Goal: Task Accomplishment & Management: Contribute content

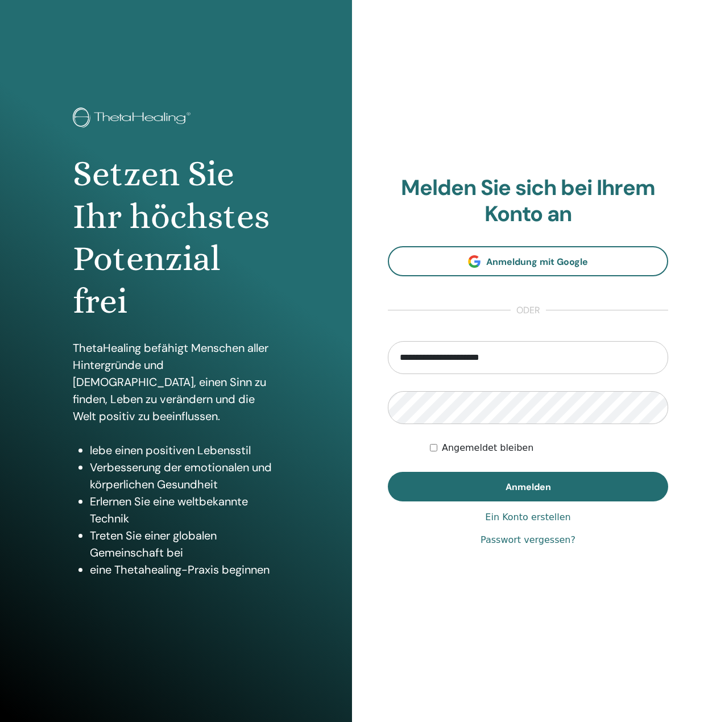
drag, startPoint x: 510, startPoint y: 364, endPoint x: 449, endPoint y: 363, distance: 60.8
click at [449, 363] on input "**********" at bounding box center [528, 357] width 280 height 33
type input "**********"
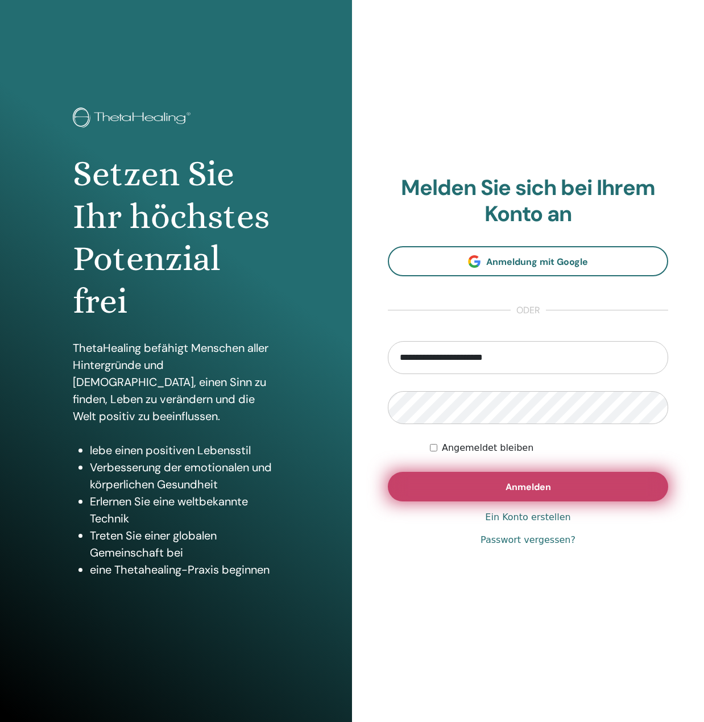
click at [511, 488] on span "Anmelden" at bounding box center [527, 487] width 45 height 12
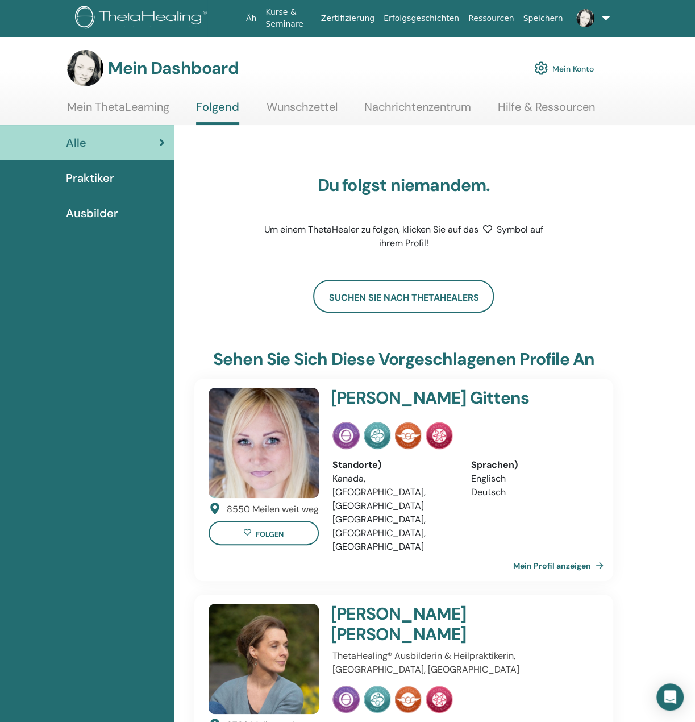
click at [579, 71] on font "Mein Konto" at bounding box center [572, 69] width 41 height 10
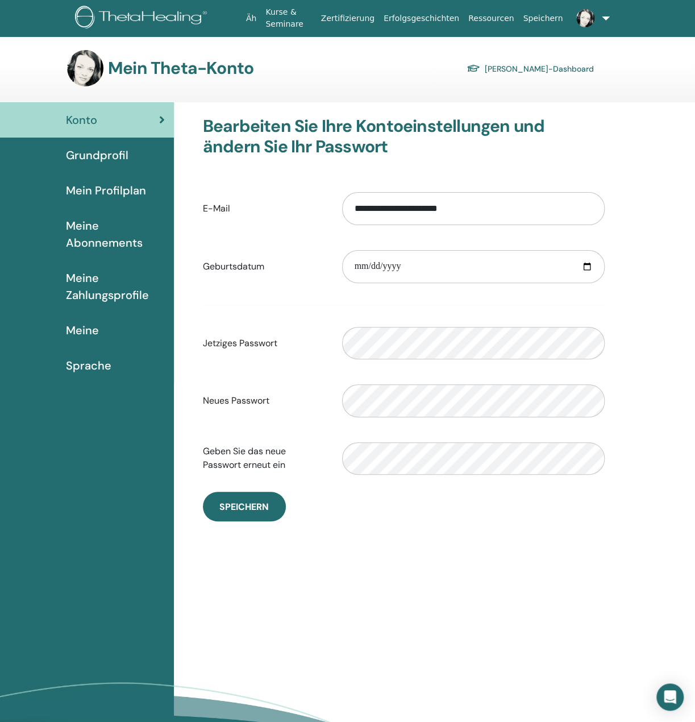
click at [97, 239] on font "Meine Abonnements" at bounding box center [104, 234] width 77 height 32
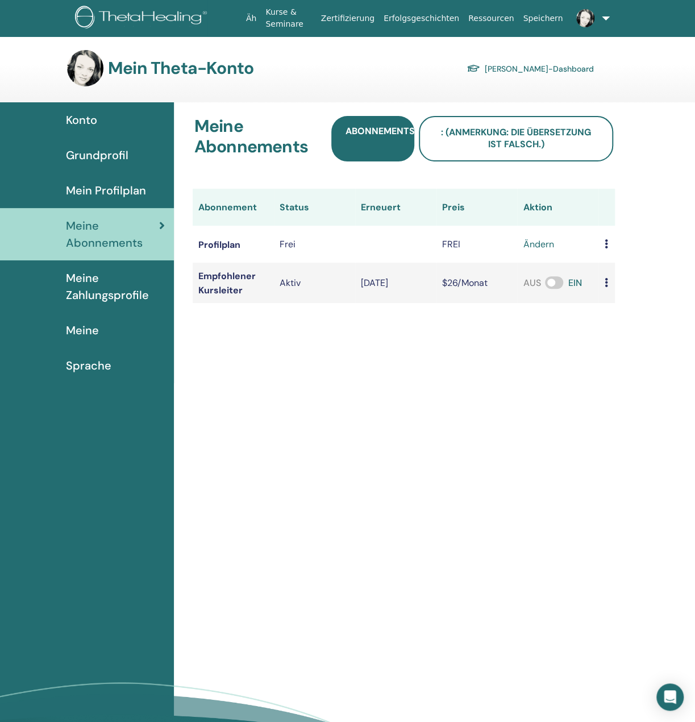
click at [554, 282] on span at bounding box center [554, 282] width 18 height 13
click at [94, 121] on font "Konto" at bounding box center [81, 120] width 31 height 15
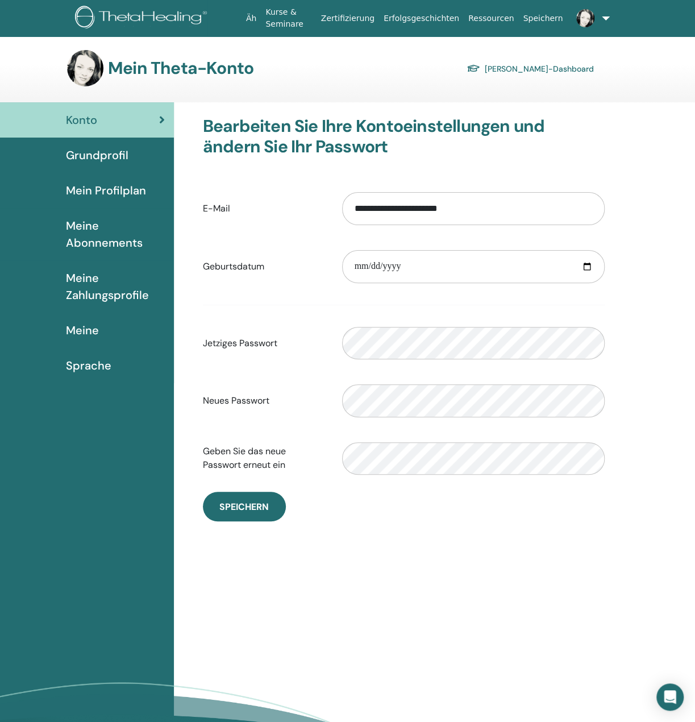
click at [89, 330] on font "Meine" at bounding box center [82, 330] width 33 height 15
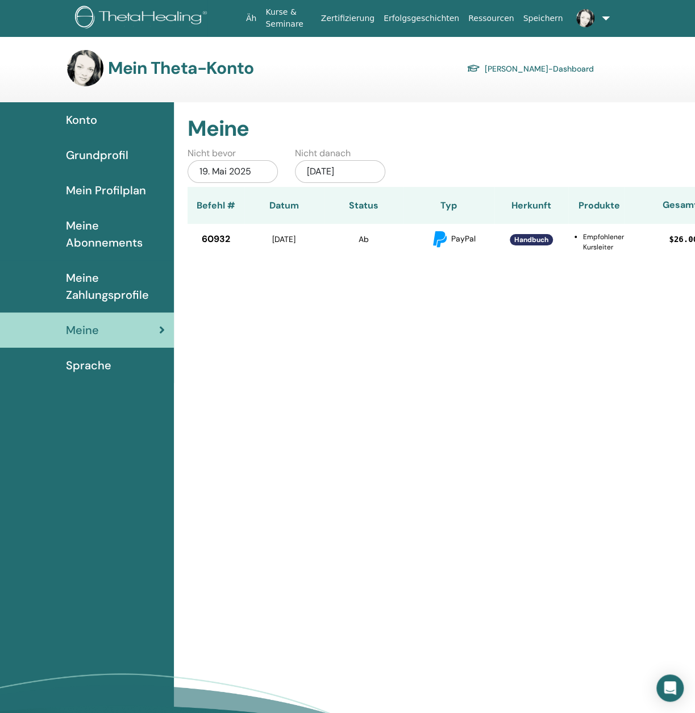
click at [532, 244] on font "Handbuch" at bounding box center [531, 239] width 34 height 9
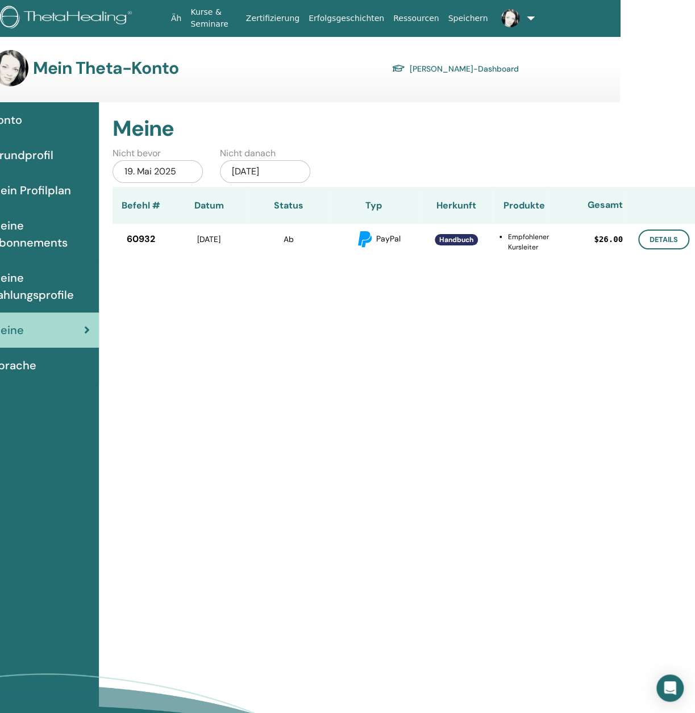
scroll to position [0, 84]
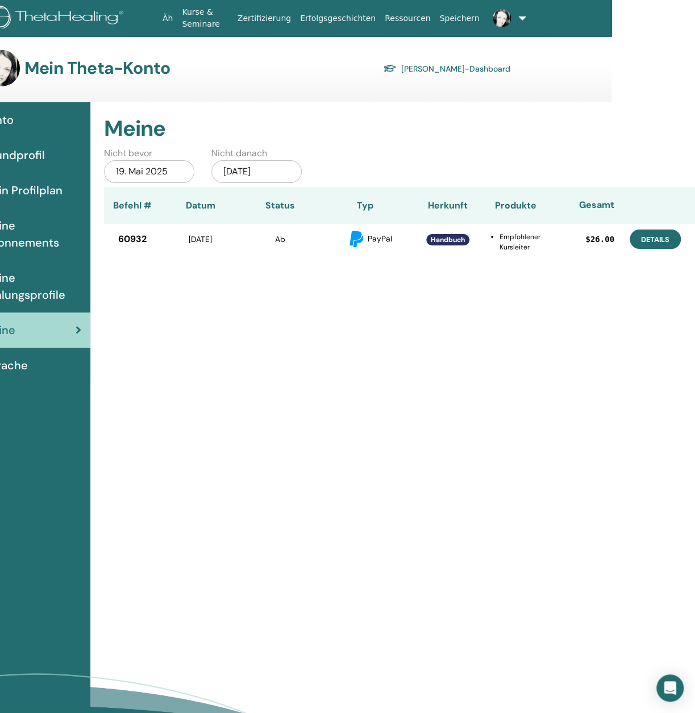
click at [654, 249] on link "Details" at bounding box center [655, 239] width 51 height 19
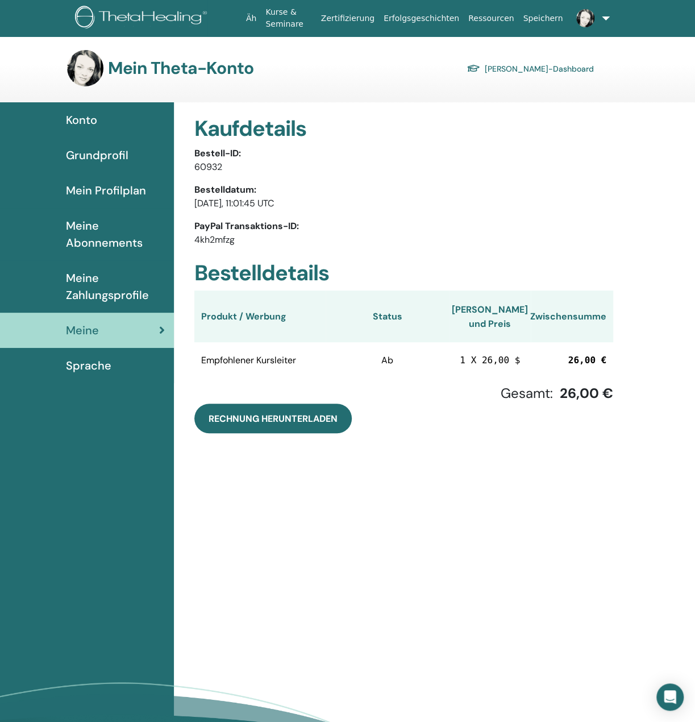
click at [99, 149] on font "Grundprofil" at bounding box center [97, 155] width 63 height 15
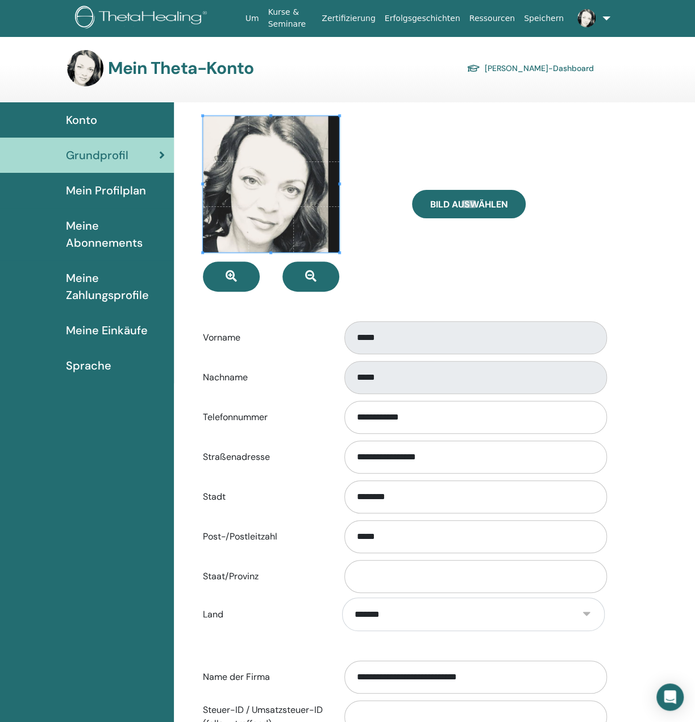
click at [102, 332] on span "Meine Einkäufe" at bounding box center [107, 330] width 82 height 17
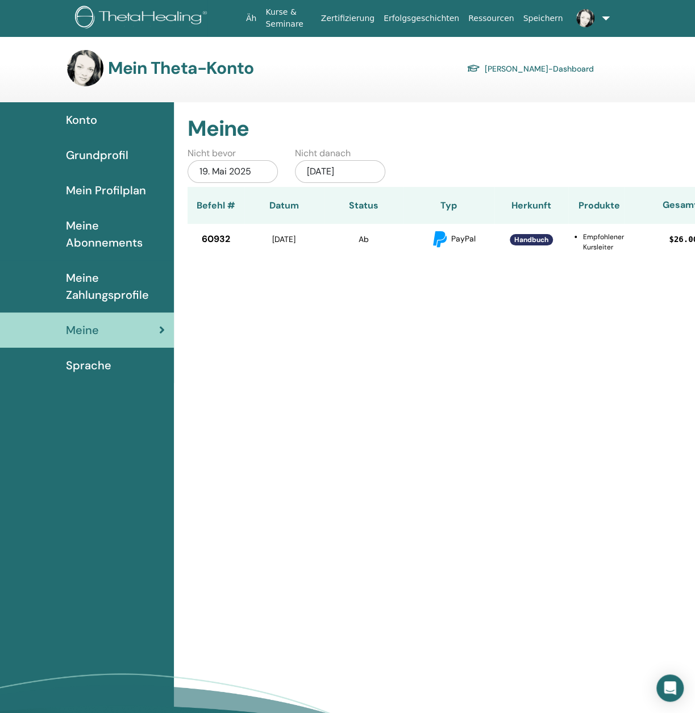
click at [88, 150] on font "Grundprofil" at bounding box center [97, 155] width 63 height 15
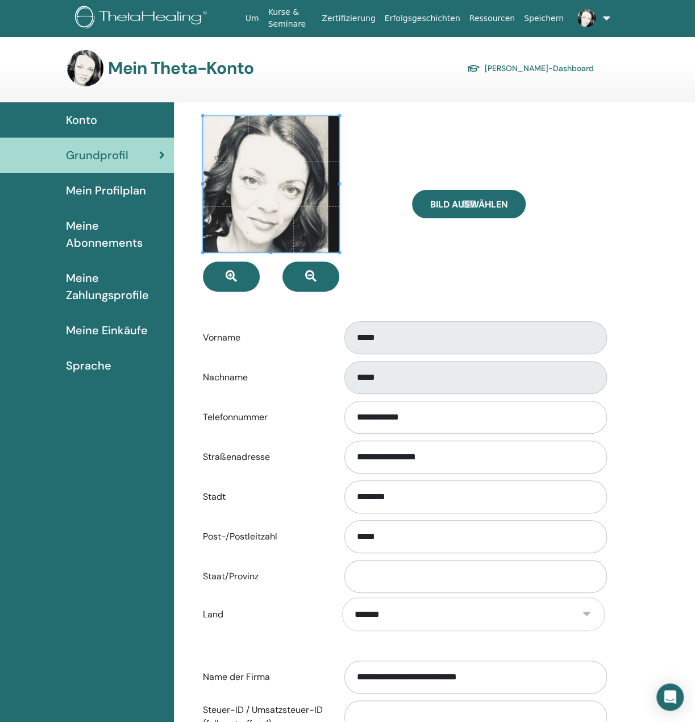
click at [593, 19] on link at bounding box center [583, 18] width 31 height 36
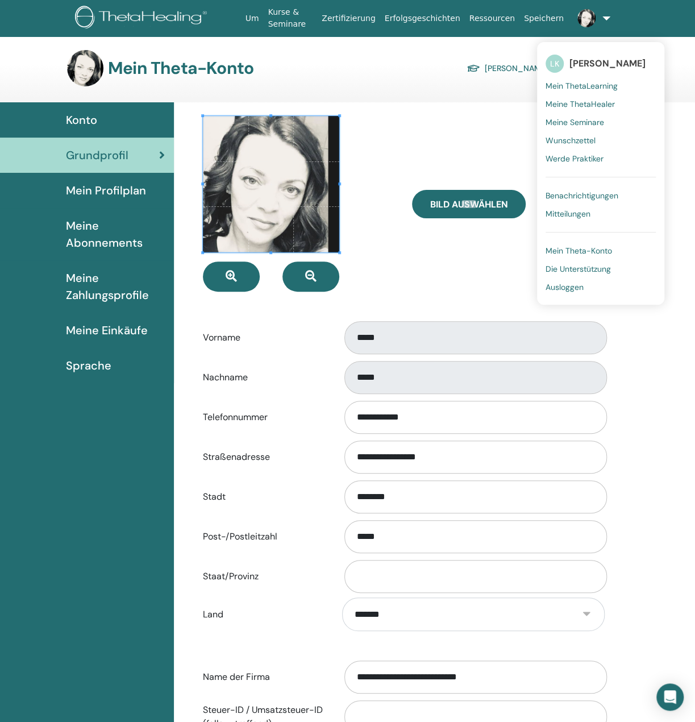
click at [552, 284] on span "Ausloggen" at bounding box center [565, 287] width 38 height 10
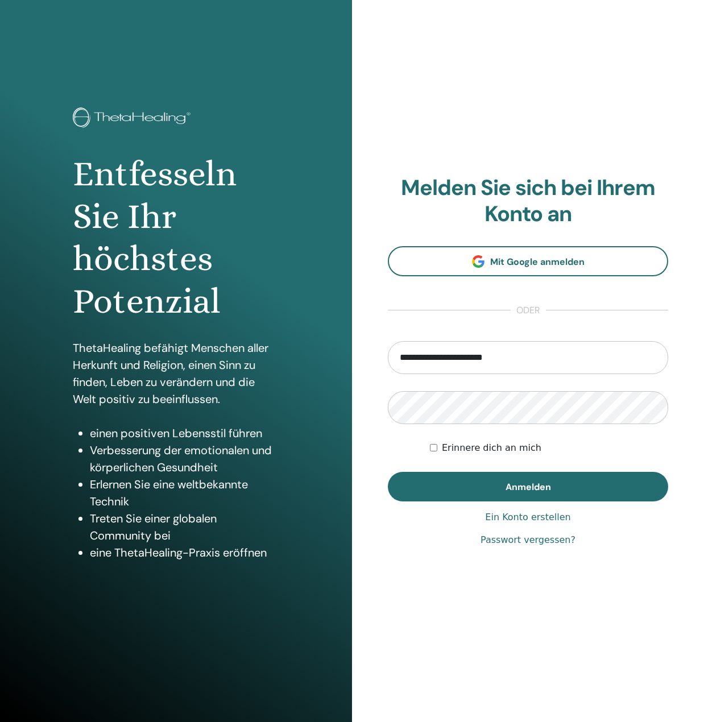
click at [517, 360] on input "**********" at bounding box center [528, 357] width 280 height 33
type input "**********"
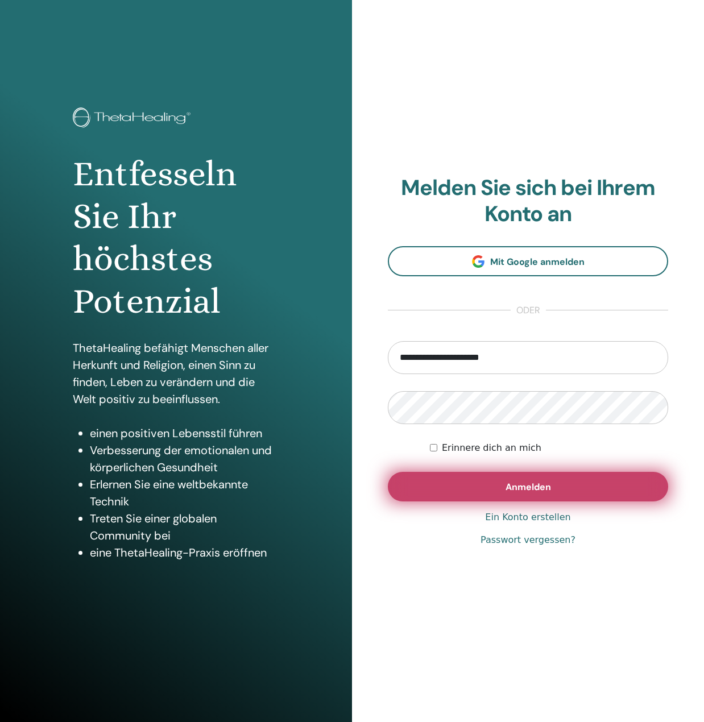
click at [515, 484] on font "Anmelden" at bounding box center [527, 487] width 45 height 12
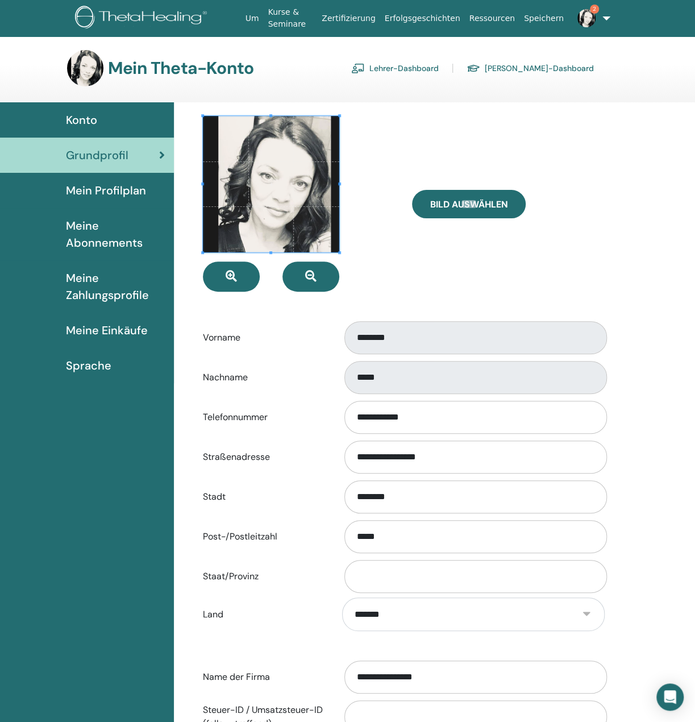
click at [101, 223] on span "Meine Abonnements" at bounding box center [115, 234] width 99 height 34
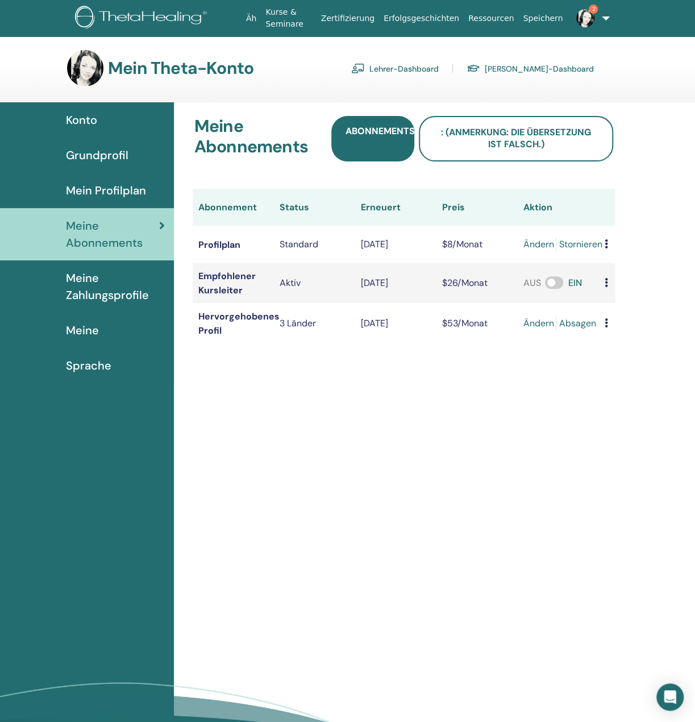
click at [122, 300] on font "Meine Zahlungsprofile" at bounding box center [107, 287] width 83 height 32
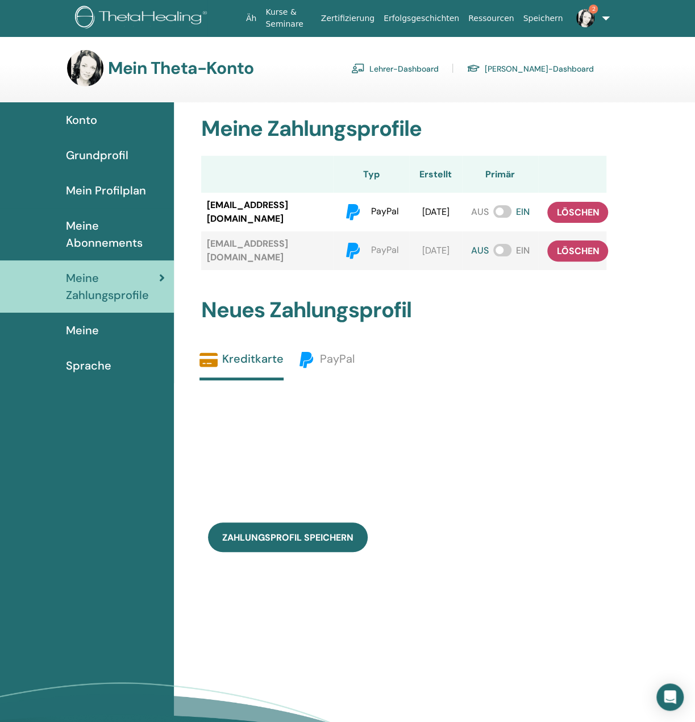
click at [117, 238] on font "Meine Abonnements" at bounding box center [104, 234] width 77 height 32
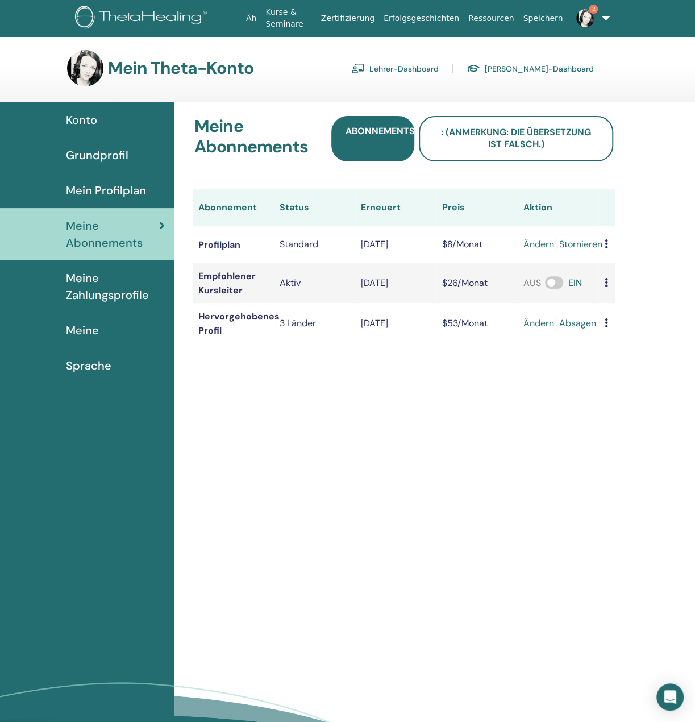
click at [587, 240] on font "Stornieren" at bounding box center [580, 244] width 43 height 12
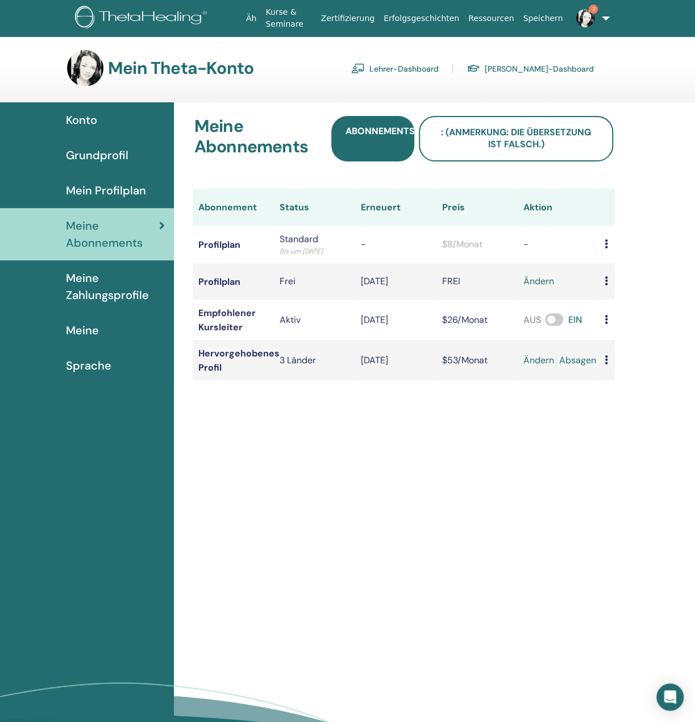
click at [128, 188] on font "Mein Profilplan" at bounding box center [106, 190] width 80 height 15
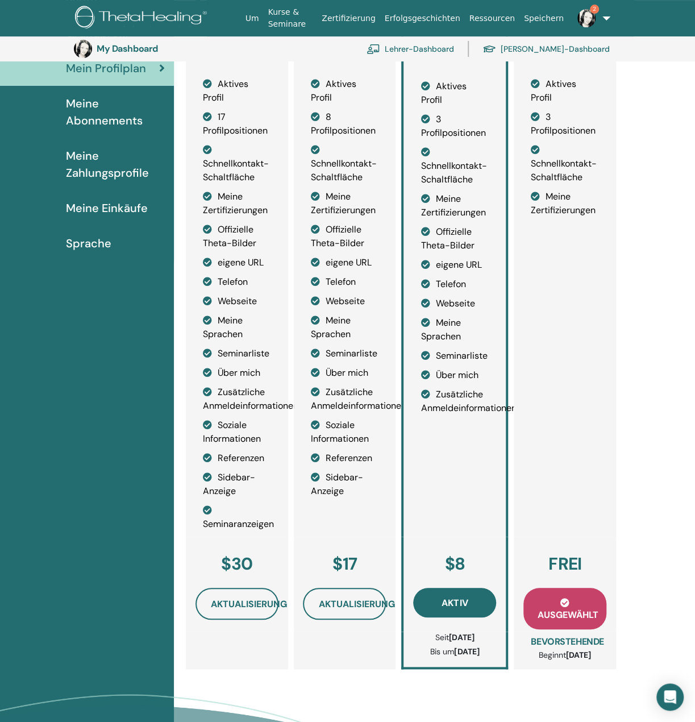
scroll to position [196, 0]
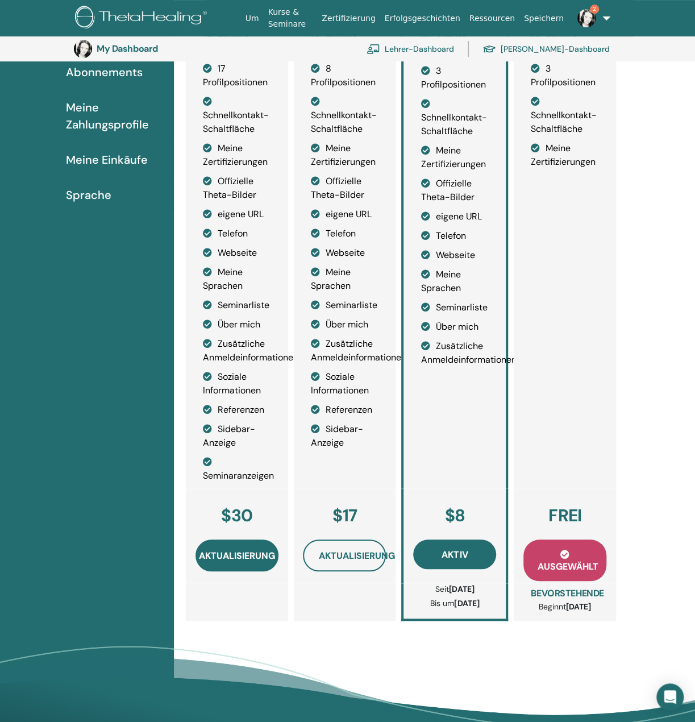
click at [240, 558] on span "Aktualisierung" at bounding box center [237, 556] width 76 height 12
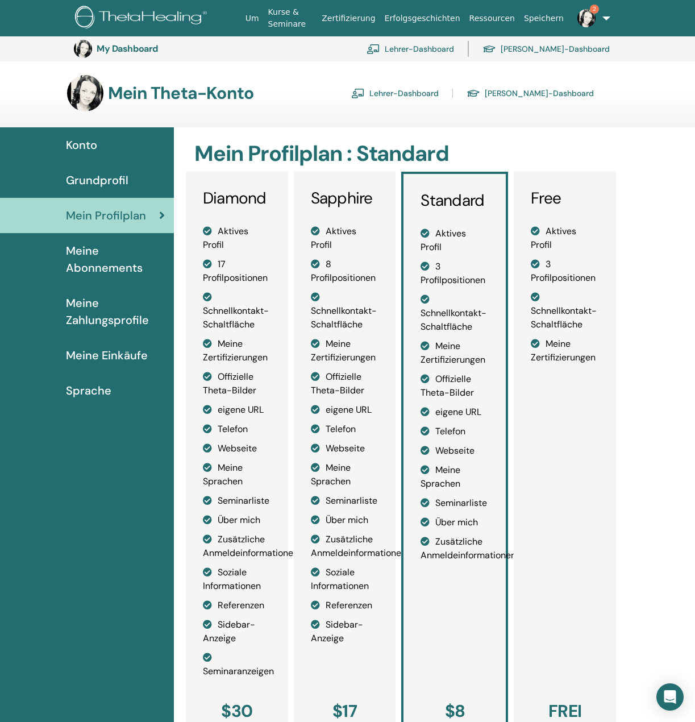
scroll to position [196, 0]
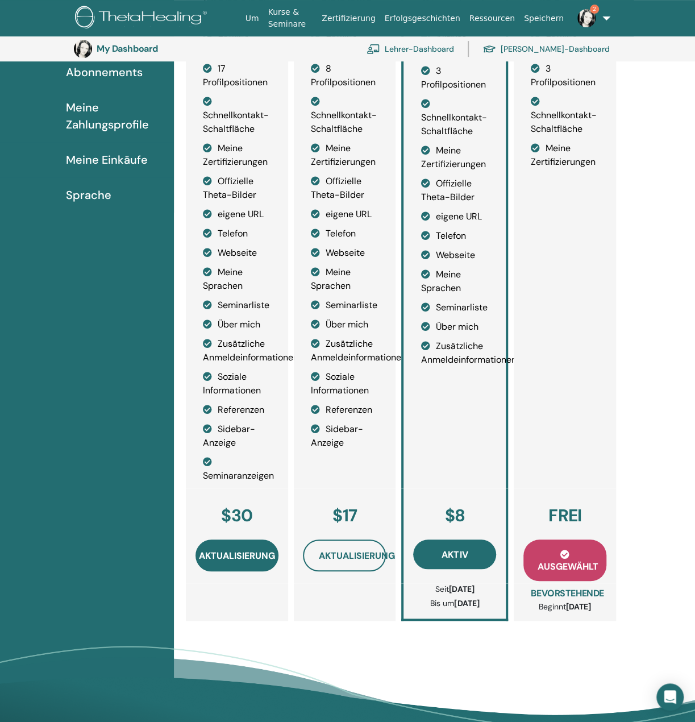
click at [247, 556] on span "Aktualisierung" at bounding box center [237, 556] width 76 height 12
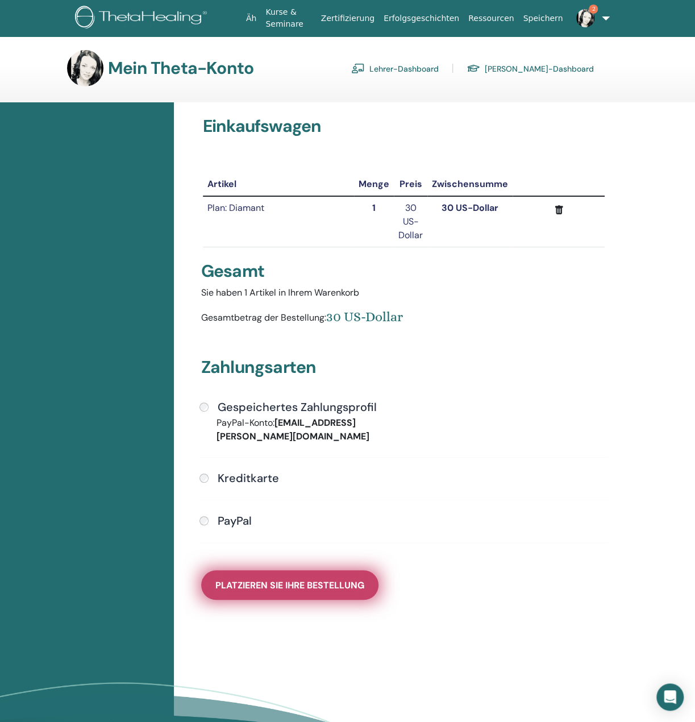
click at [326, 579] on font "Platzieren Sie Ihre Bestellung" at bounding box center [289, 585] width 149 height 12
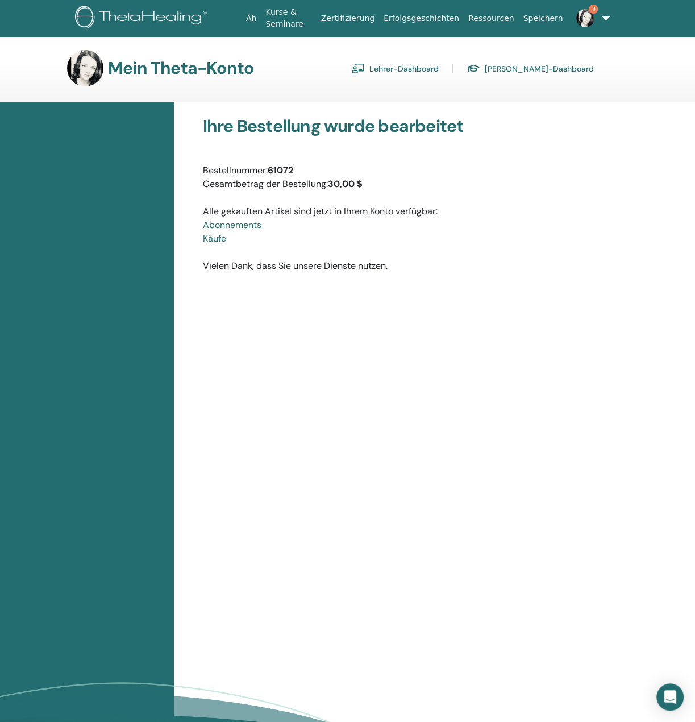
click at [576, 19] on img at bounding box center [585, 18] width 18 height 18
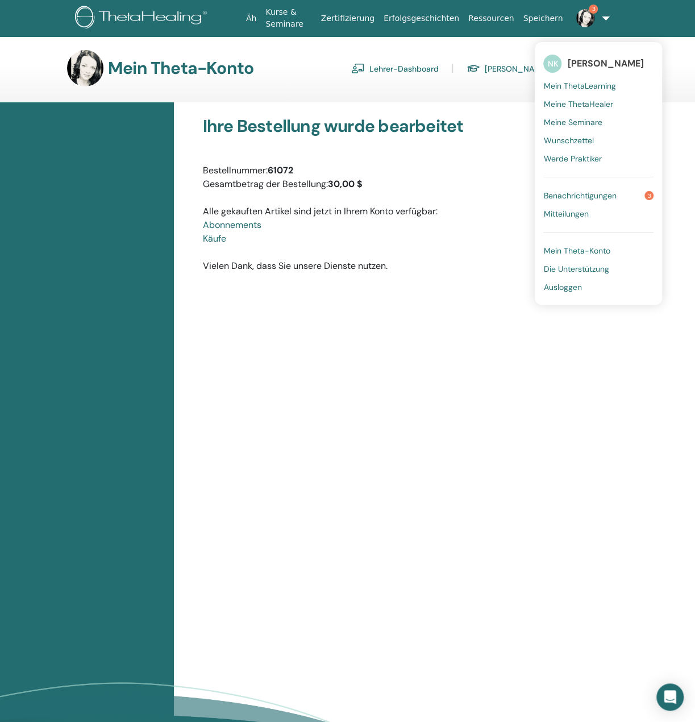
click at [580, 248] on font "Mein Theta-Konto" at bounding box center [576, 251] width 66 height 10
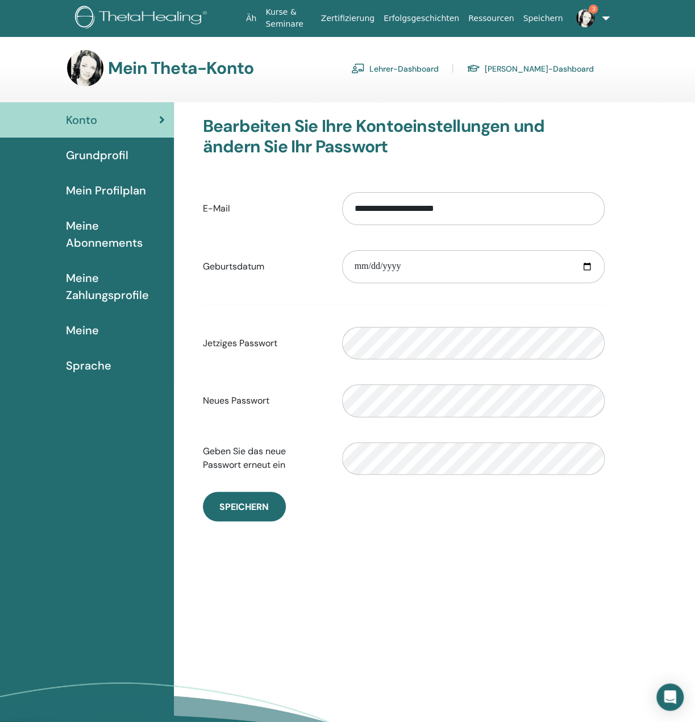
click at [119, 191] on font "Mein Profilplan" at bounding box center [106, 190] width 80 height 15
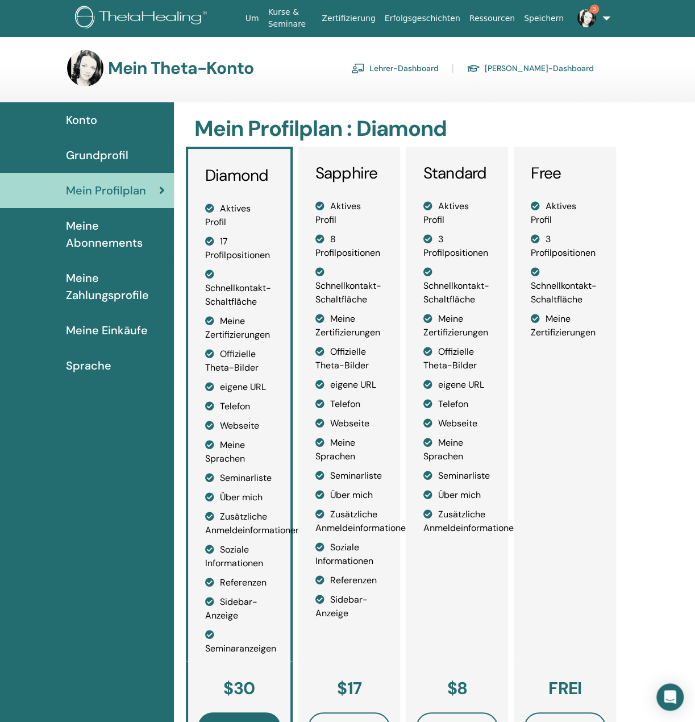
click at [94, 227] on span "Meine Abonnements" at bounding box center [115, 234] width 99 height 34
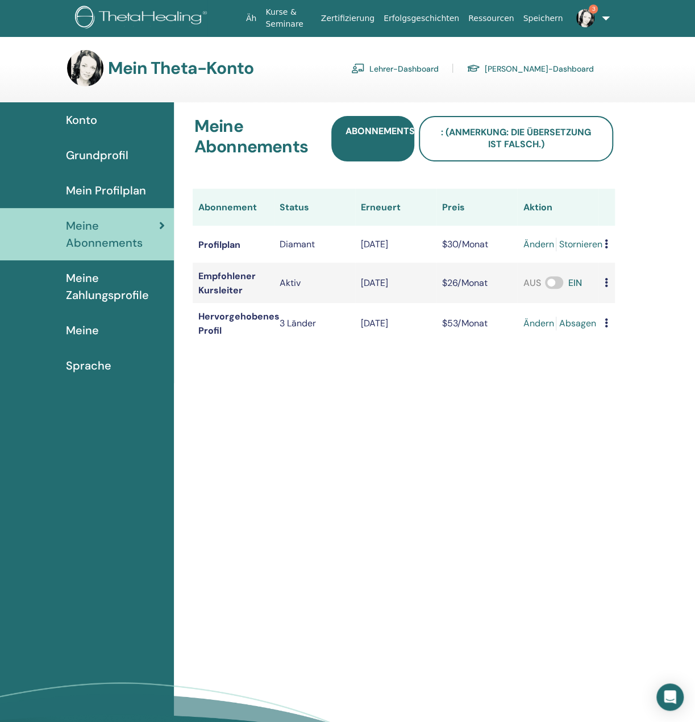
click at [434, 65] on font "Lehrer-Dashboard" at bounding box center [403, 69] width 69 height 10
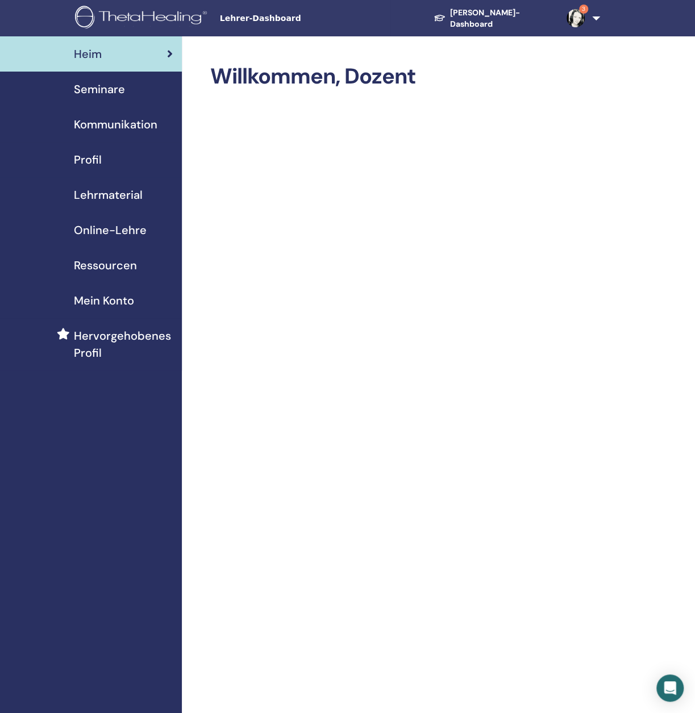
click at [104, 88] on font "Seminare" at bounding box center [99, 89] width 51 height 15
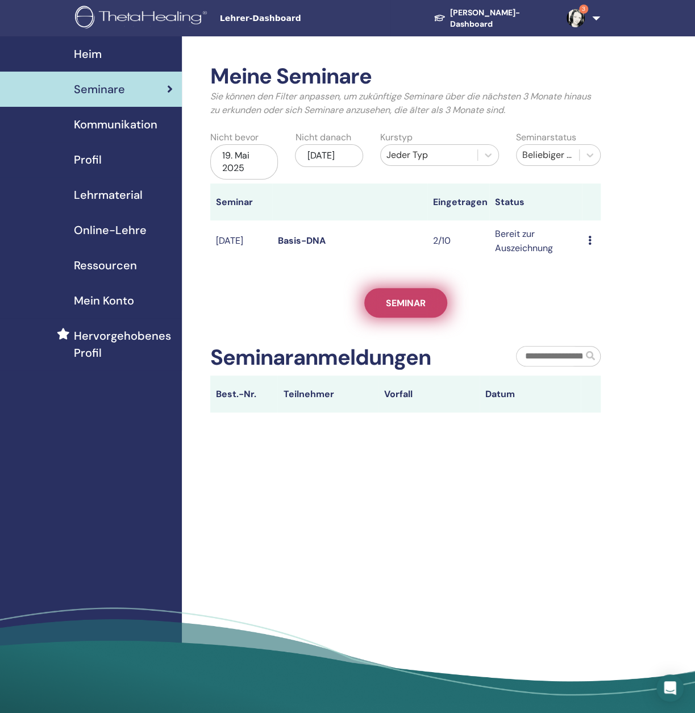
click at [426, 310] on link "Seminar" at bounding box center [405, 303] width 83 height 30
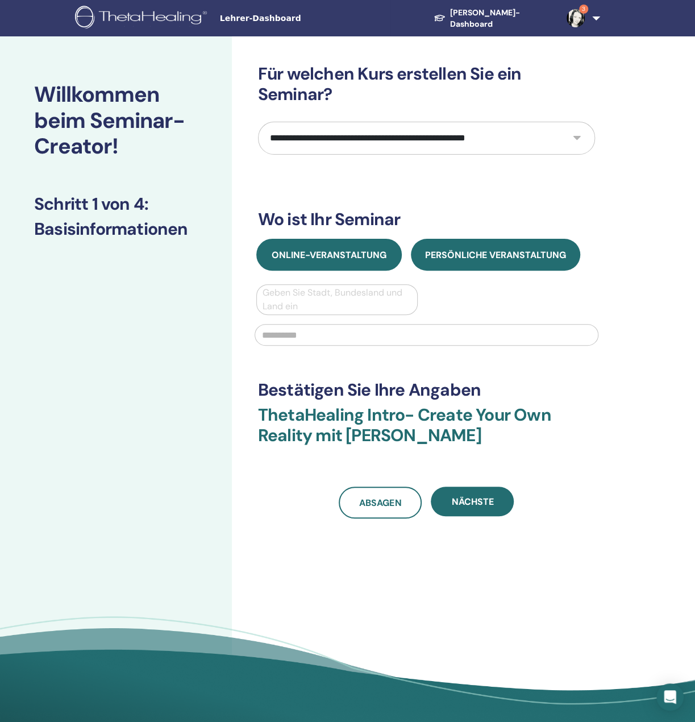
click at [372, 255] on font "Online-Veranstaltung" at bounding box center [329, 255] width 115 height 12
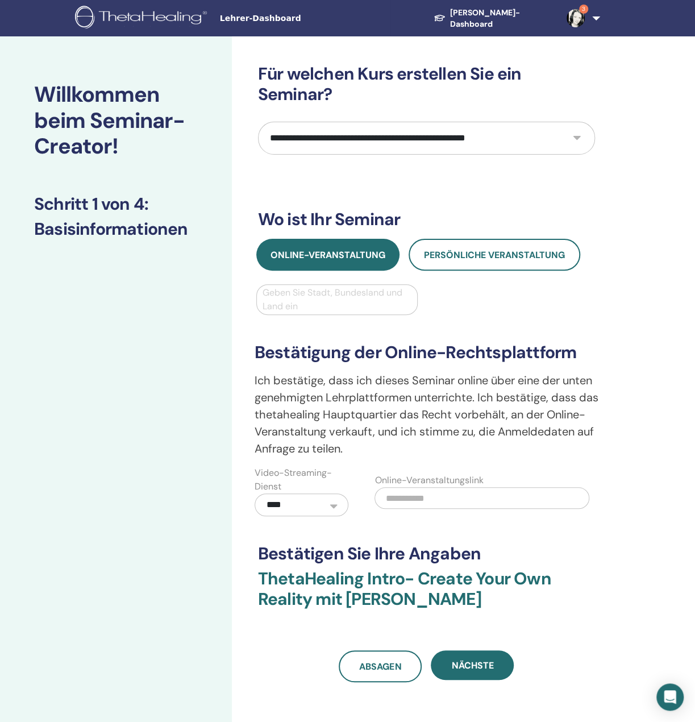
click at [346, 293] on div at bounding box center [337, 300] width 149 height 16
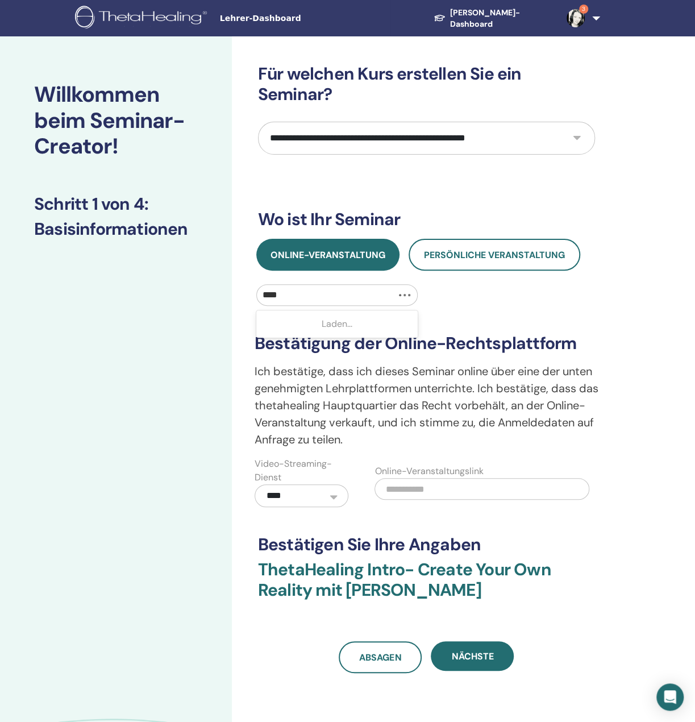
type input "*****"
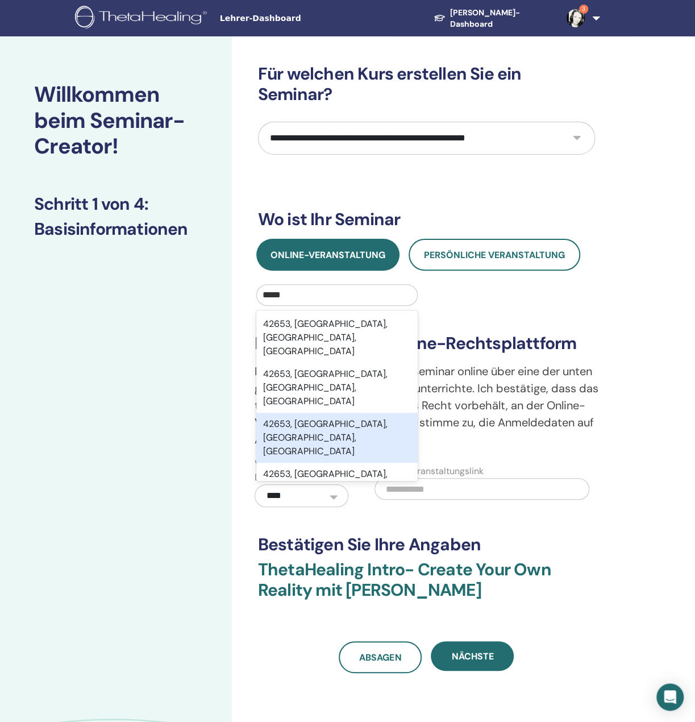
click at [366, 418] on font "42653, Solingen, Nordrhein-Westfalen, DEU" at bounding box center [325, 437] width 124 height 39
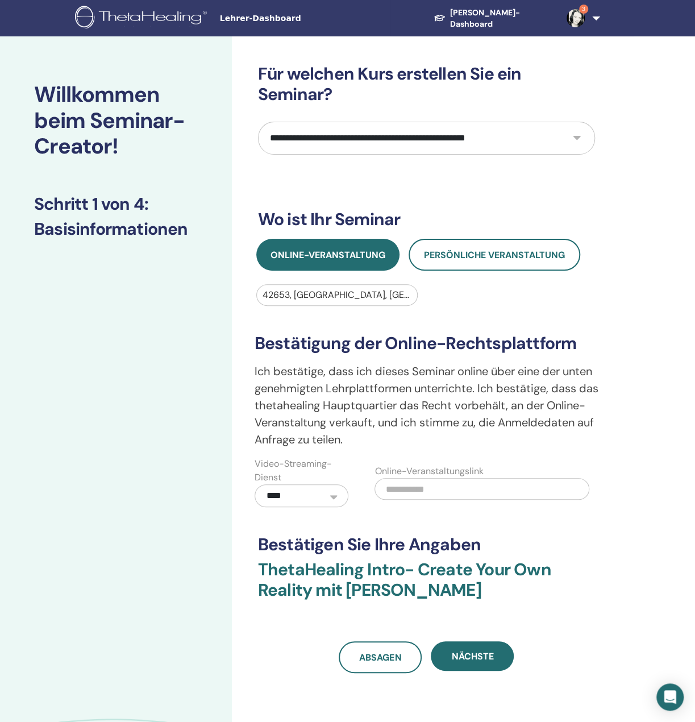
click at [479, 490] on input "text" at bounding box center [482, 489] width 215 height 22
click at [490, 656] on font "Nächste" at bounding box center [472, 656] width 42 height 12
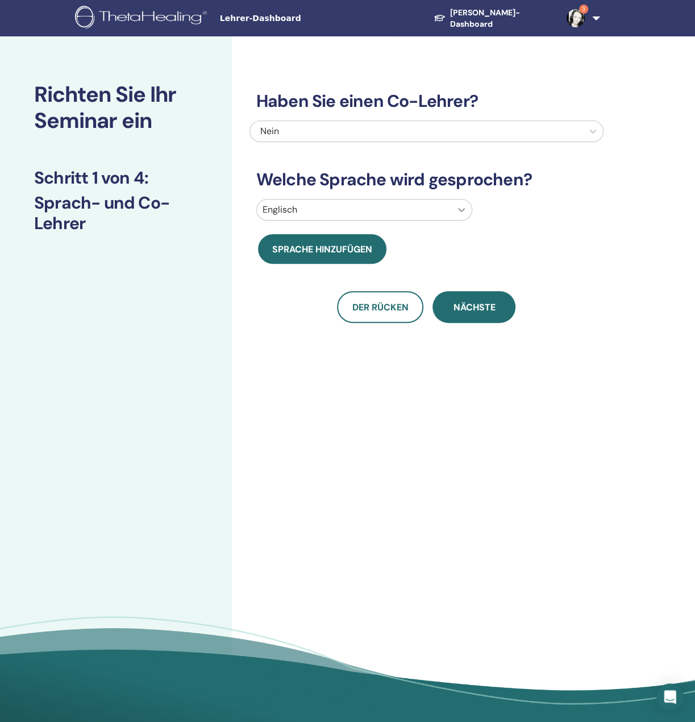
click at [454, 210] on div at bounding box center [461, 209] width 20 height 20
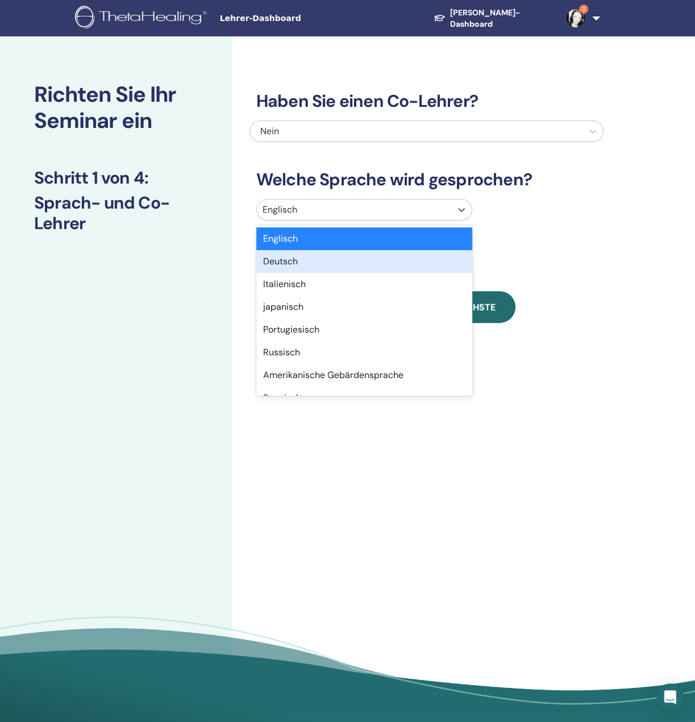
click at [382, 260] on div "Deutsch" at bounding box center [364, 261] width 217 height 23
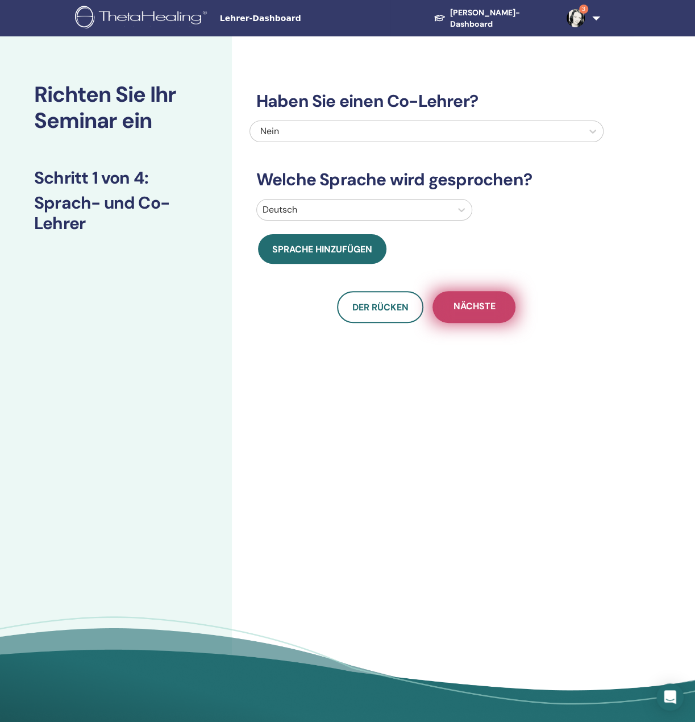
click at [467, 300] on font "Nächste" at bounding box center [474, 306] width 42 height 12
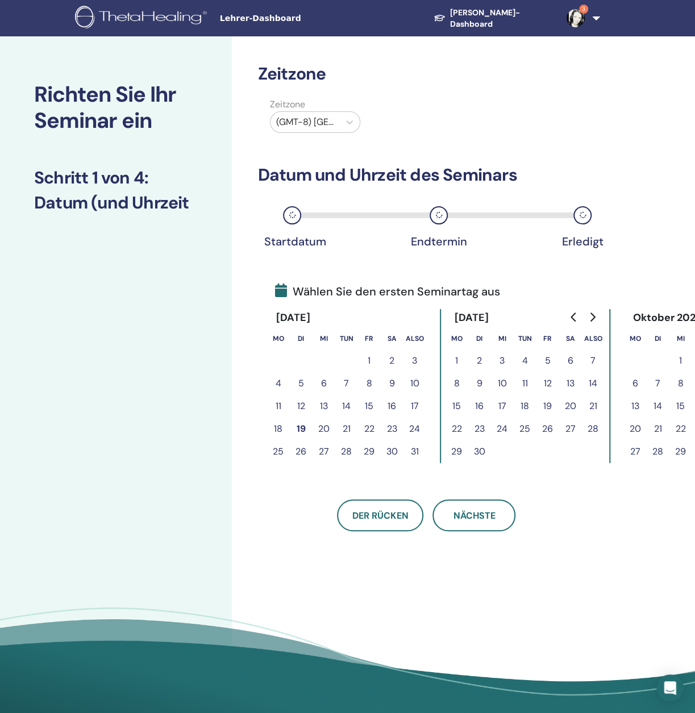
click at [550, 360] on font "5" at bounding box center [548, 361] width 6 height 12
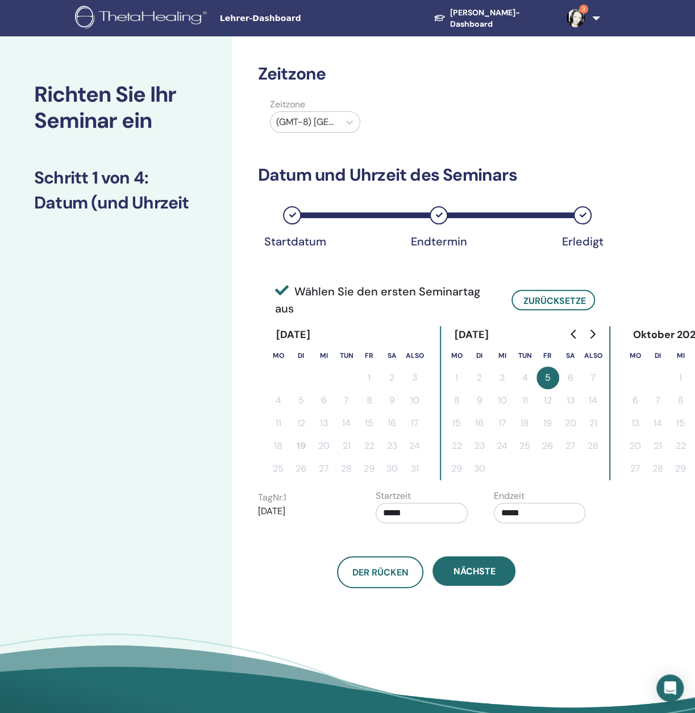
click at [595, 338] on icon "Zum nächsten Monat" at bounding box center [592, 334] width 9 height 9
click at [573, 336] on icon "Zum vorherigen Monat gehen" at bounding box center [573, 334] width 5 height 9
click at [548, 376] on font "5" at bounding box center [548, 378] width 6 height 12
click at [471, 575] on font "Nächste" at bounding box center [474, 571] width 42 height 12
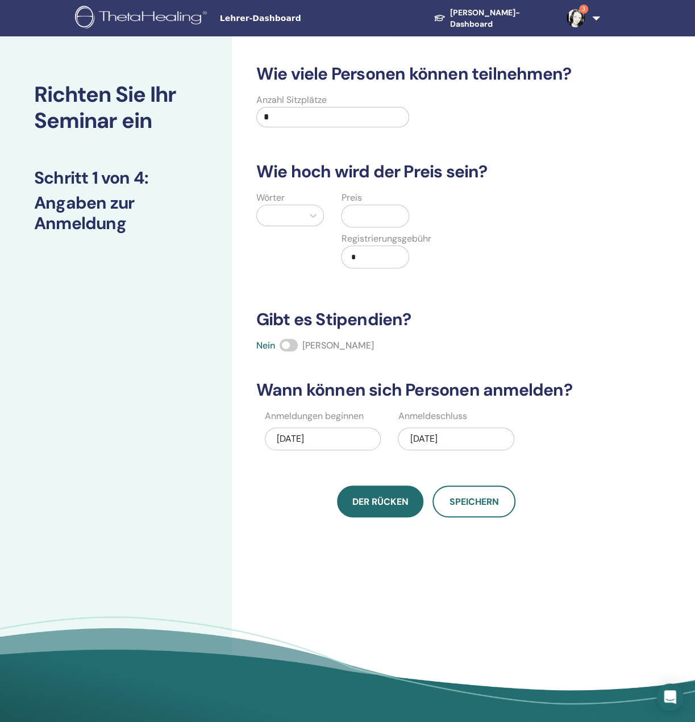
click at [382, 501] on font "Der Rücken" at bounding box center [380, 502] width 56 height 12
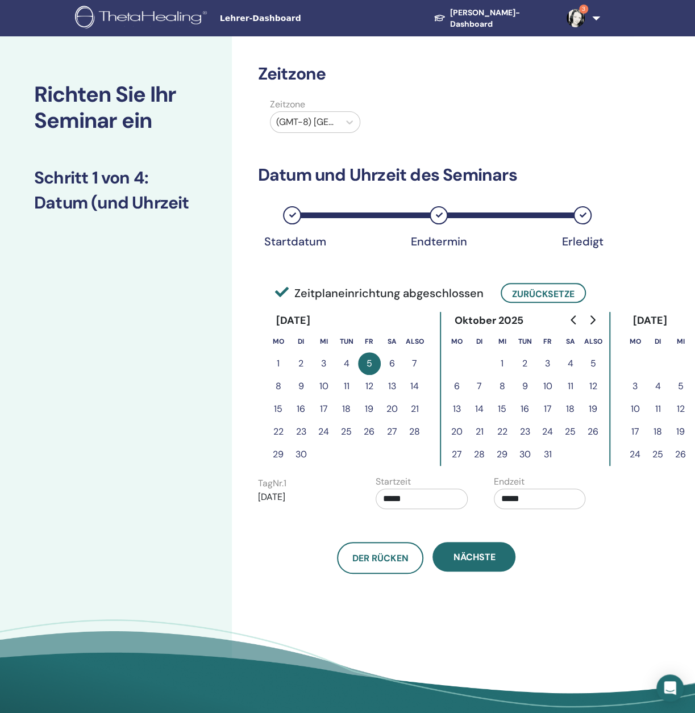
click at [369, 364] on font "5" at bounding box center [370, 363] width 6 height 12
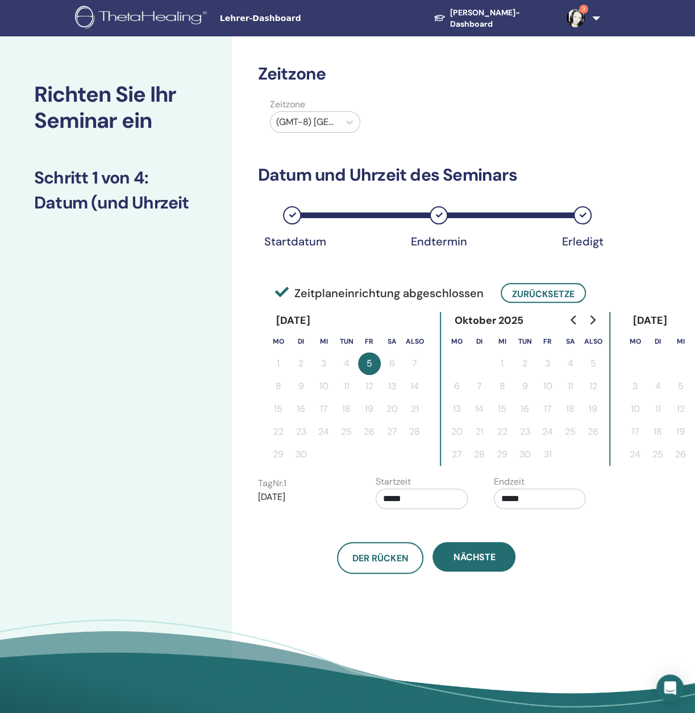
click at [438, 214] on icon at bounding box center [438, 215] width 7 height 7
click at [378, 560] on font "Der Rücken" at bounding box center [380, 558] width 56 height 12
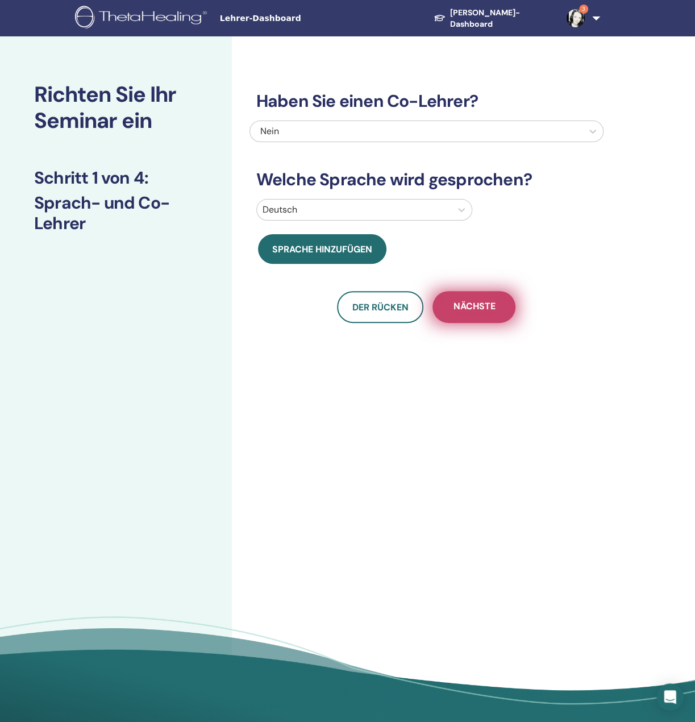
click at [480, 307] on font "Nächste" at bounding box center [474, 306] width 42 height 12
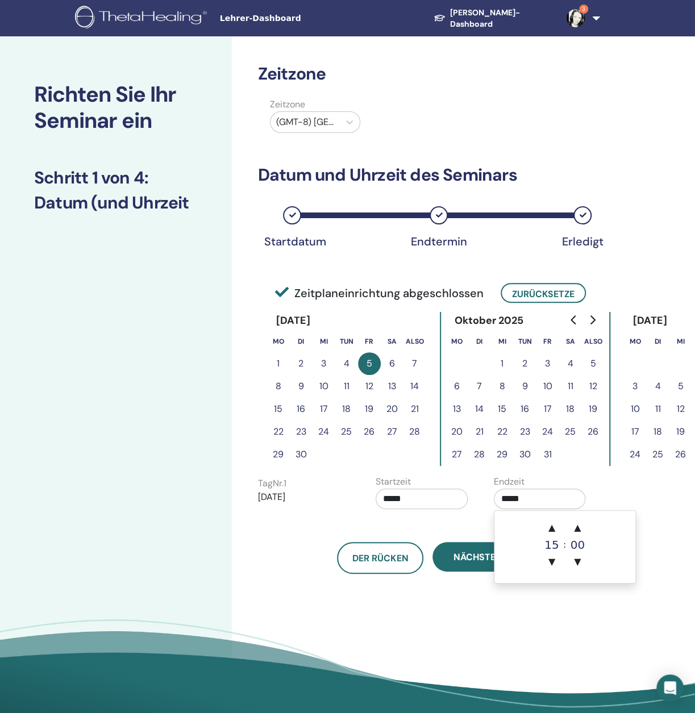
click at [546, 502] on input "*****" at bounding box center [540, 499] width 92 height 20
click at [625, 610] on div "Zeitzone Zeitzone (GMT-8) USA/Alaska Datum und Uhrzeit des Seminars Startdatum …" at bounding box center [463, 384] width 463 height 697
click at [539, 496] on input "*****" at bounding box center [540, 499] width 92 height 20
click at [574, 530] on font "▲" at bounding box center [577, 527] width 7 height 11
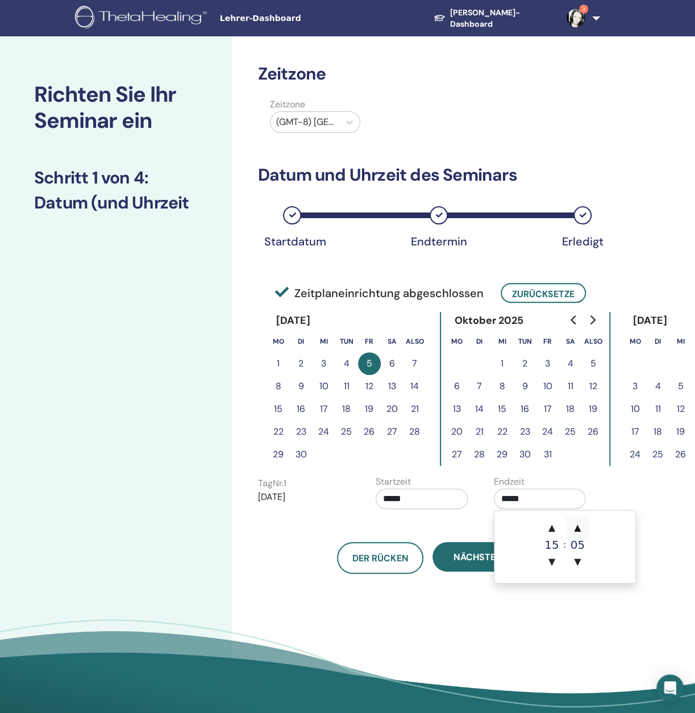
click at [574, 530] on font "▲" at bounding box center [577, 527] width 7 height 11
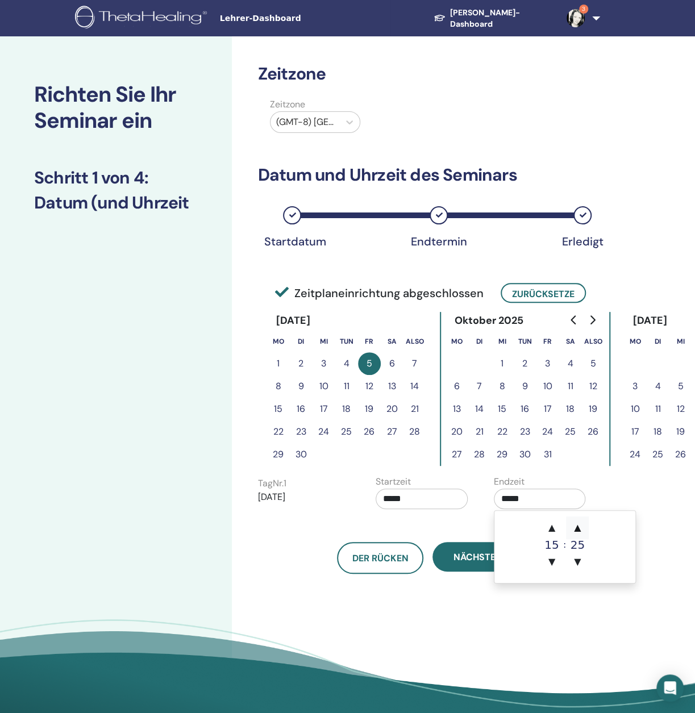
type input "*****"
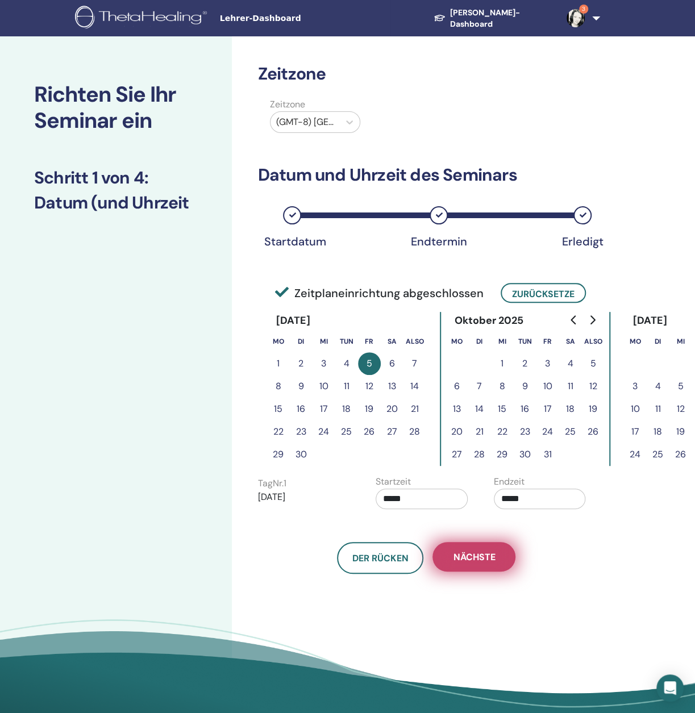
click at [467, 565] on button "Nächste" at bounding box center [473, 557] width 83 height 30
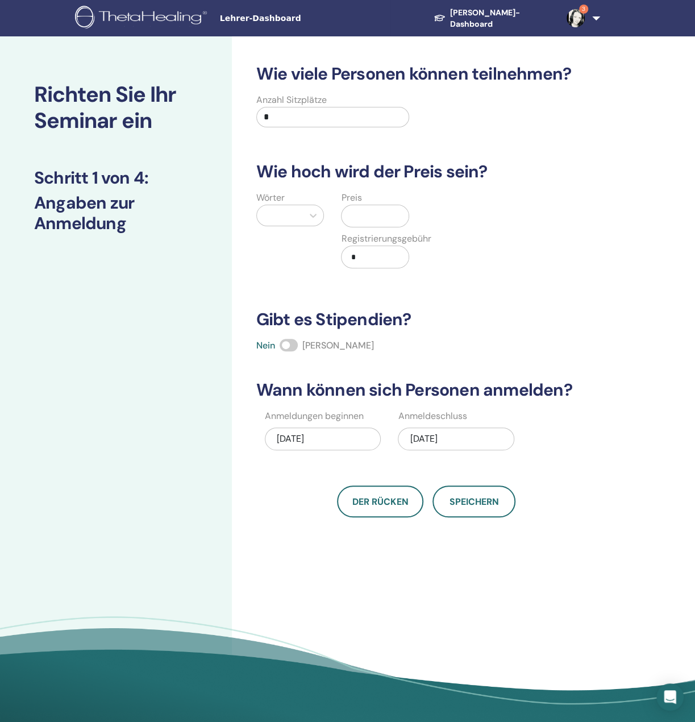
click at [472, 431] on div "09.05.2025" at bounding box center [456, 438] width 117 height 23
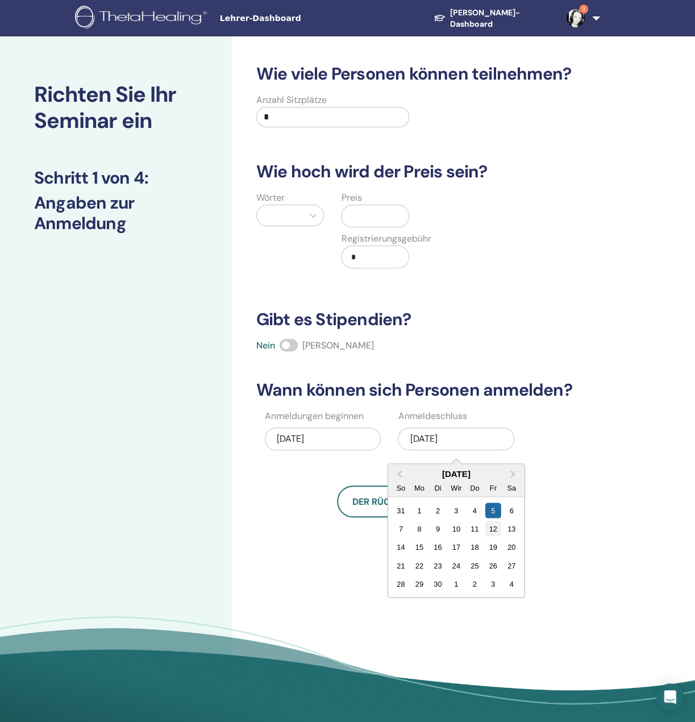
click at [494, 530] on font "12" at bounding box center [493, 528] width 8 height 9
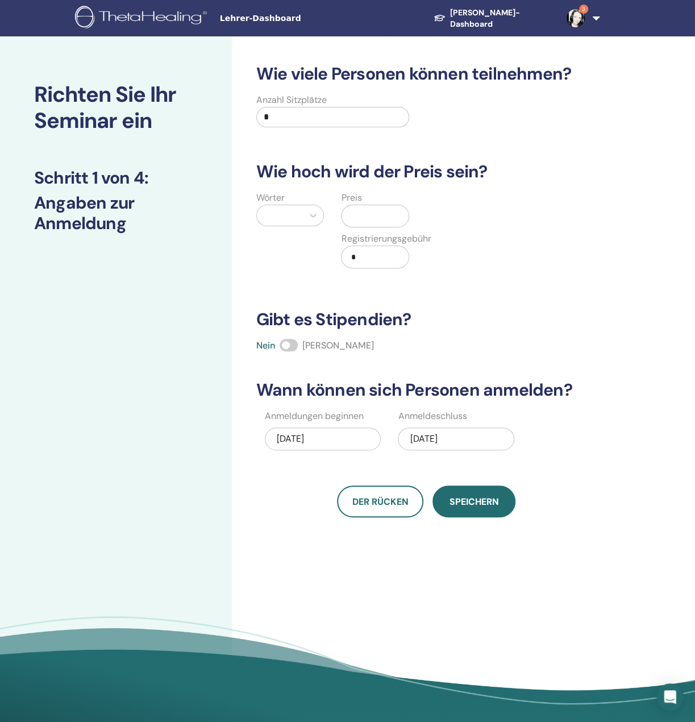
click at [482, 505] on font "Speichern" at bounding box center [474, 502] width 49 height 12
click at [323, 119] on input "*" at bounding box center [332, 117] width 153 height 20
type input "**"
click at [303, 214] on div at bounding box center [313, 215] width 20 height 20
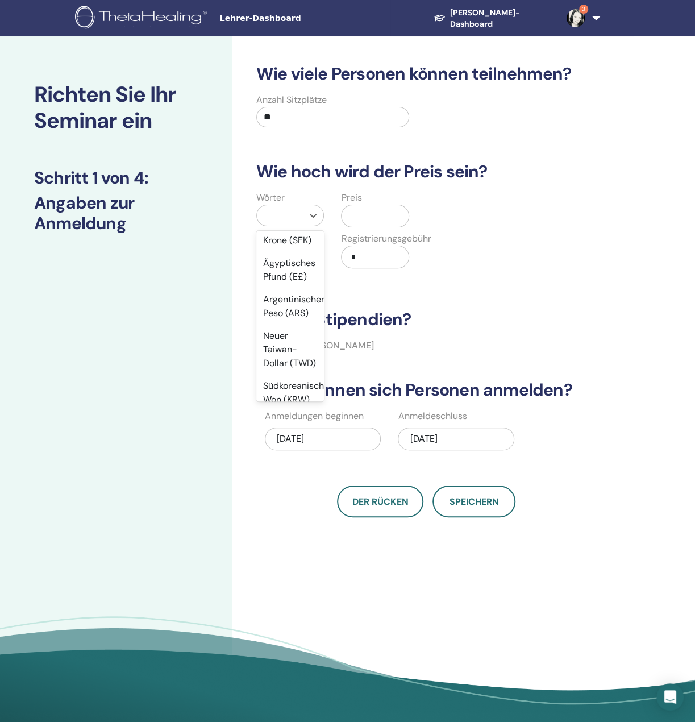
scroll to position [1250, 0]
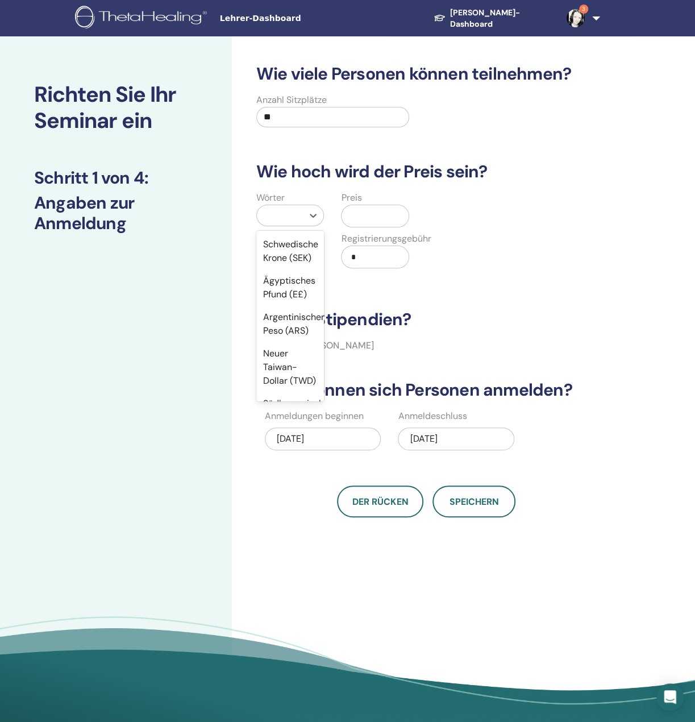
click at [293, 155] on font "Euro (€)" at bounding box center [280, 149] width 35 height 12
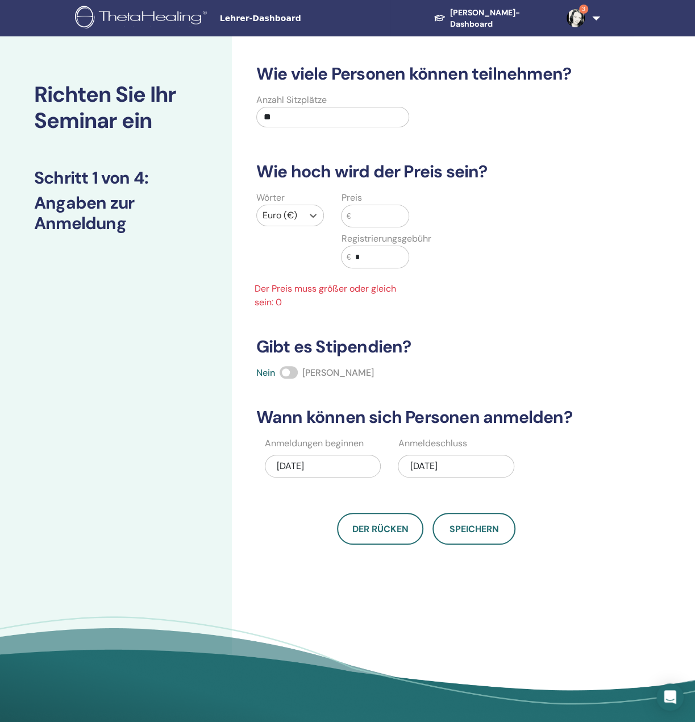
click at [364, 214] on input "text" at bounding box center [380, 216] width 58 height 22
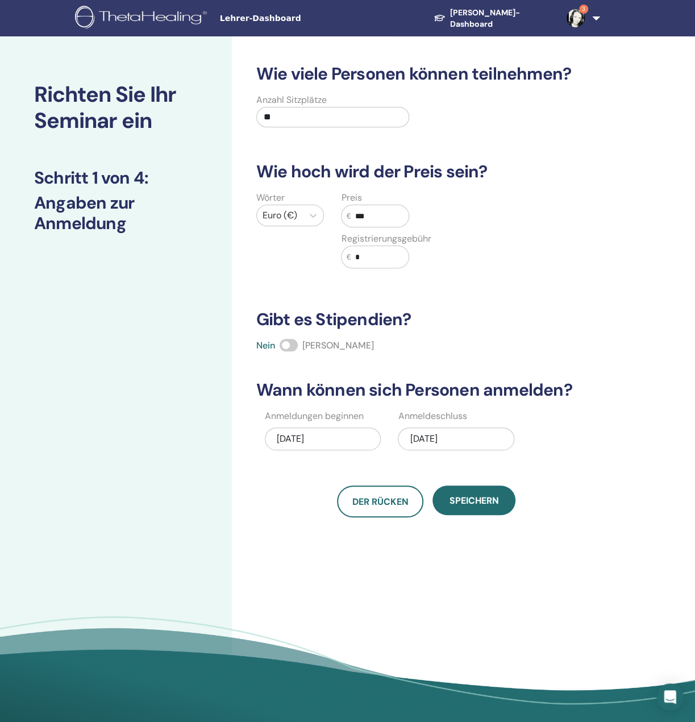
type input "***"
click at [535, 321] on h3 "Gibt es Stipendien?" at bounding box center [426, 319] width 354 height 20
click at [487, 502] on font "Speichern" at bounding box center [474, 500] width 49 height 12
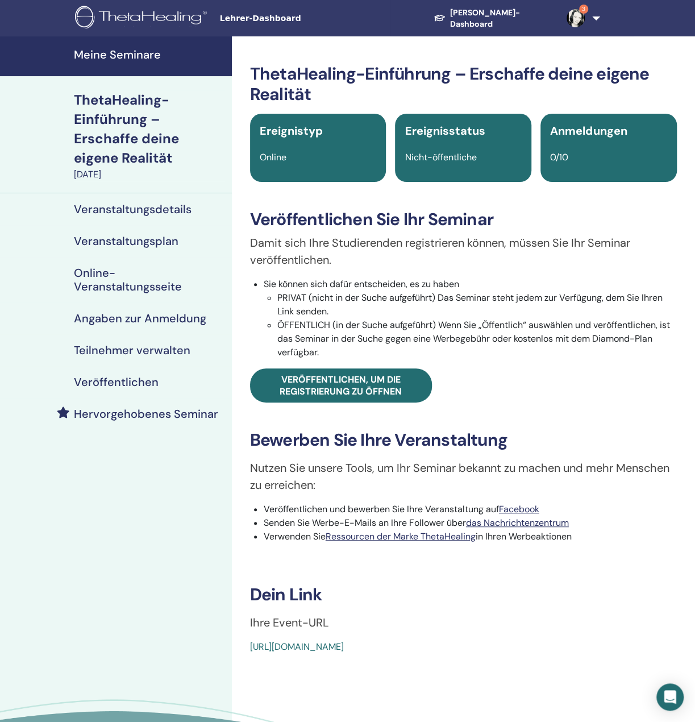
click at [124, 209] on font "Veranstaltungsdetails" at bounding box center [133, 209] width 118 height 15
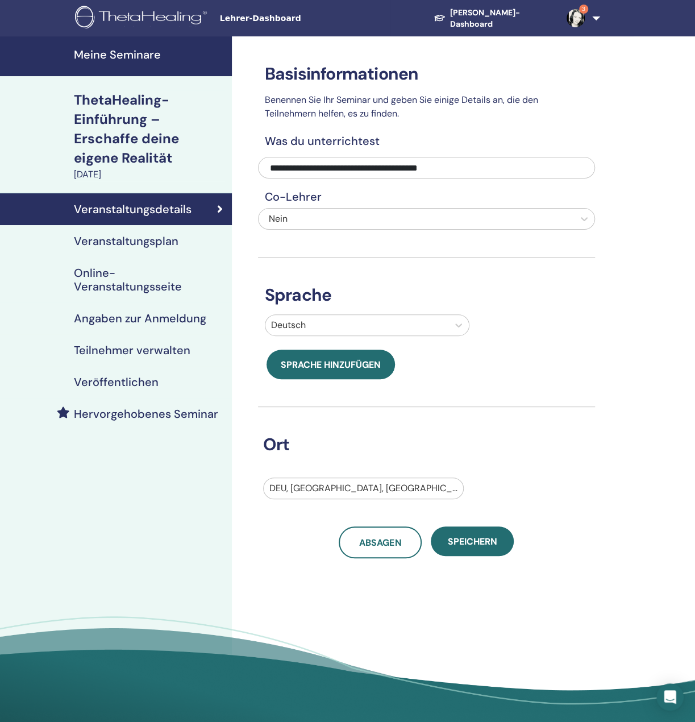
click at [142, 243] on font "Veranstaltungsplan" at bounding box center [126, 241] width 105 height 15
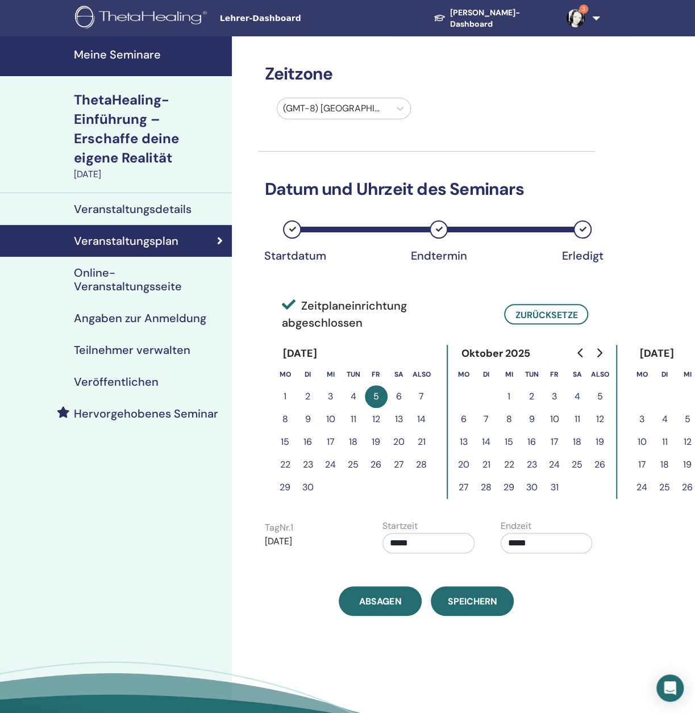
click at [439, 236] on div "Endtermin" at bounding box center [439, 230] width 18 height 18
click at [399, 110] on icon at bounding box center [400, 109] width 7 height 4
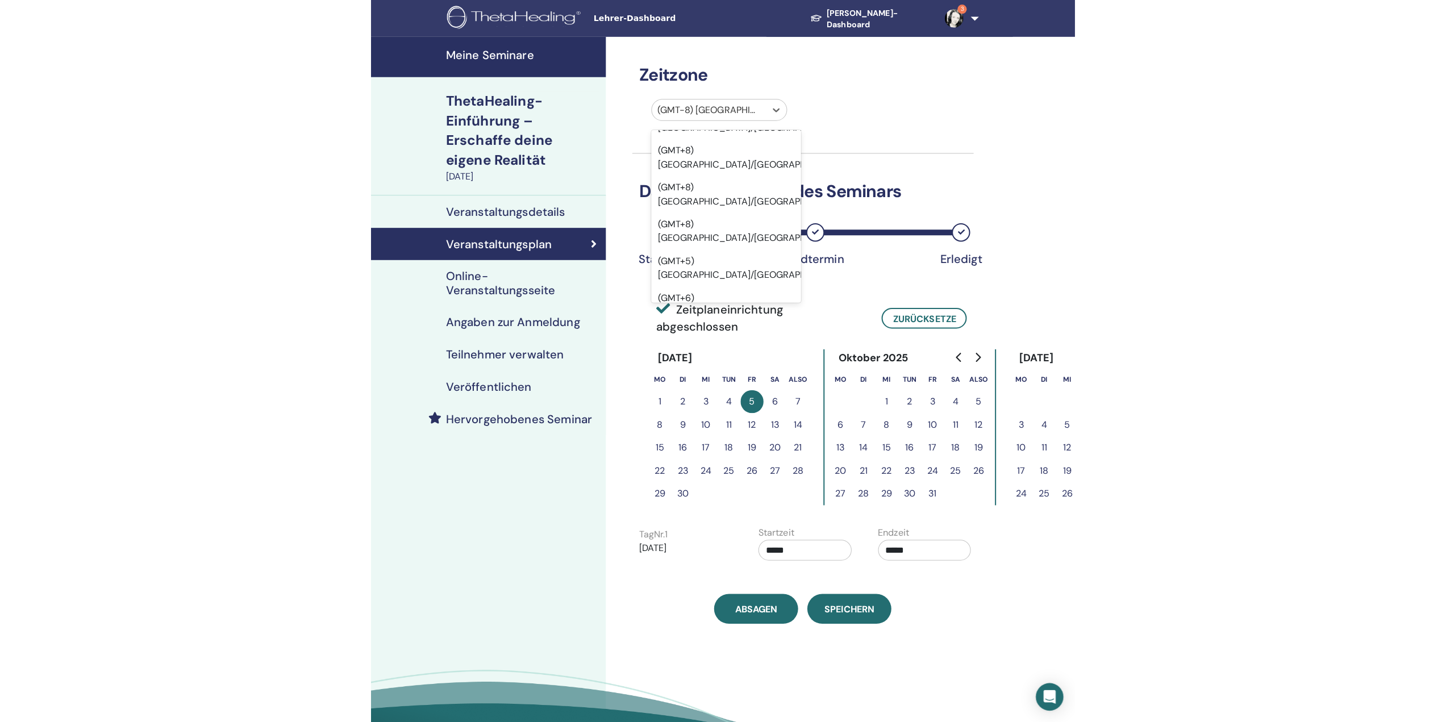
scroll to position [10784, 0]
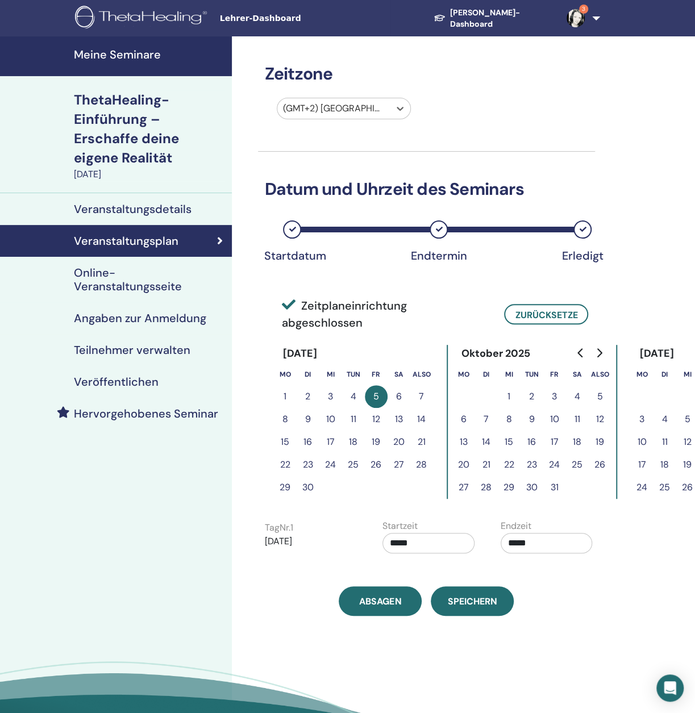
click at [518, 180] on font "Datum und Uhrzeit des Seminars" at bounding box center [394, 189] width 259 height 22
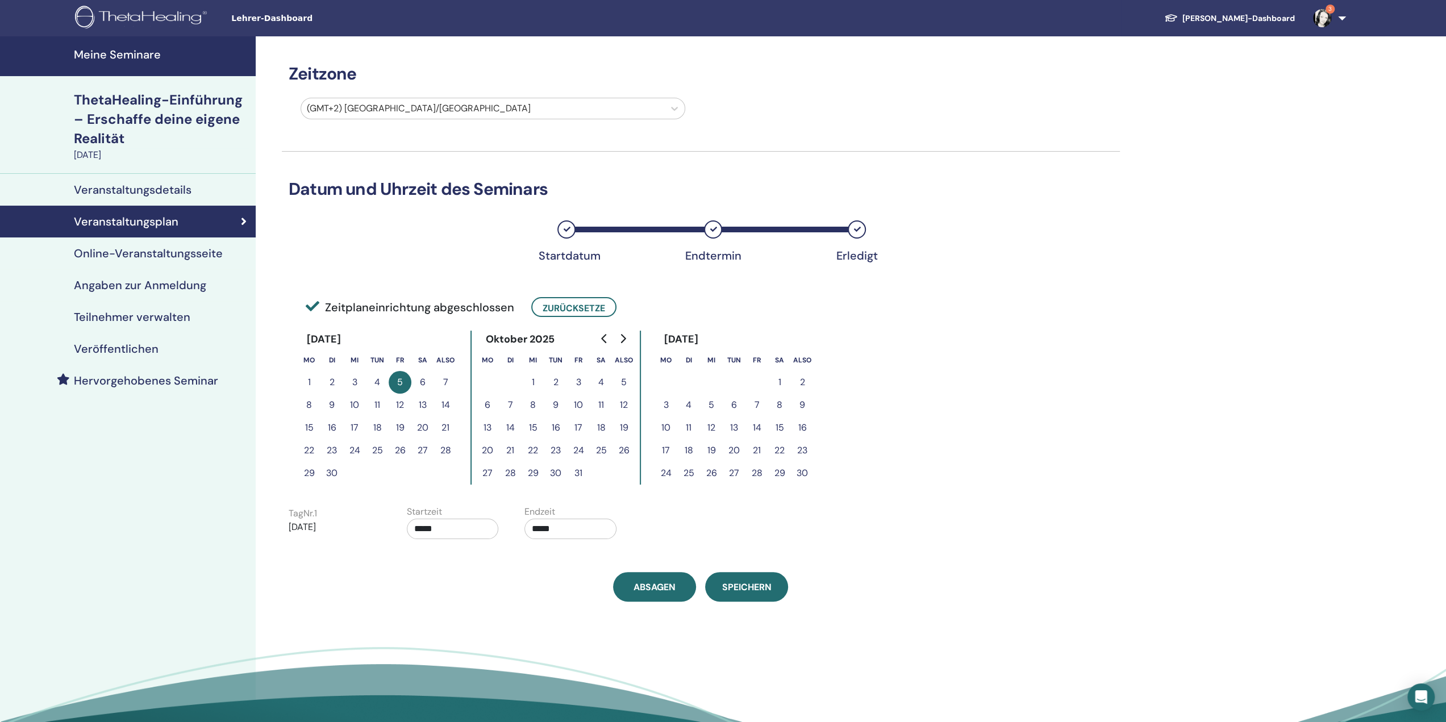
click at [447, 382] on font "7" at bounding box center [445, 382] width 5 height 12
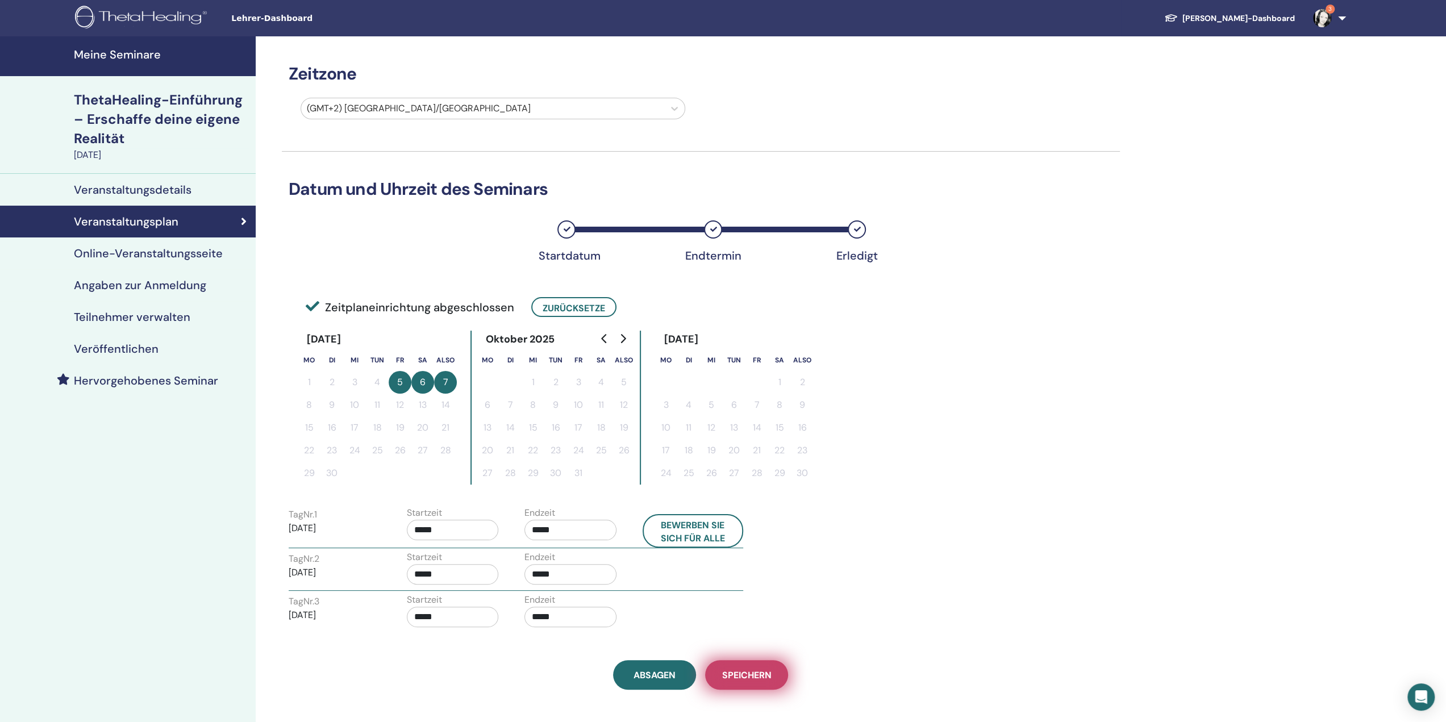
click at [694, 671] on font "Speichern" at bounding box center [746, 675] width 49 height 12
click at [694, 674] on font "Speichern" at bounding box center [746, 675] width 49 height 12
click at [577, 306] on font "Zurücksetze" at bounding box center [574, 308] width 63 height 12
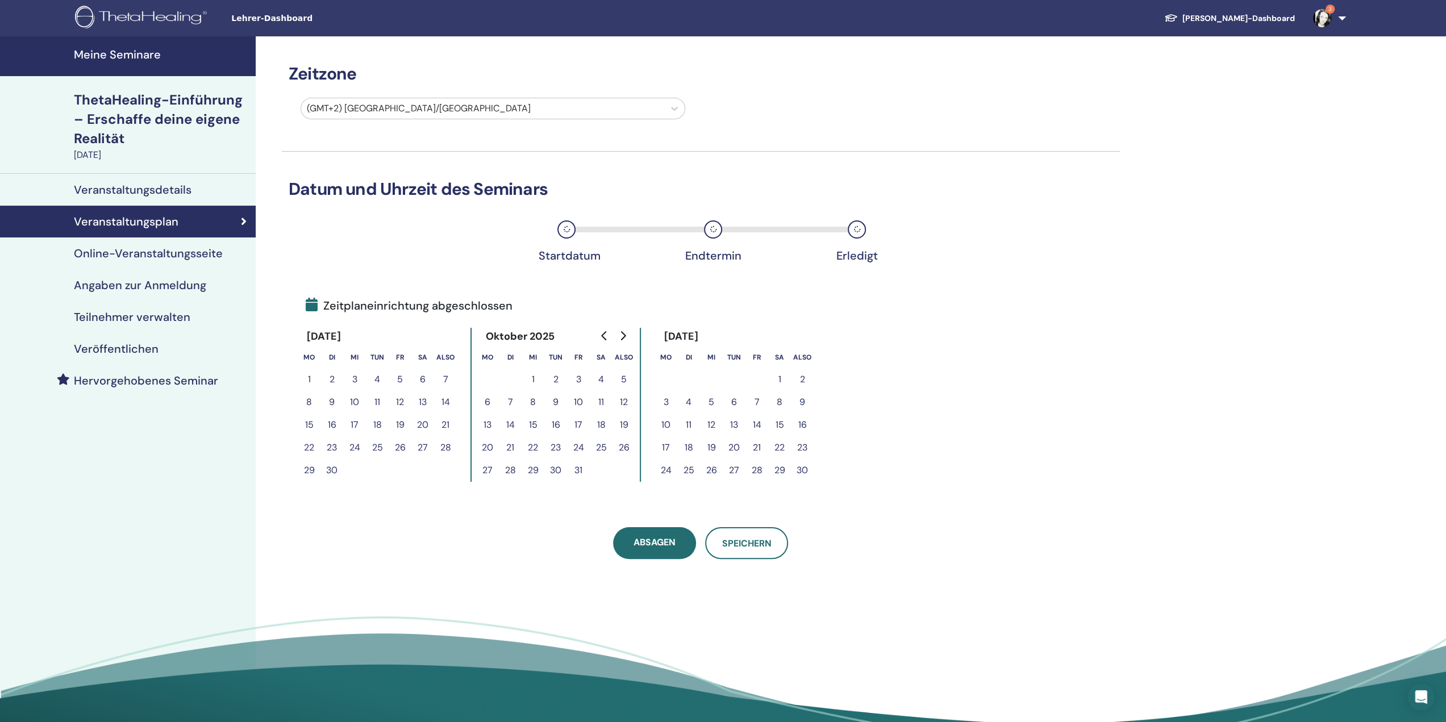
click at [400, 378] on font "5" at bounding box center [400, 379] width 6 height 12
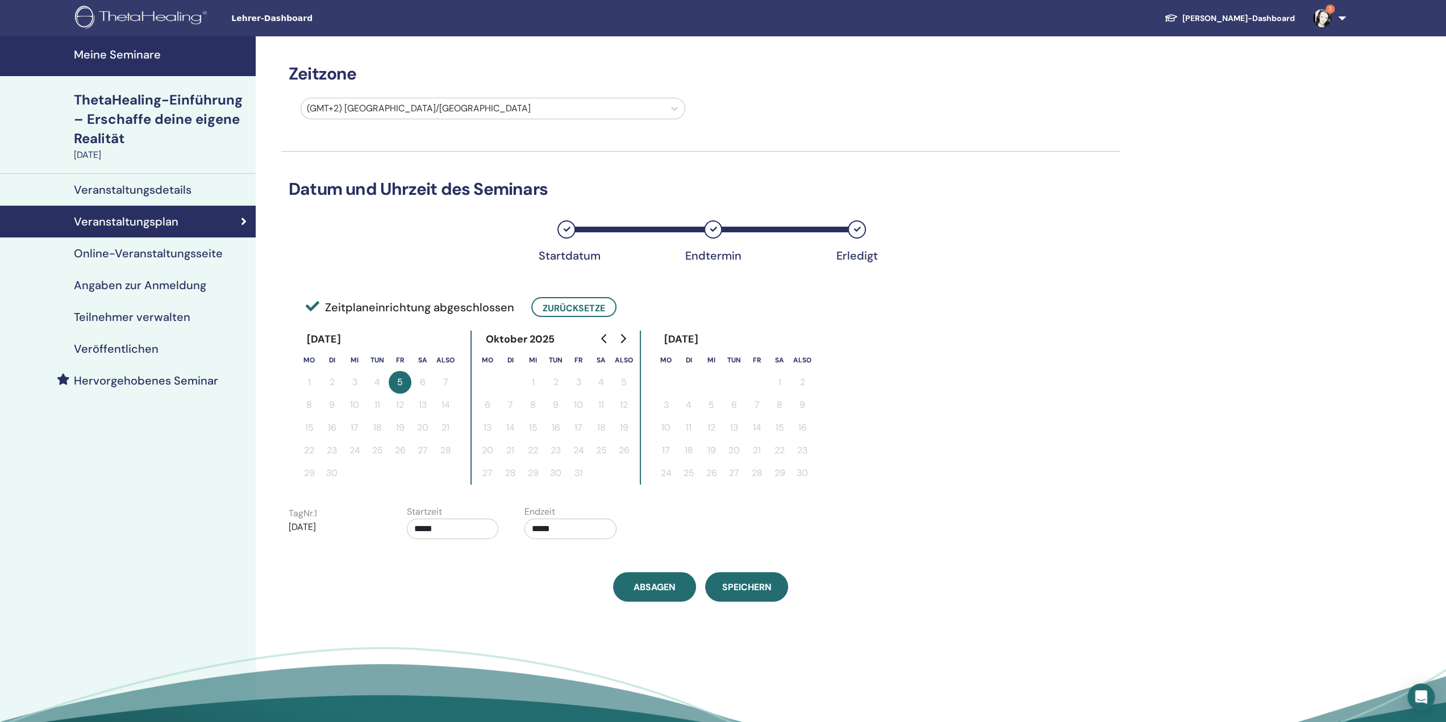
click at [572, 531] on input "*****" at bounding box center [571, 529] width 92 height 20
click at [605, 560] on font "▲" at bounding box center [608, 557] width 7 height 11
click at [606, 560] on font "▲" at bounding box center [608, 557] width 7 height 11
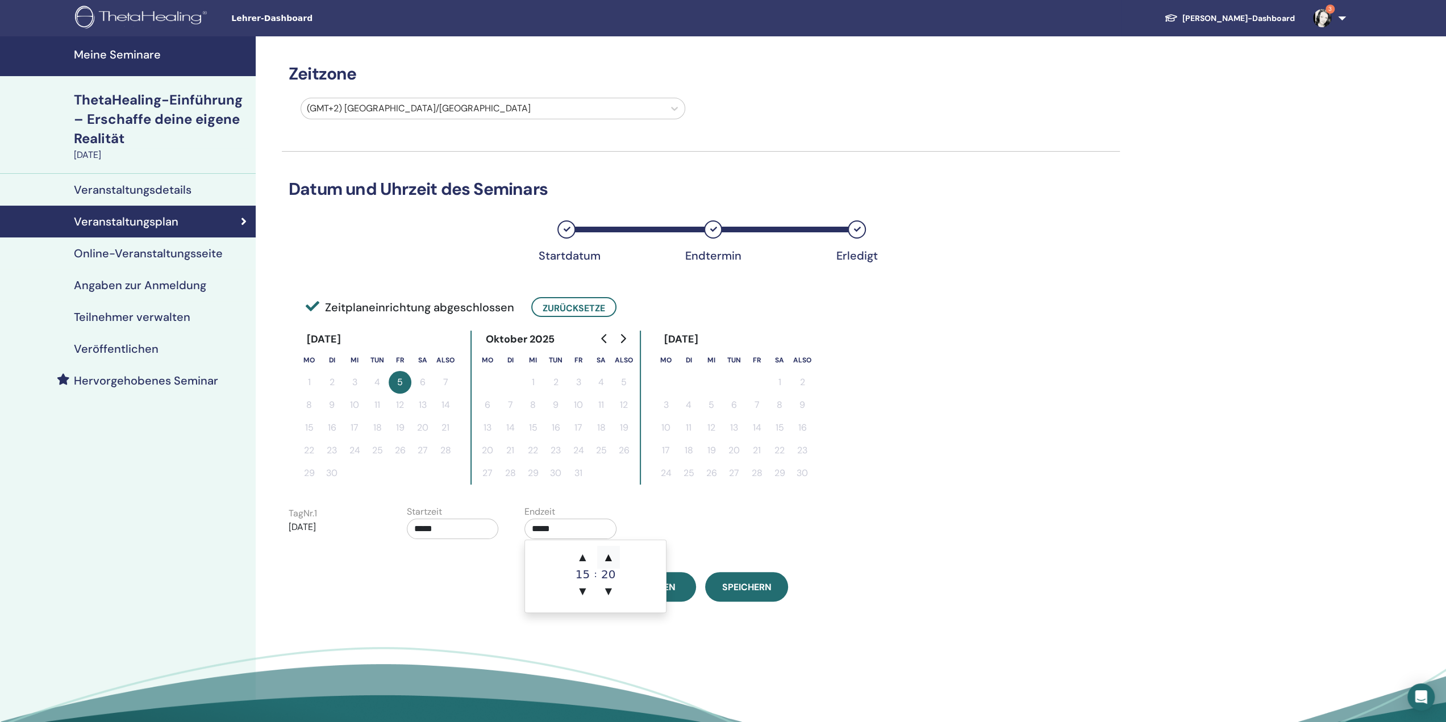
click at [606, 560] on font "▲" at bounding box center [608, 557] width 7 height 11
type input "*****"
click at [490, 621] on div "Zeitzone (GMT+2) Europa/Amsterdam Datum und Uhrzeit des Seminars Startdatum End…" at bounding box center [738, 398] width 964 height 725
click at [694, 587] on font "Speichern" at bounding box center [746, 587] width 49 height 12
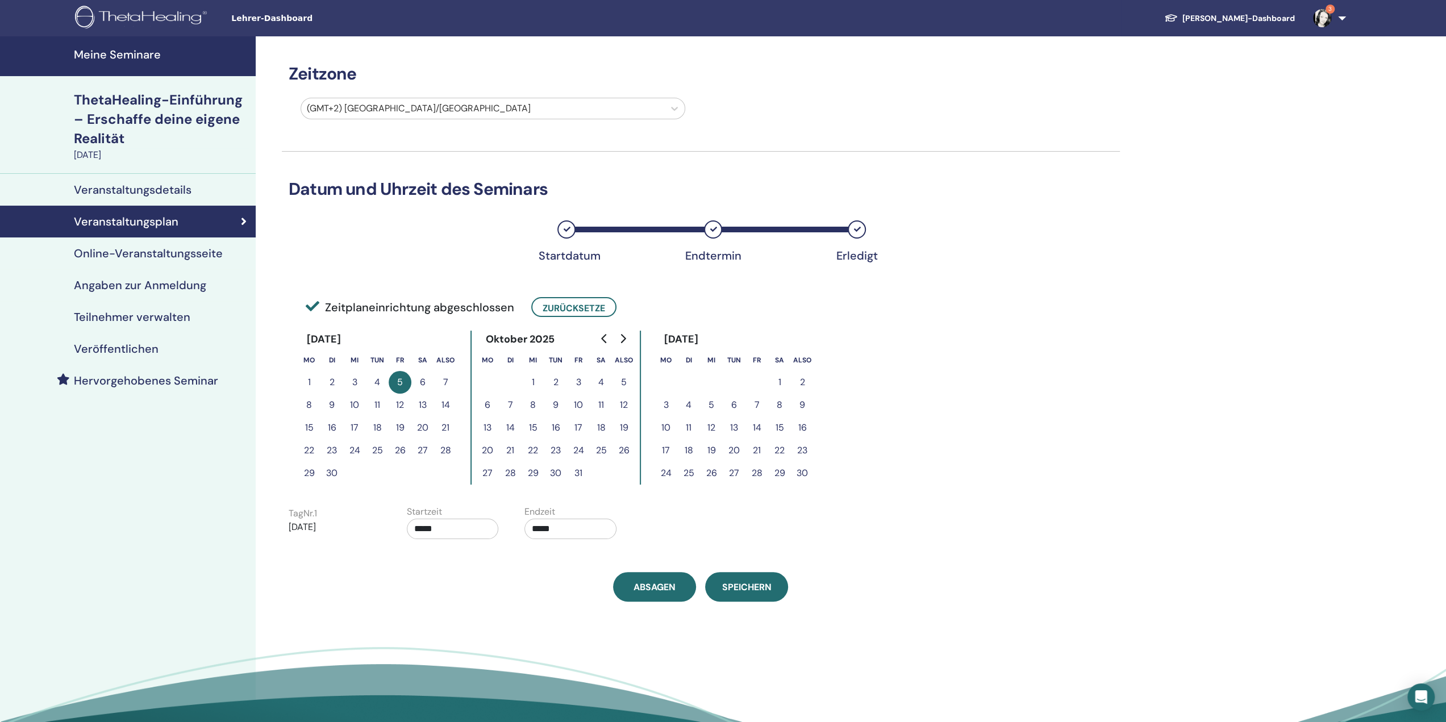
click at [448, 382] on font "7" at bounding box center [445, 382] width 5 height 12
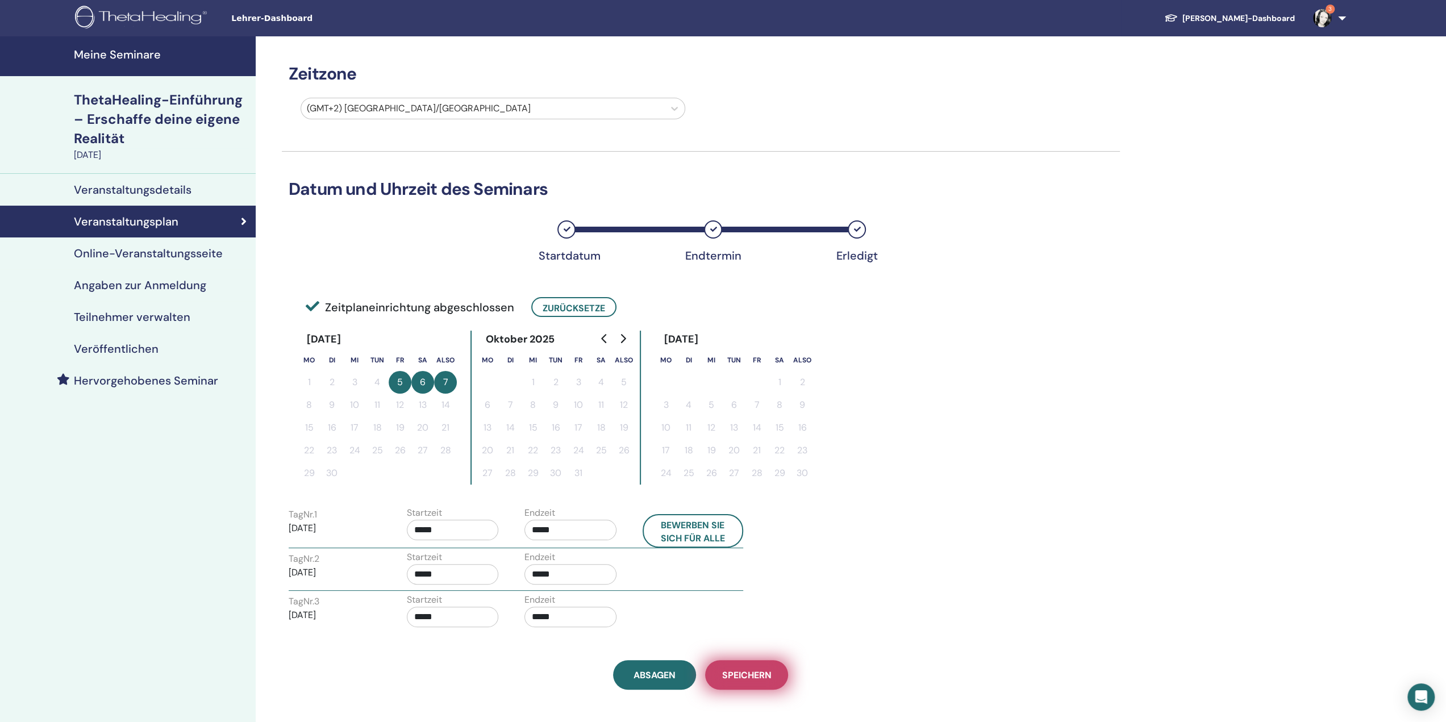
click at [755, 676] on font "Speichern" at bounding box center [746, 675] width 49 height 12
click at [149, 184] on font "Veranstaltungsdetails" at bounding box center [133, 189] width 118 height 15
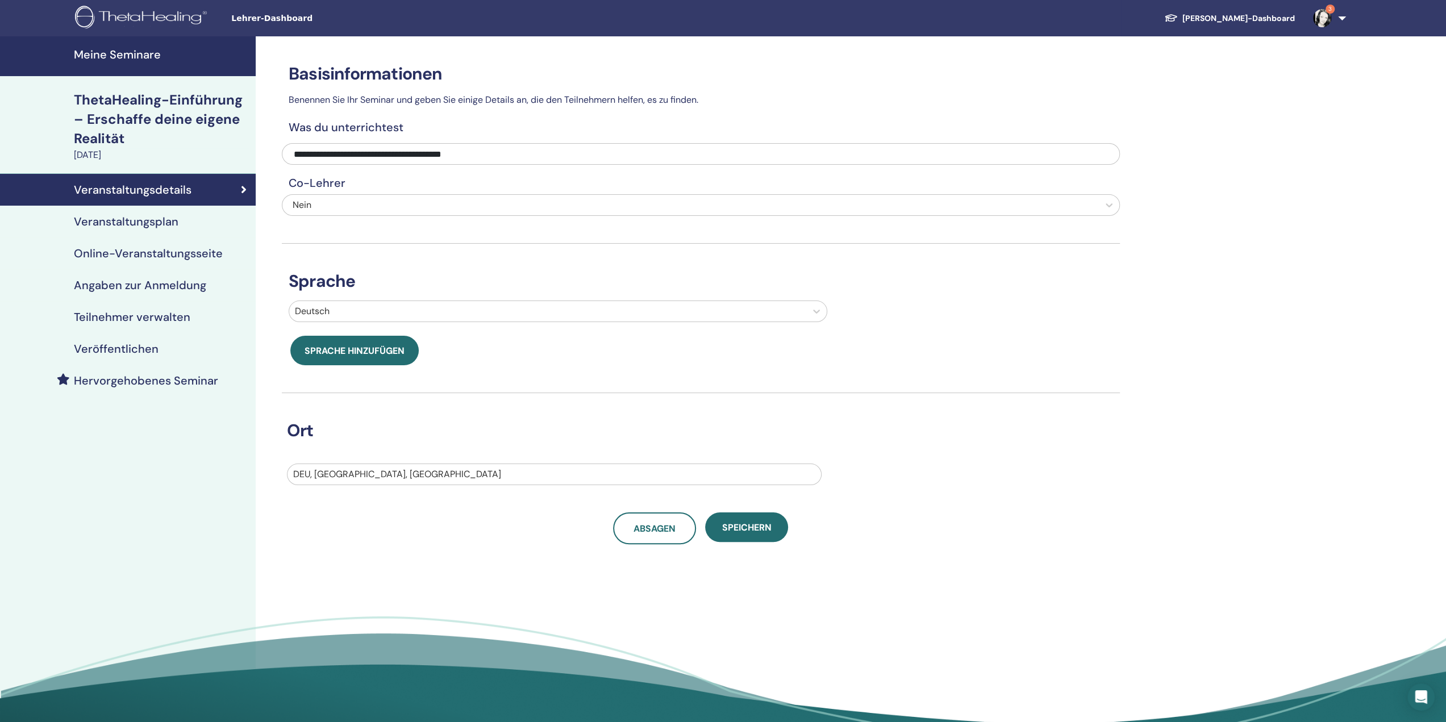
click at [153, 224] on font "Veranstaltungsplan" at bounding box center [126, 221] width 105 height 15
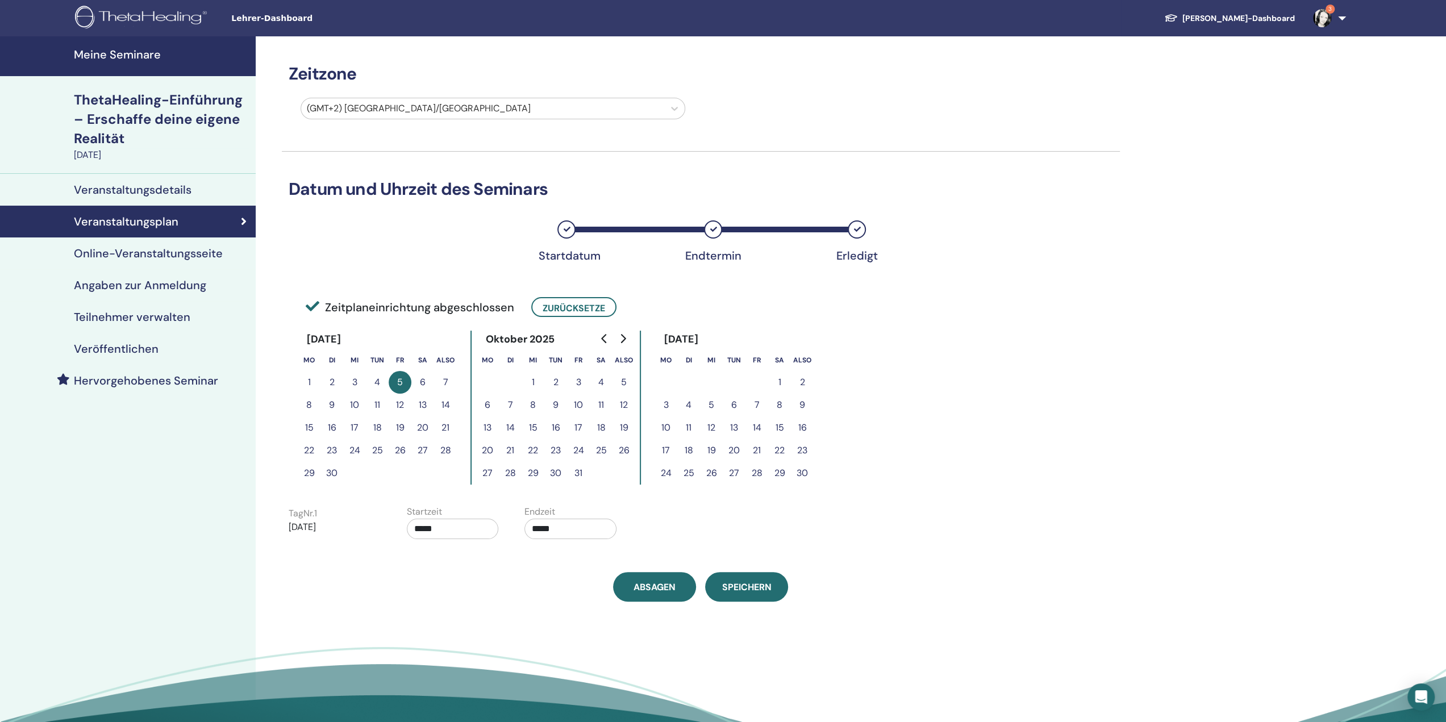
click at [445, 381] on font "7" at bounding box center [445, 382] width 5 height 12
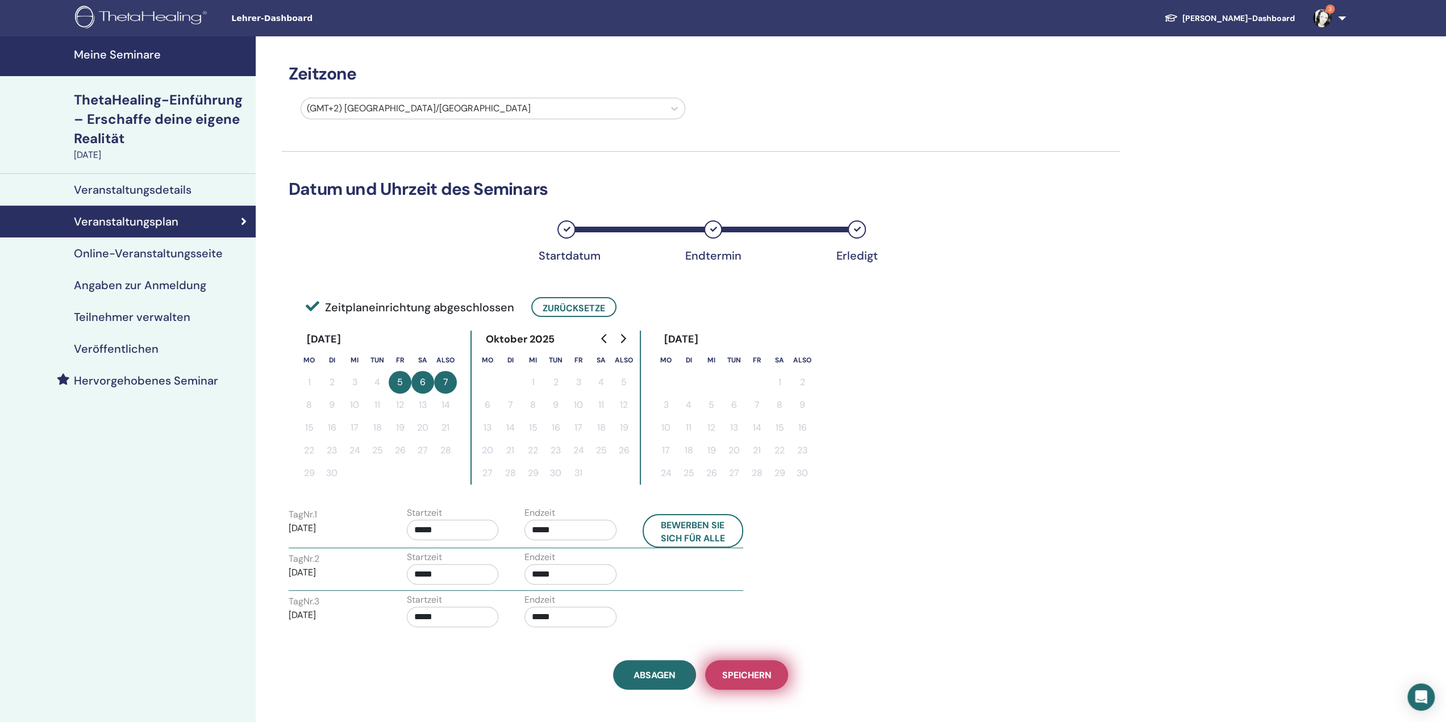
click at [768, 672] on font "Speichern" at bounding box center [746, 675] width 49 height 12
click at [713, 536] on font "Bewerben Sie sich für alle" at bounding box center [693, 531] width 64 height 25
type input "*****"
click at [768, 678] on font "Speichern" at bounding box center [746, 675] width 49 height 12
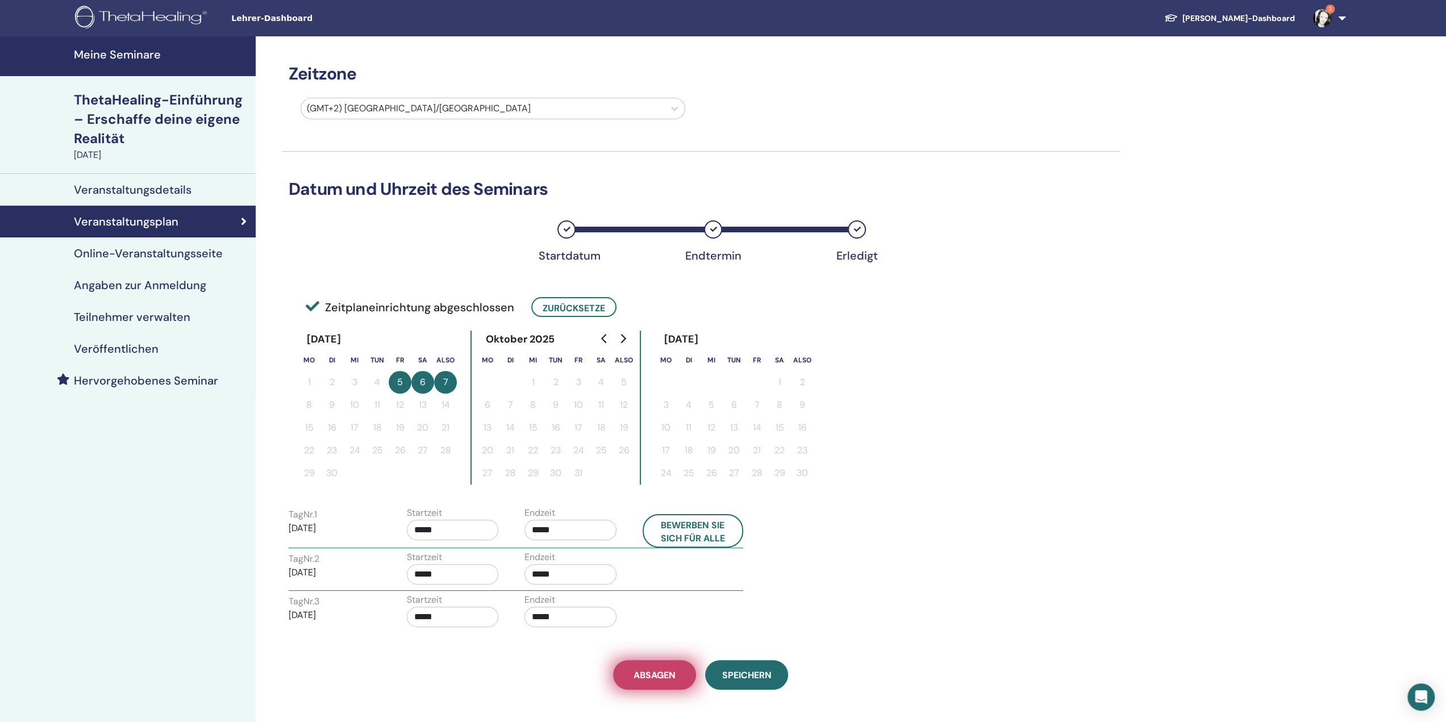
click at [662, 669] on font "Absagen" at bounding box center [655, 675] width 42 height 12
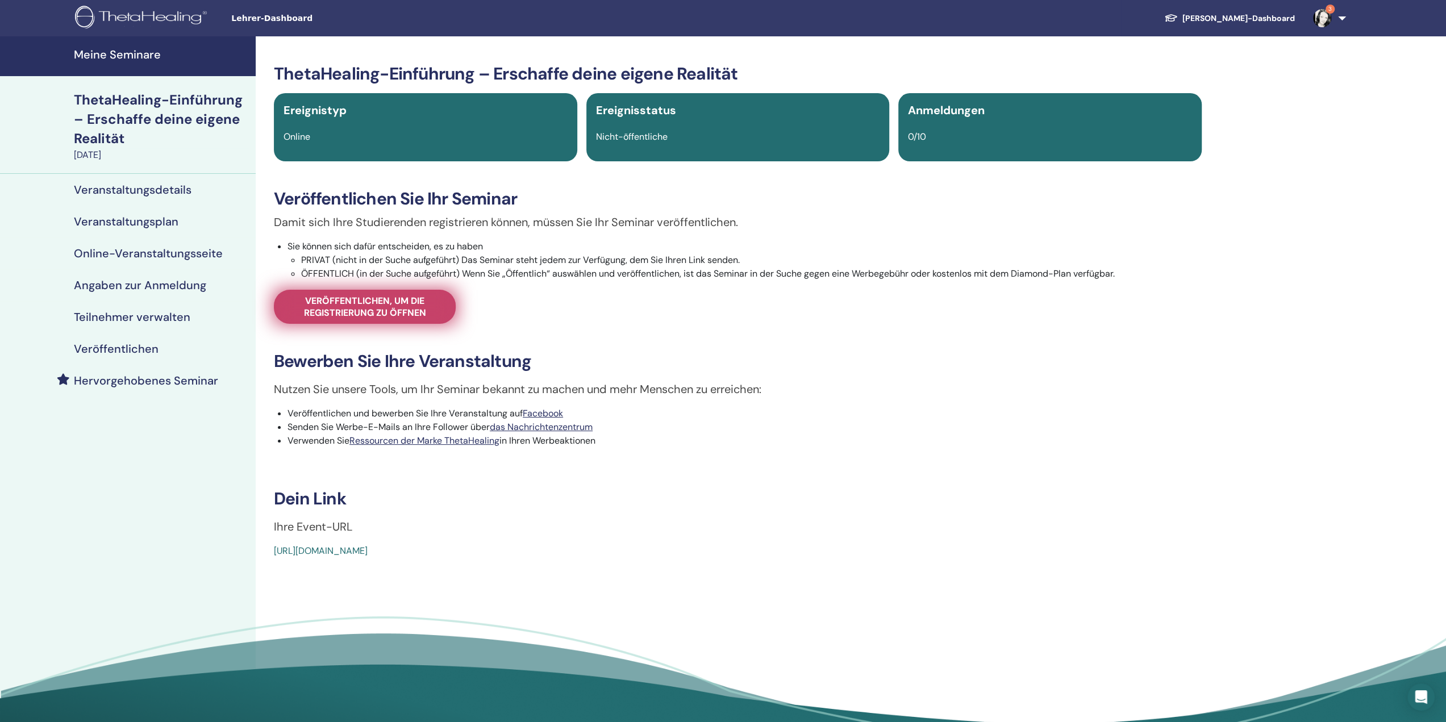
click at [328, 316] on font "Veröffentlichen, um die Registrierung zu öffnen" at bounding box center [365, 307] width 122 height 24
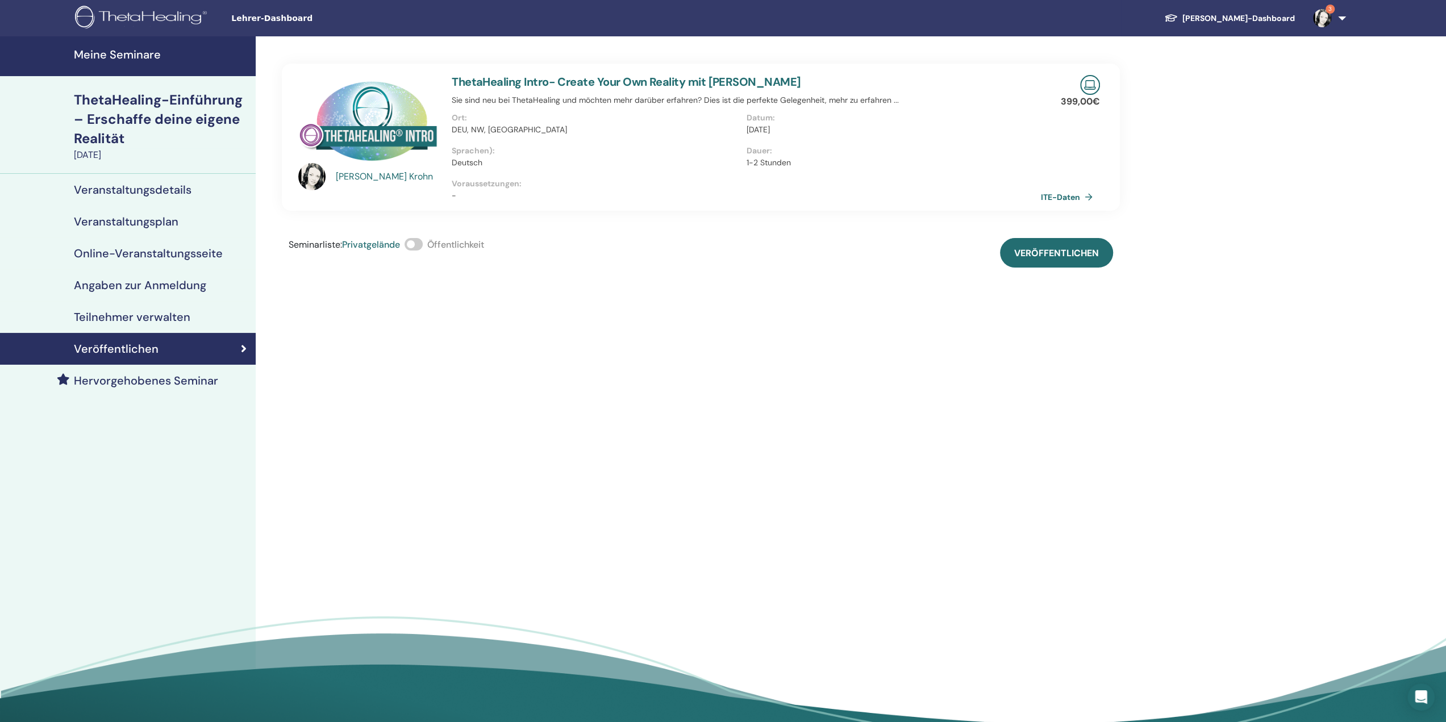
click at [419, 246] on span at bounding box center [414, 244] width 18 height 13
click at [193, 188] on div "Veranstaltungsdetails" at bounding box center [128, 190] width 238 height 14
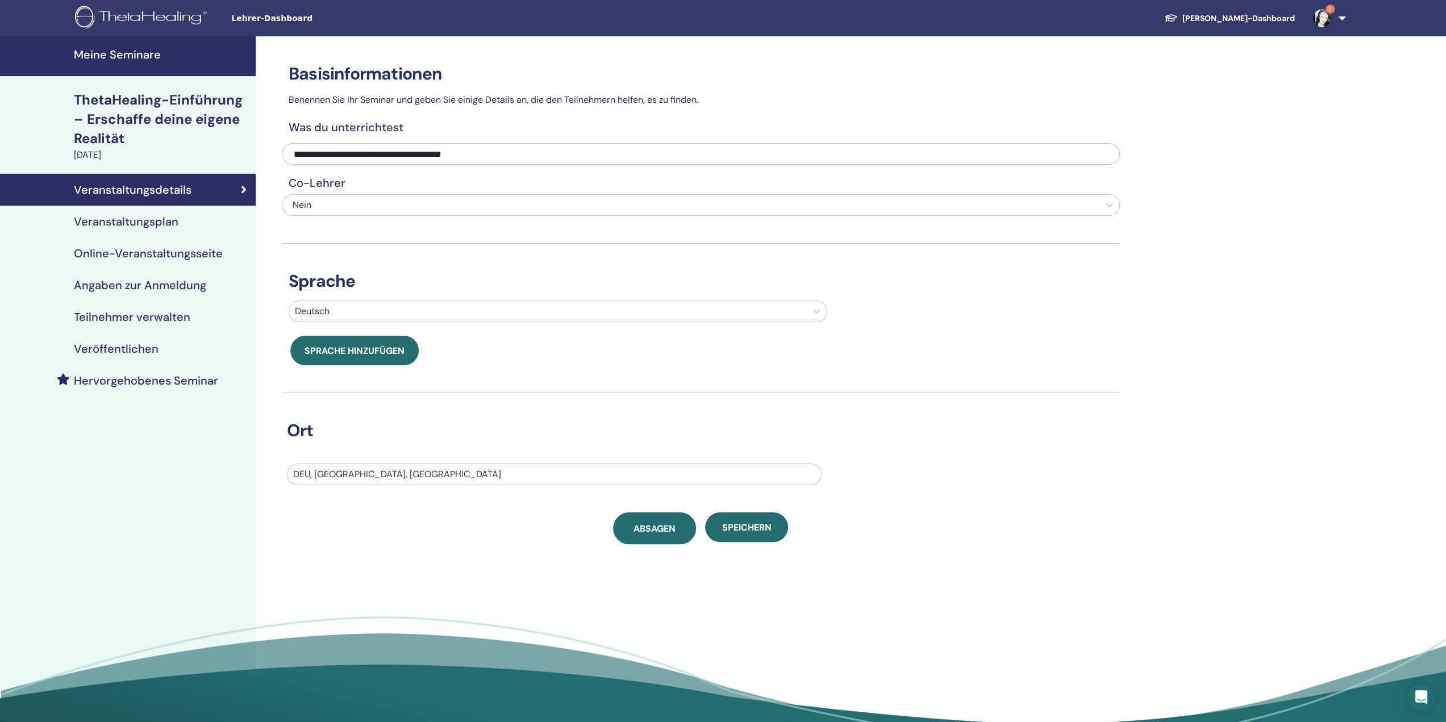
click at [660, 527] on font "Absagen" at bounding box center [655, 529] width 42 height 12
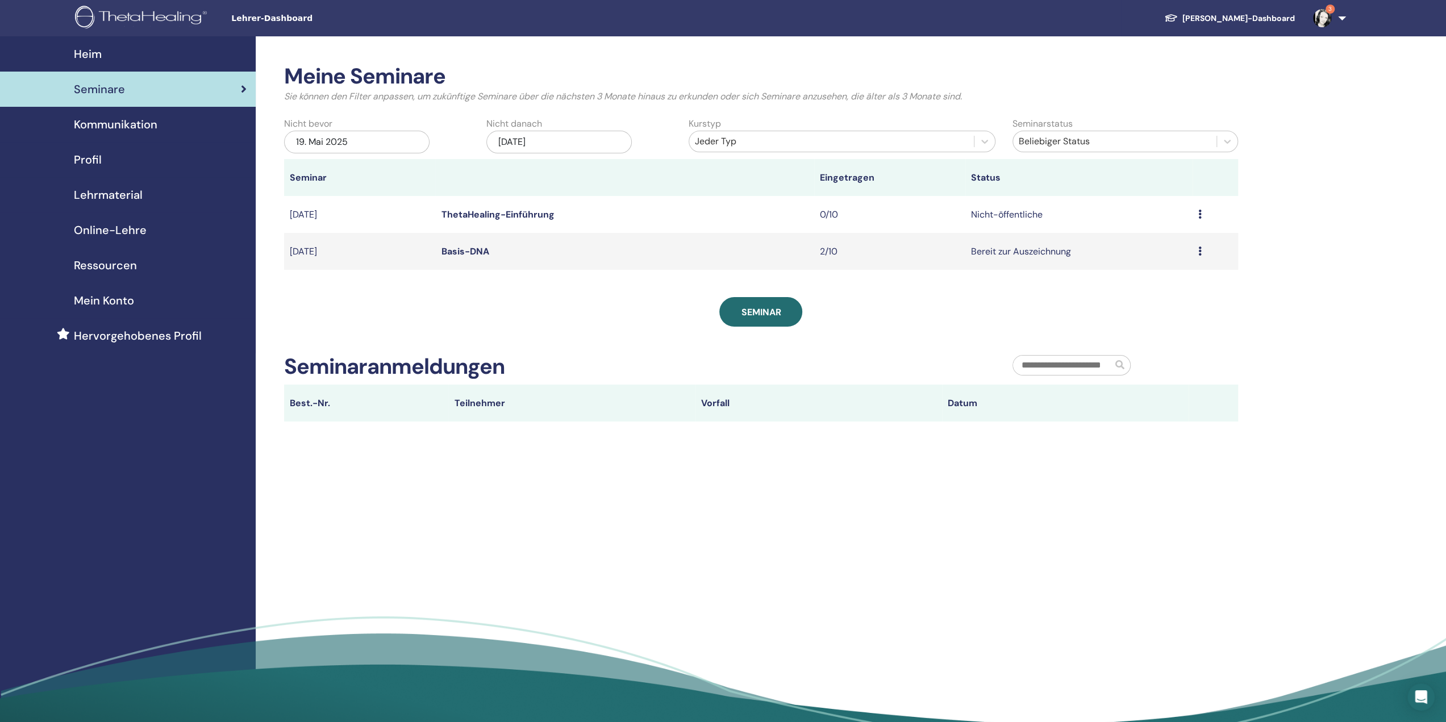
click at [1199, 252] on icon at bounding box center [1200, 251] width 3 height 9
click at [979, 327] on div "Seminar" at bounding box center [761, 312] width 954 height 30
click at [247, 88] on link "Seminare" at bounding box center [128, 89] width 256 height 35
click at [773, 315] on font "Seminar" at bounding box center [761, 312] width 40 height 12
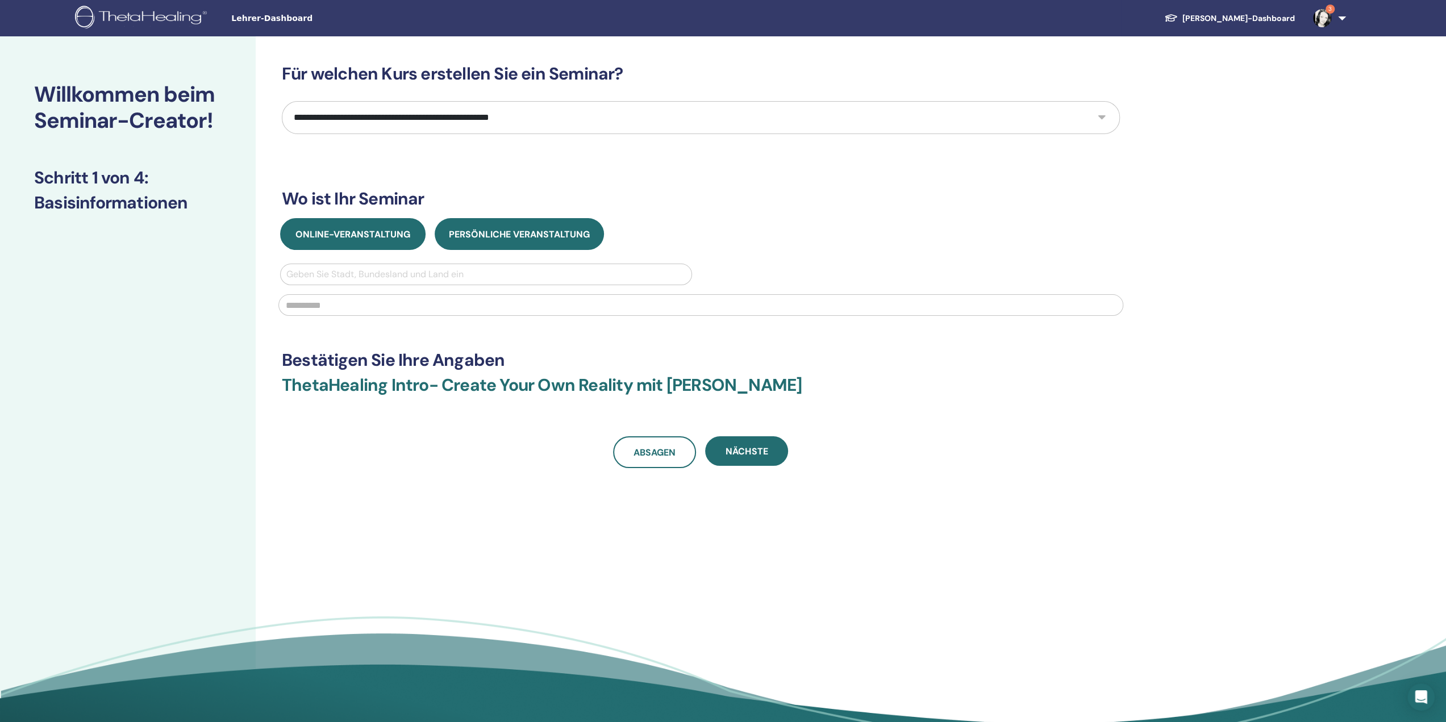
click at [330, 240] on button "Online-Veranstaltung" at bounding box center [352, 234] width 145 height 32
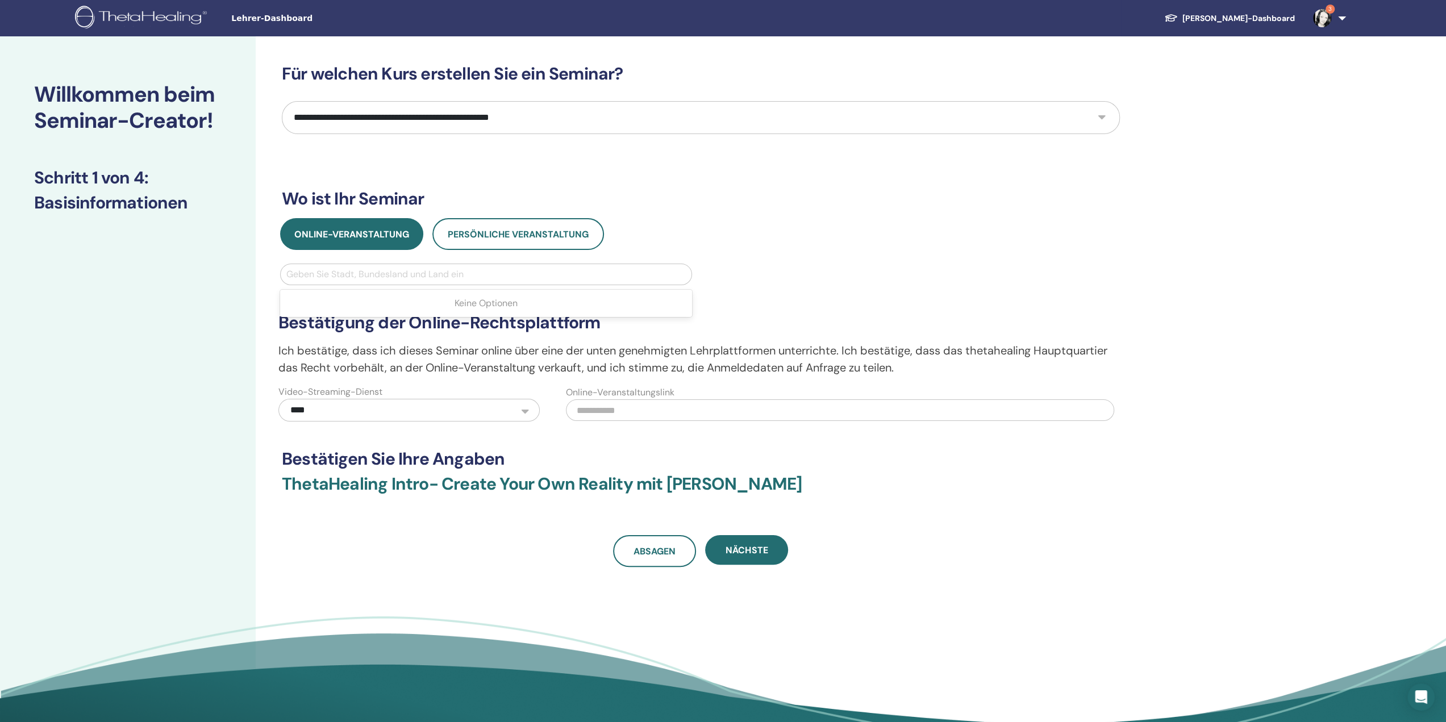
click at [380, 271] on div at bounding box center [486, 275] width 400 height 16
type input "********"
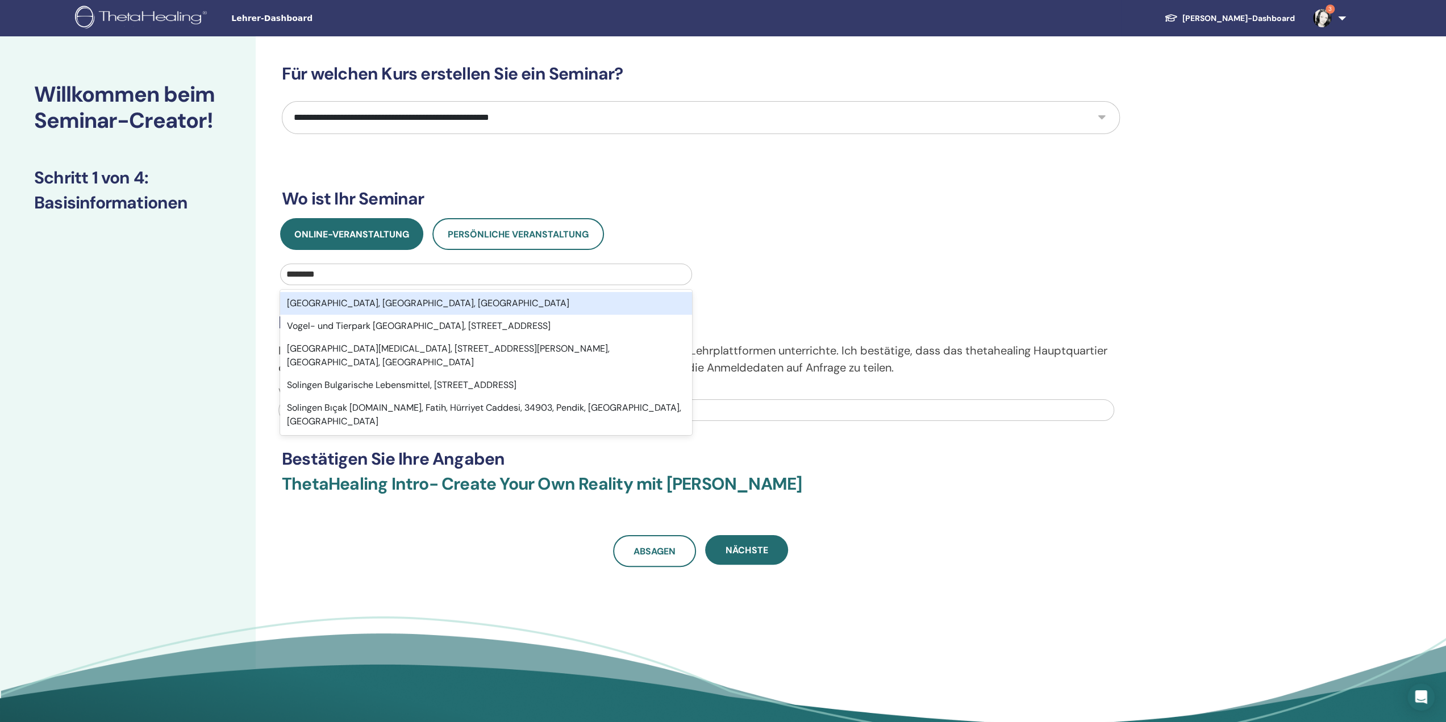
click at [390, 303] on font "Solingen, Nordrhein-Westfalen, DEU" at bounding box center [428, 303] width 282 height 12
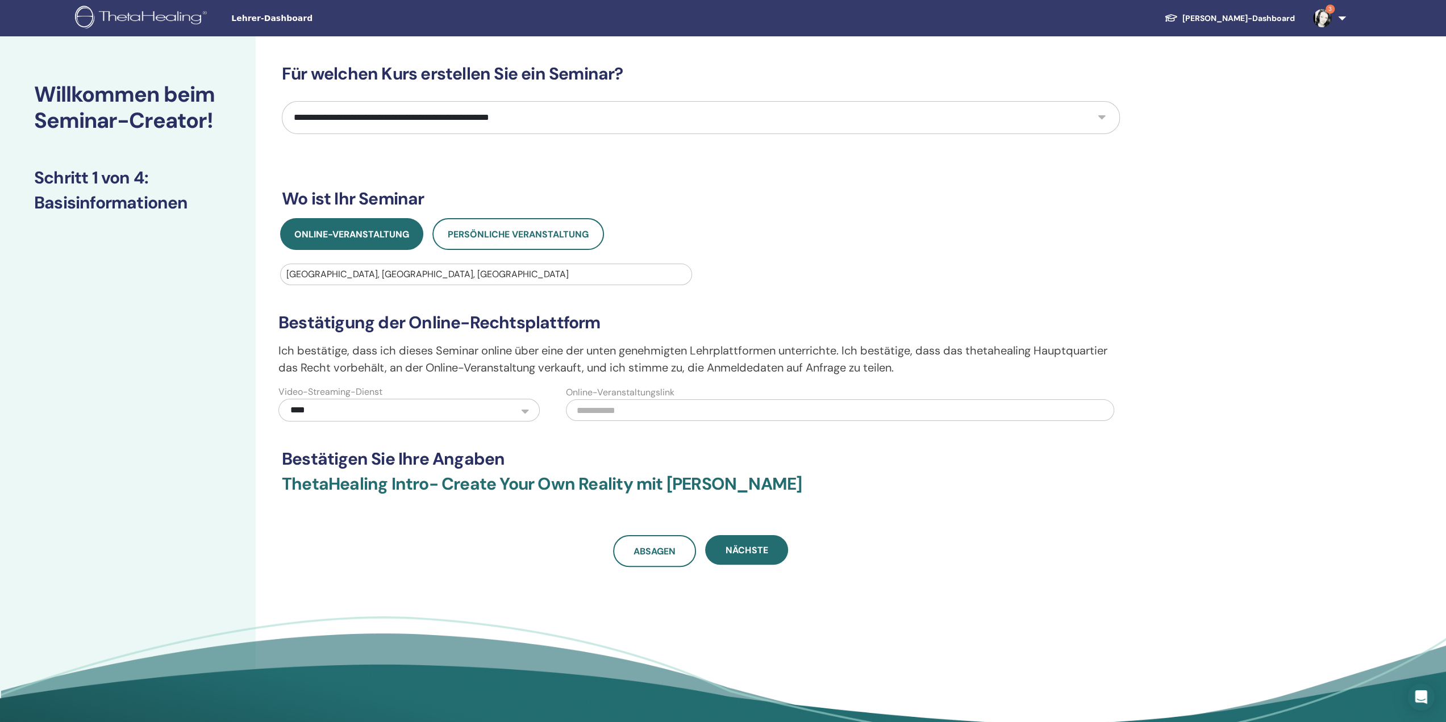
click at [742, 113] on select "**********" at bounding box center [701, 117] width 838 height 33
select select "*"
click at [282, 101] on select "**********" at bounding box center [701, 117] width 838 height 33
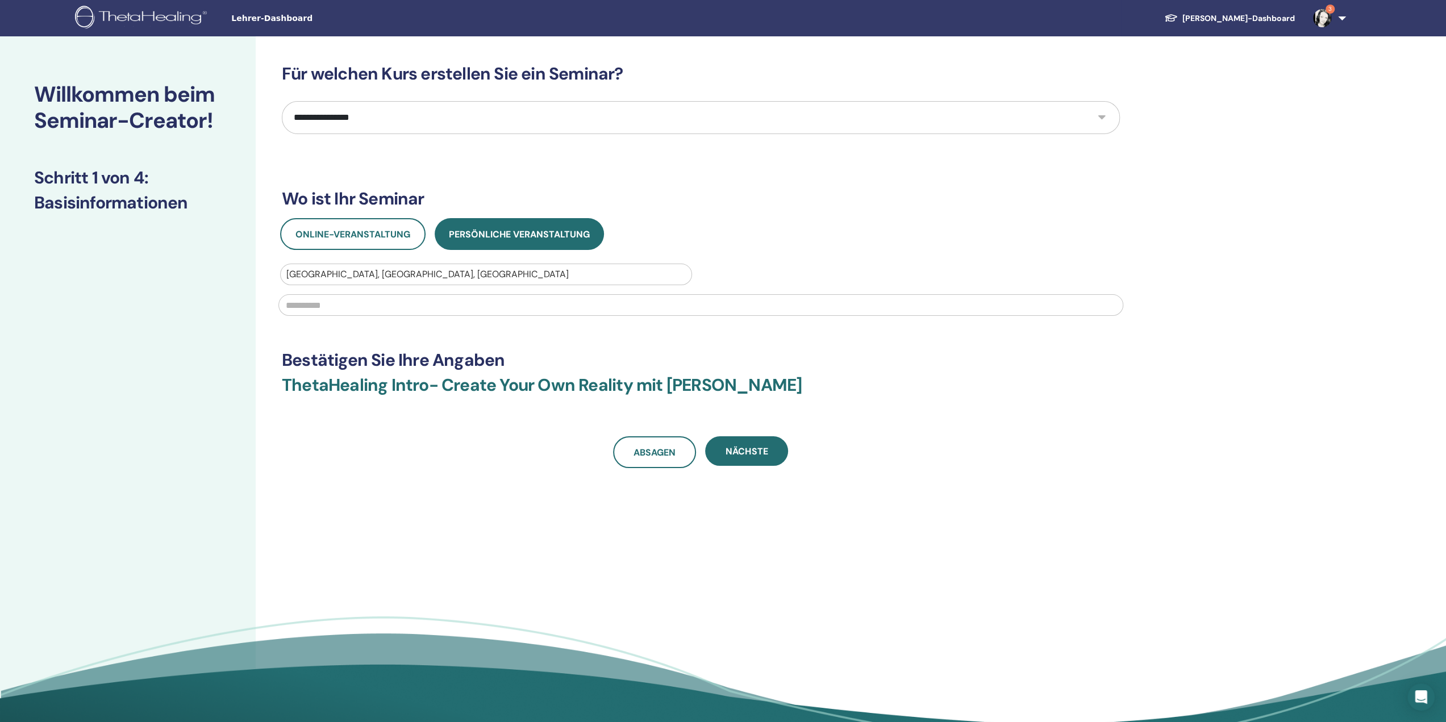
click at [355, 307] on input "text" at bounding box center [700, 305] width 845 height 22
click at [346, 238] on font "Online-Veranstaltung" at bounding box center [353, 234] width 115 height 12
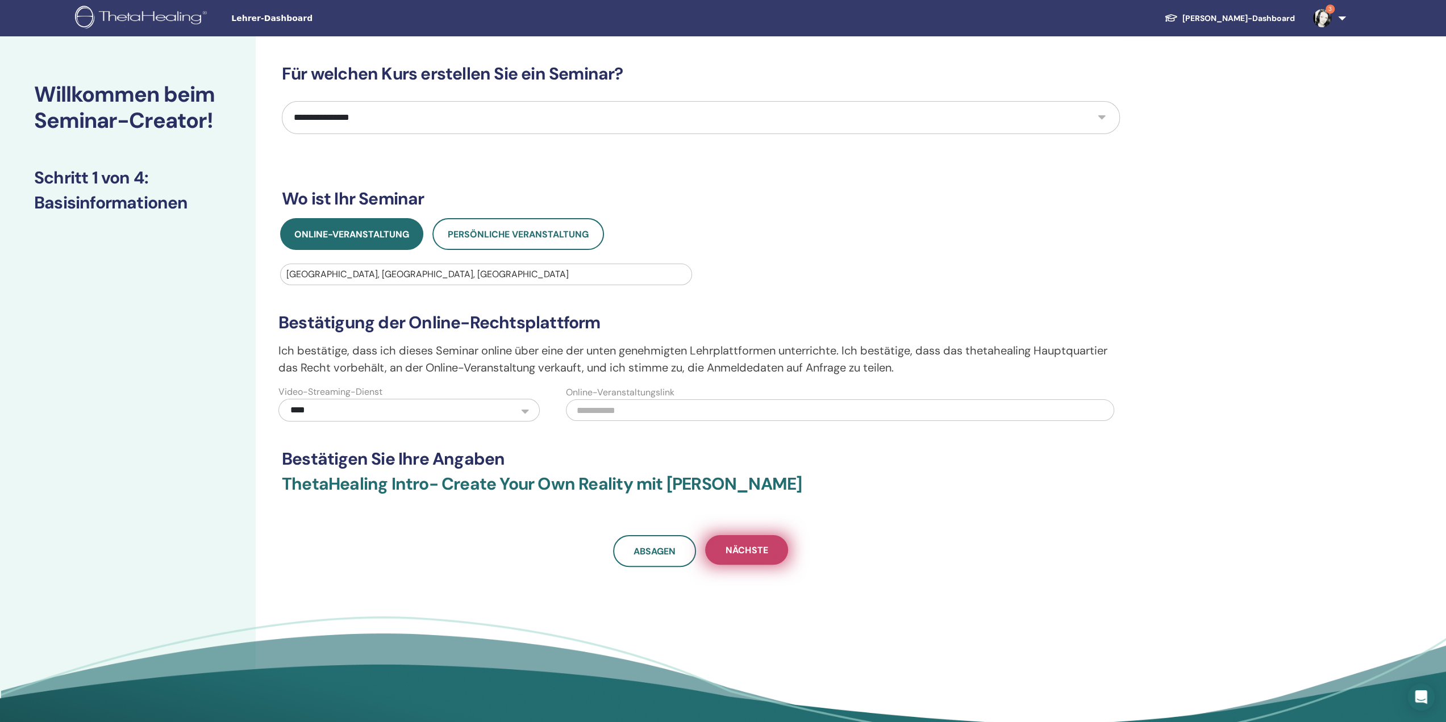
click at [761, 553] on font "Nächste" at bounding box center [747, 550] width 42 height 12
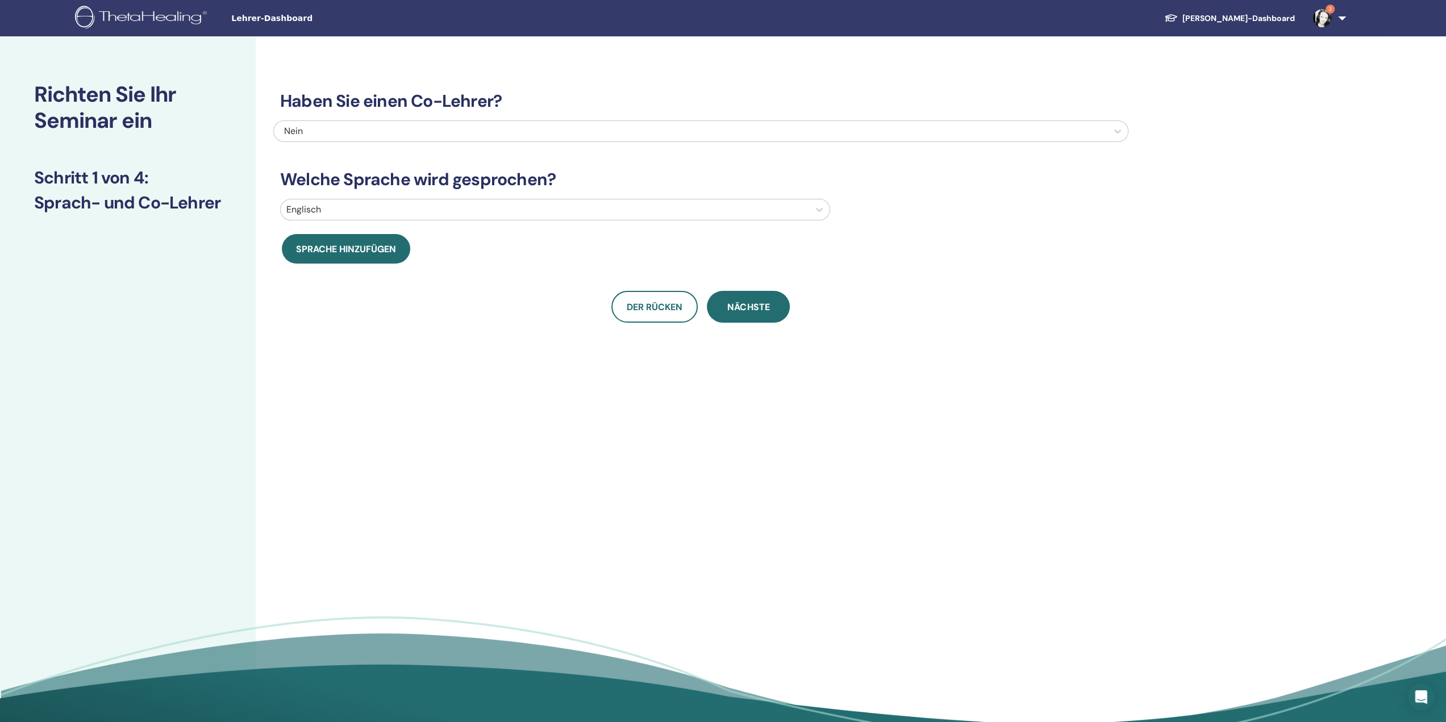
click at [663, 210] on div at bounding box center [544, 210] width 517 height 16
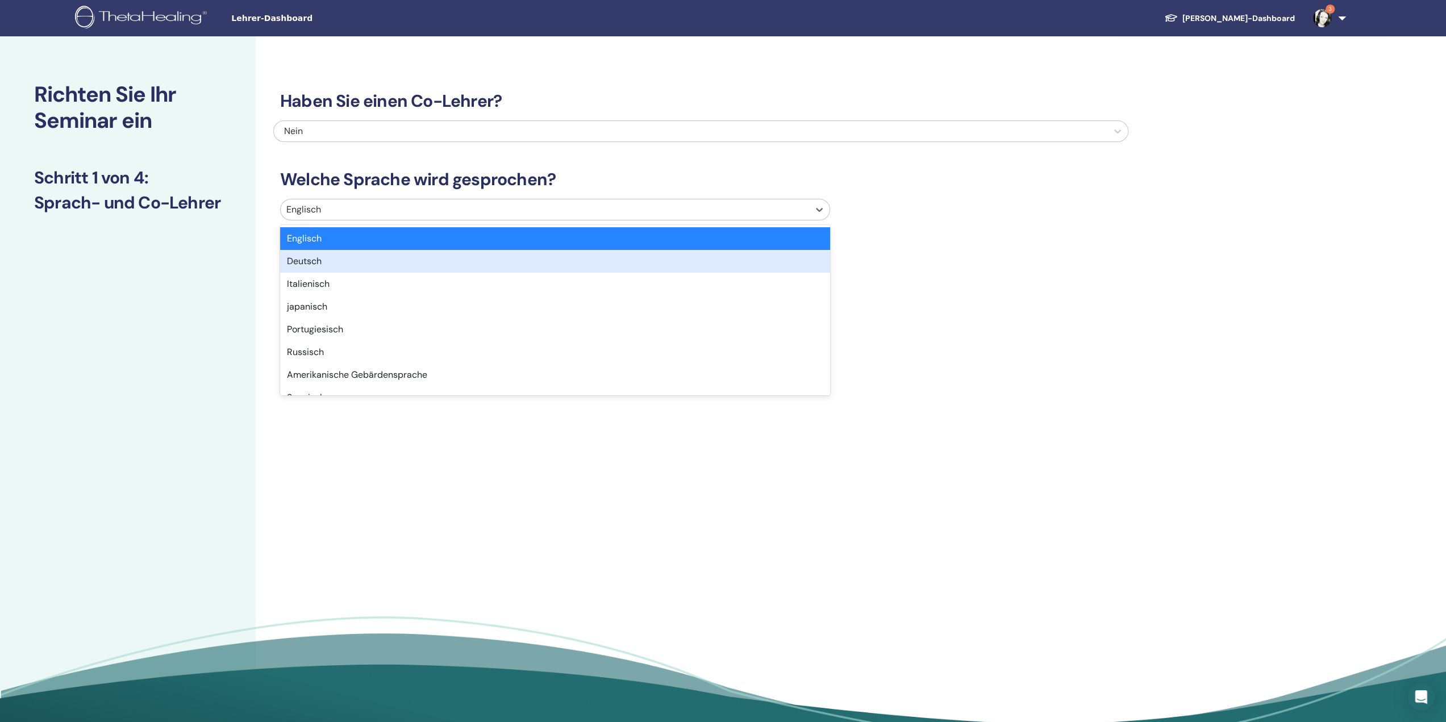
click at [480, 264] on div "Deutsch" at bounding box center [555, 261] width 550 height 23
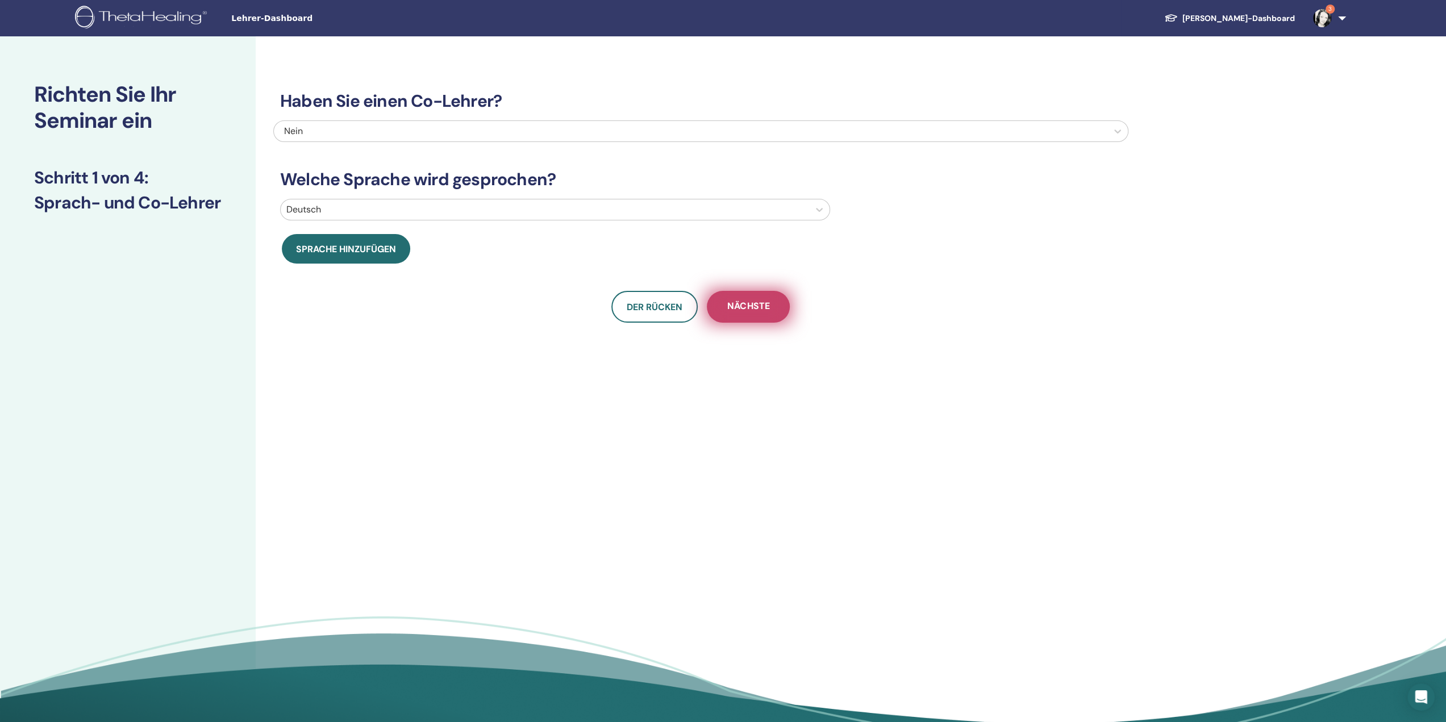
click at [743, 306] on font "Nächste" at bounding box center [748, 306] width 42 height 12
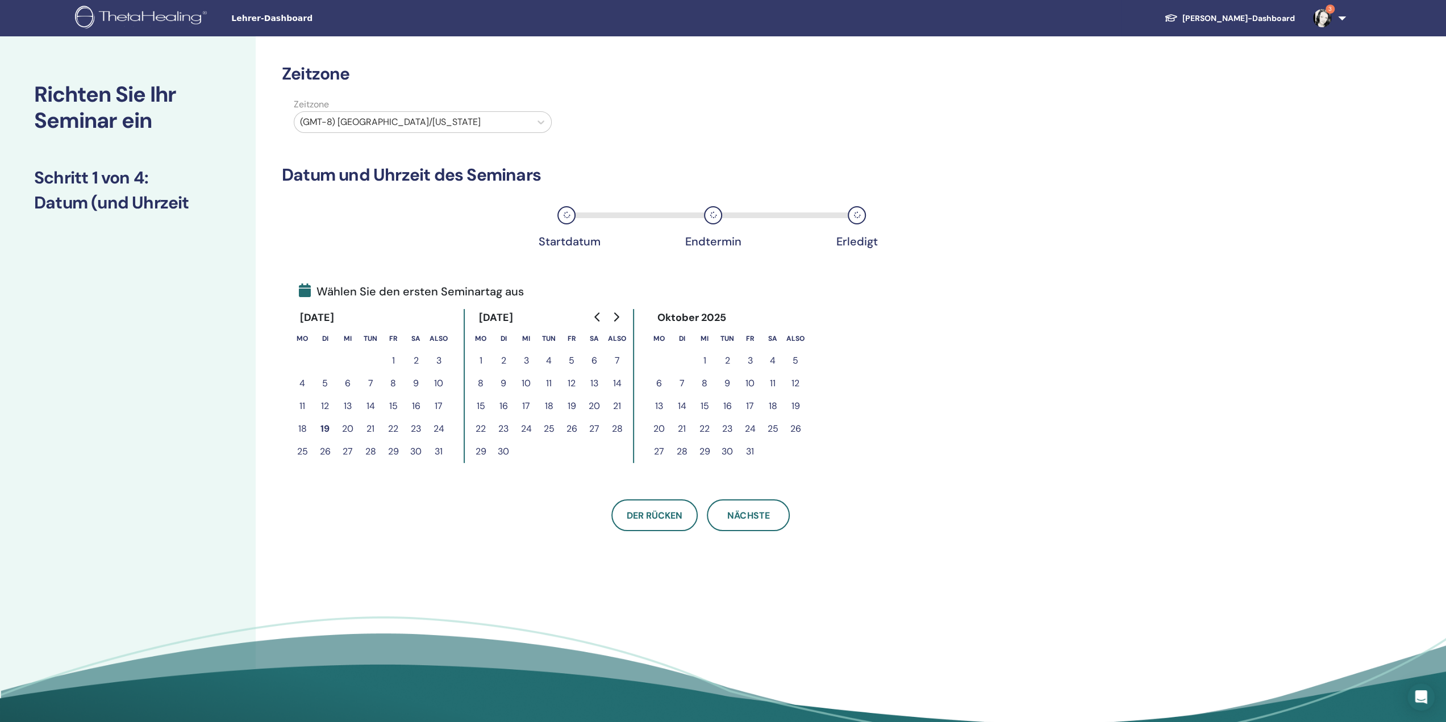
click at [573, 360] on font "5" at bounding box center [572, 361] width 6 height 12
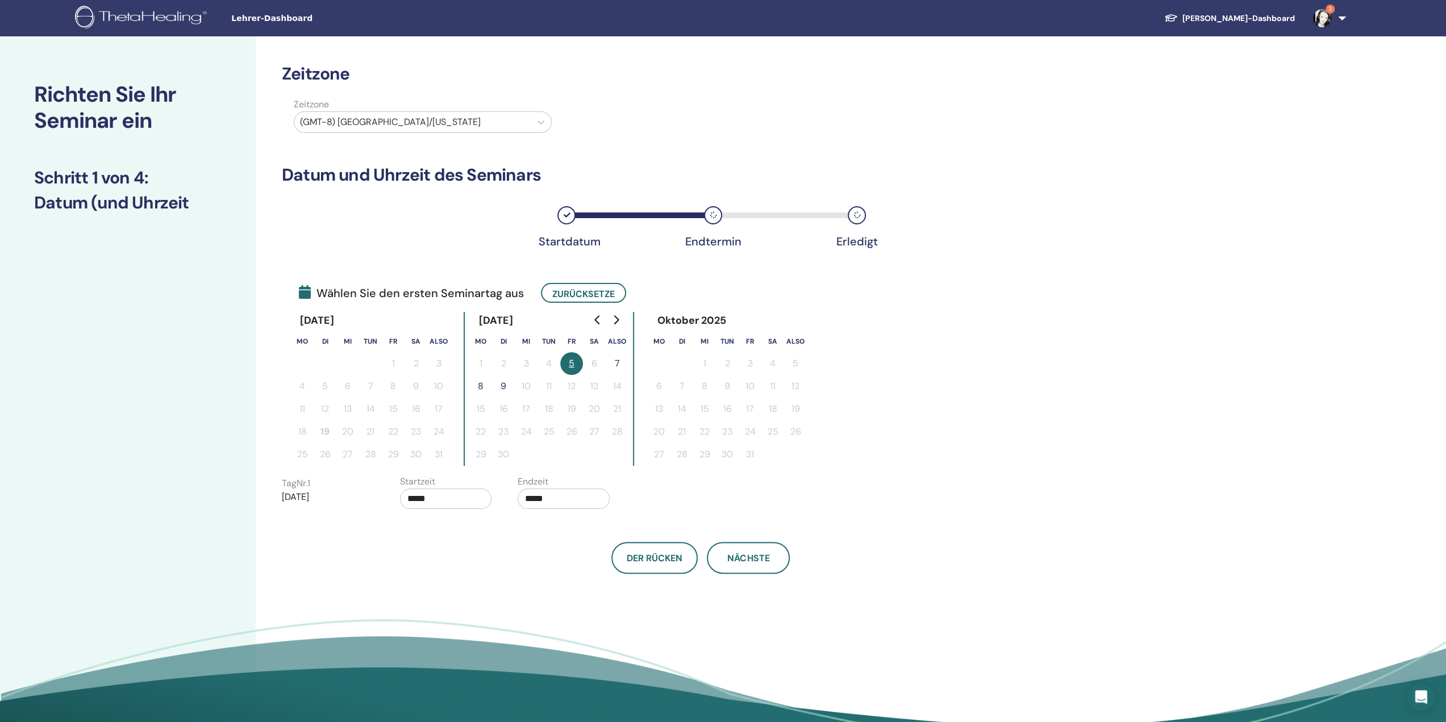
click at [618, 364] on font "7" at bounding box center [617, 363] width 5 height 12
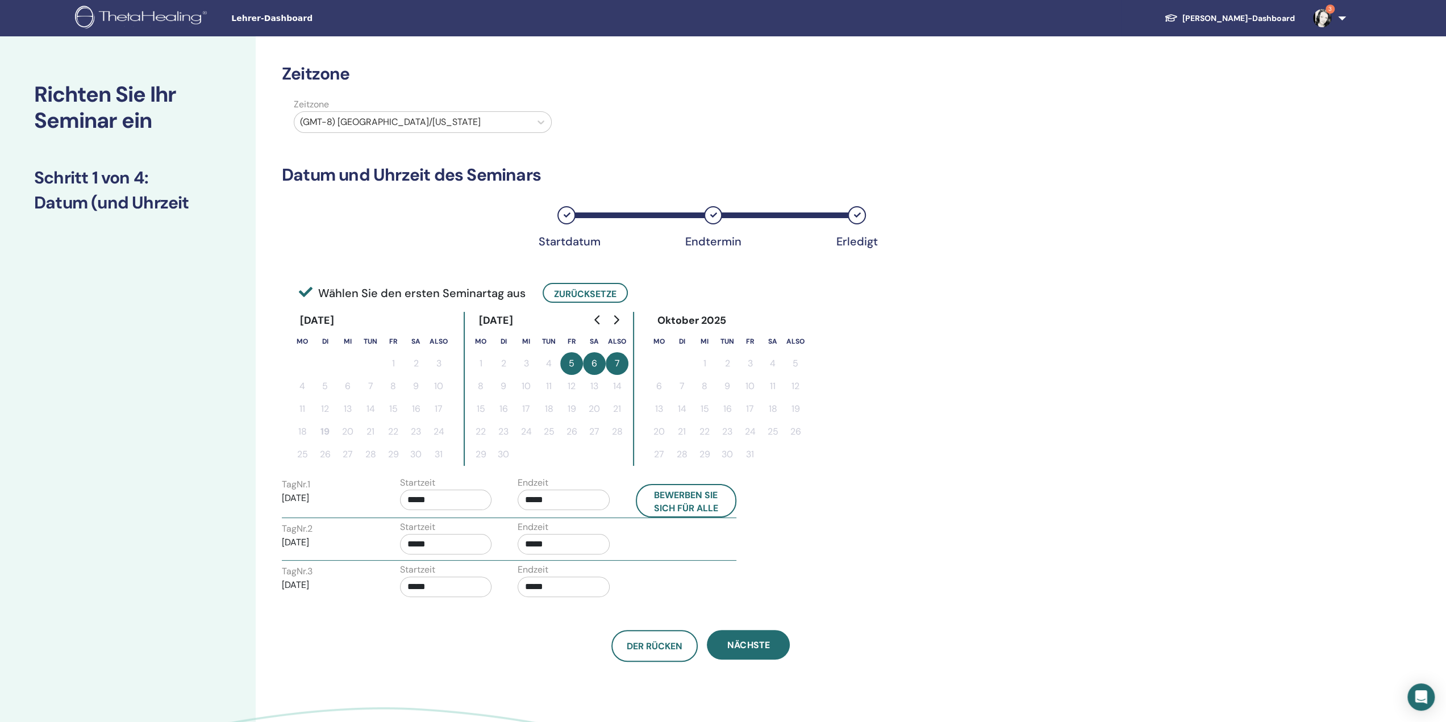
click at [563, 499] on input "*****" at bounding box center [564, 500] width 92 height 20
click at [605, 529] on span "▲" at bounding box center [601, 529] width 23 height 23
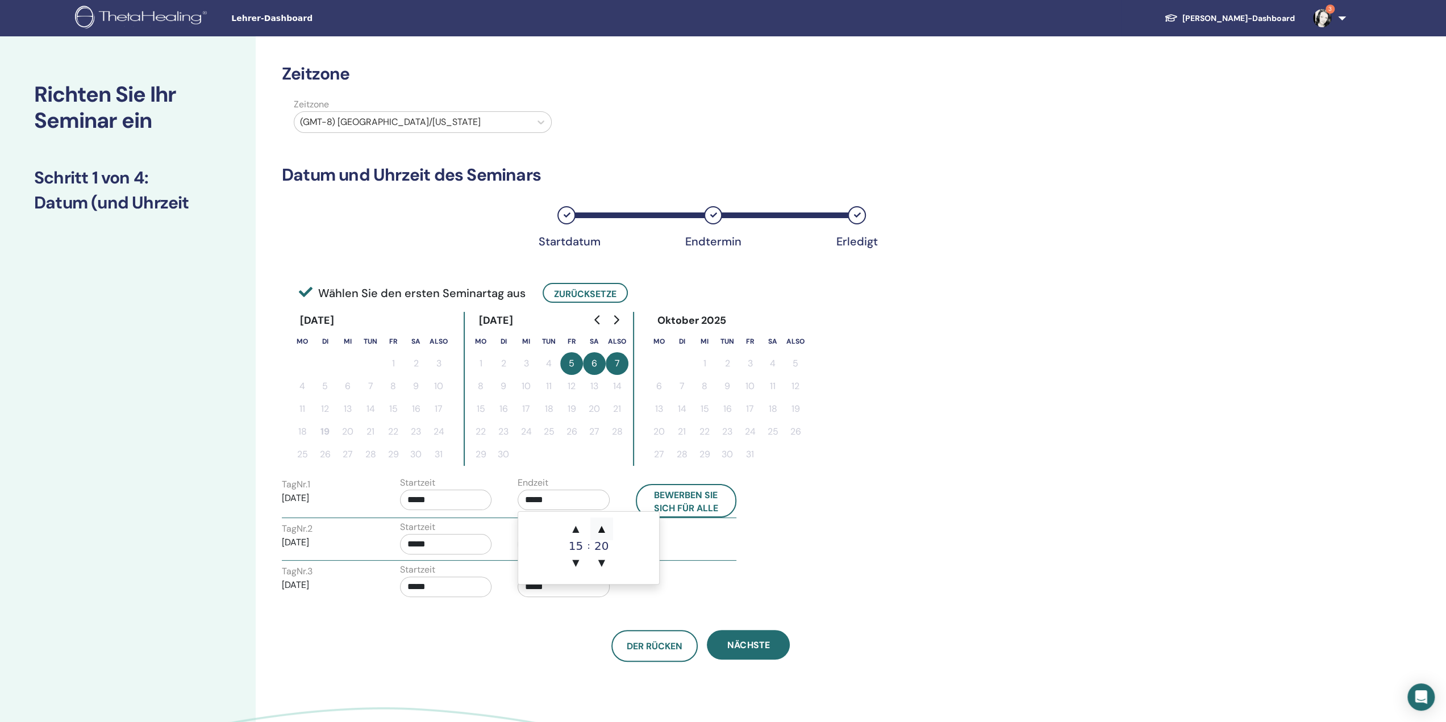
click at [605, 529] on span "▲" at bounding box center [601, 529] width 23 height 23
type input "*****"
click at [583, 626] on div "Der Rücken Nächste" at bounding box center [700, 632] width 855 height 59
click at [543, 546] on input "*****" at bounding box center [564, 544] width 92 height 20
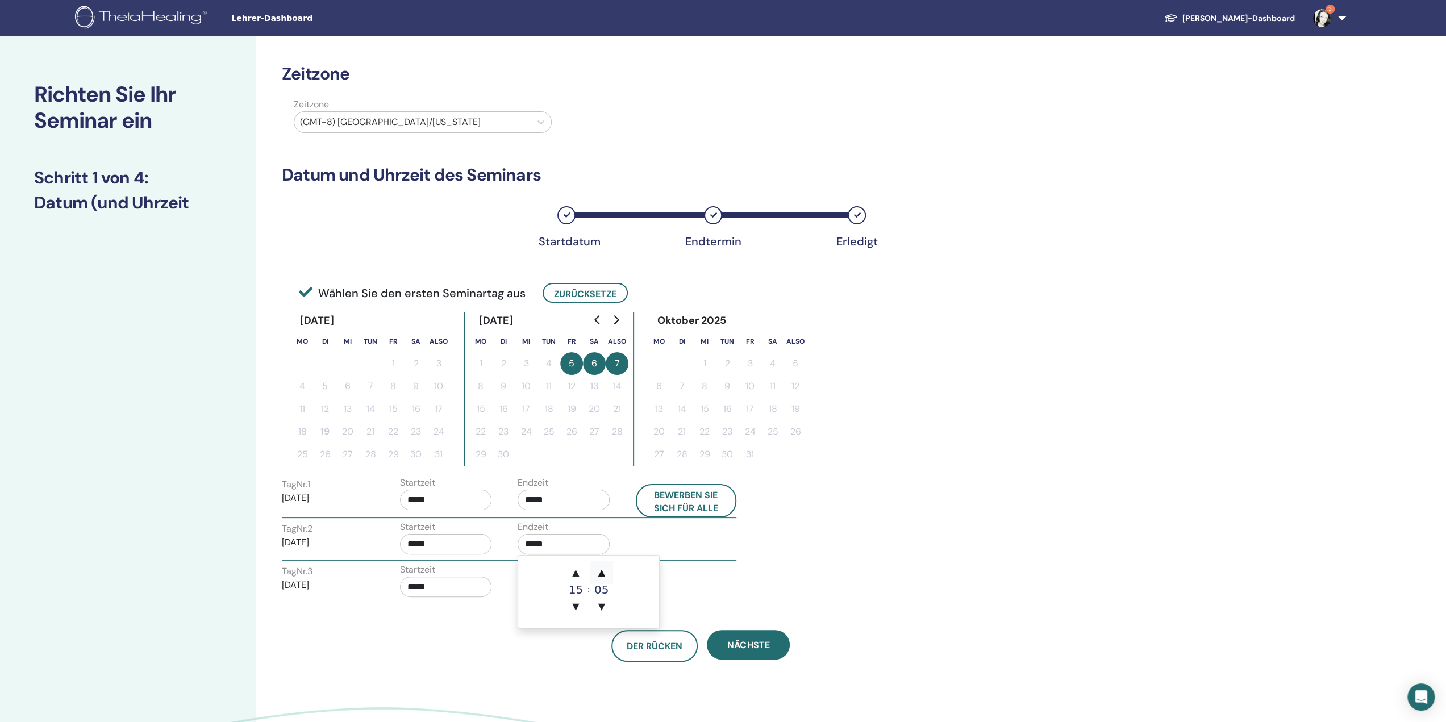
click at [601, 573] on font "▲" at bounding box center [601, 572] width 7 height 11
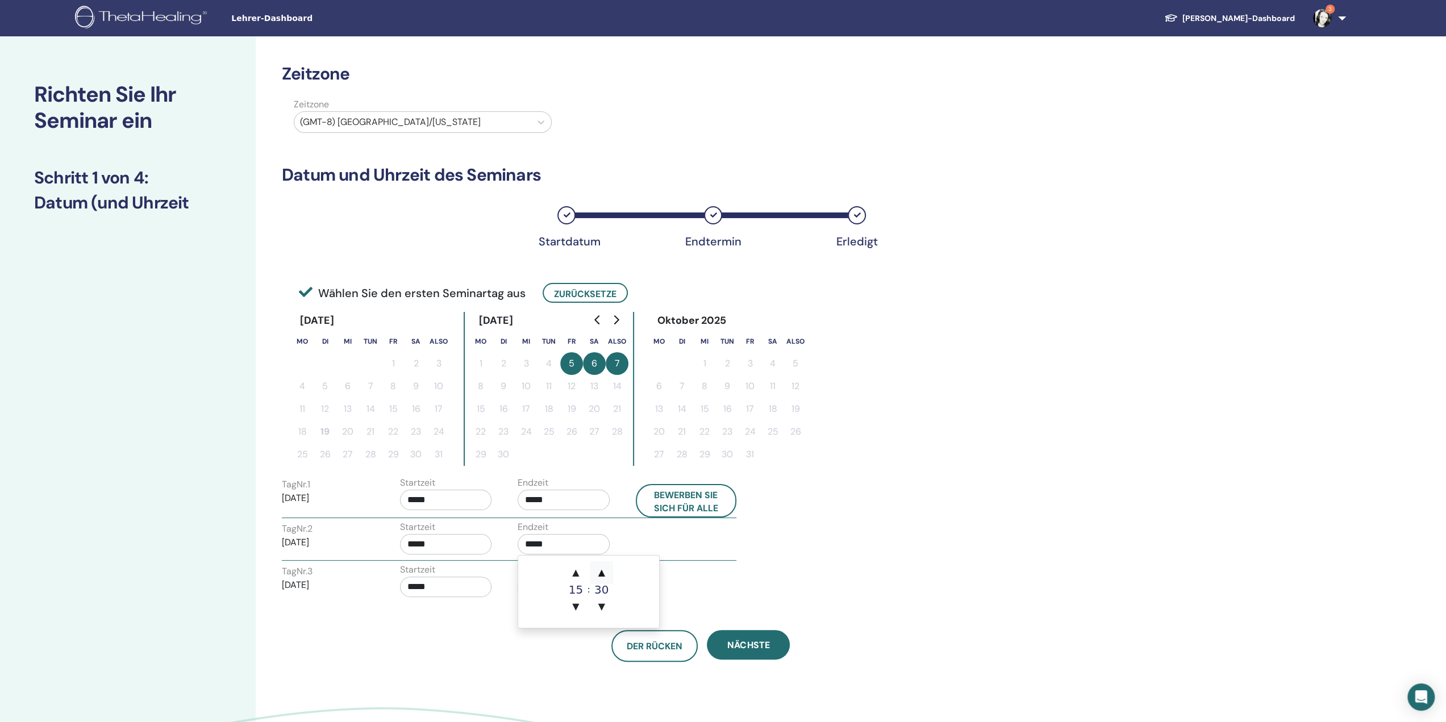
click at [601, 573] on font "▲" at bounding box center [601, 572] width 7 height 11
type input "*****"
click at [544, 671] on div "Zeitzone Zeitzone (GMT-8) USA/Alaska Datum und Uhrzeit des Seminars Startdatum …" at bounding box center [738, 428] width 964 height 785
click at [546, 582] on input "*****" at bounding box center [564, 587] width 92 height 20
click at [601, 612] on font "▲" at bounding box center [601, 614] width 7 height 11
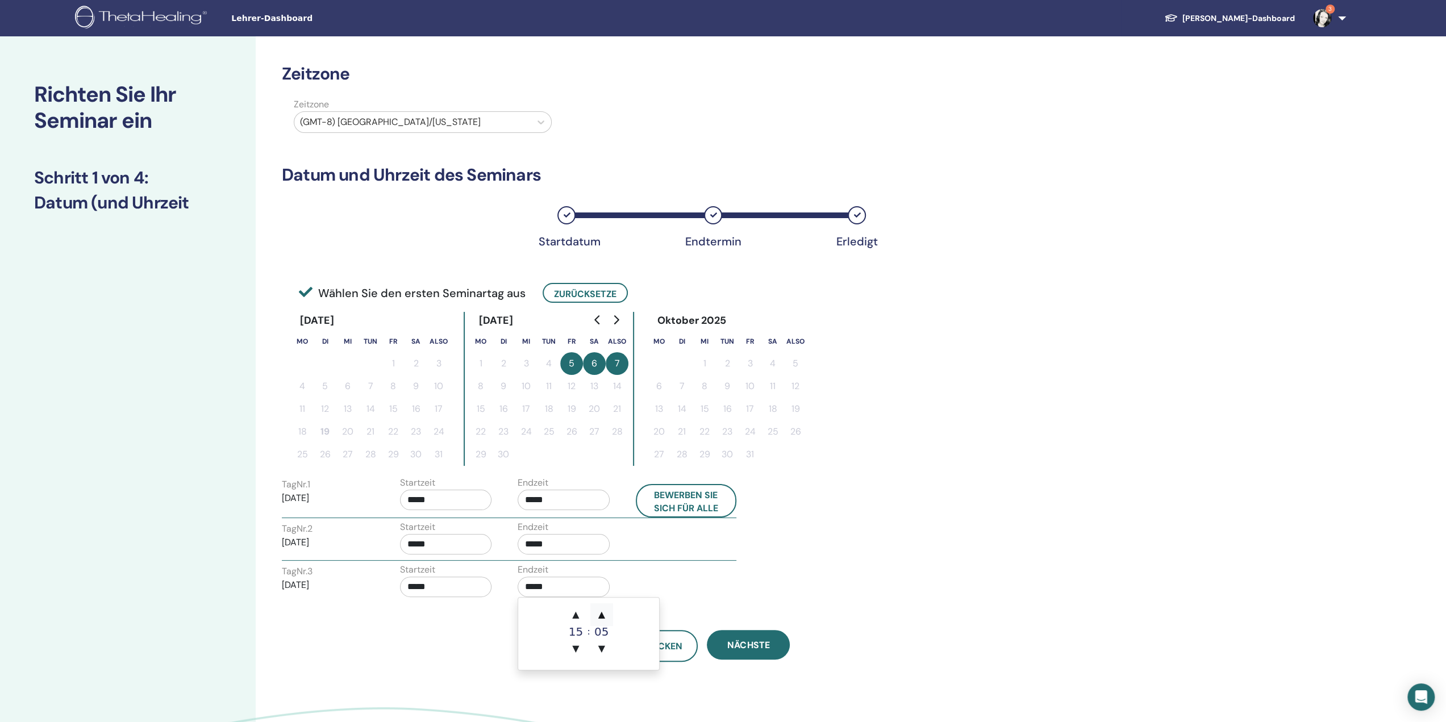
click at [601, 612] on font "▲" at bounding box center [601, 614] width 7 height 11
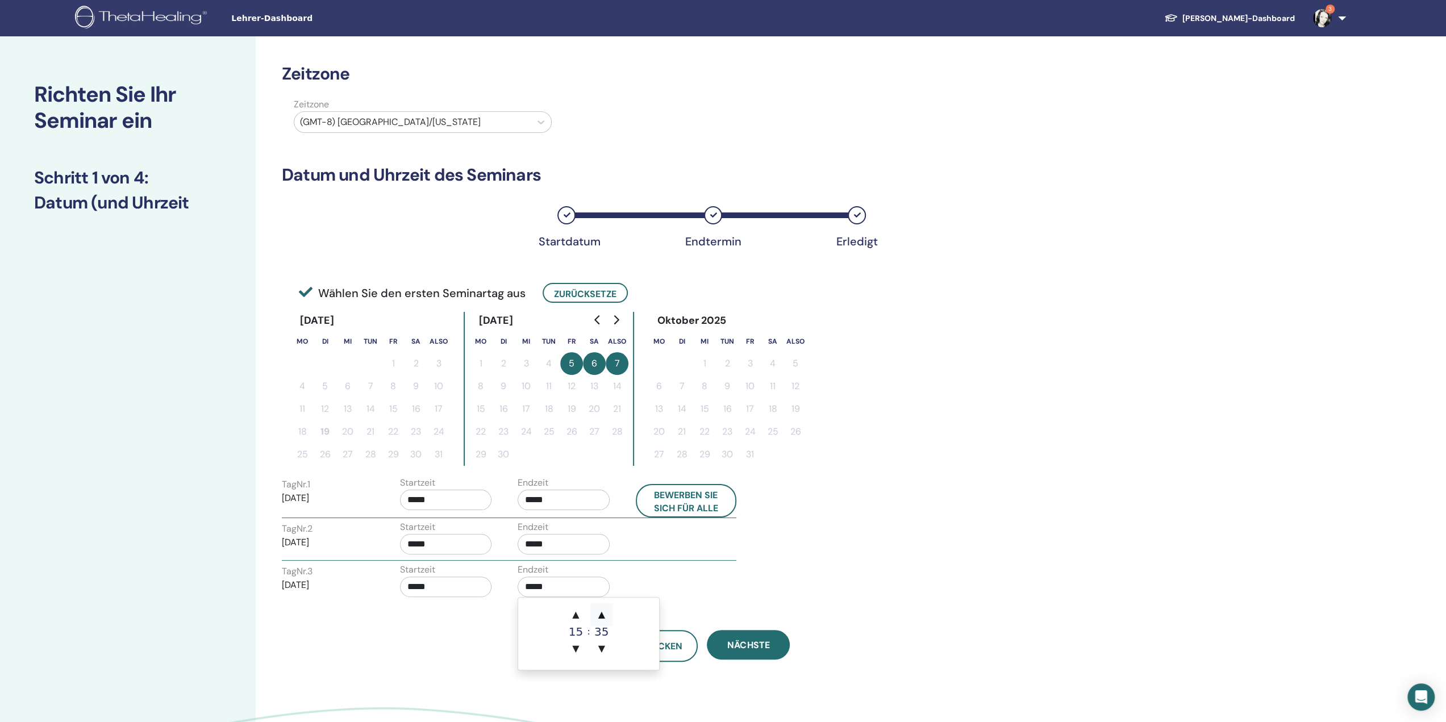
click at [601, 612] on font "▲" at bounding box center [601, 614] width 7 height 11
click at [599, 644] on font "▼" at bounding box center [601, 648] width 7 height 11
type input "*****"
click at [565, 684] on div "Zeitzone Zeitzone (GMT-8) USA/Alaska Datum und Uhrzeit des Seminars Startdatum …" at bounding box center [738, 428] width 964 height 785
click at [566, 494] on input "*****" at bounding box center [564, 500] width 92 height 20
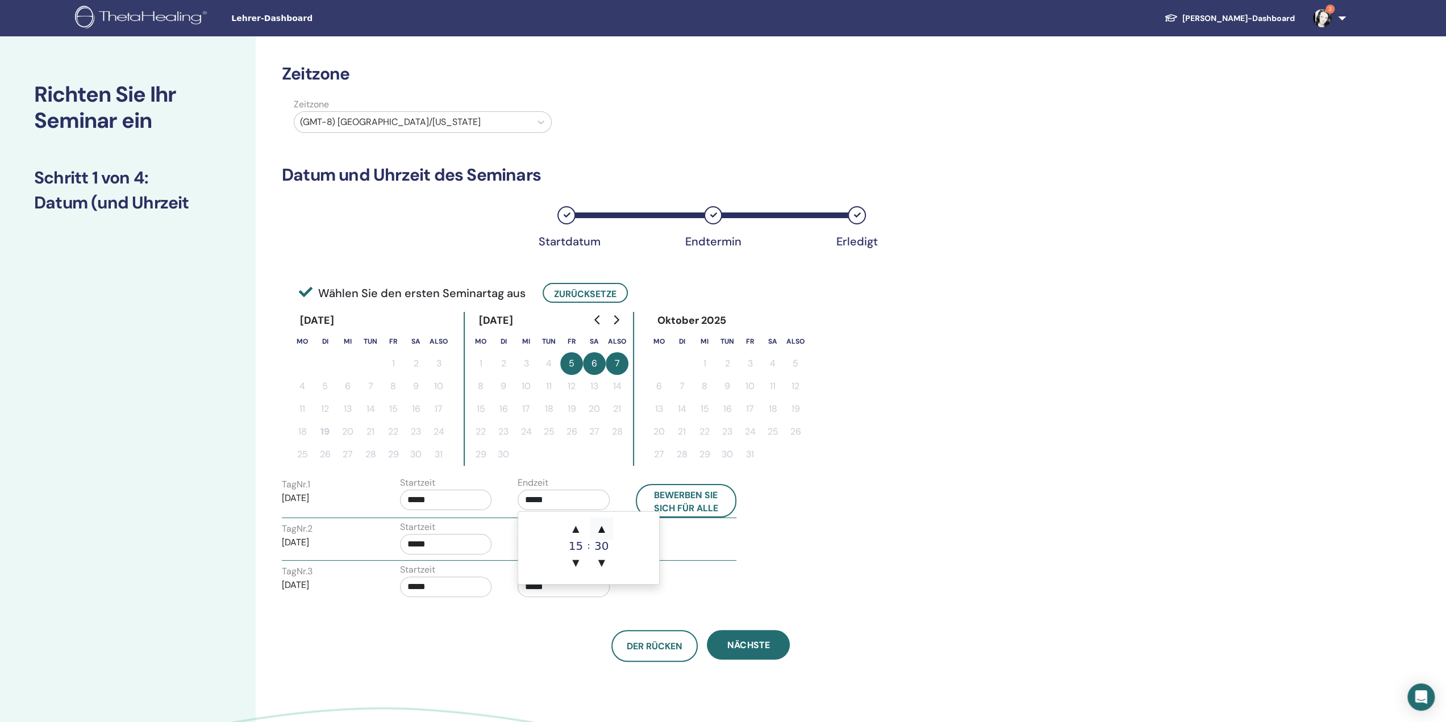
click at [598, 527] on font "▲" at bounding box center [601, 528] width 7 height 11
type input "*****"
click at [568, 647] on div "Der Rücken Nächste" at bounding box center [700, 646] width 855 height 32
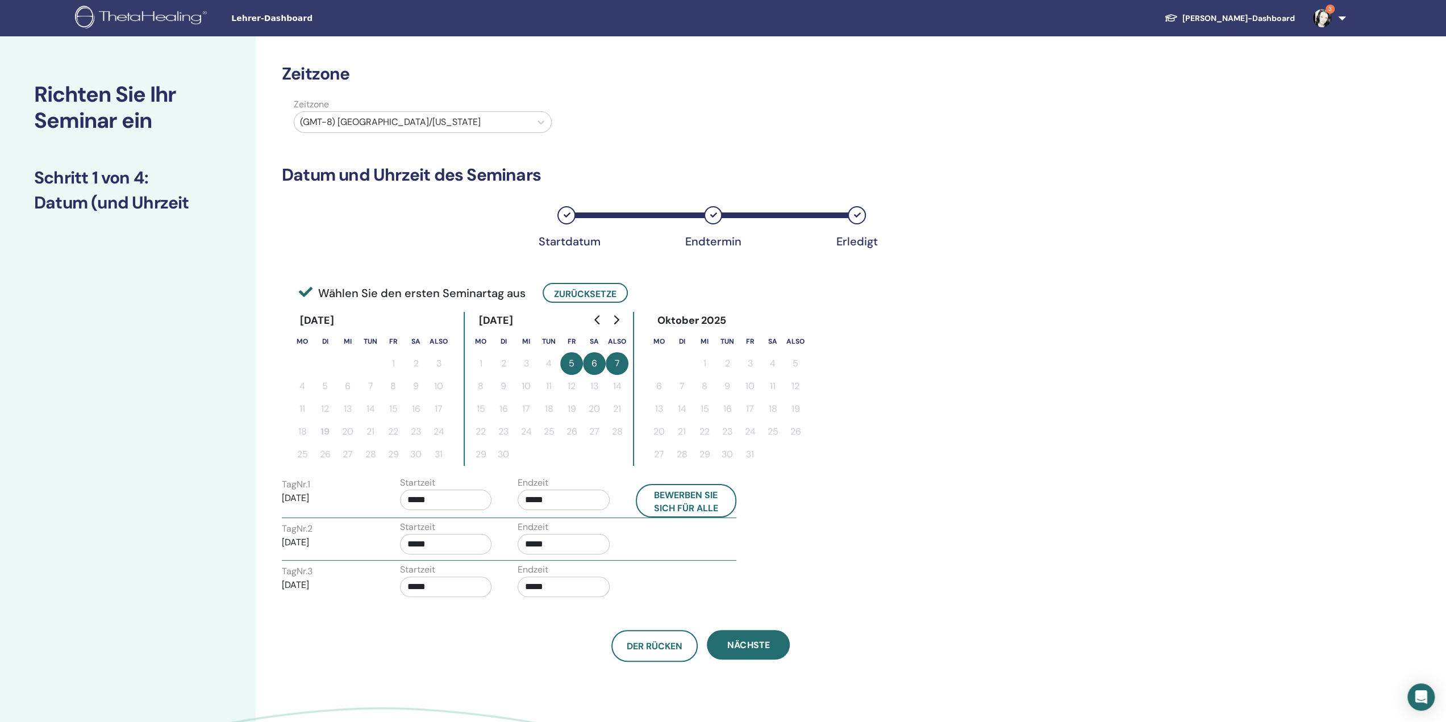
click at [554, 542] on input "*****" at bounding box center [564, 544] width 92 height 20
click at [605, 573] on span "▲" at bounding box center [601, 572] width 23 height 23
type input "*****"
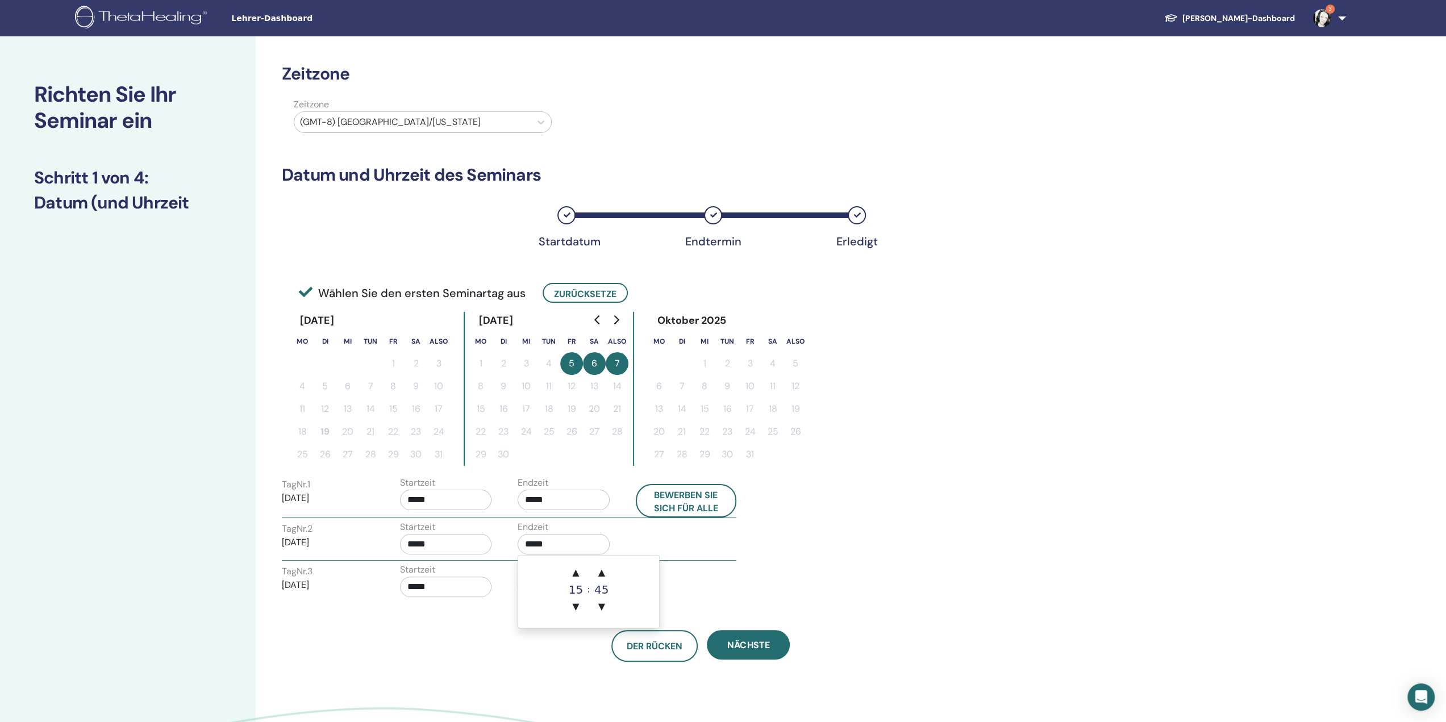
click at [573, 683] on div "Zeitzone Zeitzone (GMT-8) USA/Alaska Datum und Uhrzeit des Seminars Startdatum …" at bounding box center [738, 428] width 964 height 785
click at [550, 588] on input "*****" at bounding box center [564, 587] width 92 height 20
click at [604, 613] on font "▲" at bounding box center [601, 614] width 7 height 11
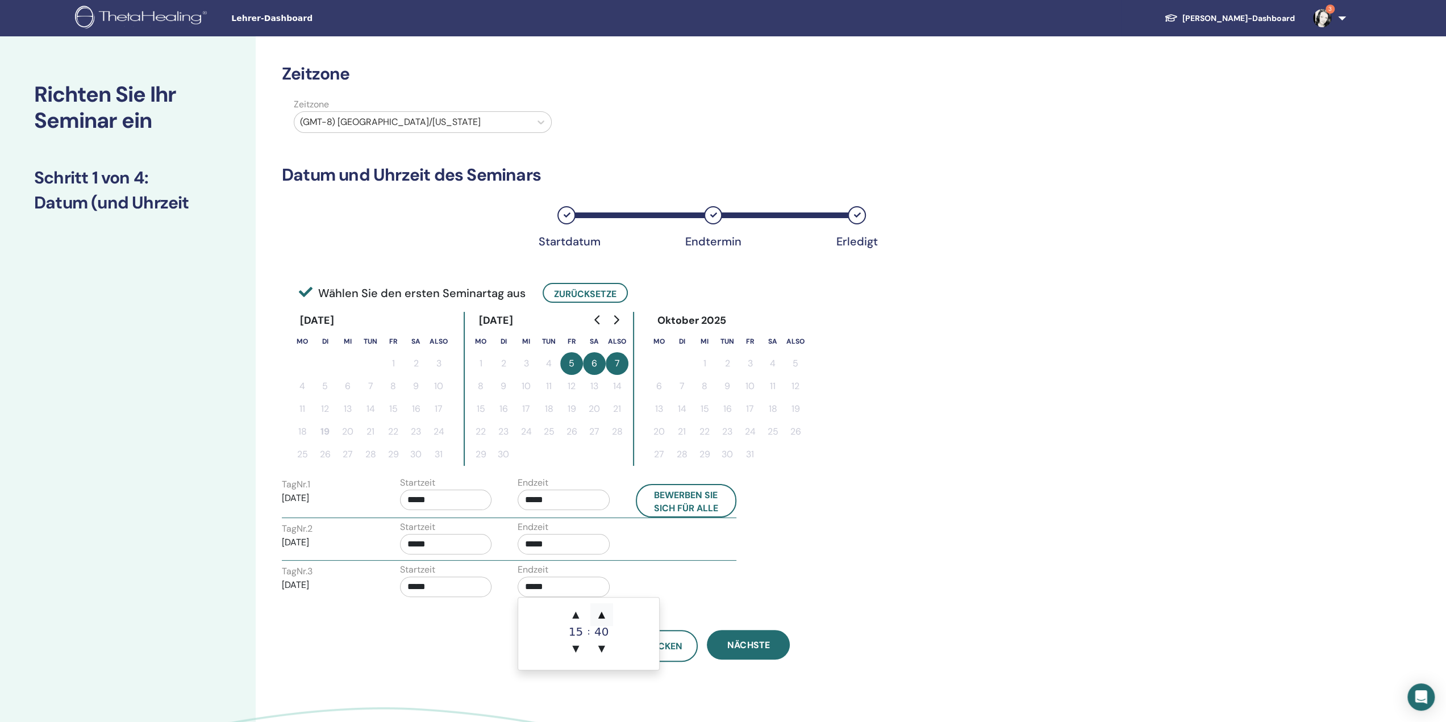
type input "*****"
click at [561, 703] on div "Zeitzone Zeitzone (GMT-8) USA/Alaska Datum und Uhrzeit des Seminars Startdatum …" at bounding box center [738, 428] width 964 height 785
click at [762, 653] on button "Nächste" at bounding box center [748, 645] width 83 height 30
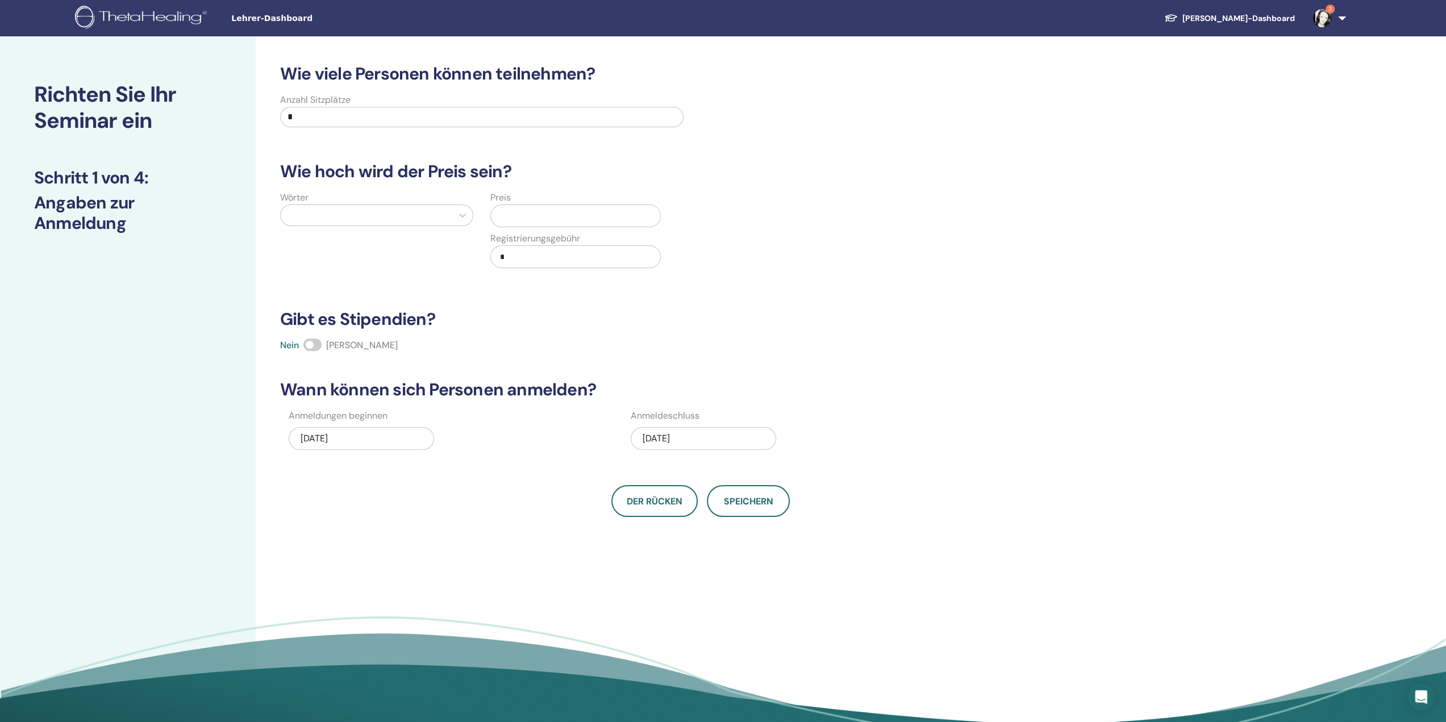
click at [343, 121] on input "*" at bounding box center [482, 117] width 404 height 20
type input "**"
click at [422, 218] on div at bounding box center [366, 215] width 160 height 16
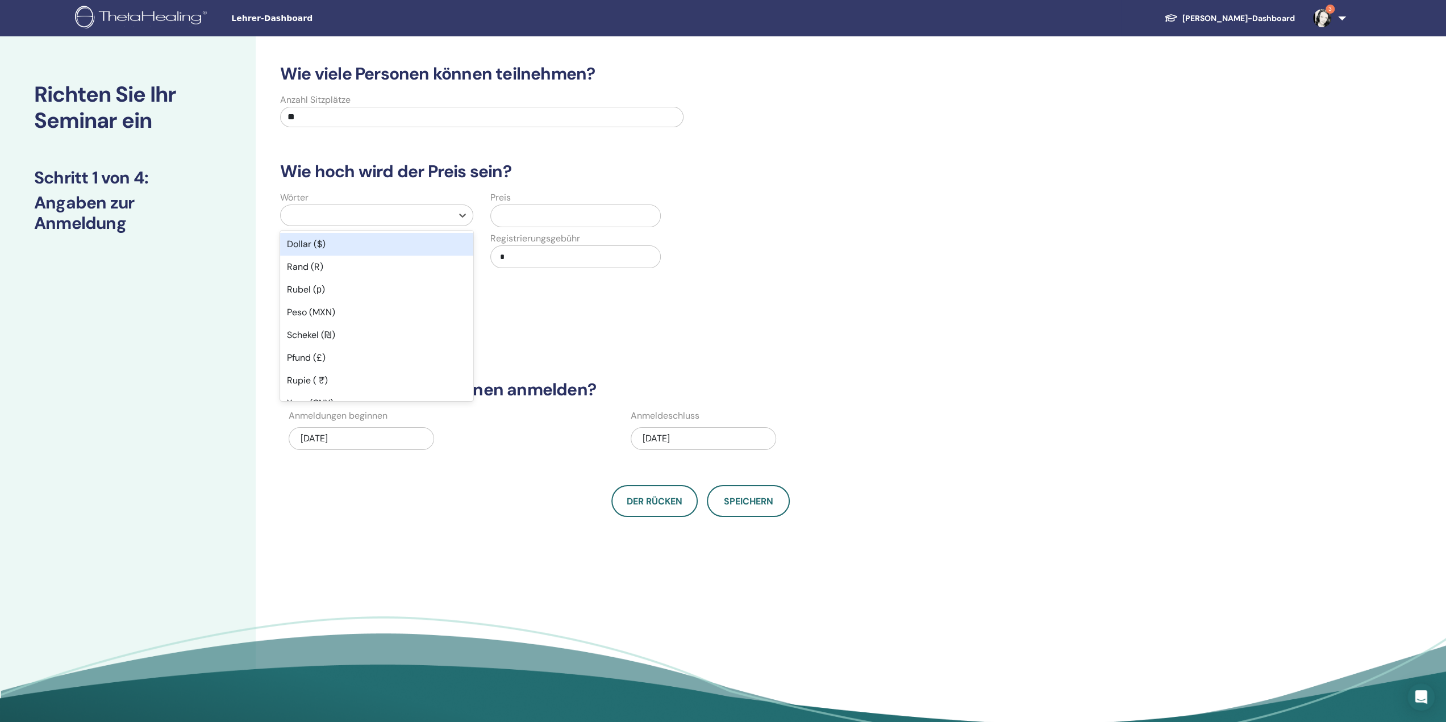
type input "*"
click at [415, 248] on div "Euro (€)" at bounding box center [376, 244] width 193 height 23
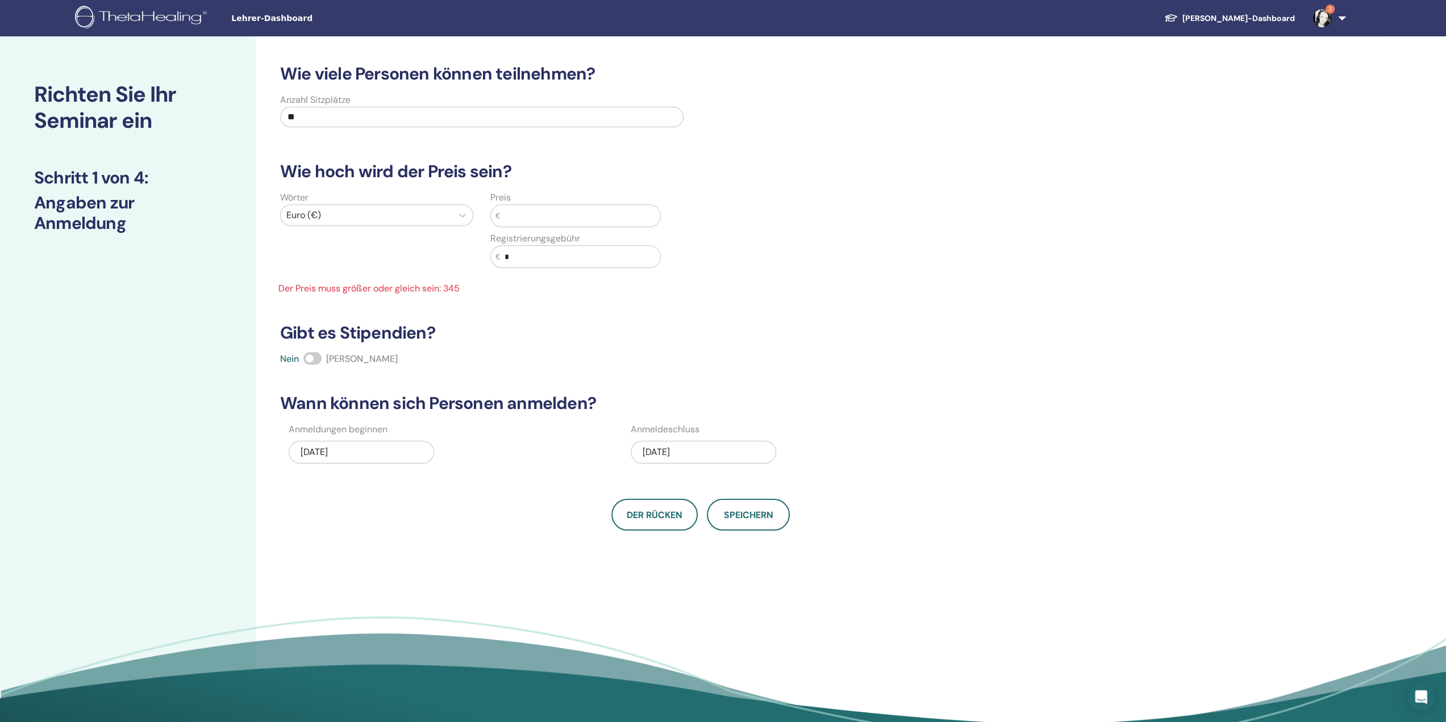
click at [569, 211] on input "text" at bounding box center [580, 216] width 160 height 22
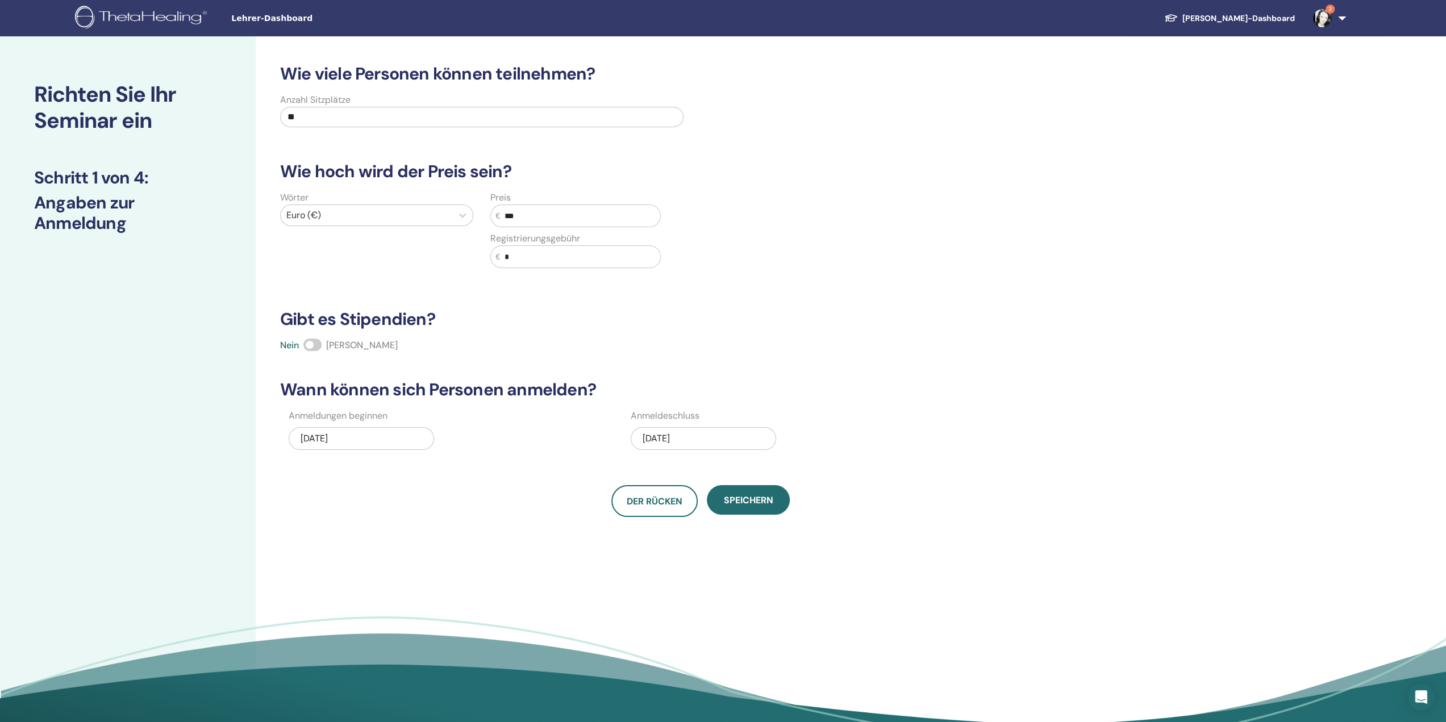
type input "***"
click at [796, 318] on h3 "Gibt es Stipendien?" at bounding box center [700, 319] width 855 height 20
click at [720, 435] on div "09.07.2025" at bounding box center [703, 438] width 145 height 23
click at [687, 534] on div "9" at bounding box center [684, 528] width 15 height 15
click at [755, 504] on font "Speichern" at bounding box center [748, 500] width 49 height 12
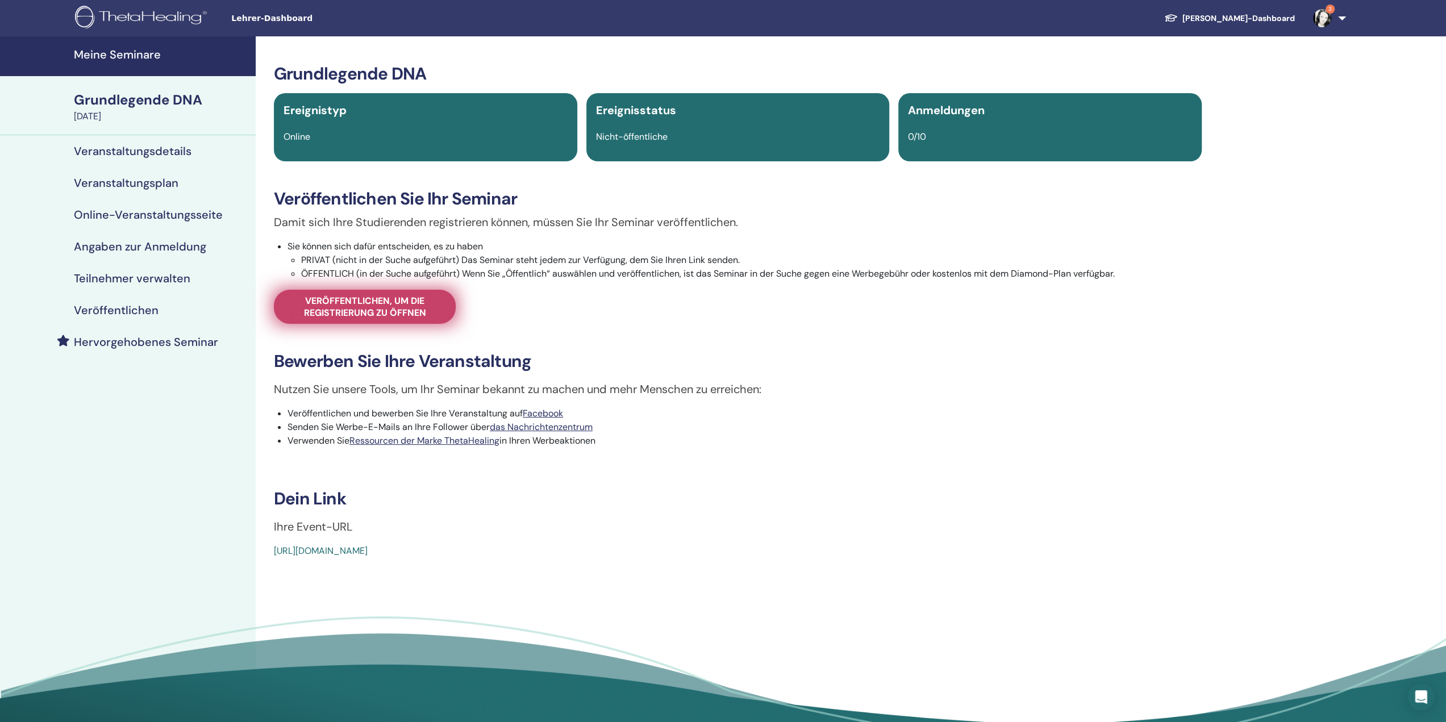
click at [385, 301] on font "Veröffentlichen, um die Registrierung zu öffnen" at bounding box center [365, 307] width 122 height 24
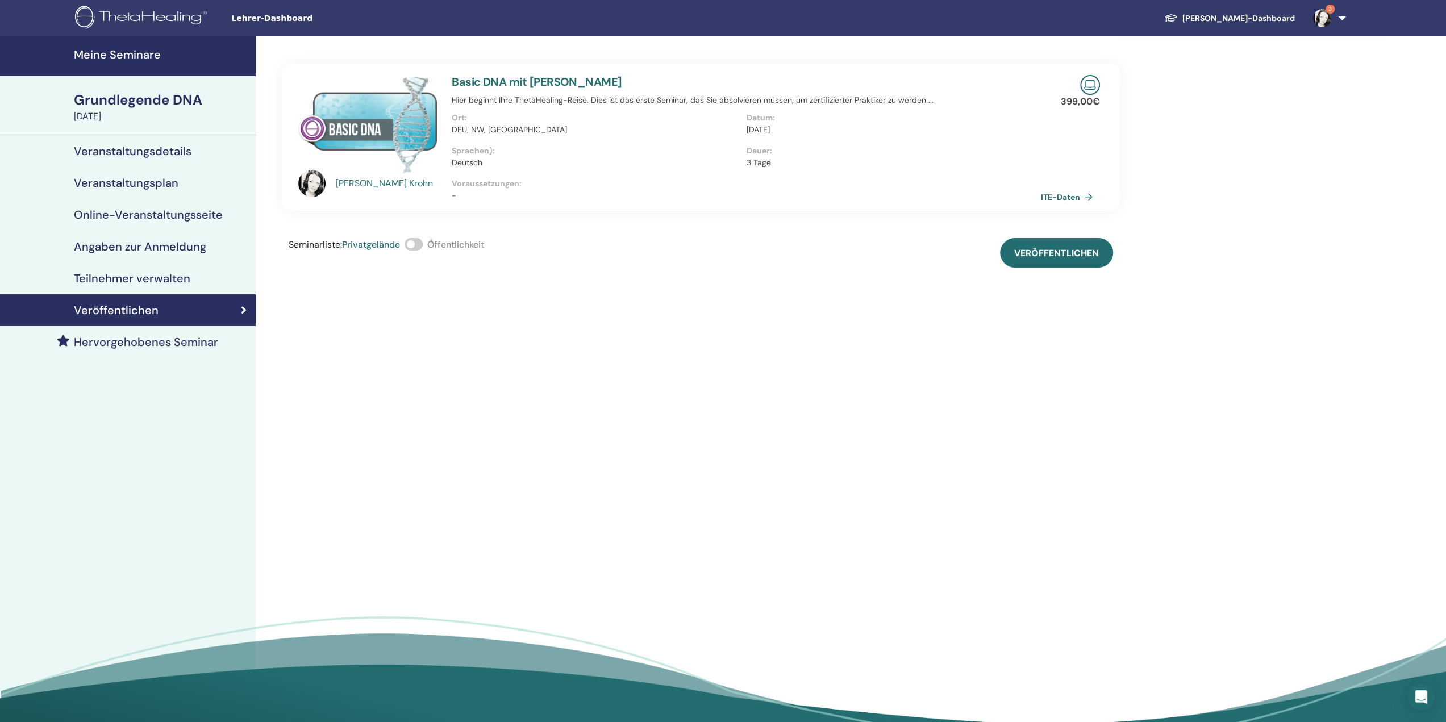
click at [416, 239] on span at bounding box center [414, 244] width 18 height 13
click at [1048, 254] on font "Veröffentlichen" at bounding box center [1056, 253] width 85 height 12
click at [136, 53] on font "Meine Seminare" at bounding box center [117, 54] width 87 height 15
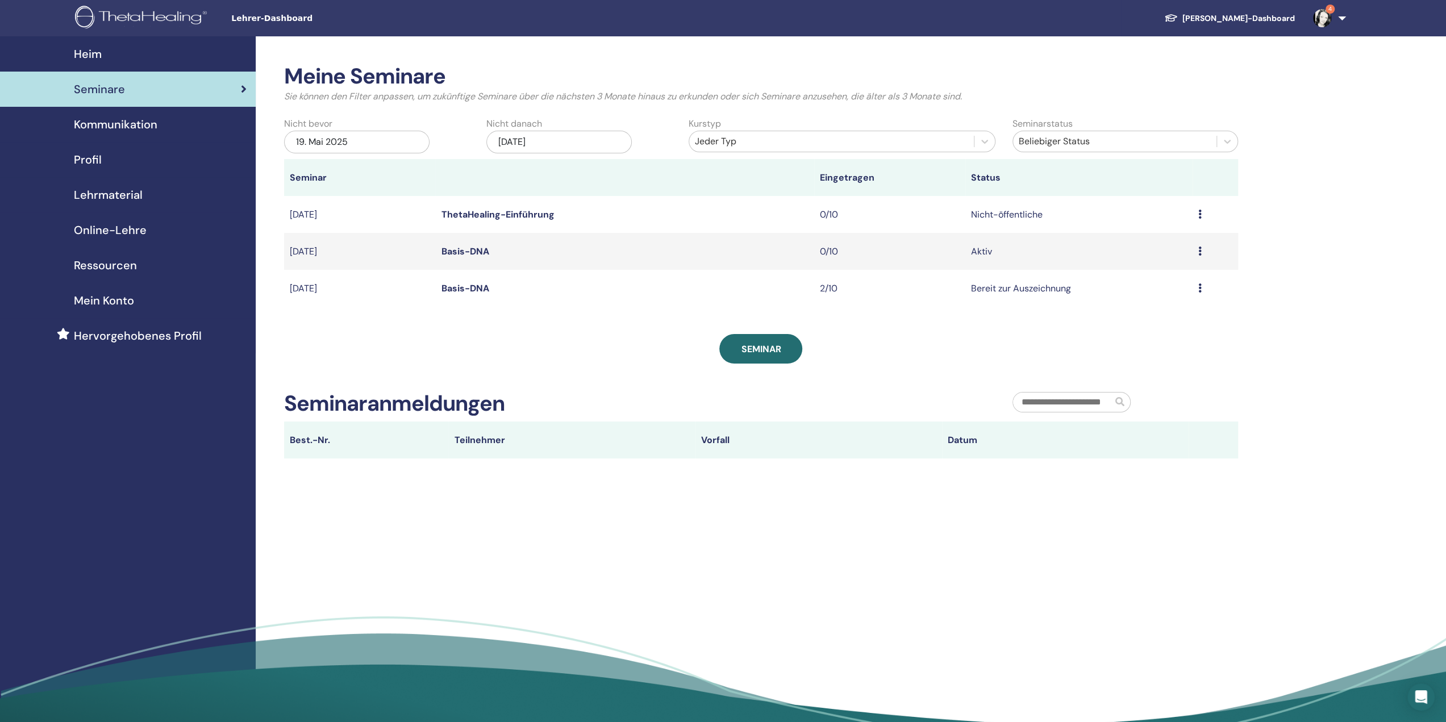
click at [211, 94] on div "Seminare" at bounding box center [128, 89] width 238 height 17
click at [1200, 213] on icon at bounding box center [1200, 214] width 3 height 9
click at [1140, 272] on font "Absagen" at bounding box center [1126, 274] width 37 height 12
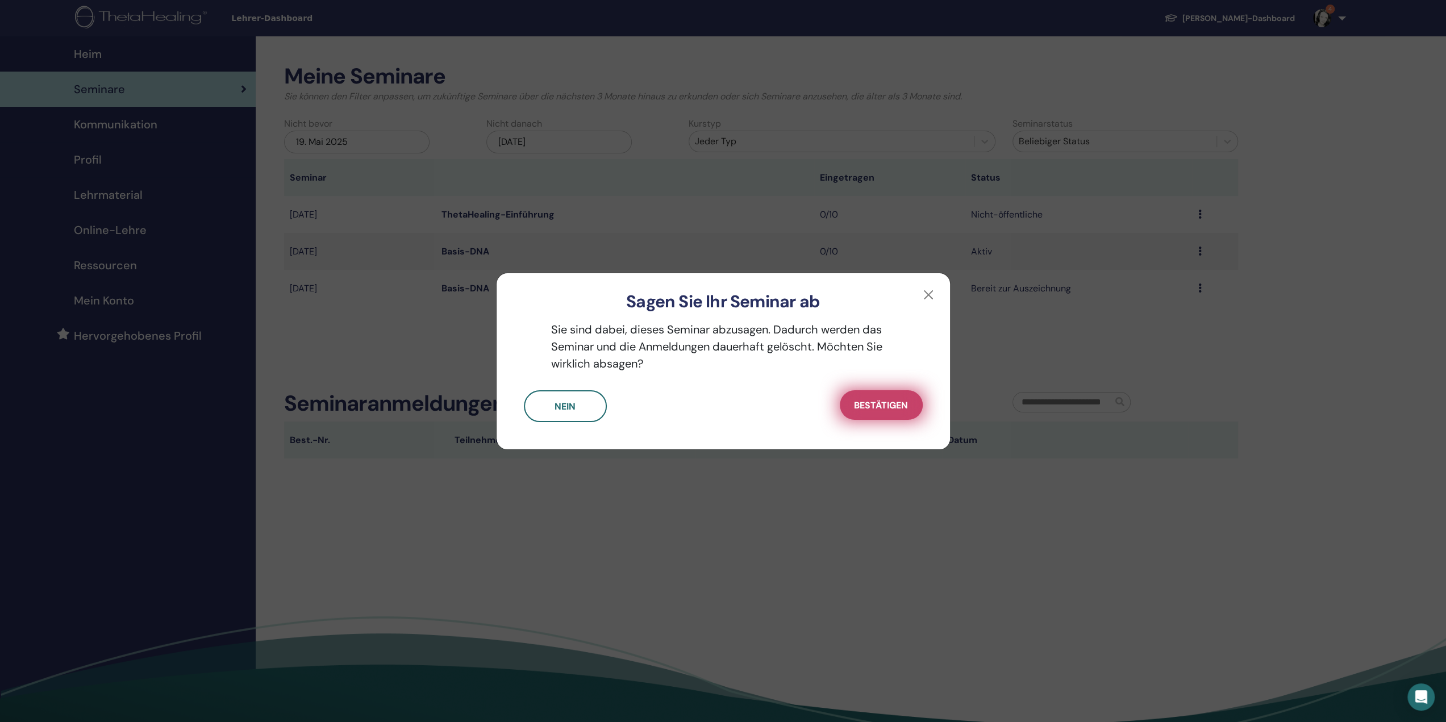
click at [892, 410] on font "Bestätigen" at bounding box center [881, 406] width 54 height 12
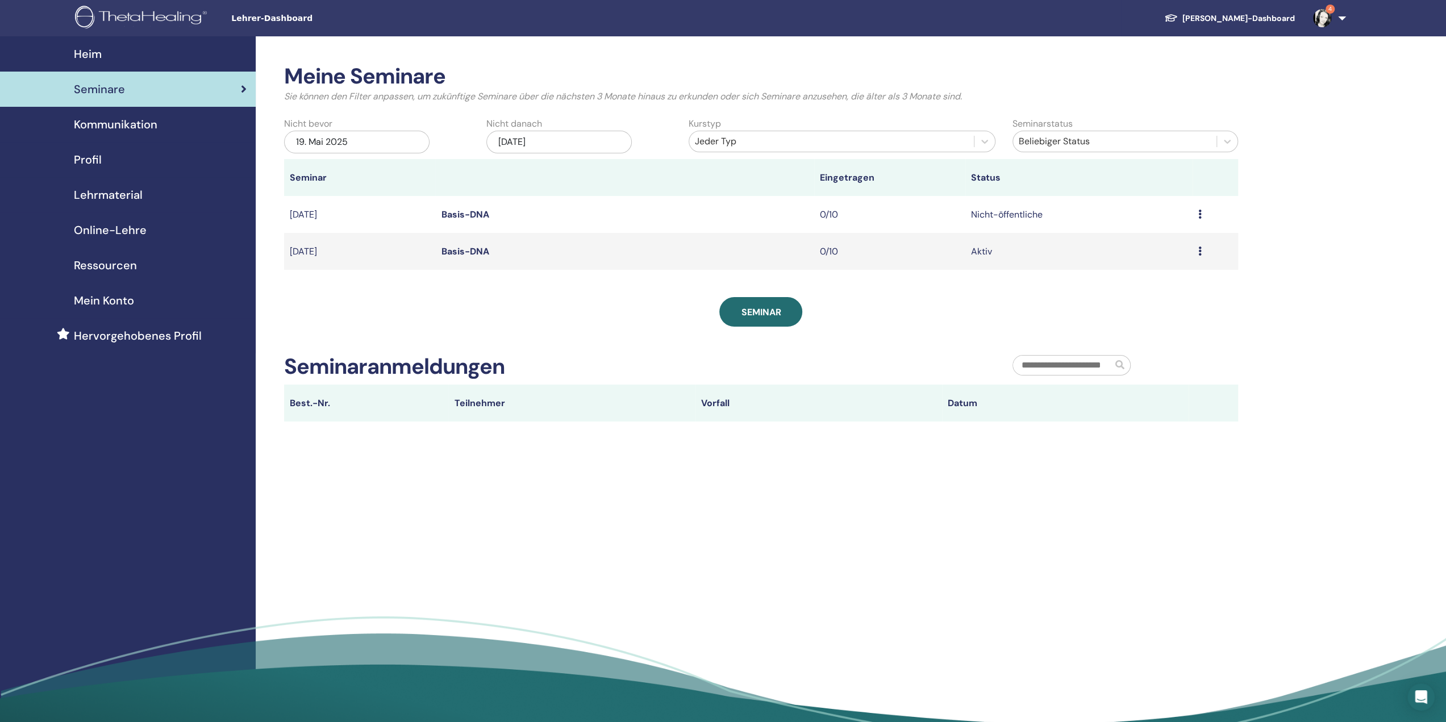
click at [1200, 215] on icon at bounding box center [1200, 214] width 3 height 9
click at [1145, 272] on p "Absagen" at bounding box center [1131, 276] width 46 height 14
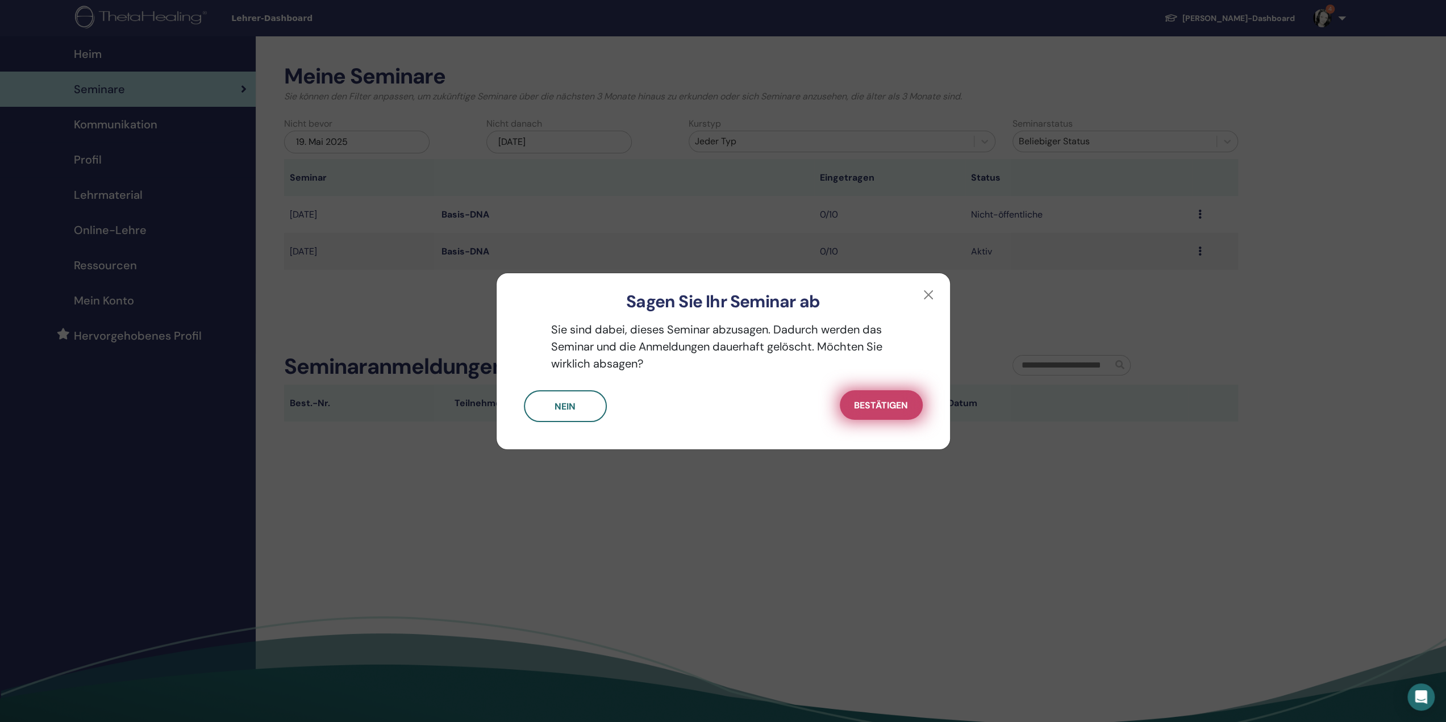
click at [867, 411] on font "Bestätigen" at bounding box center [881, 406] width 54 height 12
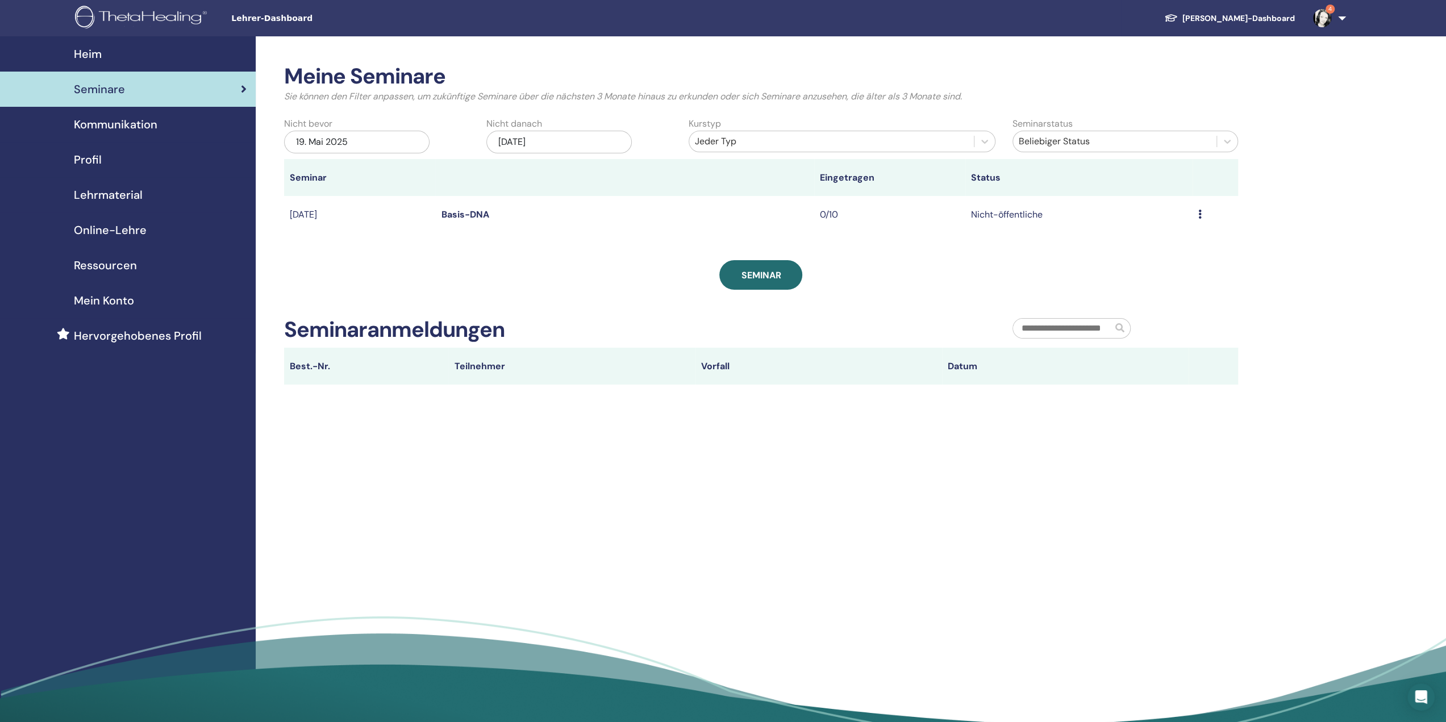
click at [829, 217] on font "0/10" at bounding box center [829, 215] width 18 height 12
click at [317, 210] on font "05. September 2025" at bounding box center [303, 215] width 27 height 12
click at [1197, 214] on td "Vorschau Bearbeiten Teilnehmer Absagen" at bounding box center [1215, 214] width 45 height 37
click at [1201, 214] on icon at bounding box center [1200, 214] width 3 height 9
click at [1120, 276] on font "Absagen" at bounding box center [1126, 275] width 37 height 12
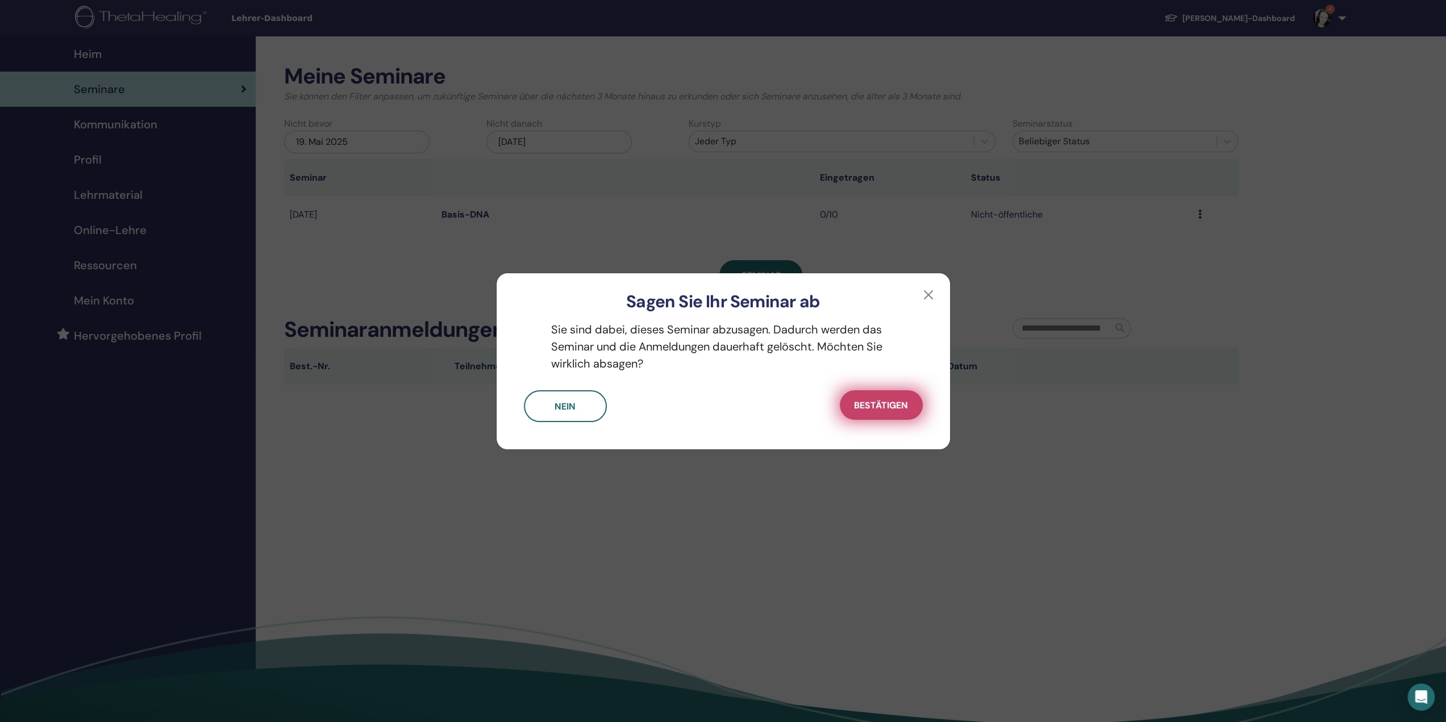
click at [877, 411] on button "Bestätigen" at bounding box center [881, 405] width 83 height 30
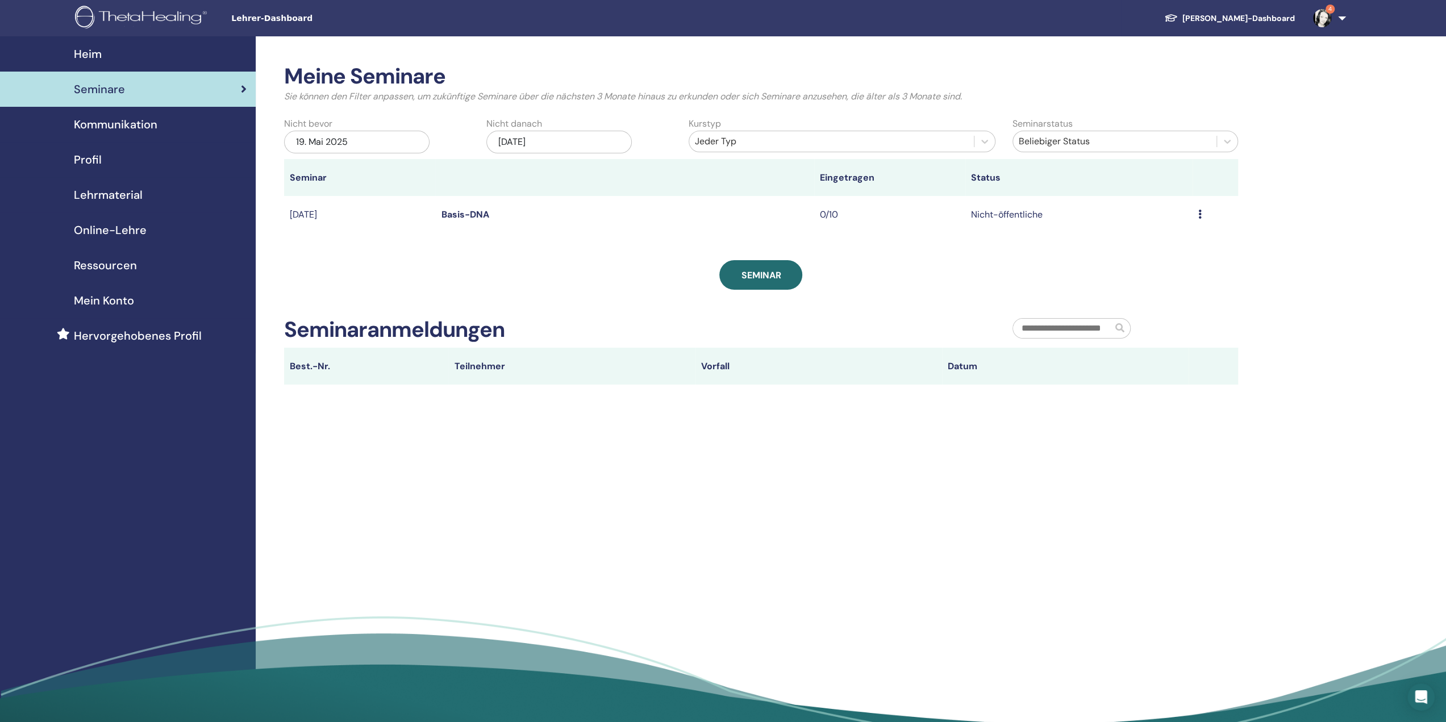
click at [131, 86] on div "Seminare" at bounding box center [128, 89] width 238 height 17
click at [773, 276] on font "Seminar" at bounding box center [761, 275] width 40 height 12
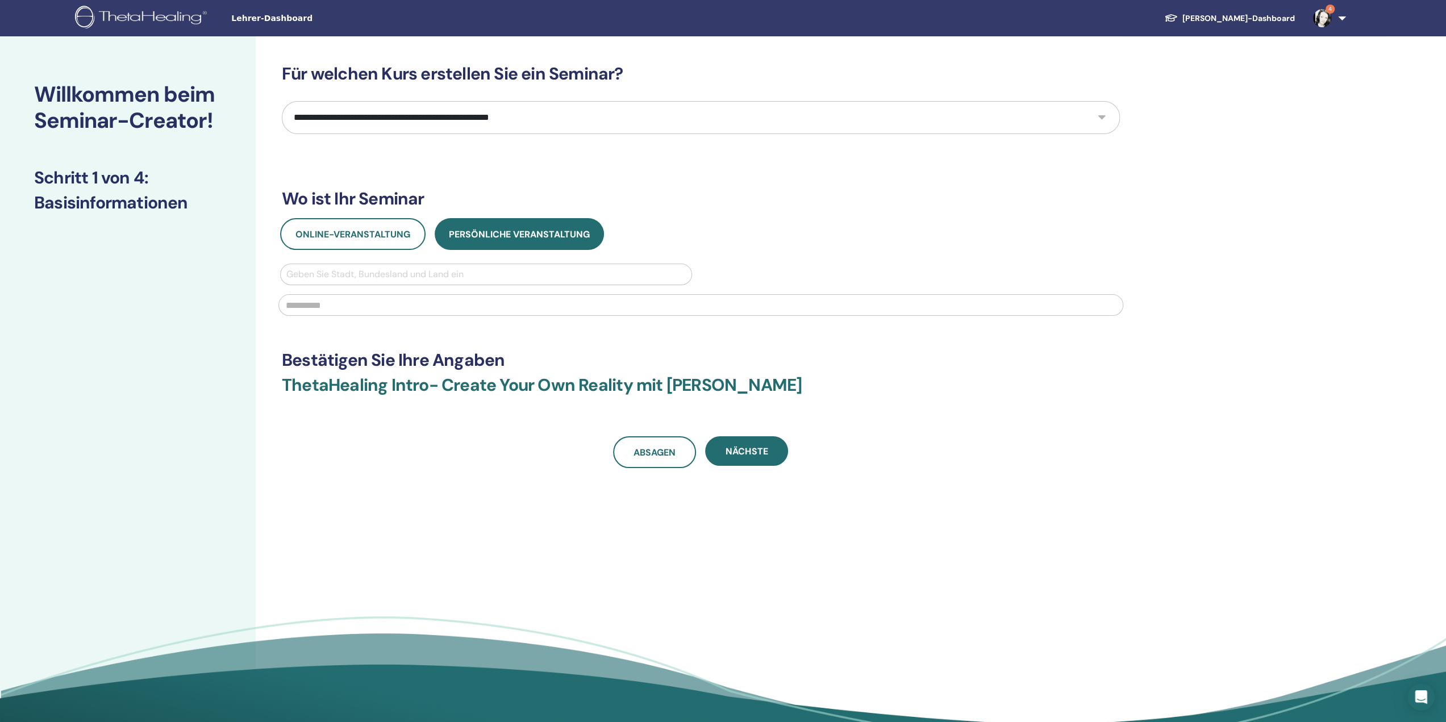
click at [472, 124] on select "**********" at bounding box center [701, 117] width 838 height 33
select select "*"
click at [282, 101] on select "**********" at bounding box center [701, 117] width 838 height 33
click at [377, 234] on font "Online-Veranstaltung" at bounding box center [353, 234] width 115 height 12
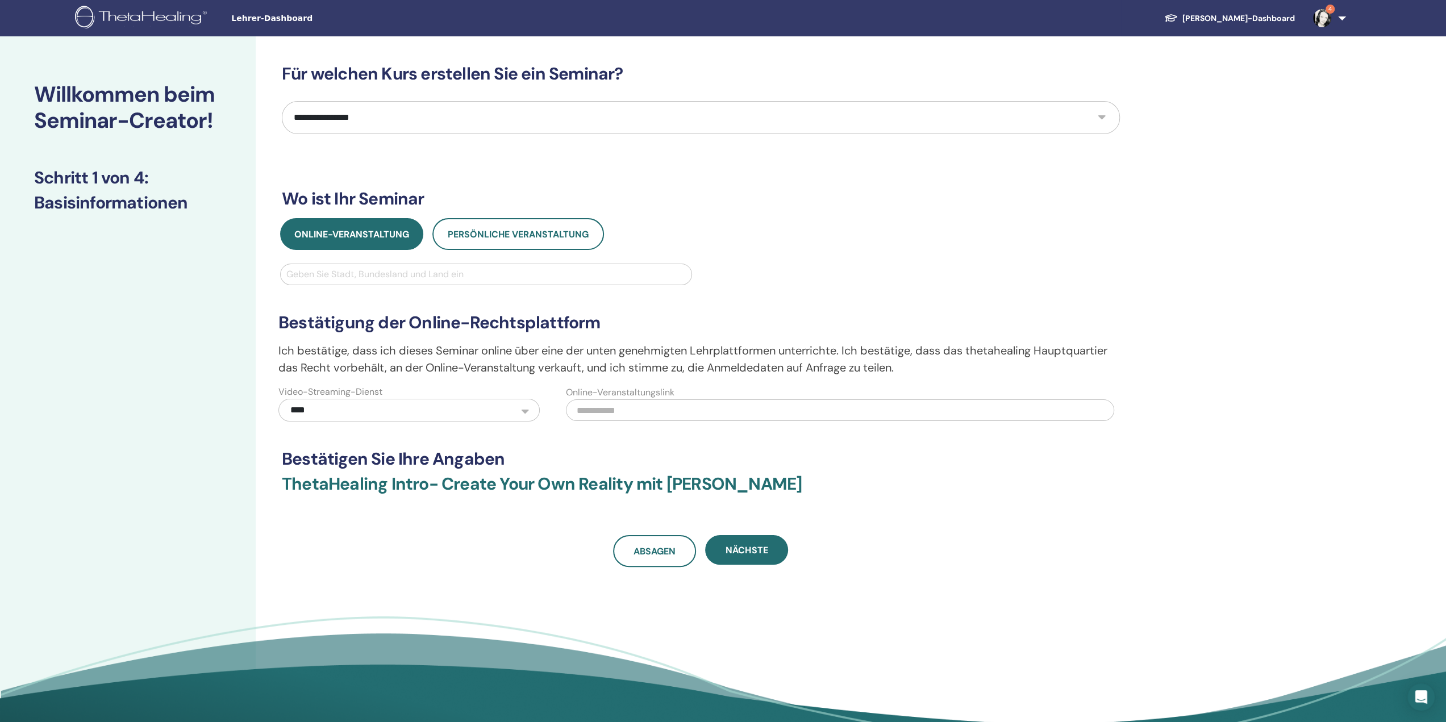
click at [383, 269] on div at bounding box center [486, 275] width 400 height 16
type input "***"
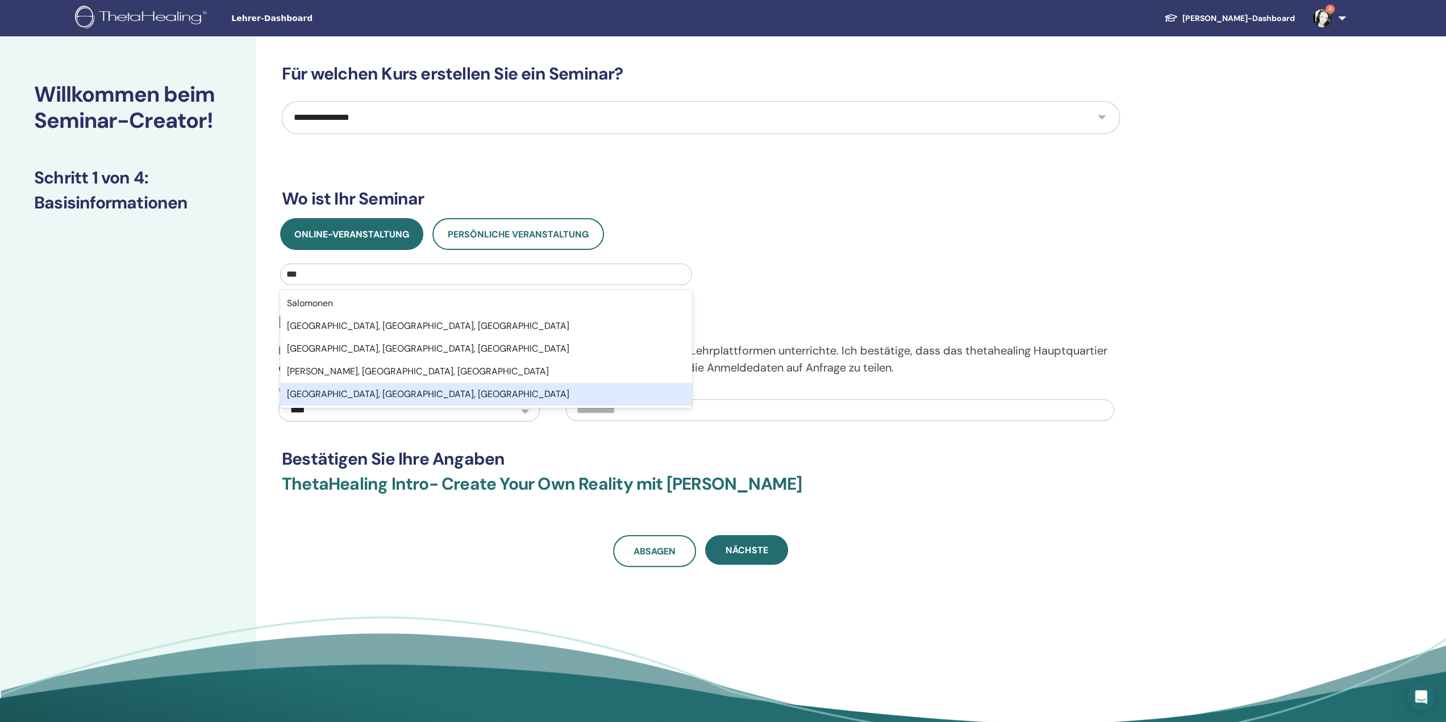
click at [393, 393] on font "Solingen, Nordrhein-Westfalen, DEU" at bounding box center [428, 394] width 282 height 12
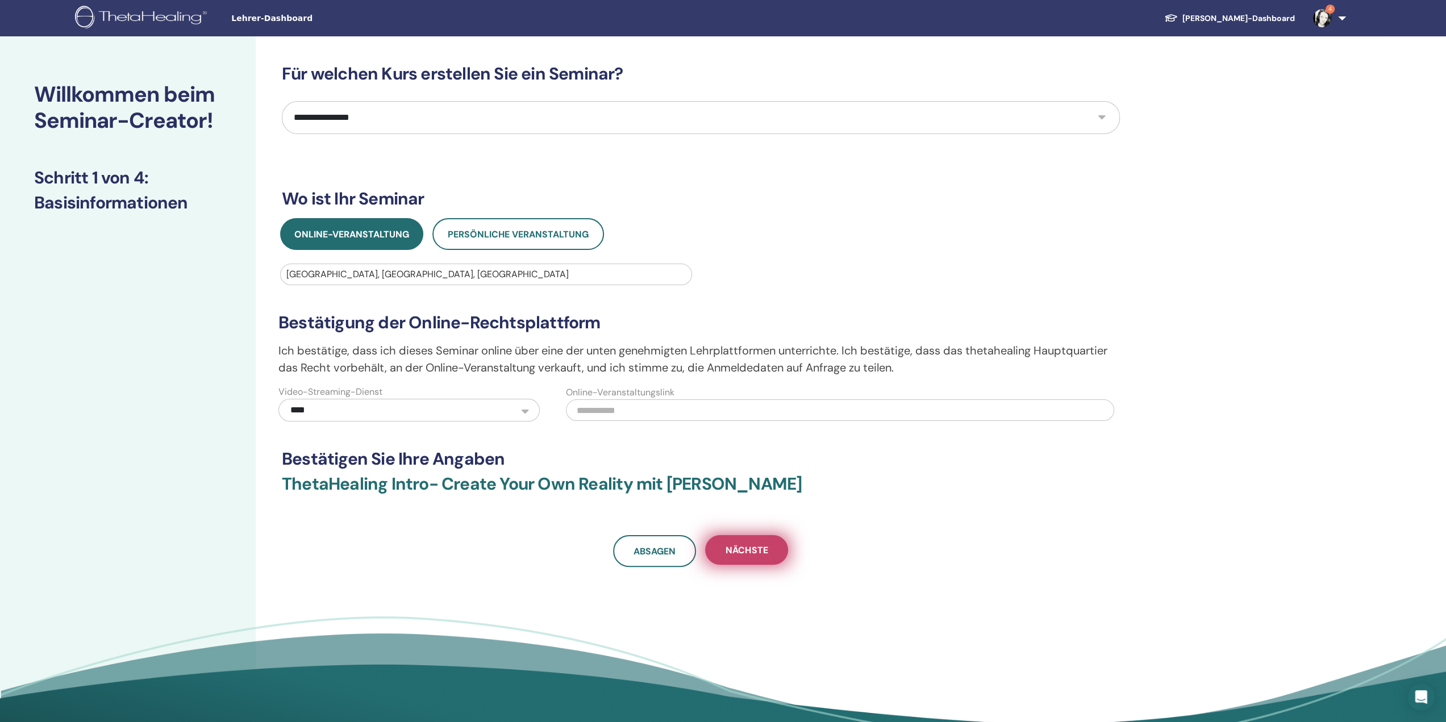
click at [762, 555] on button "Nächste" at bounding box center [746, 550] width 83 height 30
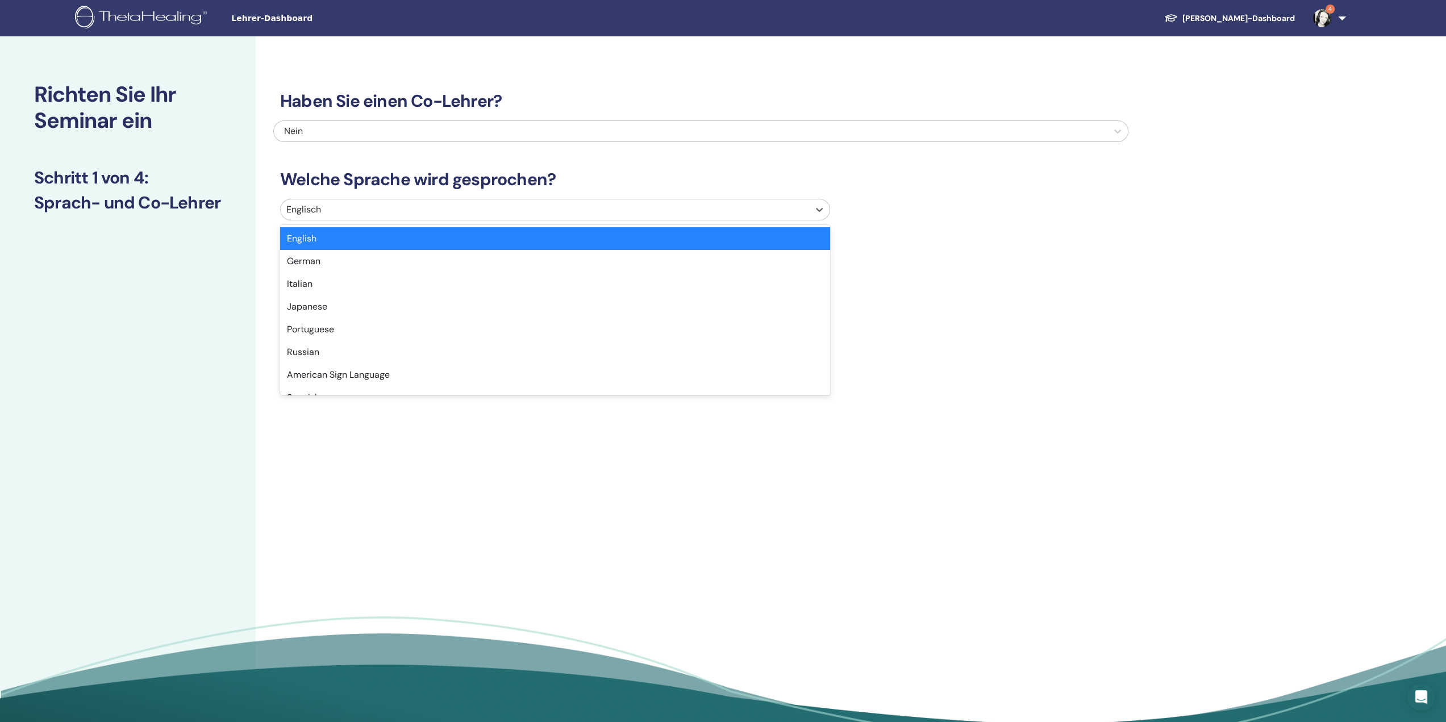
click at [397, 207] on div at bounding box center [544, 210] width 517 height 16
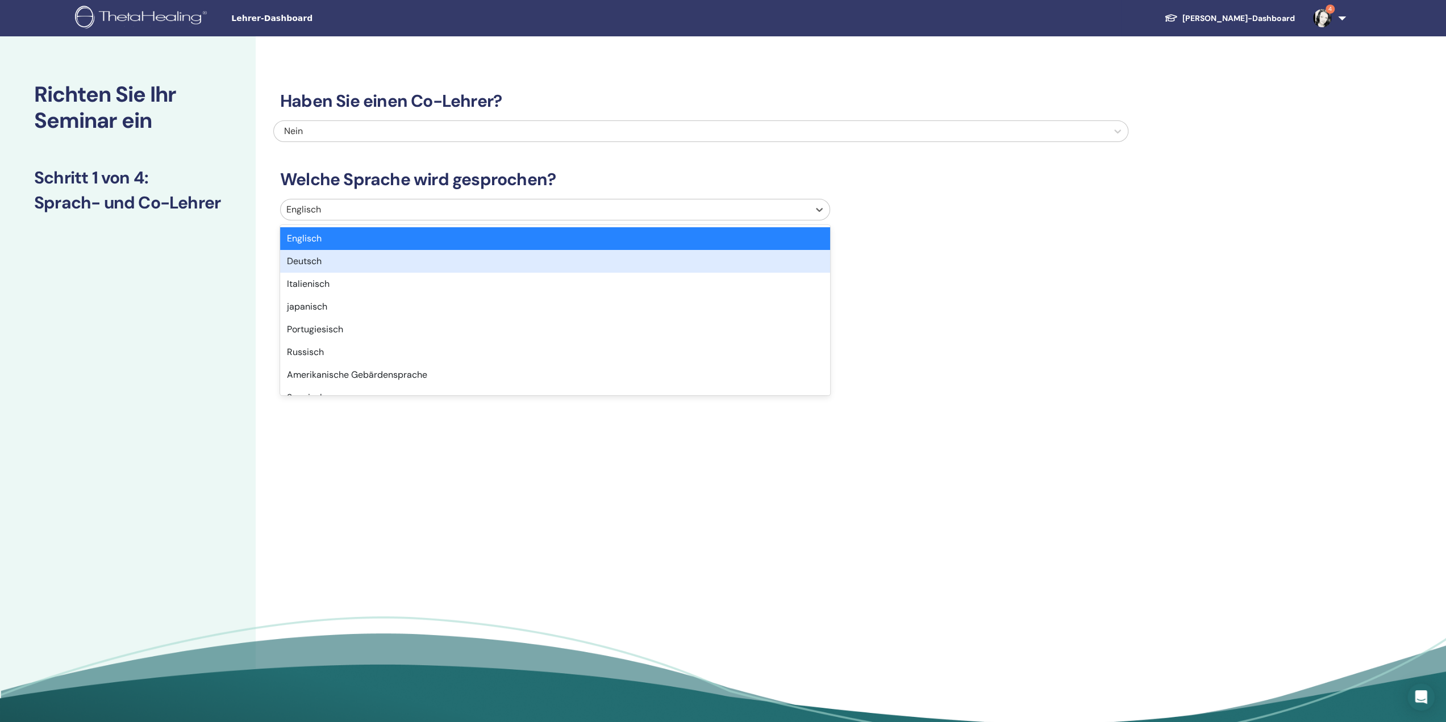
click at [358, 263] on div "Deutsch" at bounding box center [555, 261] width 550 height 23
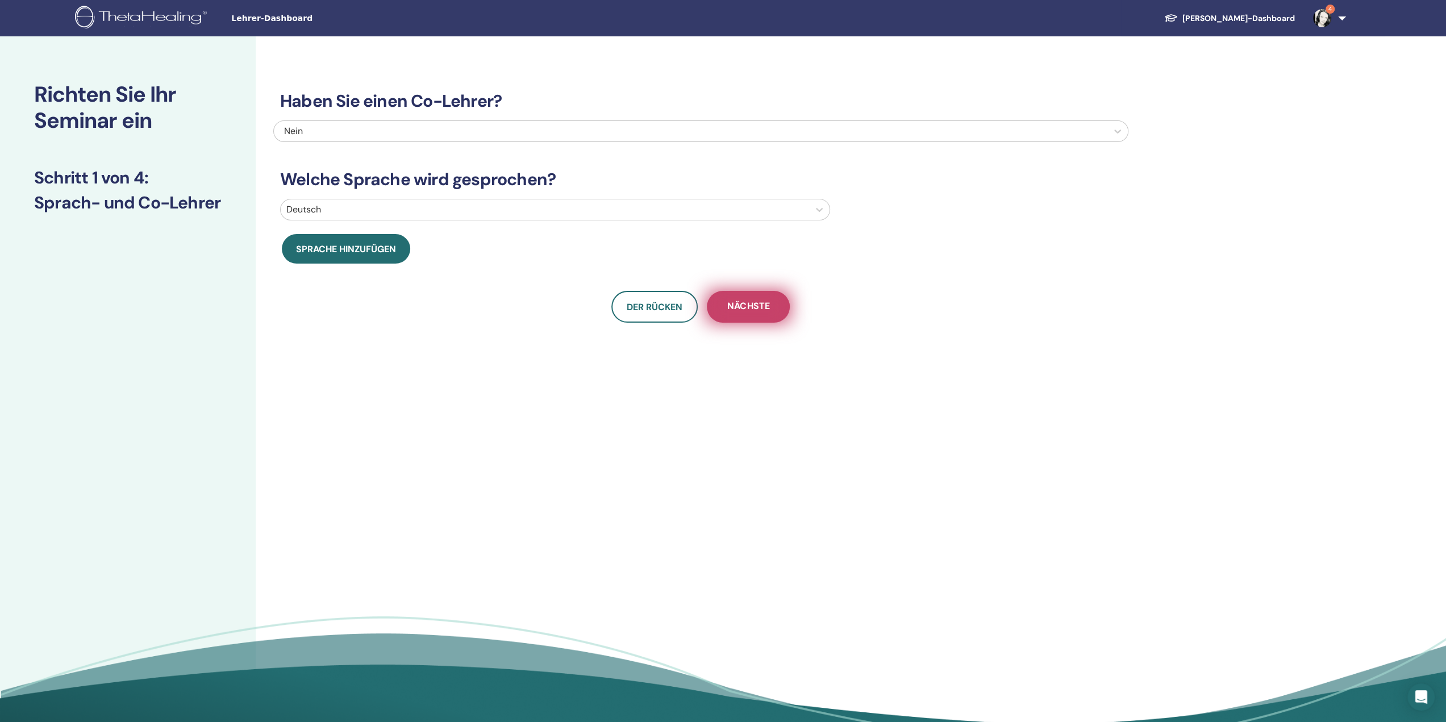
click at [754, 309] on font "Nächste" at bounding box center [748, 306] width 42 height 12
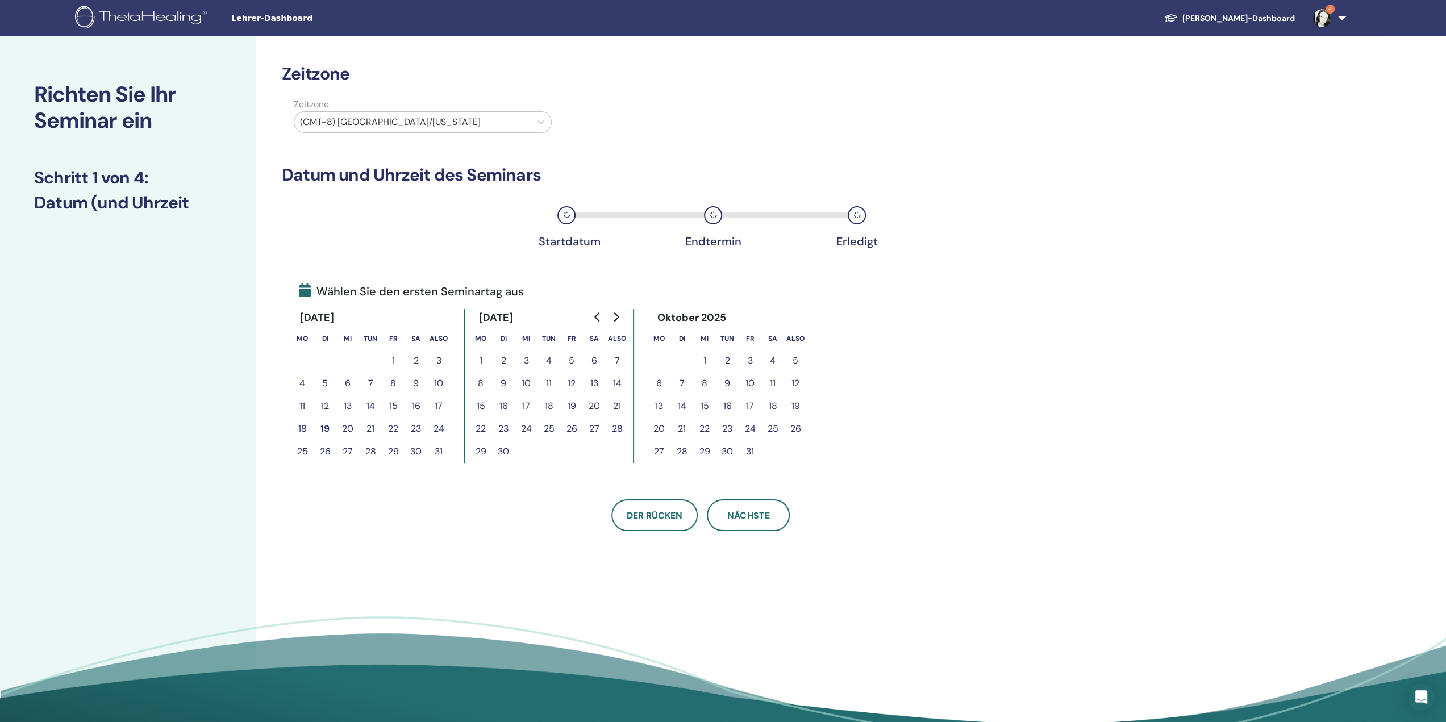
click at [571, 357] on font "5" at bounding box center [572, 361] width 6 height 12
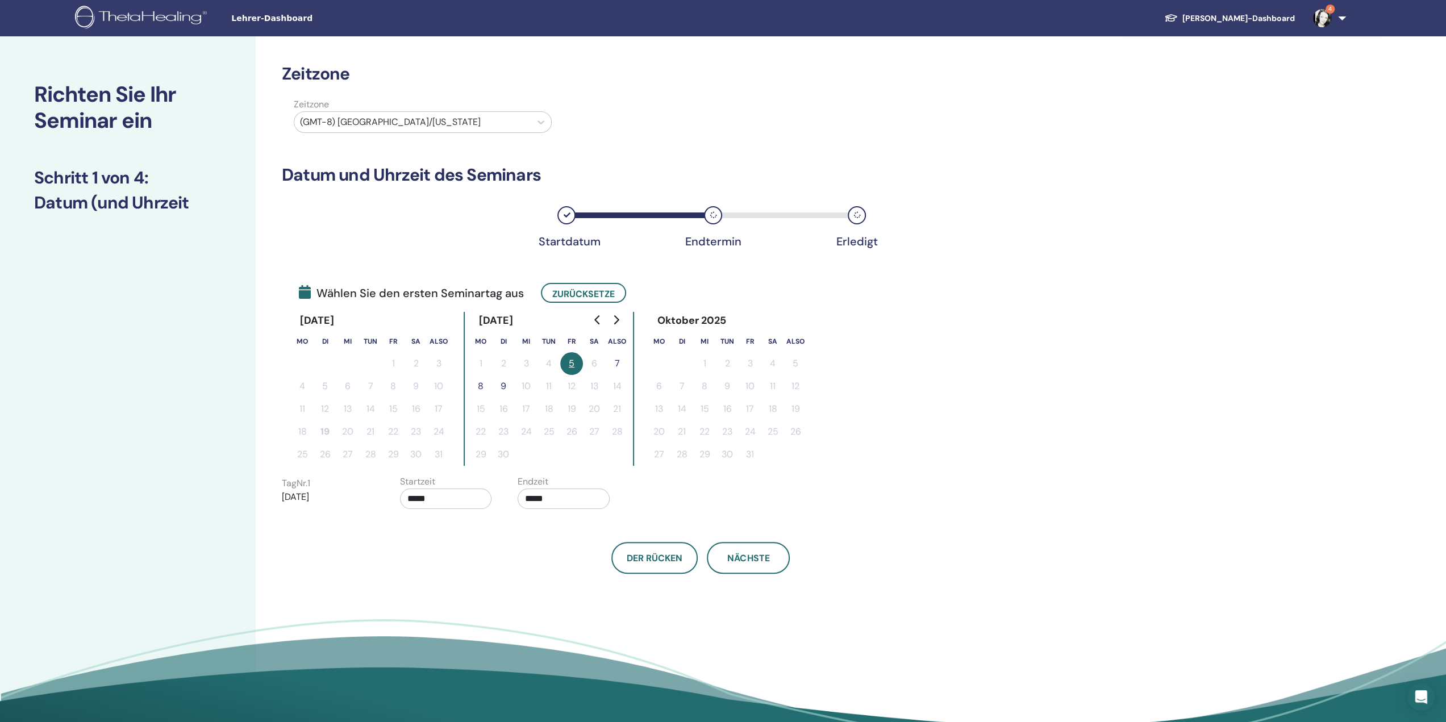
click at [617, 361] on font "7" at bounding box center [617, 363] width 5 height 12
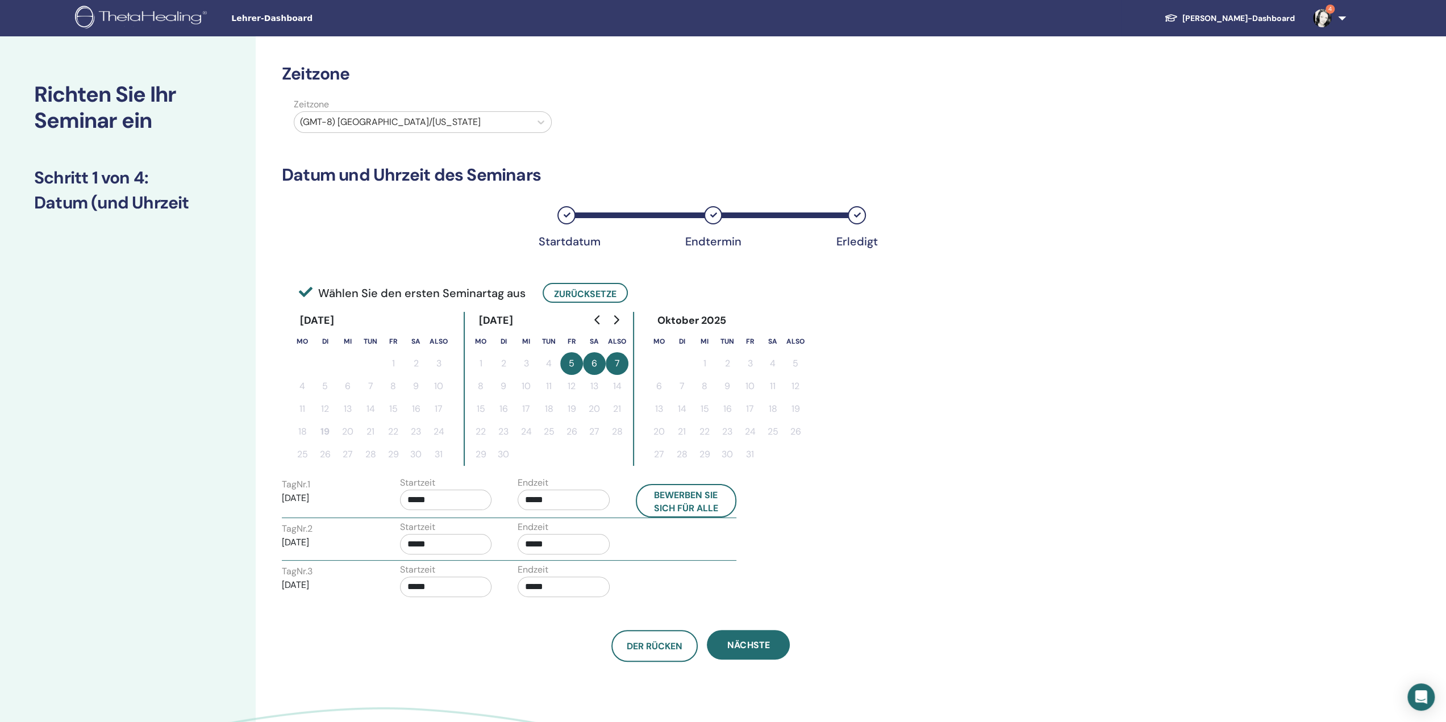
click at [579, 496] on input "*****" at bounding box center [564, 500] width 92 height 20
click at [602, 532] on font "▲" at bounding box center [601, 528] width 7 height 11
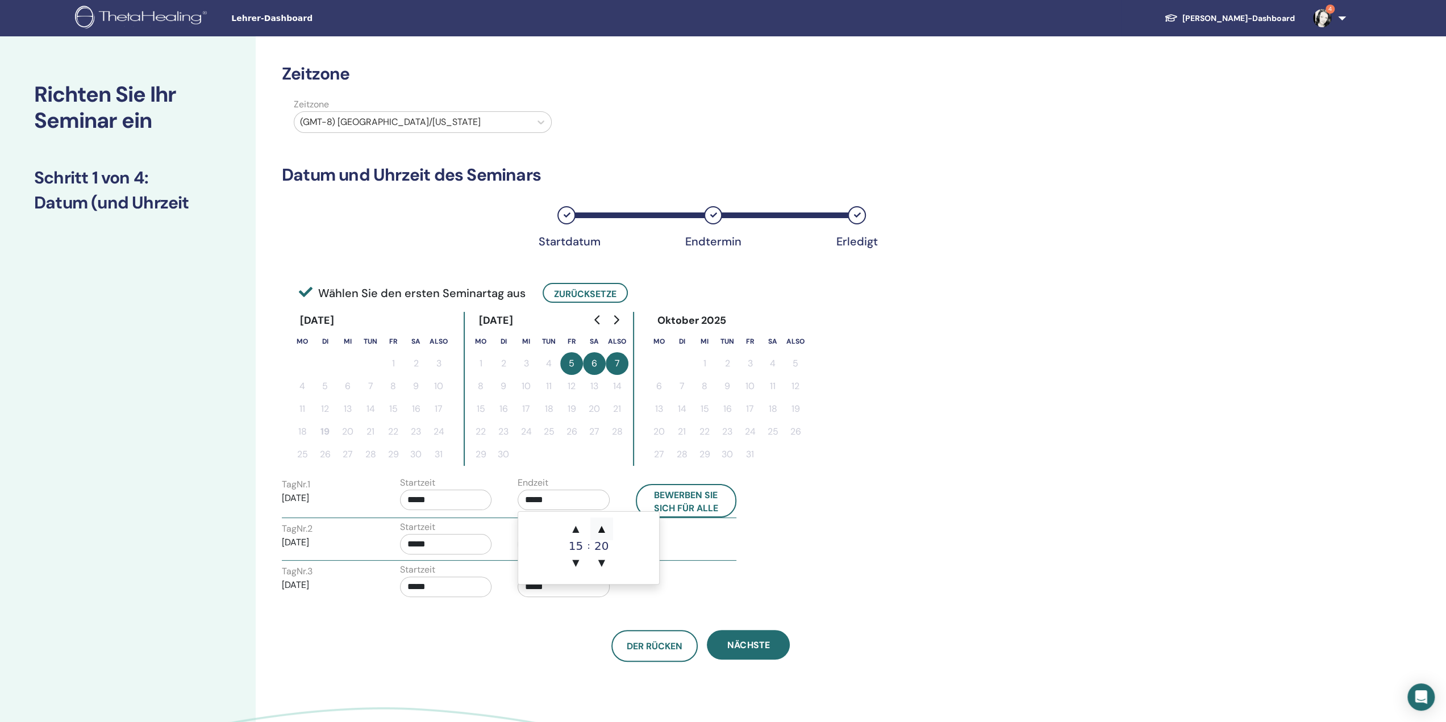
click at [602, 532] on font "▲" at bounding box center [601, 528] width 7 height 11
click at [573, 627] on div "Der Rücken Nächste" at bounding box center [700, 632] width 855 height 59
click at [558, 497] on input "*****" at bounding box center [564, 500] width 92 height 20
click at [607, 526] on span "▲" at bounding box center [601, 529] width 23 height 23
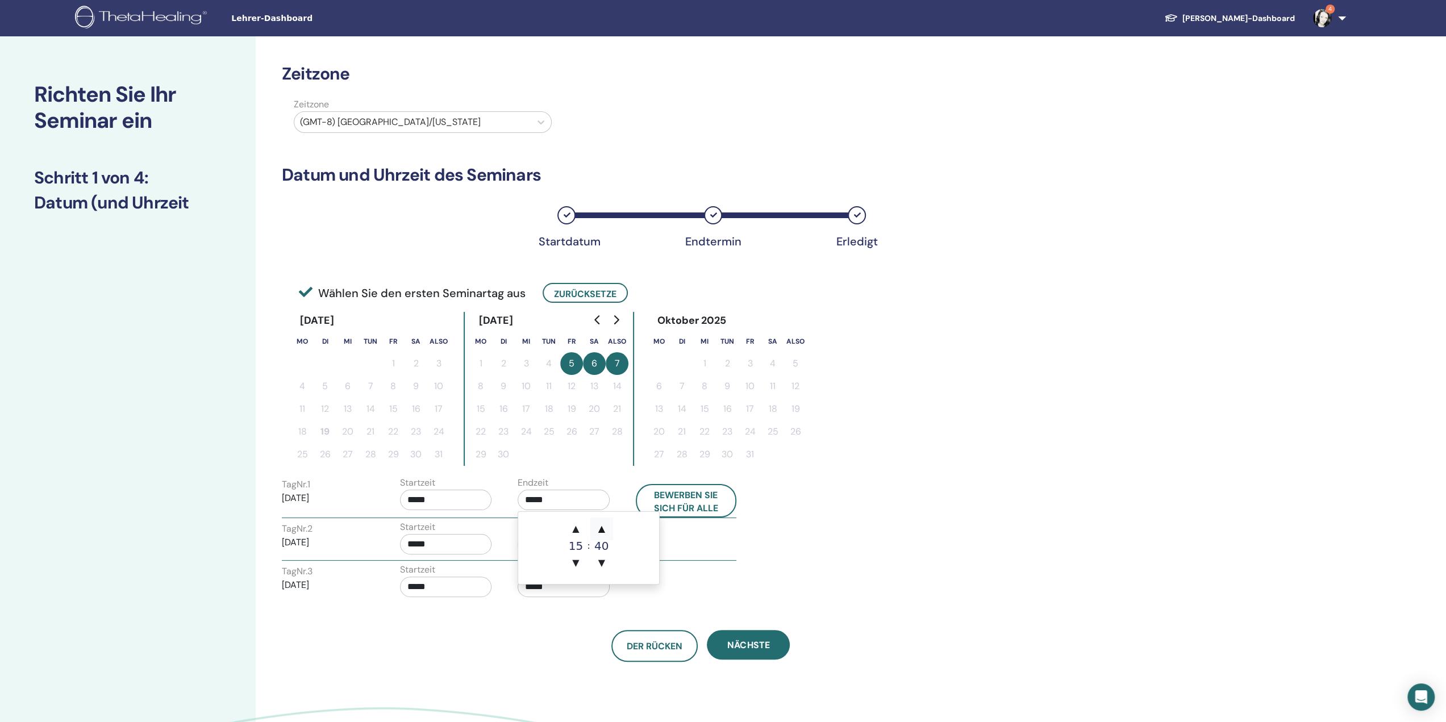
click at [607, 526] on span "▲" at bounding box center [601, 529] width 23 height 23
type input "*****"
click at [554, 647] on div "Der Rücken Nächste" at bounding box center [700, 646] width 855 height 32
click at [558, 546] on input "*****" at bounding box center [564, 544] width 92 height 20
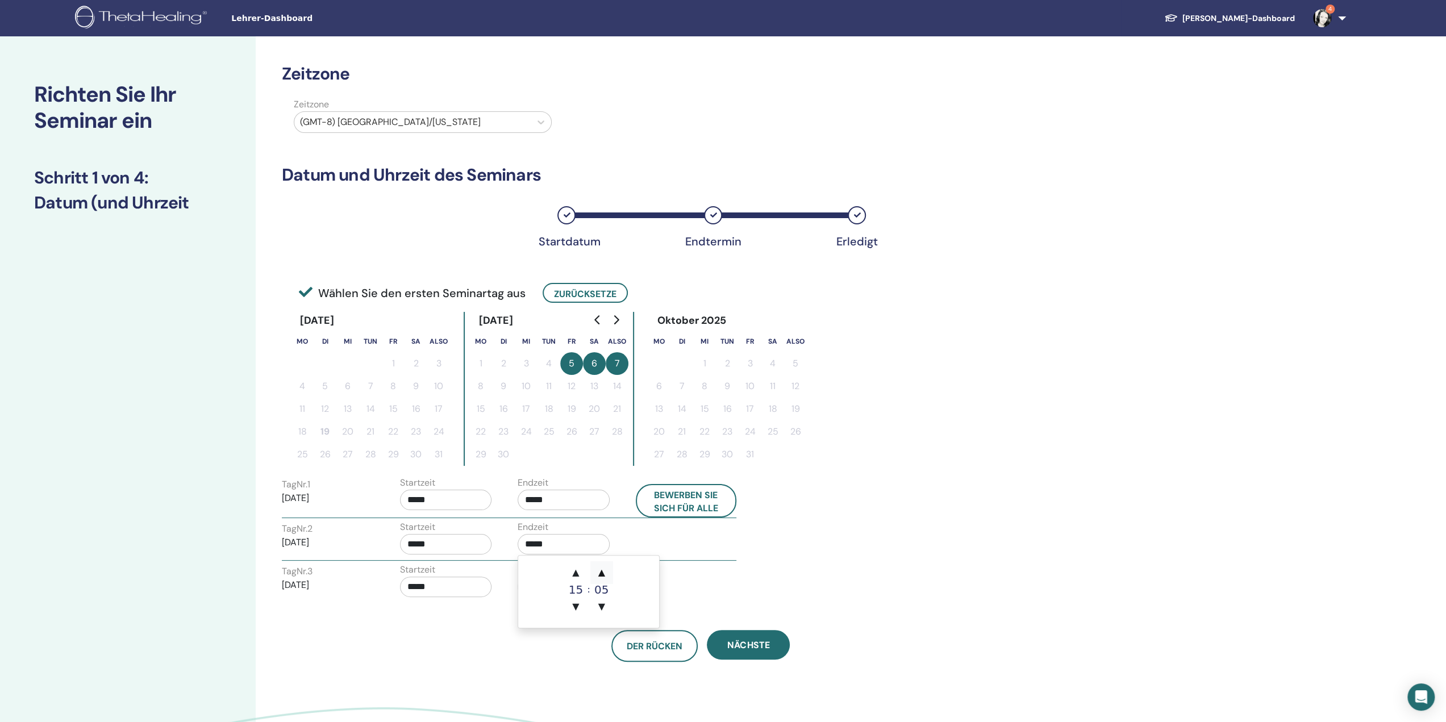
click at [604, 571] on font "▲" at bounding box center [601, 572] width 7 height 11
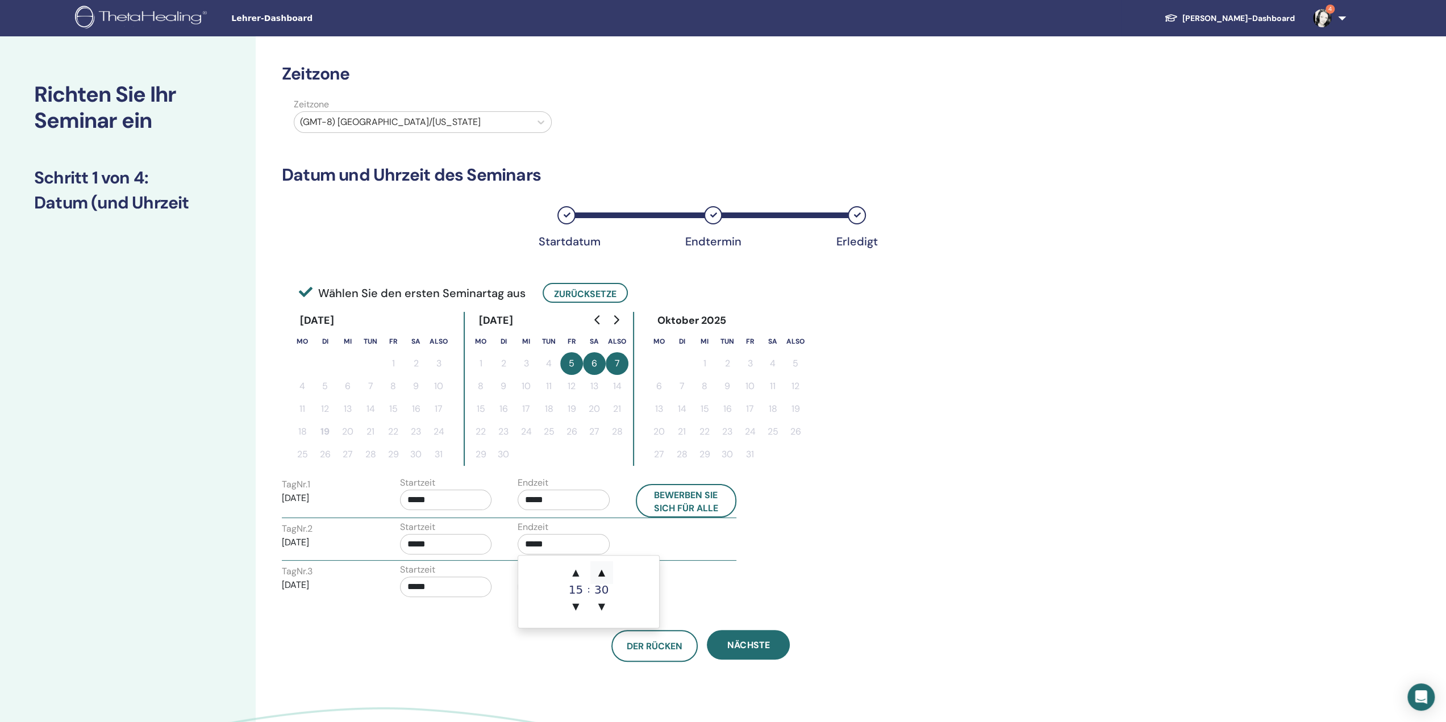
click at [604, 571] on font "▲" at bounding box center [601, 572] width 7 height 11
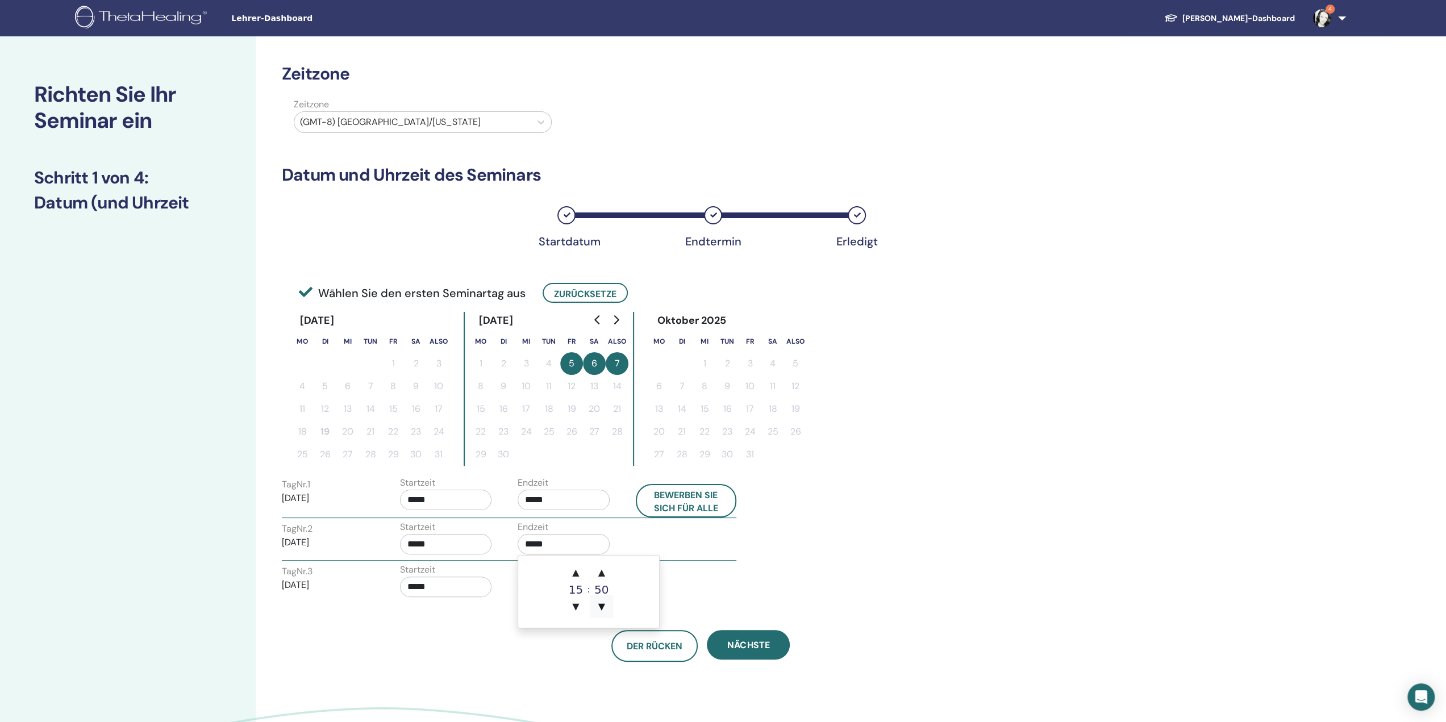
click at [599, 609] on font "▼" at bounding box center [601, 606] width 7 height 11
type input "*****"
click at [575, 654] on div "Der Rücken Nächste" at bounding box center [700, 646] width 855 height 32
click at [556, 589] on input "*****" at bounding box center [564, 587] width 92 height 20
click at [602, 611] on font "▲" at bounding box center [601, 614] width 7 height 11
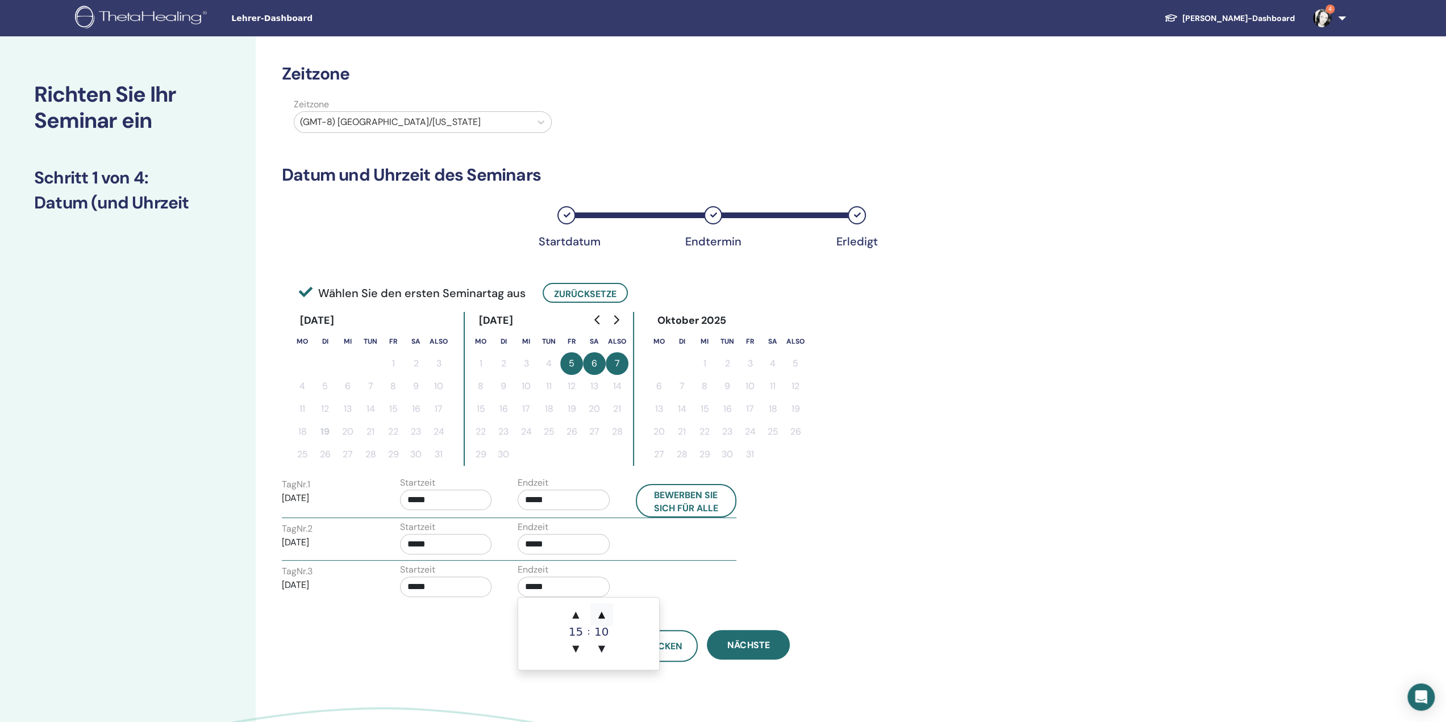
click at [602, 611] on font "▲" at bounding box center [601, 614] width 7 height 11
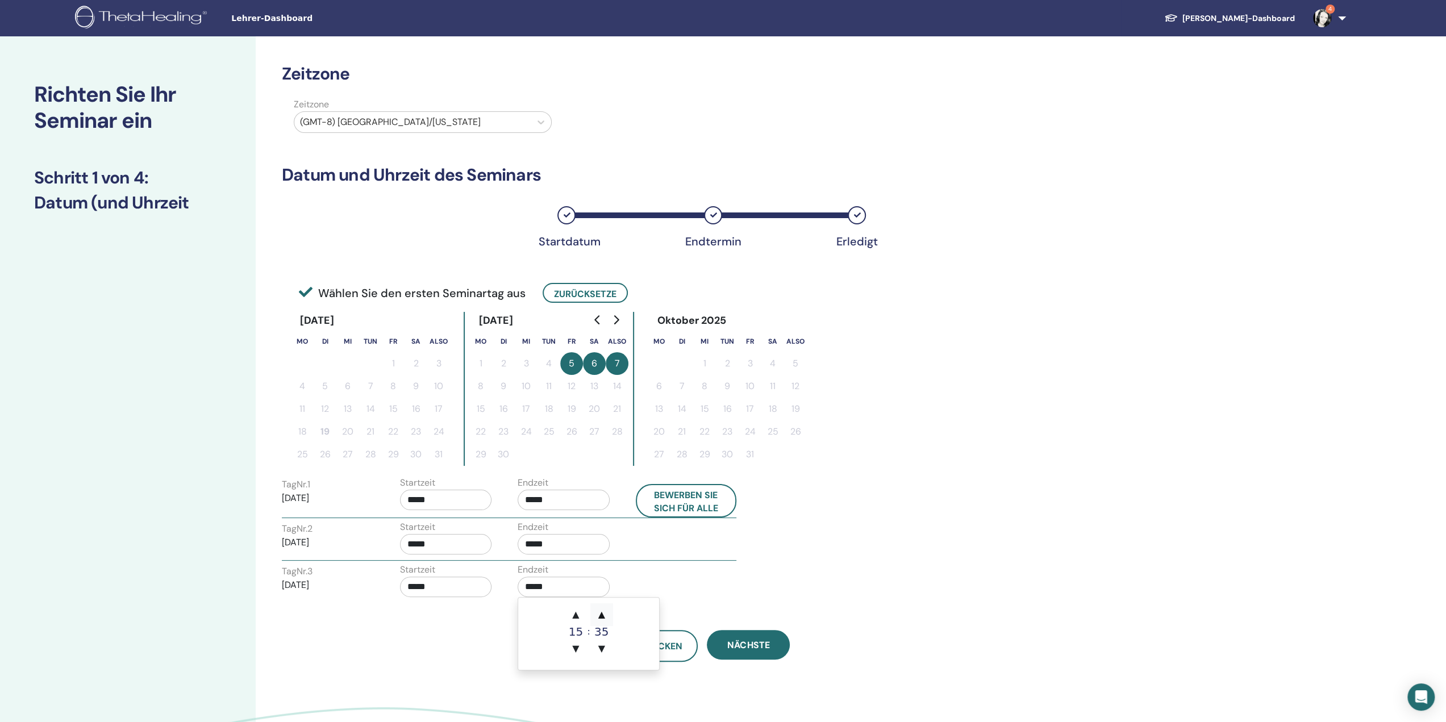
click at [602, 611] on font "▲" at bounding box center [601, 614] width 7 height 11
type input "*****"
click at [787, 683] on div "Zeitzone Zeitzone (GMT-8) USA/Alaska Datum und Uhrzeit des Seminars Startdatum …" at bounding box center [738, 428] width 964 height 785
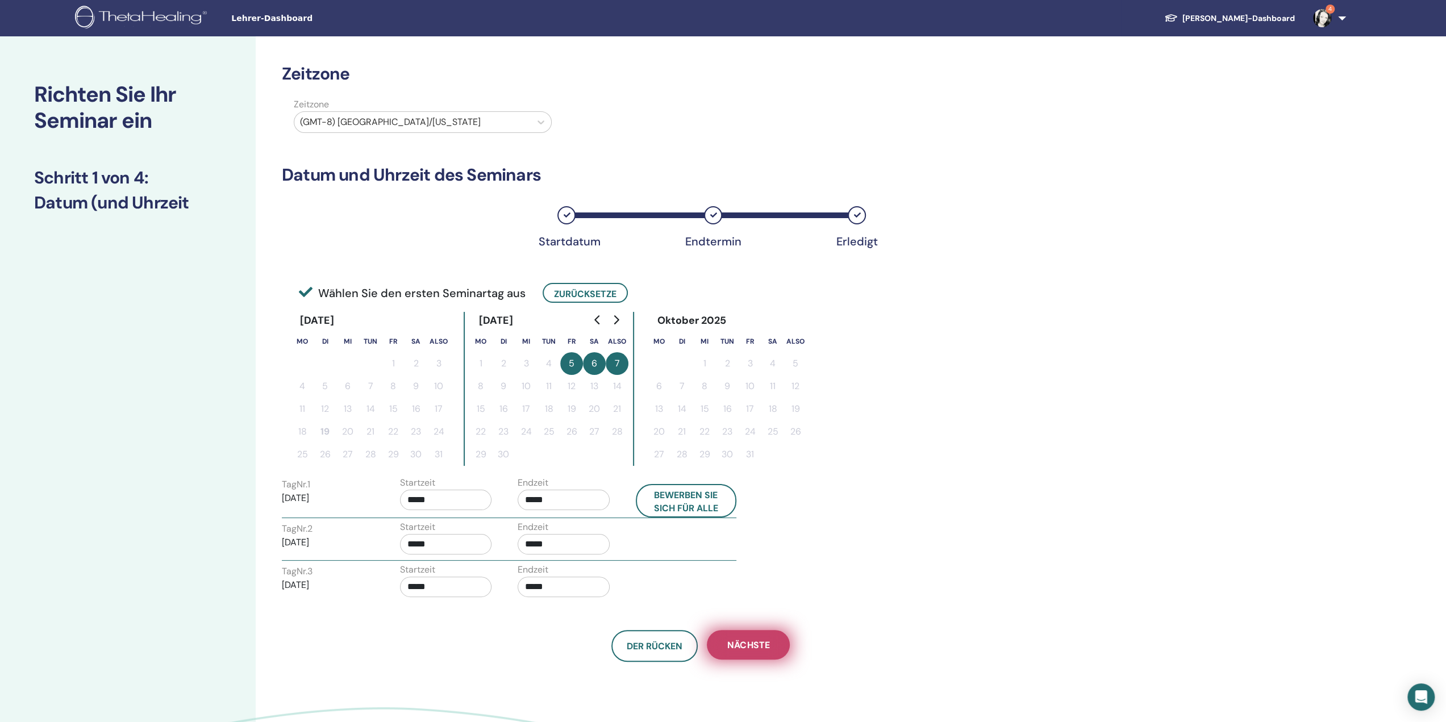
click at [768, 644] on font "Nächste" at bounding box center [748, 645] width 42 height 12
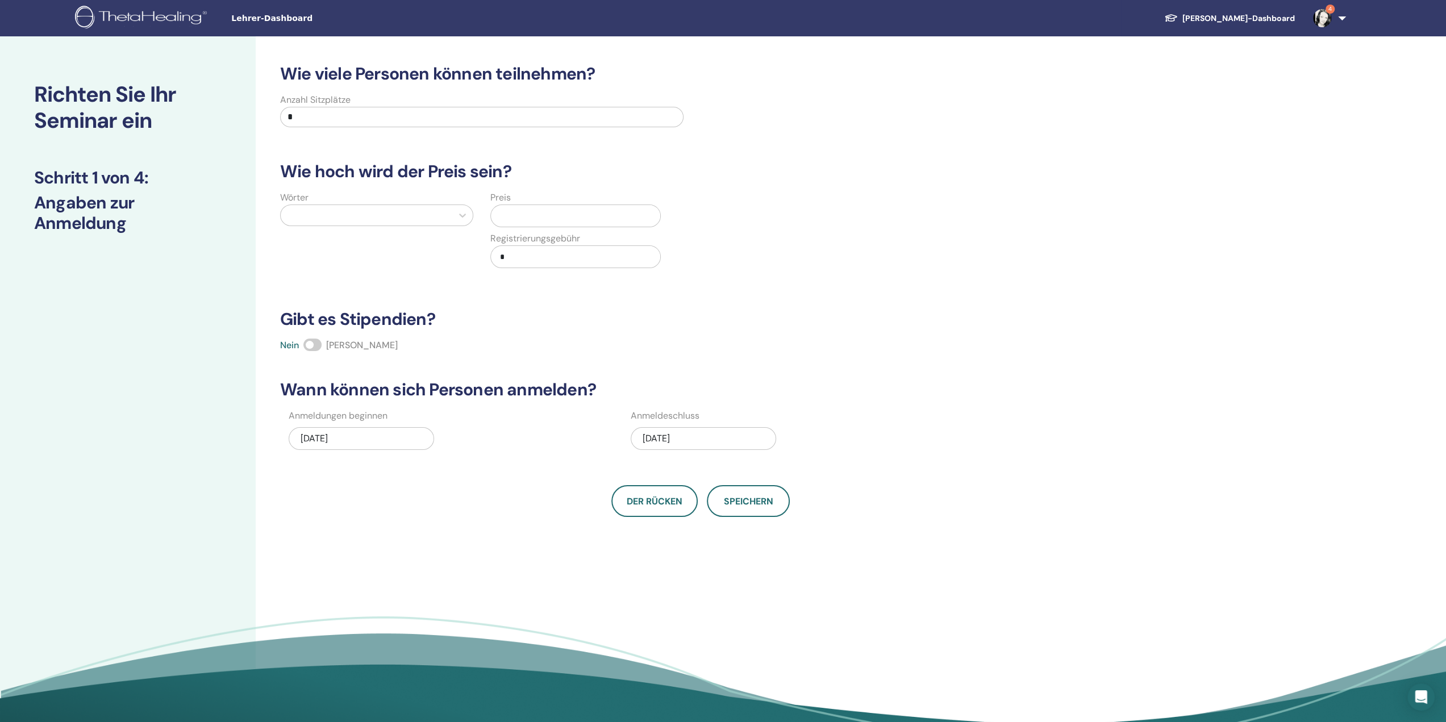
click at [341, 114] on input "*" at bounding box center [482, 117] width 404 height 20
type input "*"
type input "**"
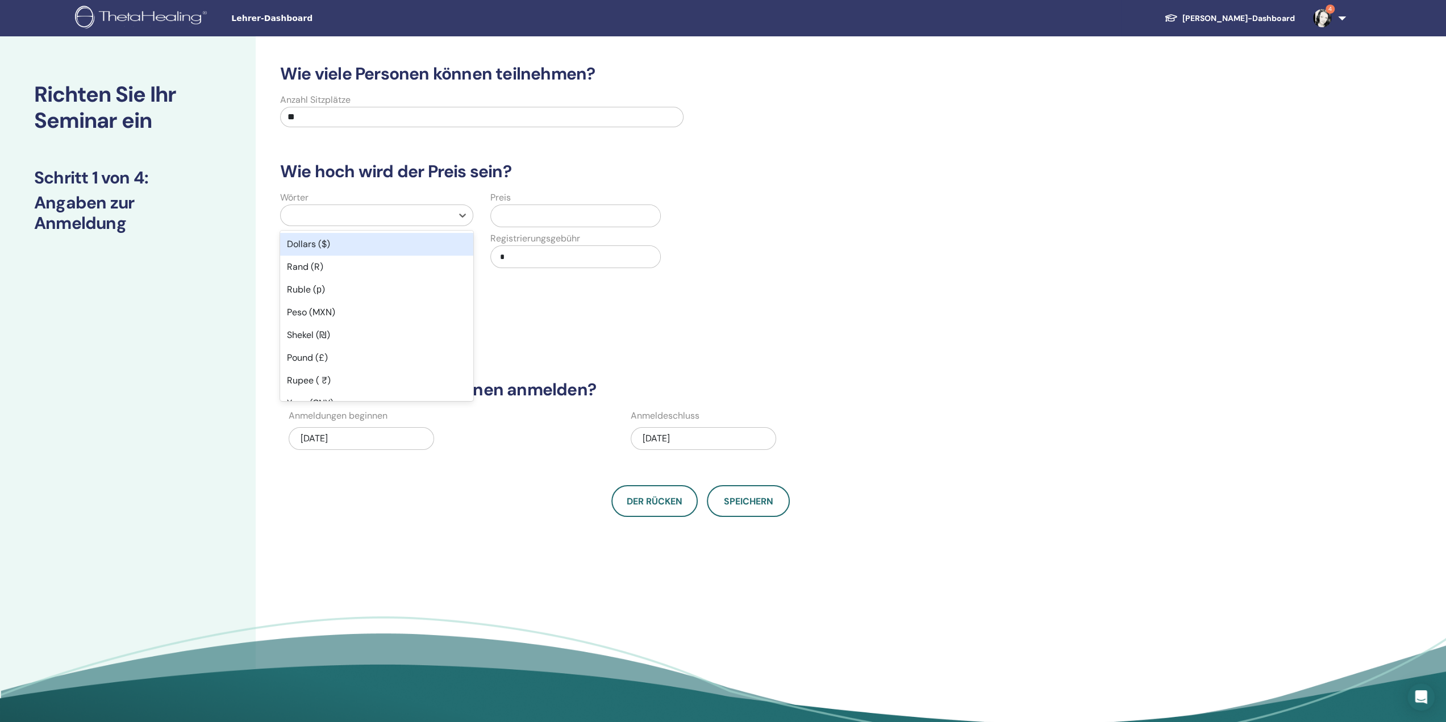
click at [401, 220] on div at bounding box center [366, 215] width 160 height 16
type input "*"
click at [381, 249] on div "Euro (€)" at bounding box center [376, 244] width 193 height 23
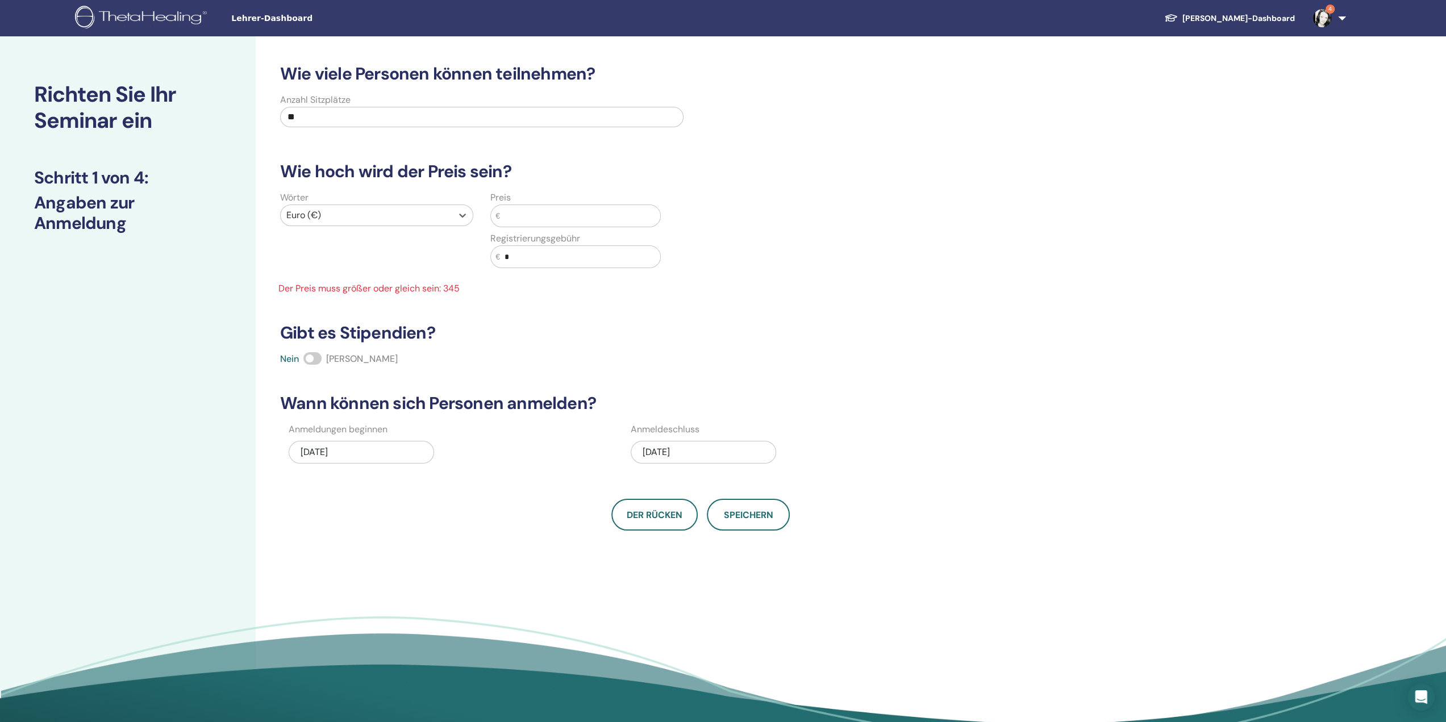
click at [534, 208] on input "text" at bounding box center [580, 216] width 160 height 22
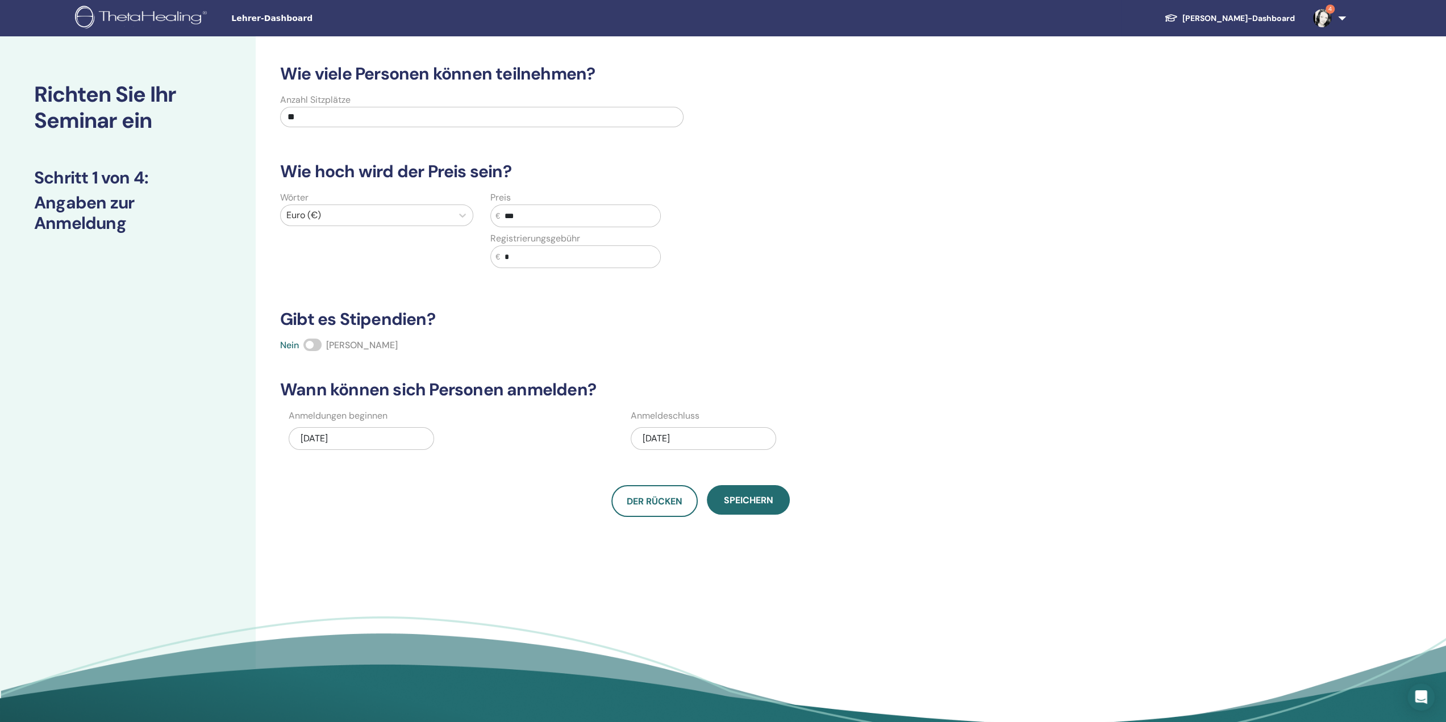
type input "***"
click at [896, 353] on div "Wie viele Personen können teilnehmen? Anzahl Sitzplätze ** Wie hoch wird der Pr…" at bounding box center [700, 291] width 855 height 454
click at [701, 438] on div "09.07.2025" at bounding box center [703, 438] width 145 height 23
click at [705, 531] on div "10" at bounding box center [703, 528] width 15 height 15
click at [868, 598] on div "Wie viele Personen können teilnehmen? Anzahl Sitzplätze ** Wie hoch wird der Pr…" at bounding box center [738, 383] width 964 height 694
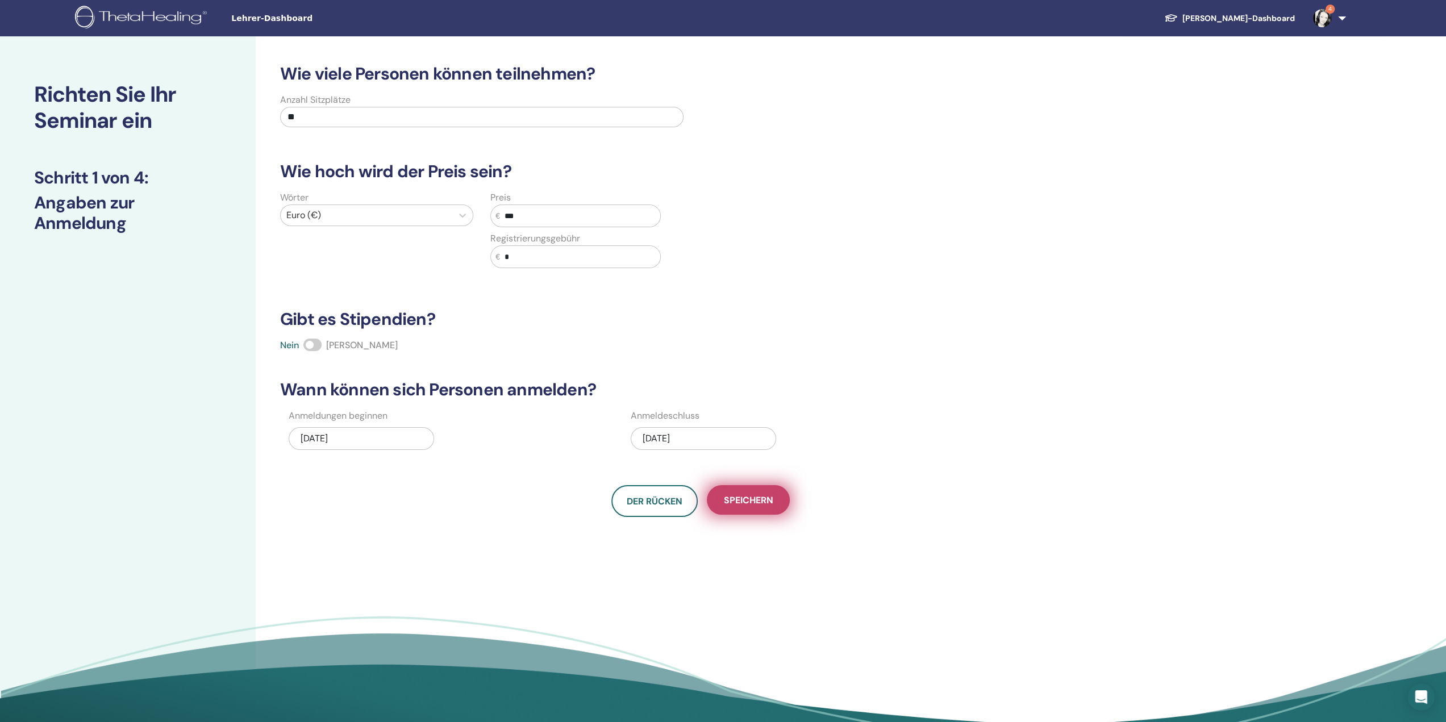
click at [772, 501] on font "Speichern" at bounding box center [748, 500] width 49 height 12
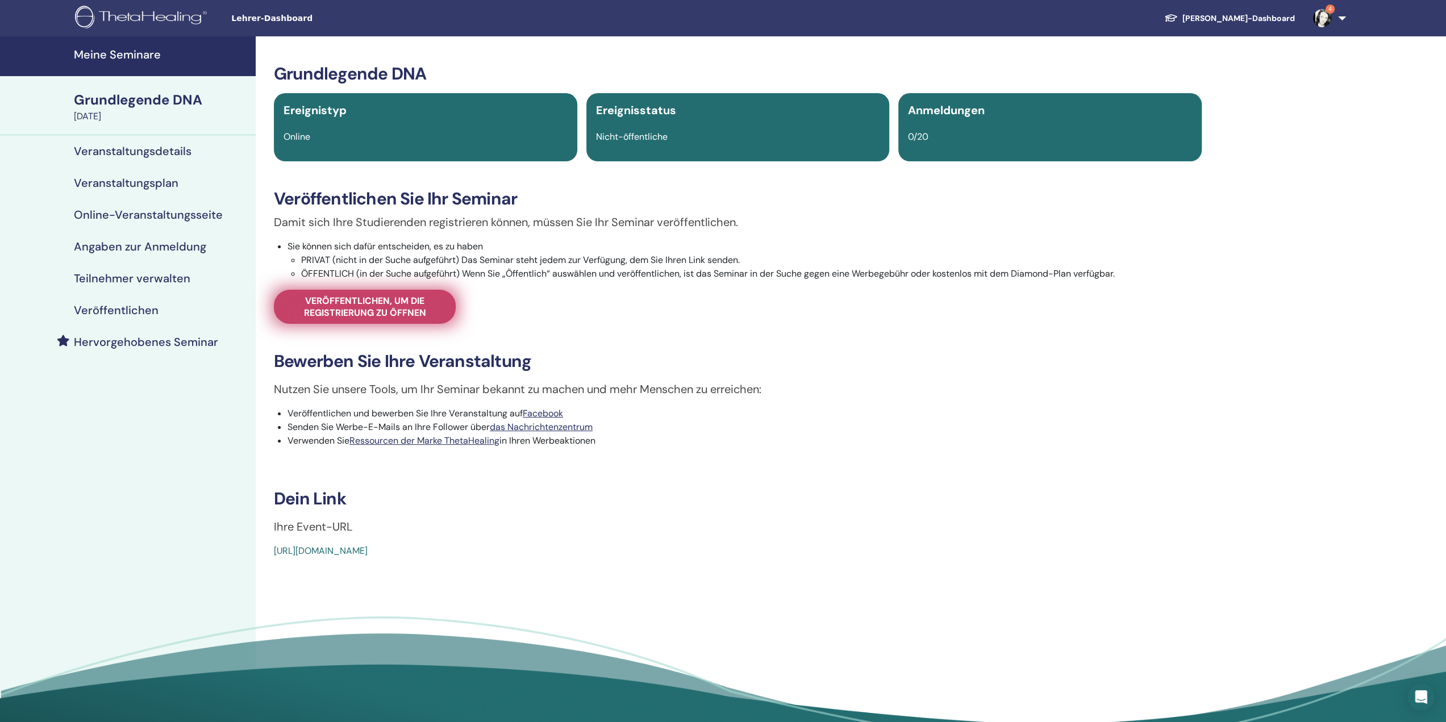
click at [383, 309] on font "Veröffentlichen, um die Registrierung zu öffnen" at bounding box center [365, 307] width 122 height 24
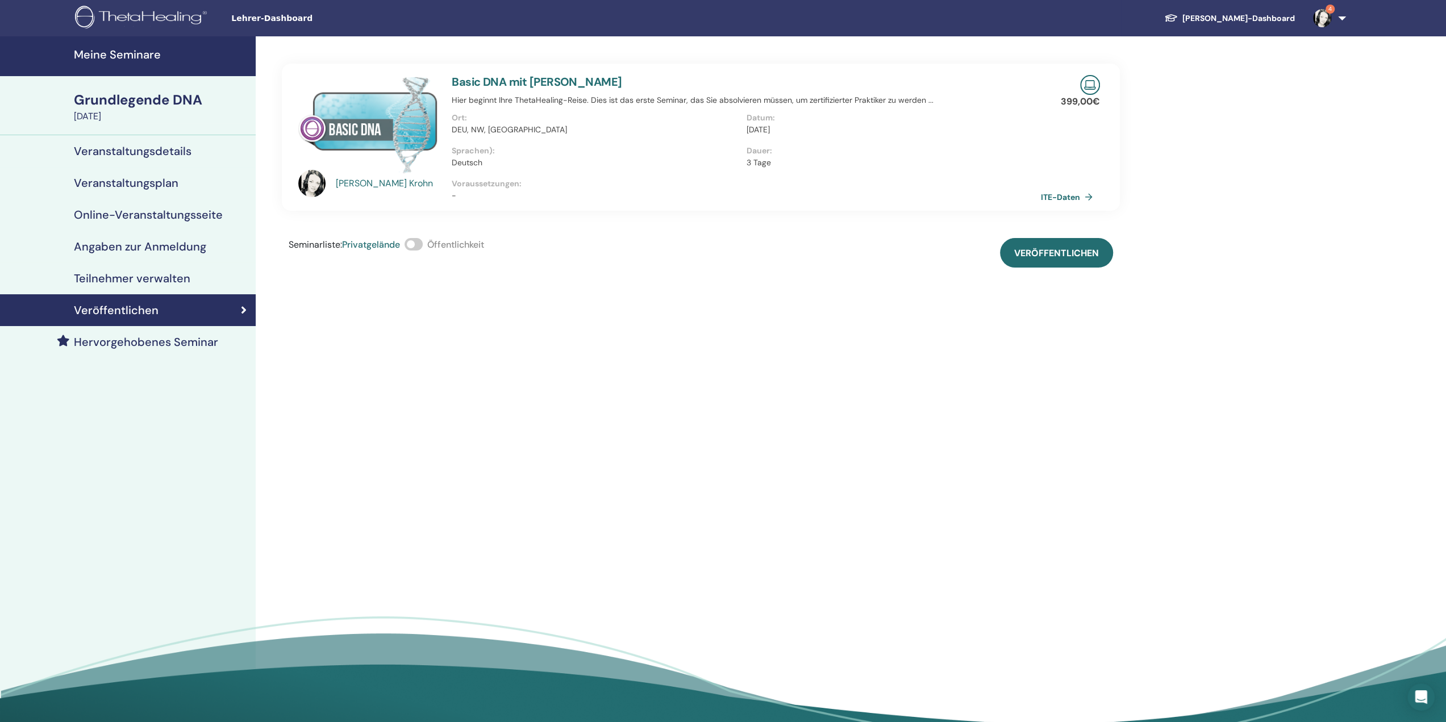
click at [418, 243] on span at bounding box center [414, 244] width 18 height 13
click at [1071, 257] on font "Veröffentlichen" at bounding box center [1056, 253] width 85 height 12
click at [143, 55] on font "Meine Seminare" at bounding box center [117, 54] width 87 height 15
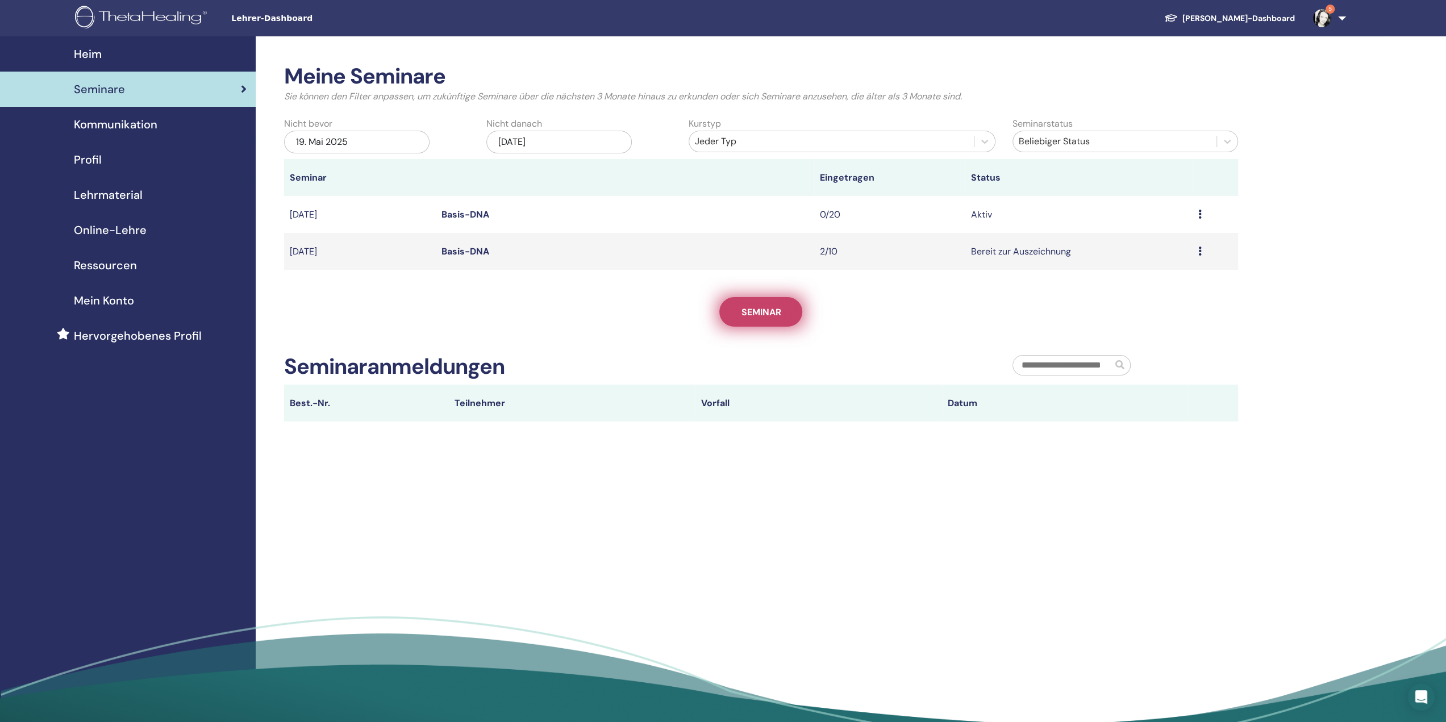
click at [749, 309] on font "Seminar" at bounding box center [761, 312] width 40 height 12
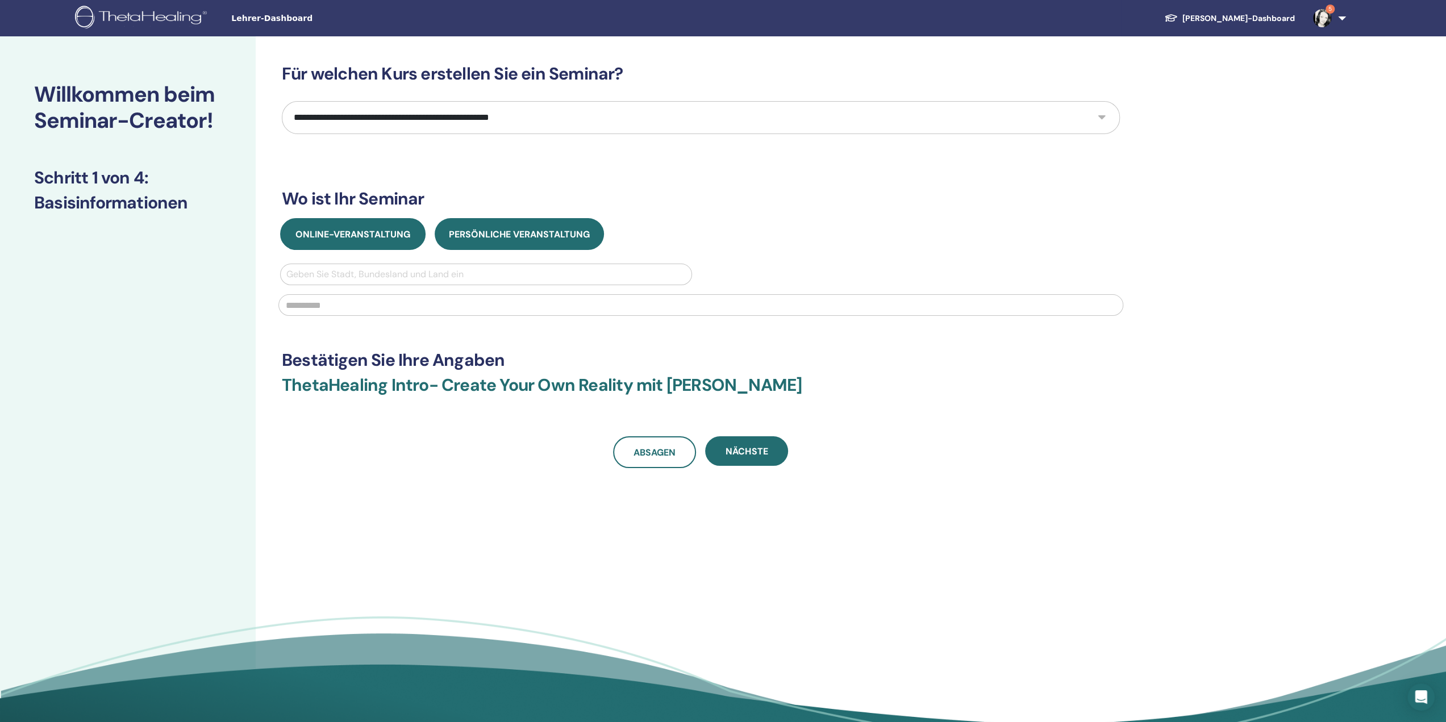
click at [344, 231] on font "Online-Veranstaltung" at bounding box center [353, 234] width 115 height 12
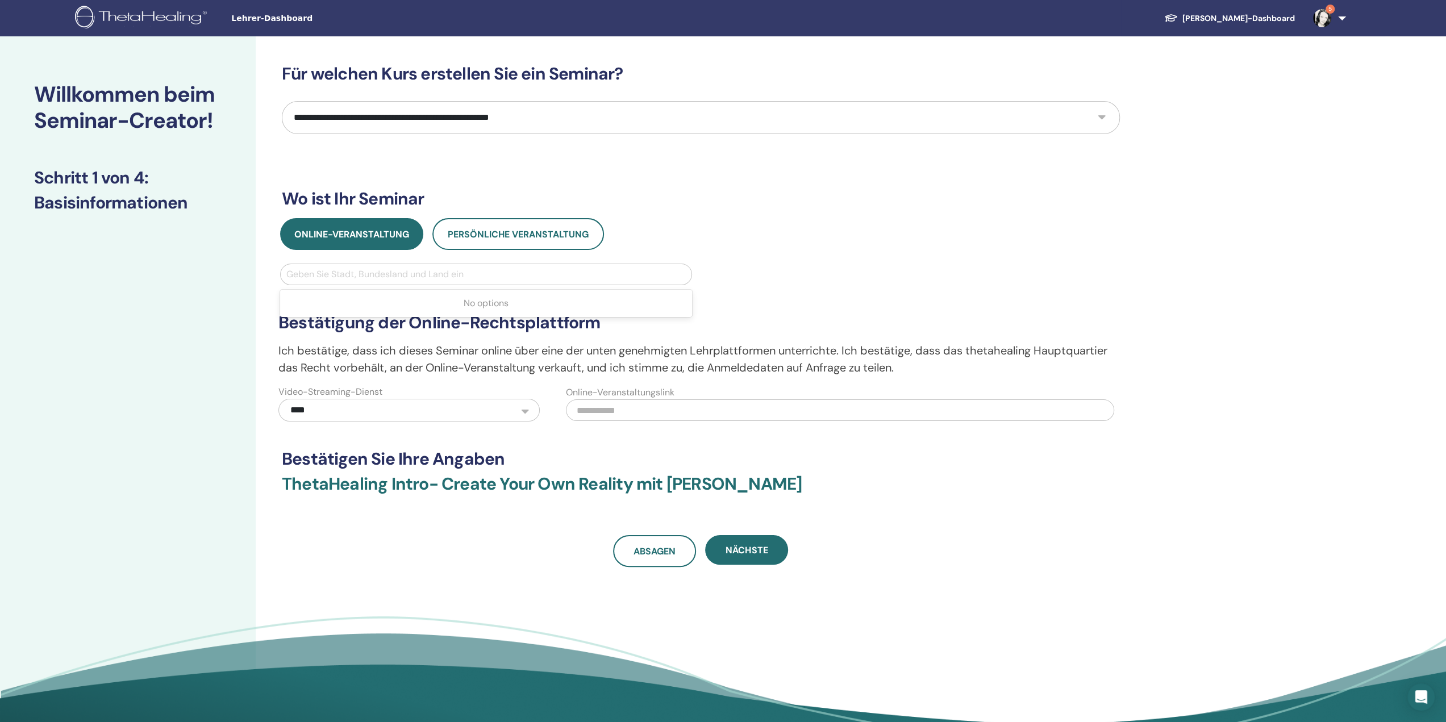
click at [353, 273] on div at bounding box center [486, 275] width 400 height 16
click at [415, 117] on select "**********" at bounding box center [701, 117] width 838 height 33
select select "*"
click at [282, 101] on select "**********" at bounding box center [701, 117] width 838 height 33
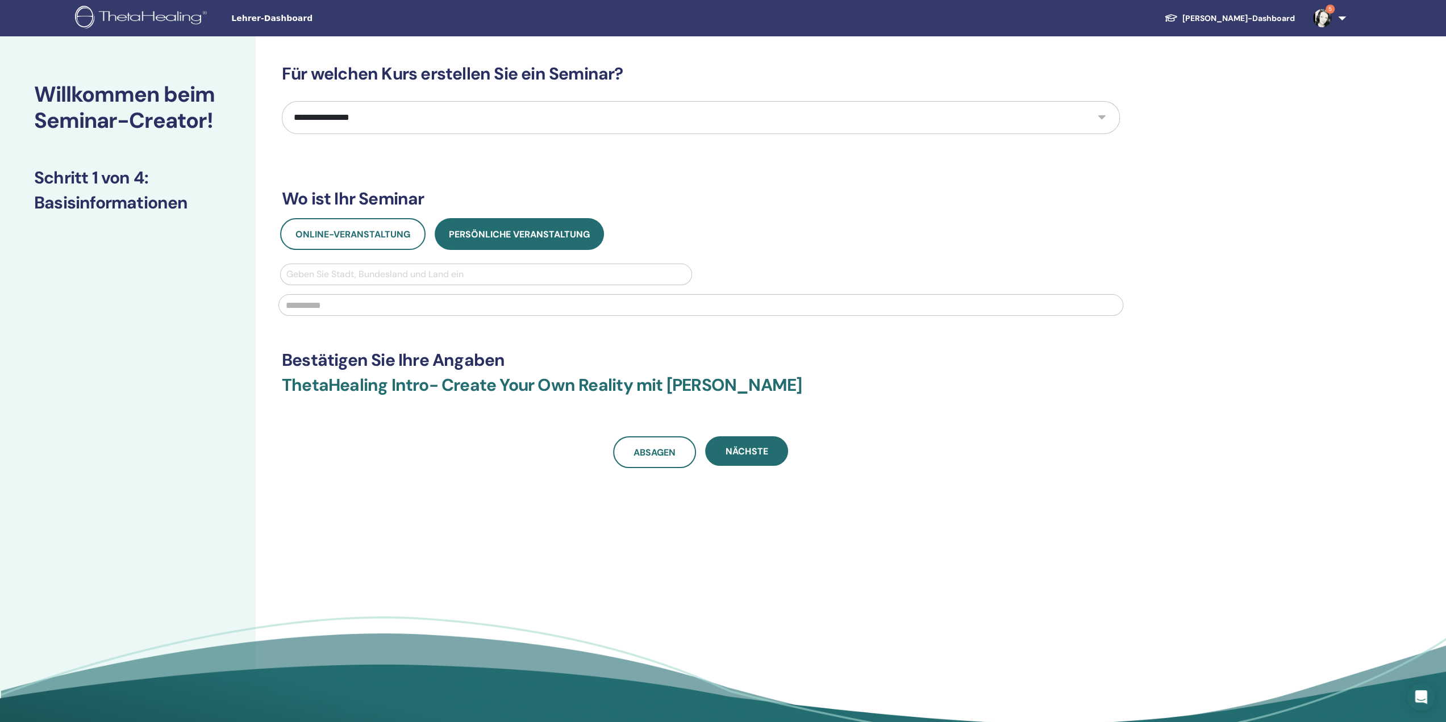
click at [358, 276] on div at bounding box center [486, 275] width 400 height 16
click at [363, 236] on font "Online-Veranstaltung" at bounding box center [353, 234] width 115 height 12
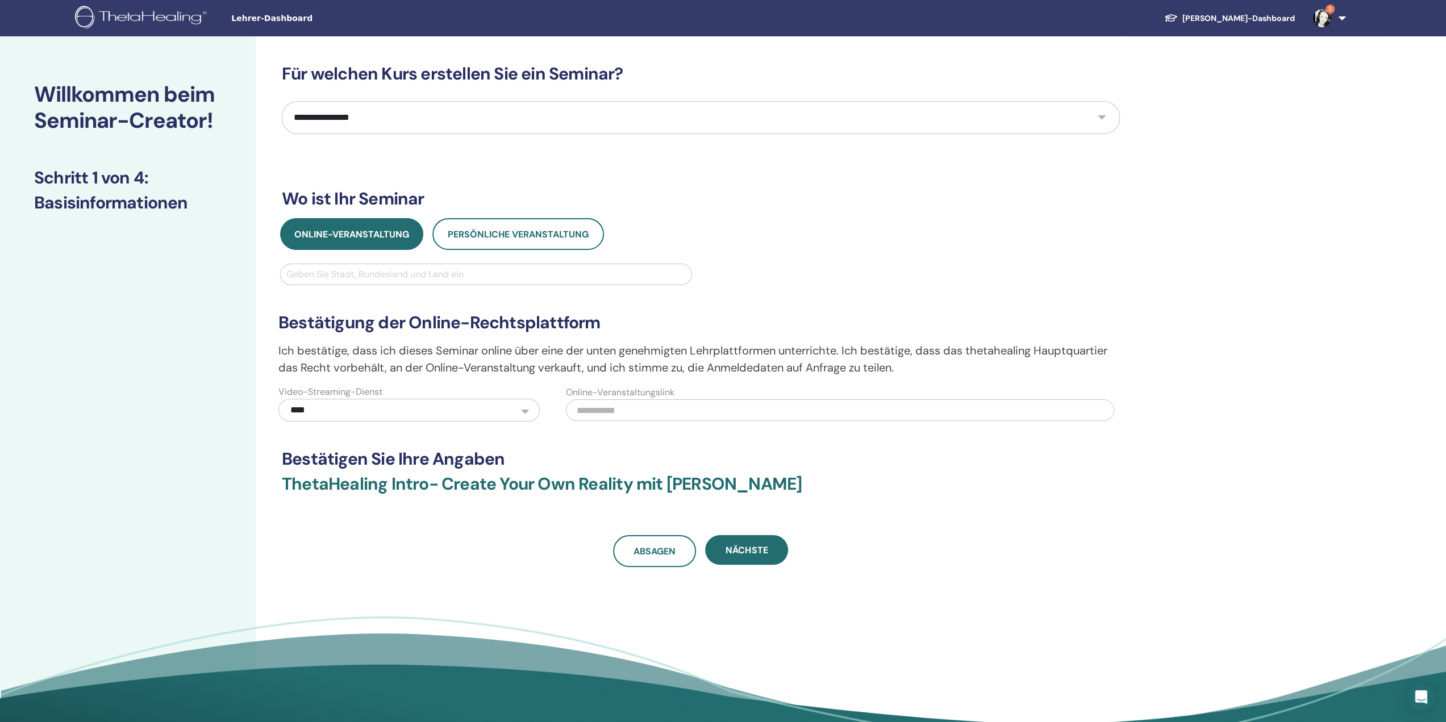
click at [351, 272] on div at bounding box center [486, 275] width 400 height 16
type input "****"
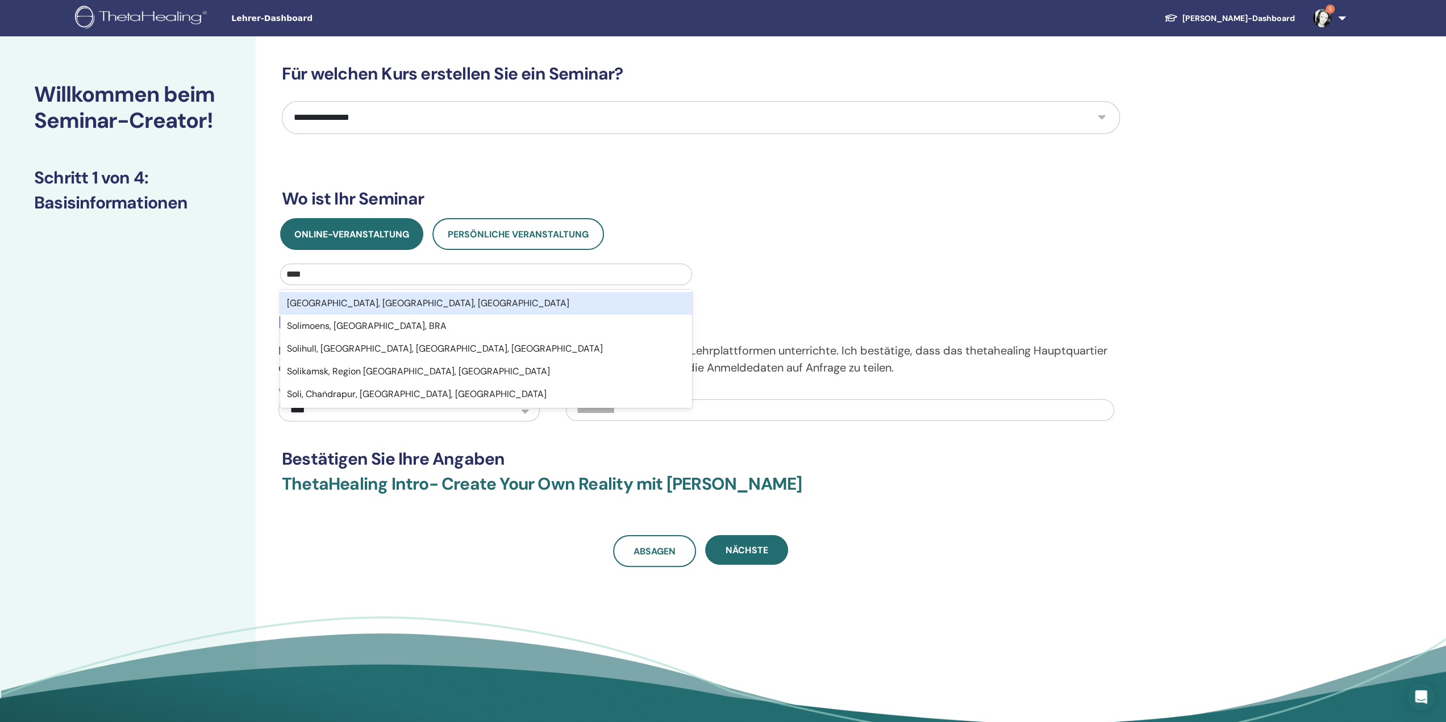
click at [371, 301] on font "Solingen, Nordrhein-Westfalen, DEU" at bounding box center [428, 303] width 282 height 12
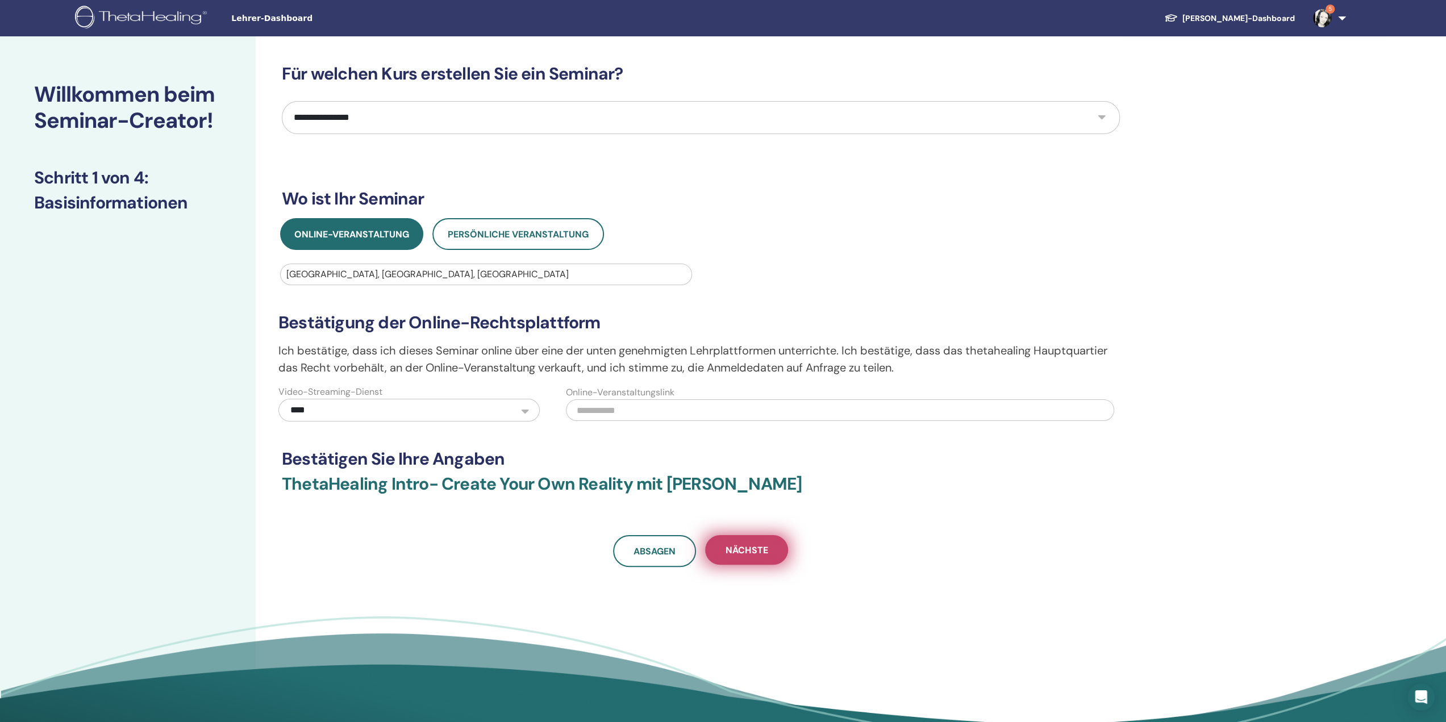
click at [744, 550] on font "Nächste" at bounding box center [747, 550] width 42 height 12
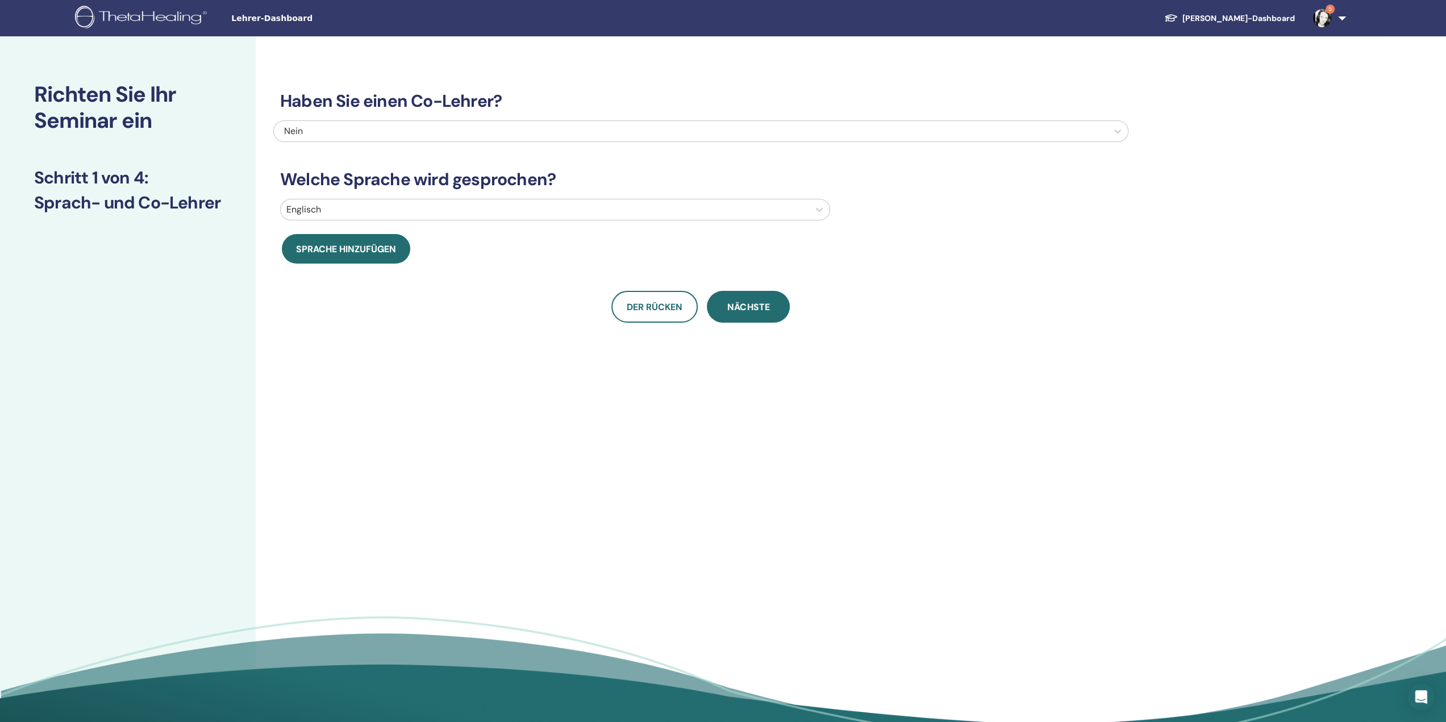
click at [470, 217] on div at bounding box center [544, 210] width 517 height 16
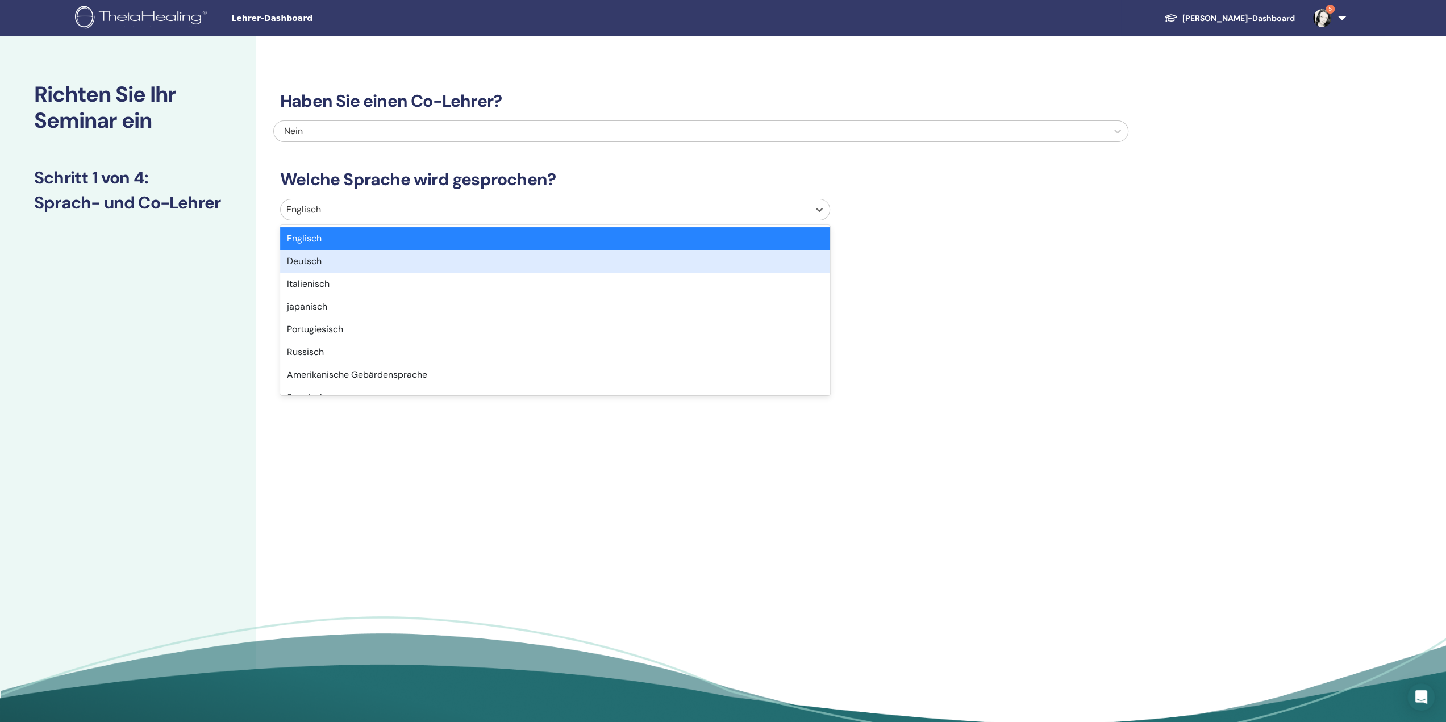
click at [431, 260] on div "Deutsch" at bounding box center [555, 261] width 550 height 23
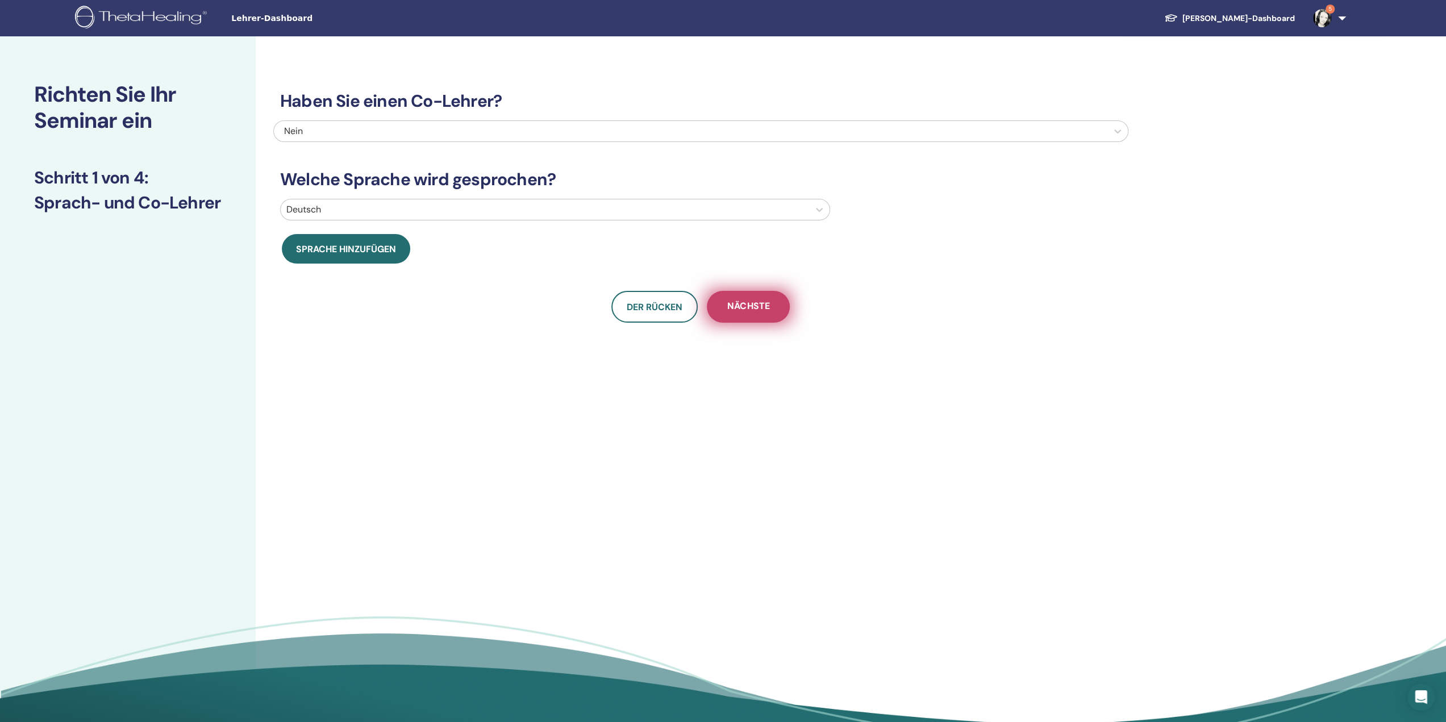
click at [759, 306] on font "Nächste" at bounding box center [748, 306] width 42 height 12
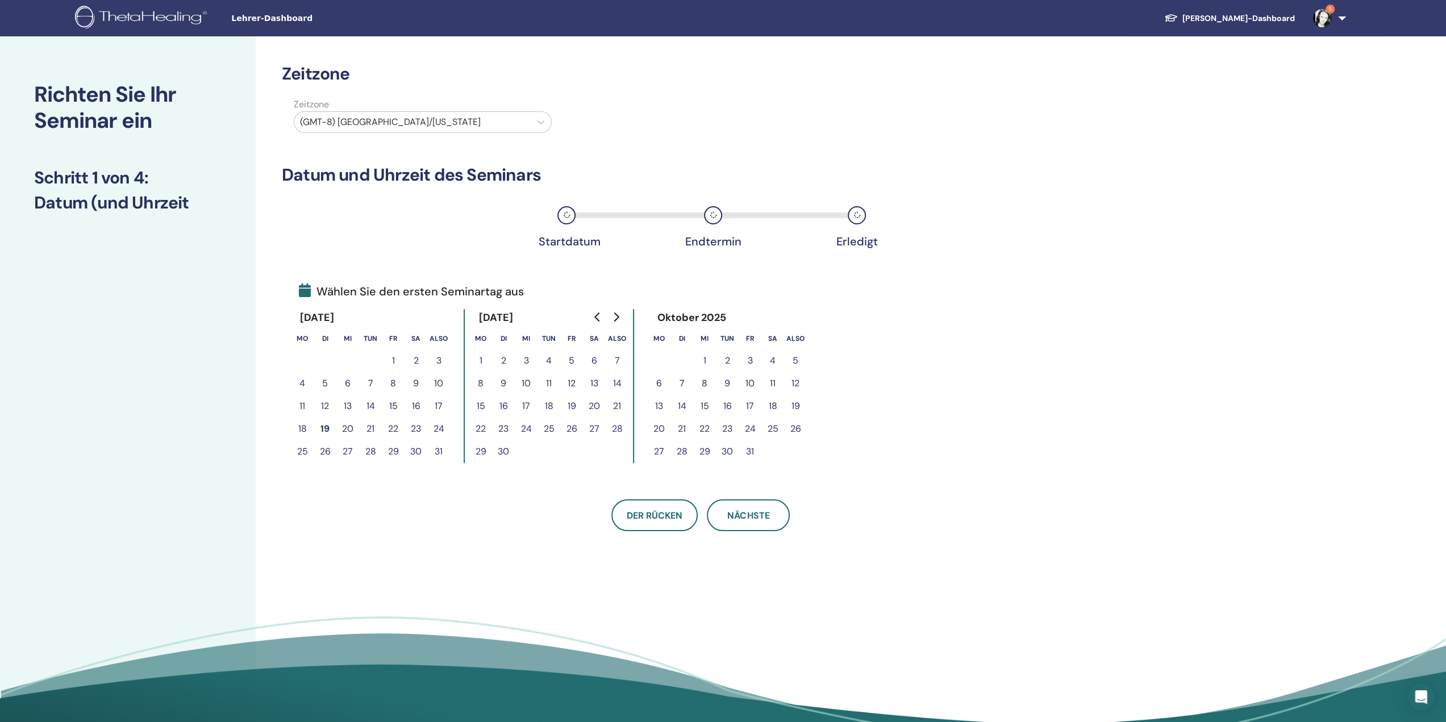
click at [573, 406] on font "19" at bounding box center [572, 406] width 9 height 12
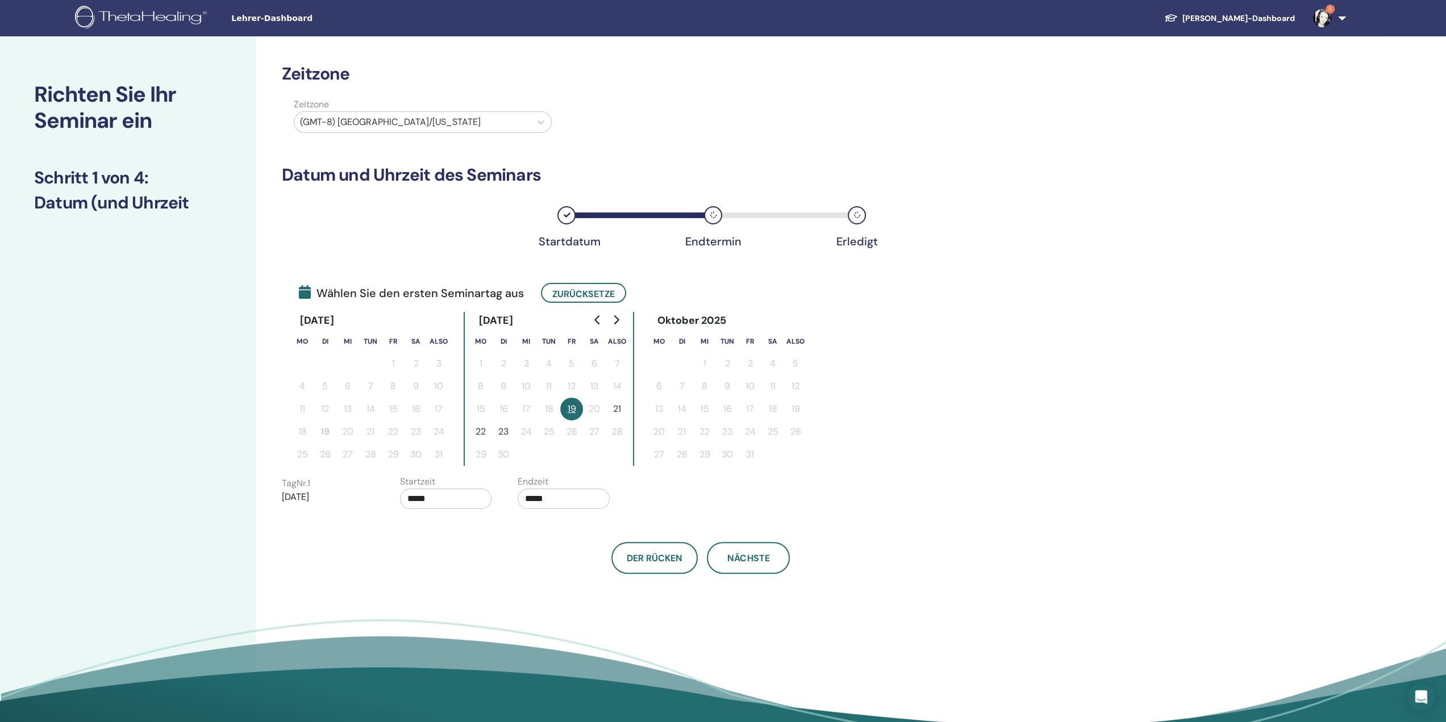
click at [620, 409] on font "21" at bounding box center [617, 409] width 8 height 12
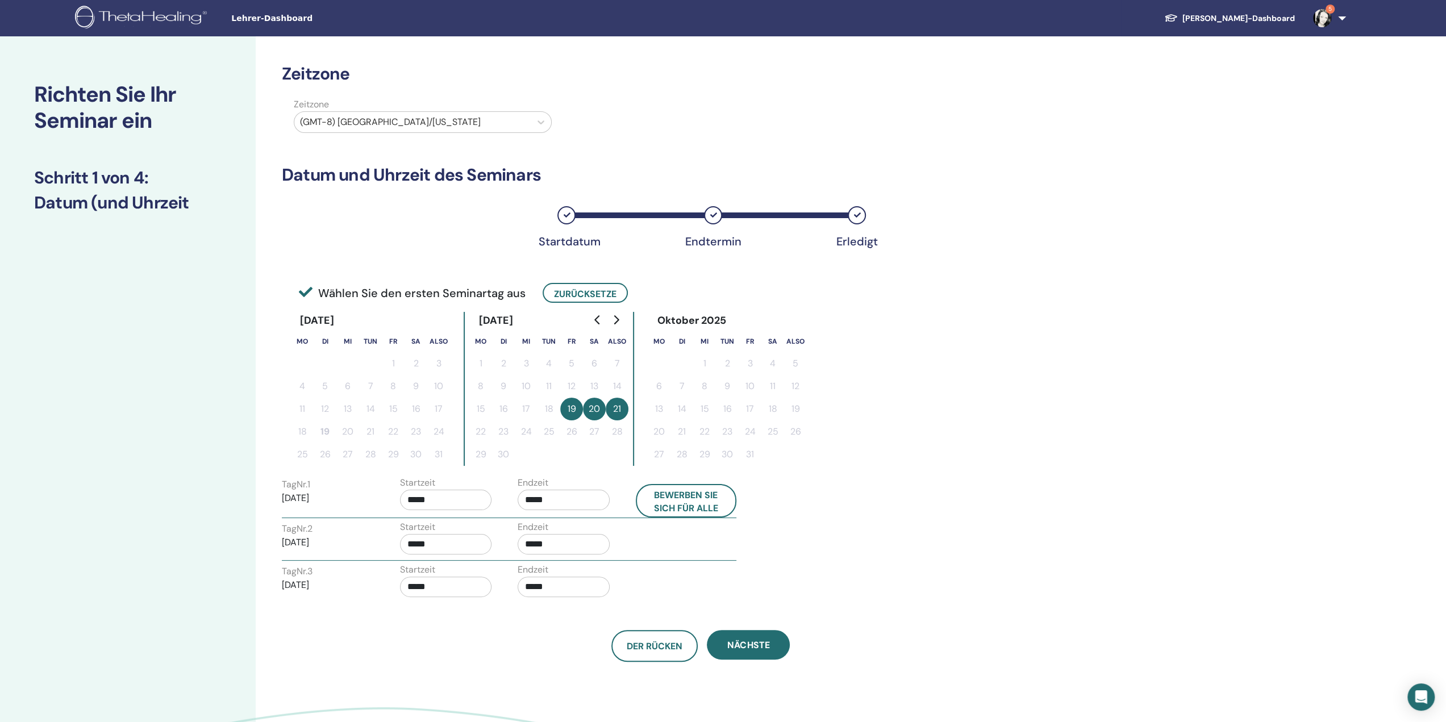
click at [567, 497] on input "*****" at bounding box center [564, 500] width 92 height 20
click at [600, 527] on font "▲" at bounding box center [601, 528] width 7 height 11
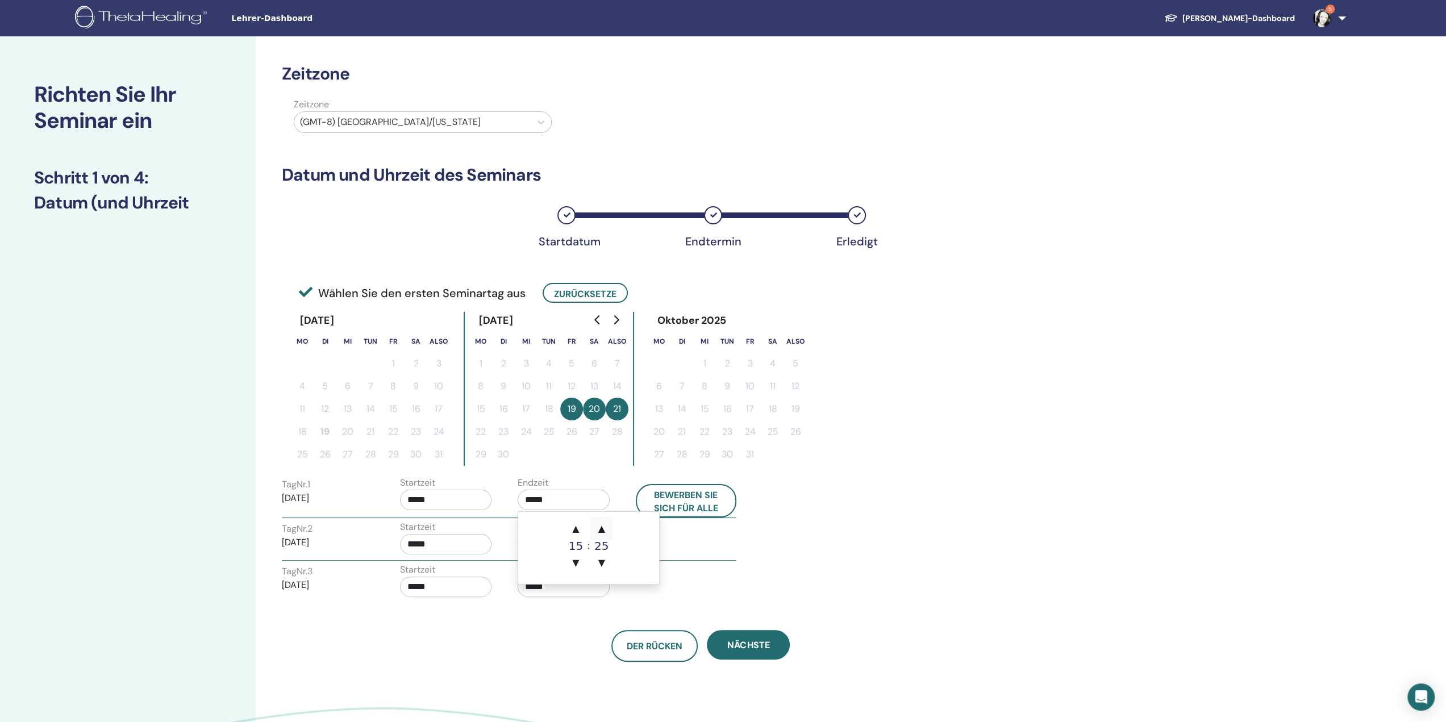
click at [600, 527] on font "▲" at bounding box center [601, 528] width 7 height 11
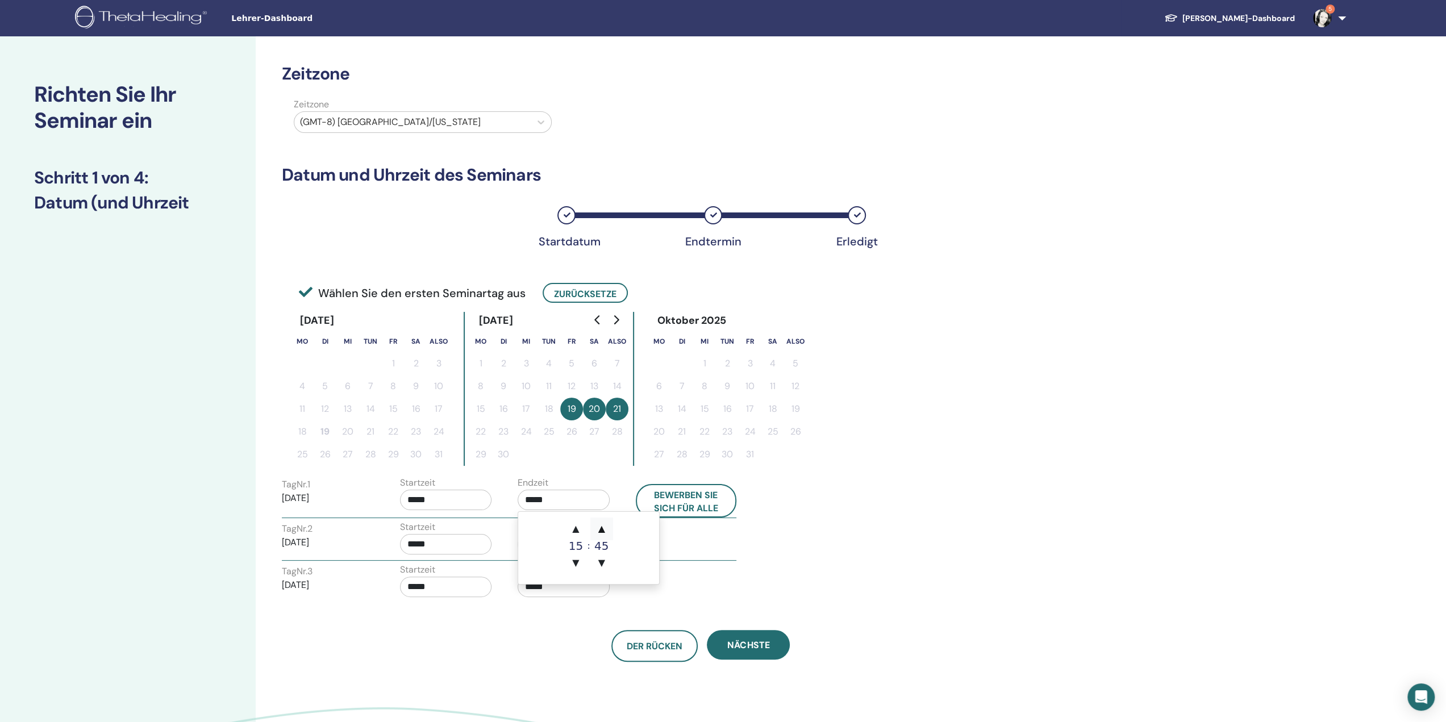
type input "*****"
click at [560, 633] on div "Der Rücken Nächste" at bounding box center [700, 646] width 855 height 32
click at [564, 539] on input "*****" at bounding box center [564, 544] width 92 height 20
click at [601, 569] on font "▲" at bounding box center [601, 572] width 7 height 11
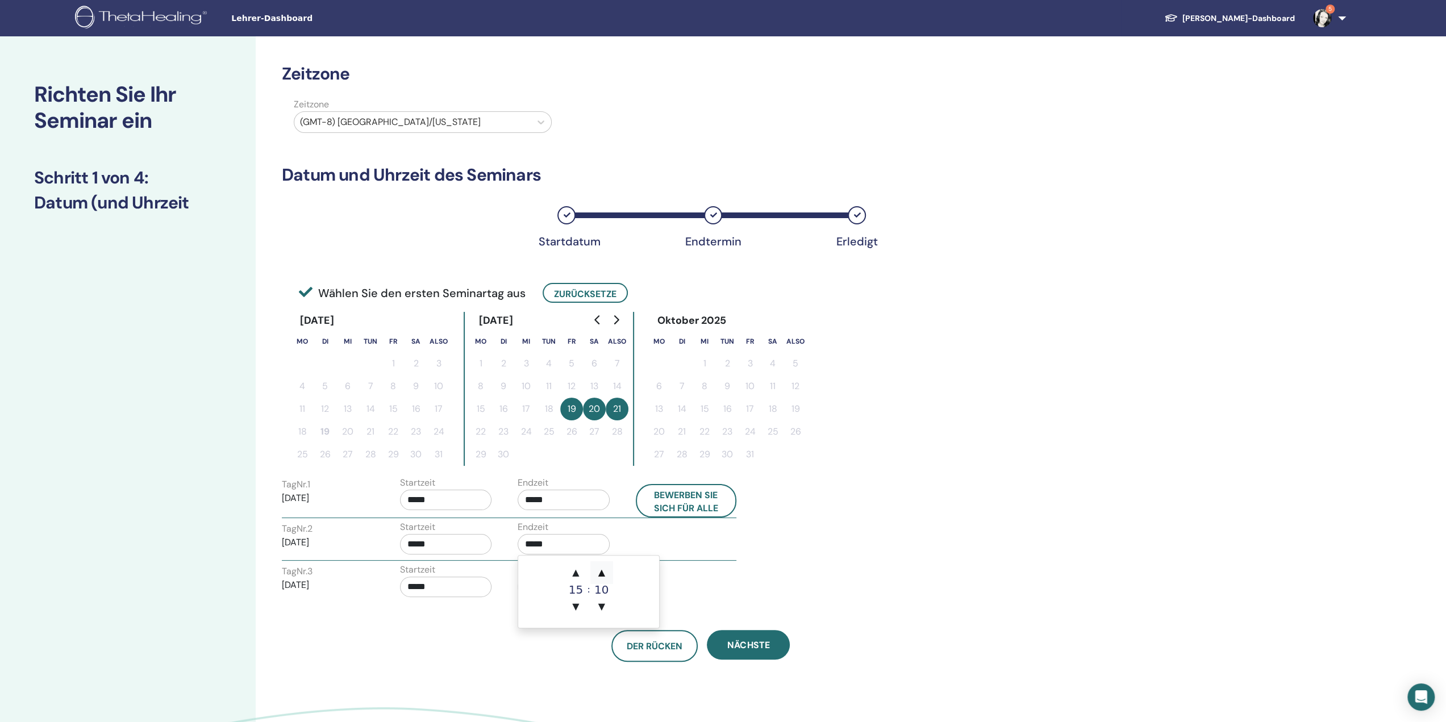
click at [601, 569] on font "▲" at bounding box center [601, 572] width 7 height 11
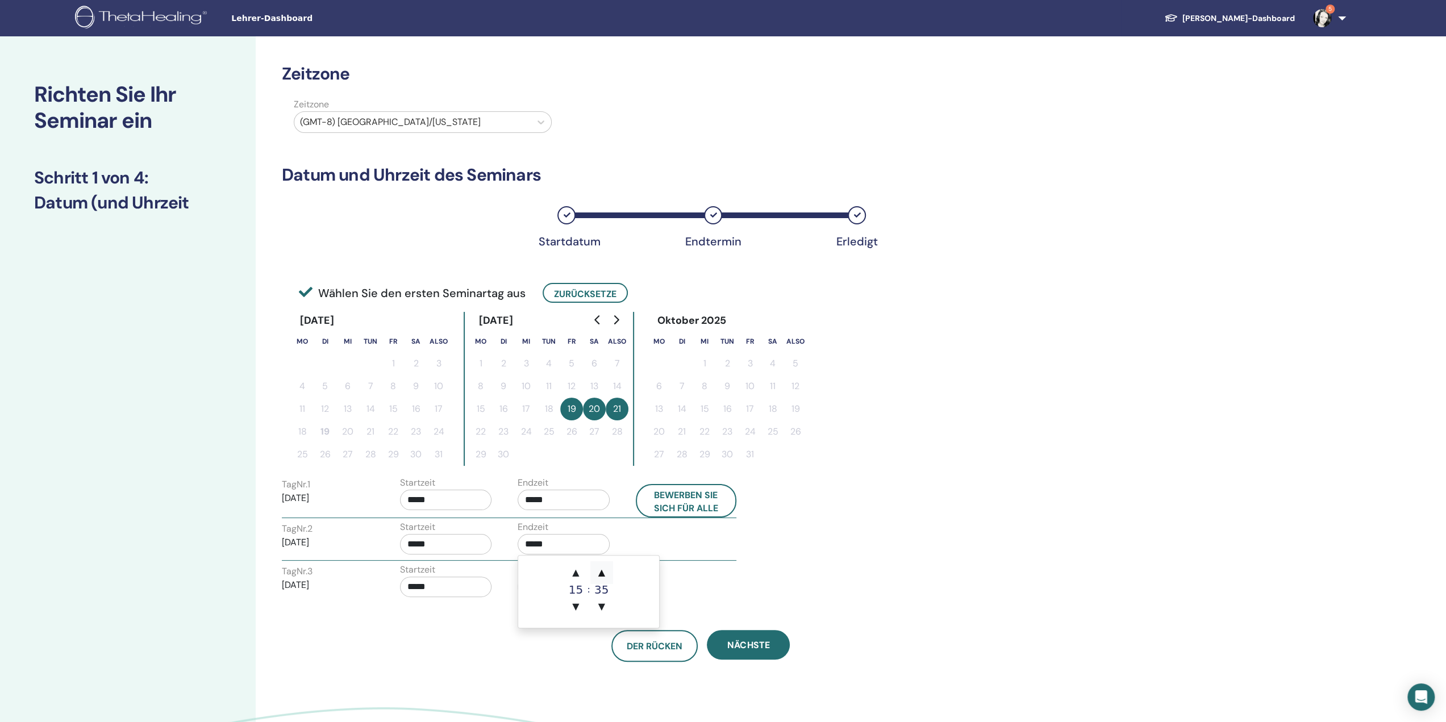
click at [601, 569] on font "▲" at bounding box center [601, 572] width 7 height 11
click at [598, 607] on font "▼" at bounding box center [601, 606] width 7 height 11
type input "*****"
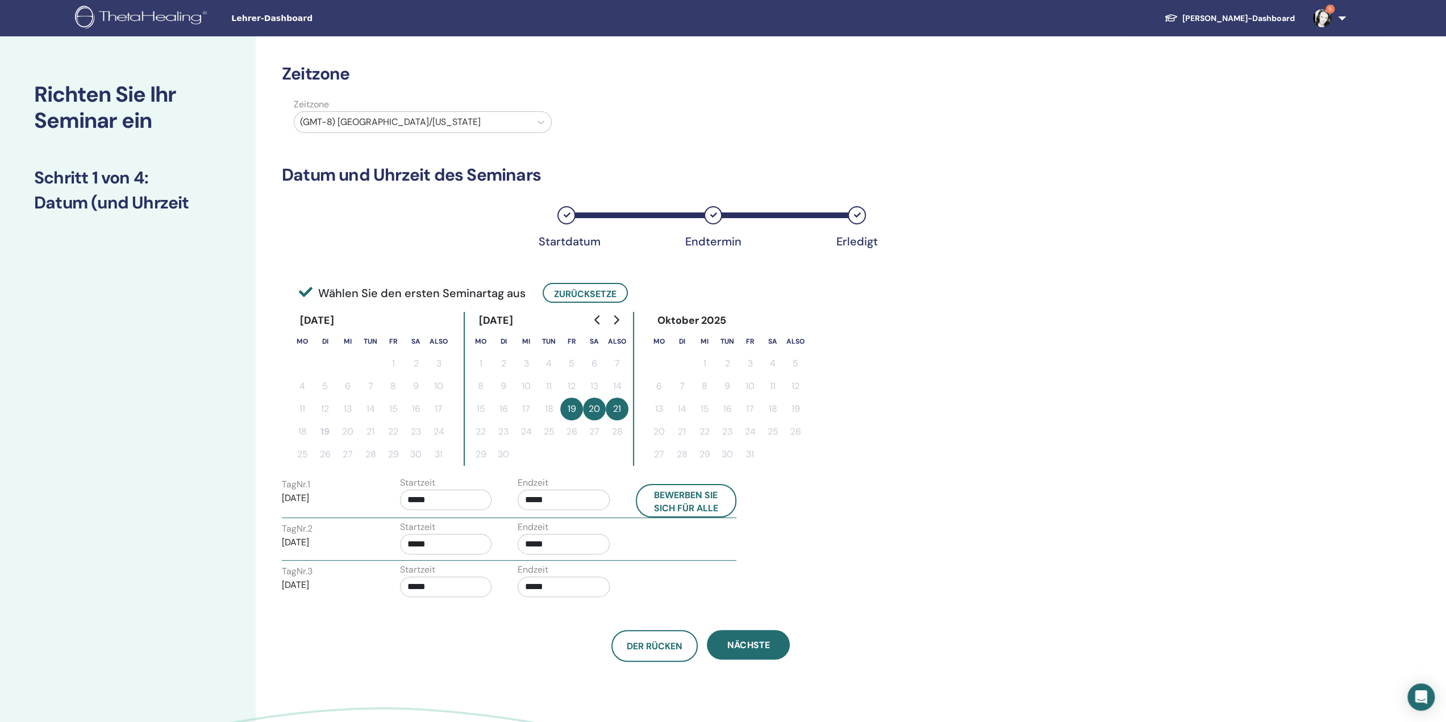
click at [559, 645] on div "Der Rücken Nächste" at bounding box center [700, 646] width 855 height 32
click at [552, 590] on input "*****" at bounding box center [564, 587] width 92 height 20
click at [598, 613] on font "▲" at bounding box center [601, 614] width 7 height 11
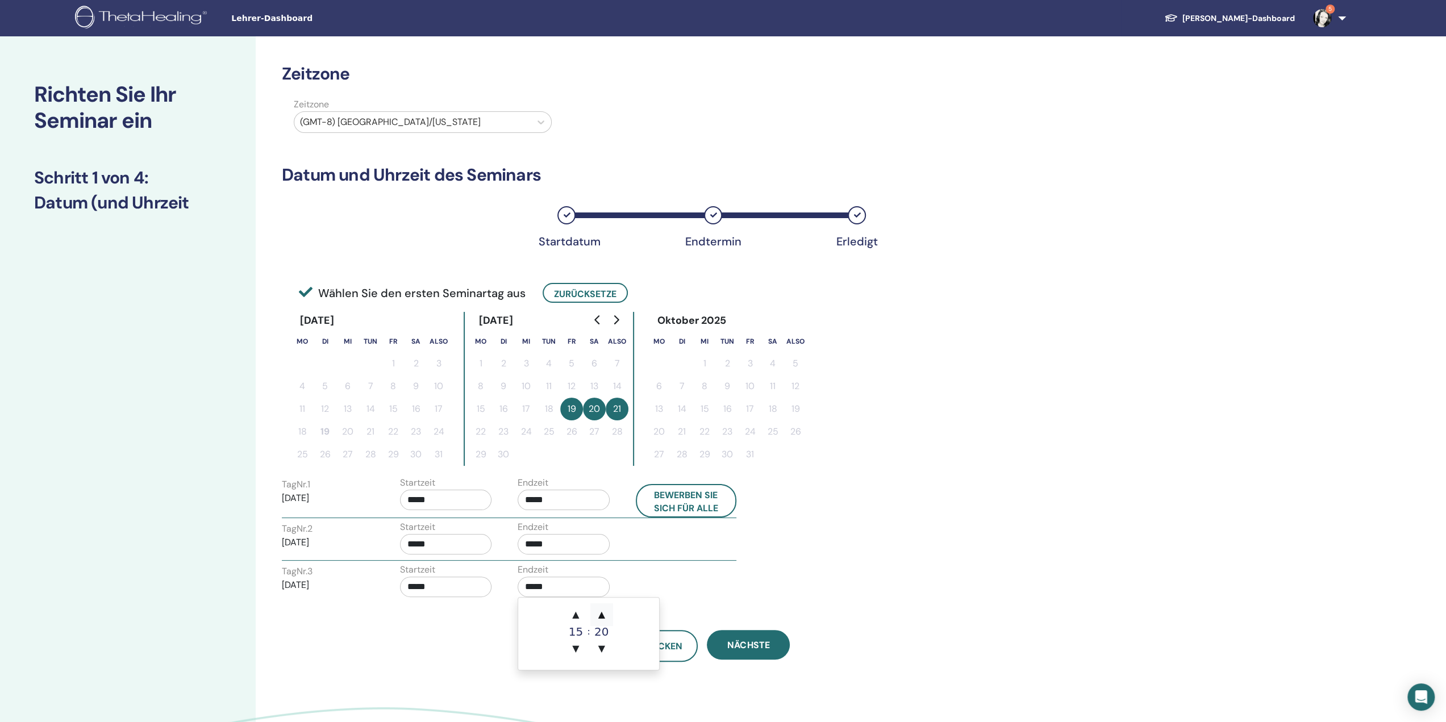
click at [598, 613] on font "▲" at bounding box center [601, 614] width 7 height 11
click at [598, 612] on font "▲" at bounding box center [601, 614] width 7 height 11
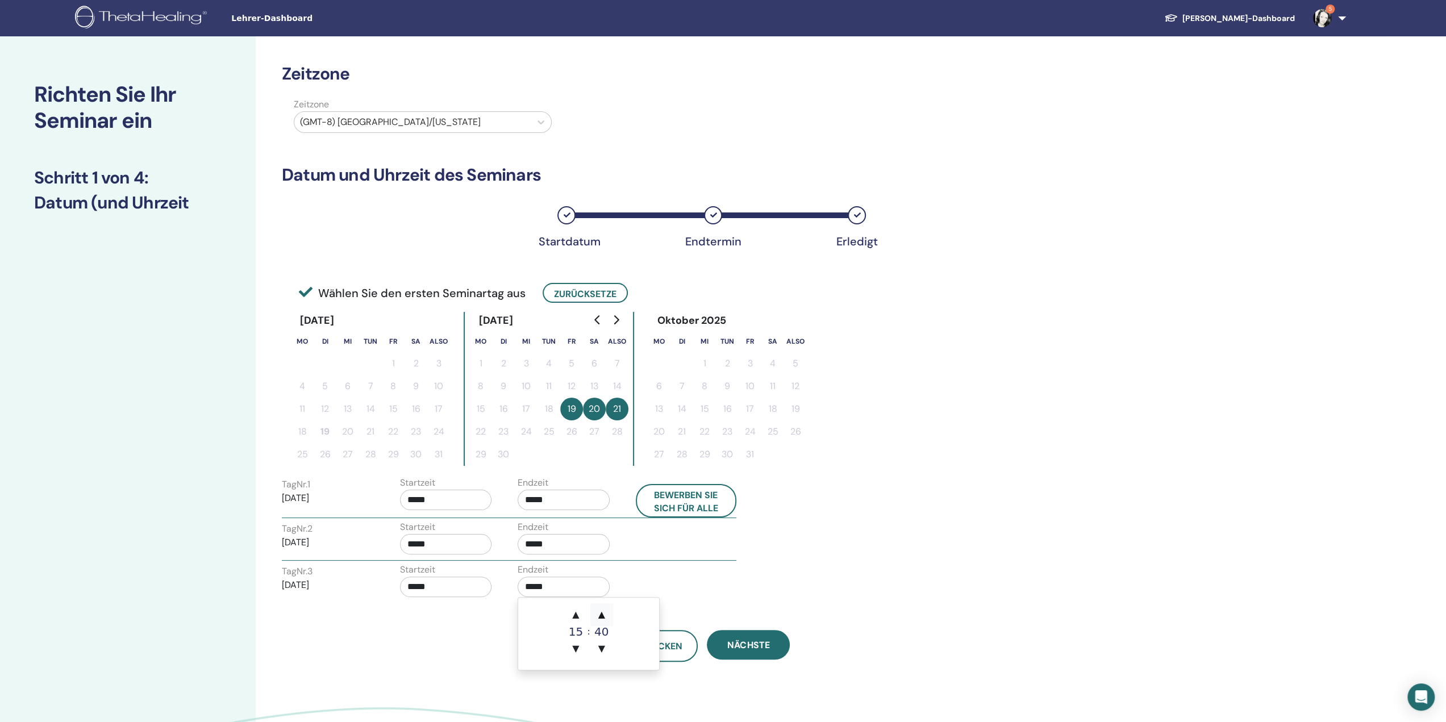
click at [598, 612] on font "▲" at bounding box center [601, 614] width 7 height 11
type input "*****"
drag, startPoint x: 557, startPoint y: 691, endPoint x: 594, endPoint y: 685, distance: 37.9
click at [559, 689] on div "Zeitzone Zeitzone (GMT-8) USA/Alaska Datum und Uhrzeit des Seminars Startdatum …" at bounding box center [738, 428] width 964 height 785
click at [769, 643] on font "Nächste" at bounding box center [748, 645] width 42 height 12
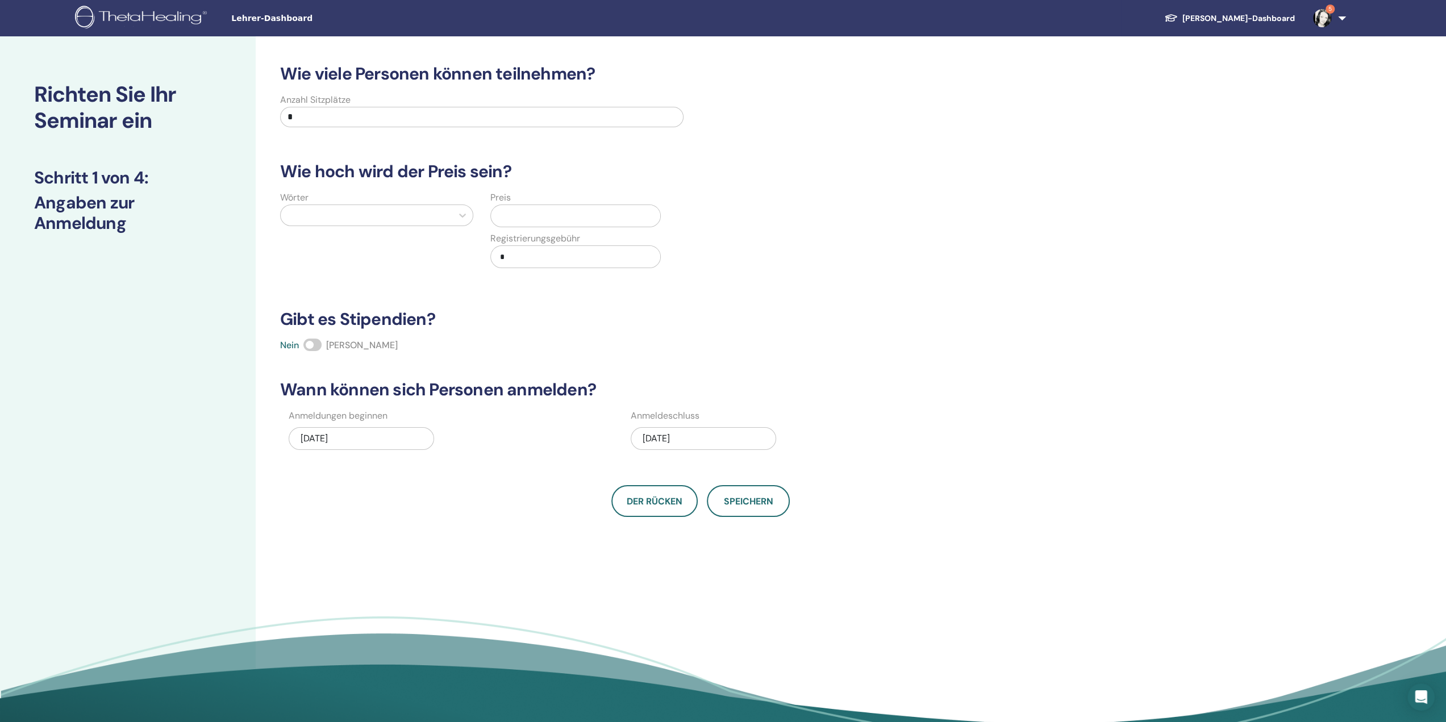
drag, startPoint x: 329, startPoint y: 117, endPoint x: 281, endPoint y: 116, distance: 48.3
click at [281, 116] on input "*" at bounding box center [482, 117] width 404 height 20
type input "**"
click at [484, 533] on div "Wie viele Personen können teilnehmen? Anzahl Sitzplätze ** Wie hoch wird der Pr…" at bounding box center [738, 383] width 964 height 694
click at [433, 212] on div at bounding box center [366, 215] width 160 height 16
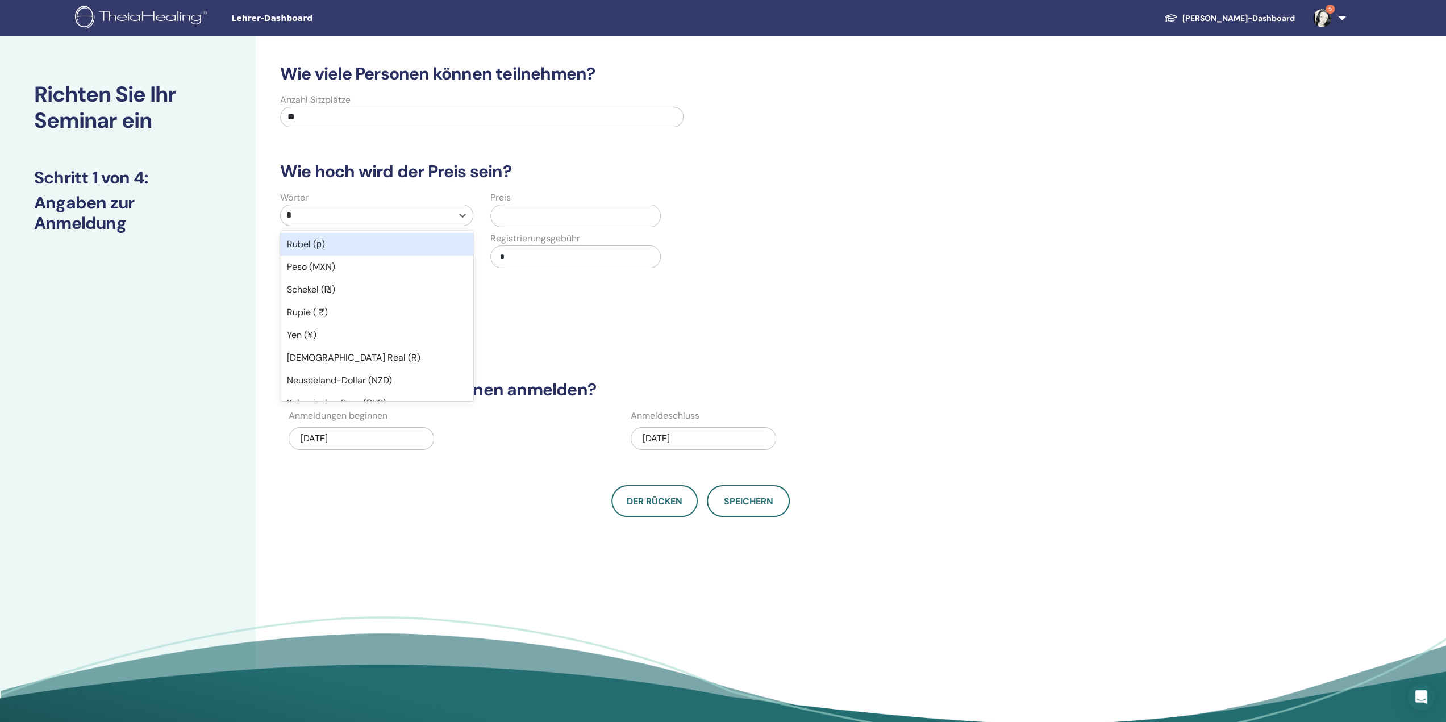
type input "**"
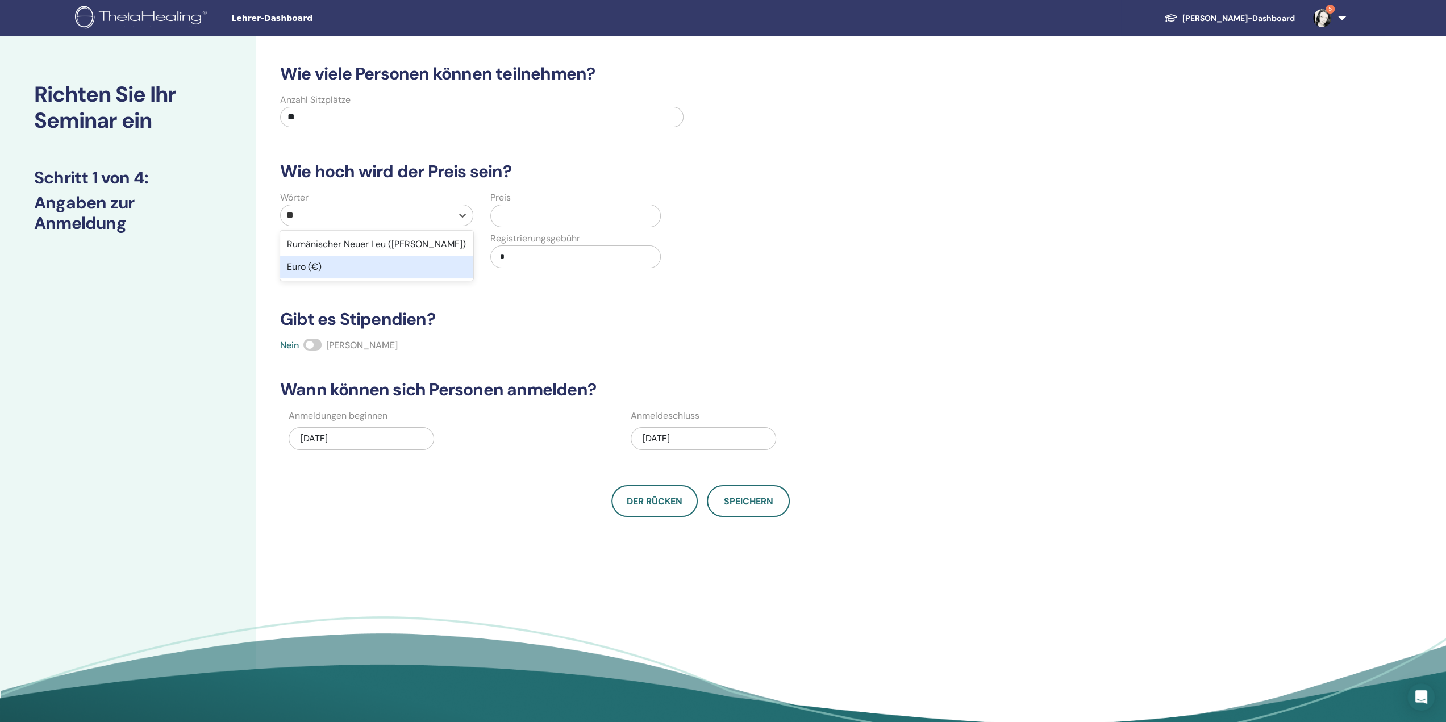
click at [410, 262] on div "Euro (€)" at bounding box center [376, 267] width 193 height 23
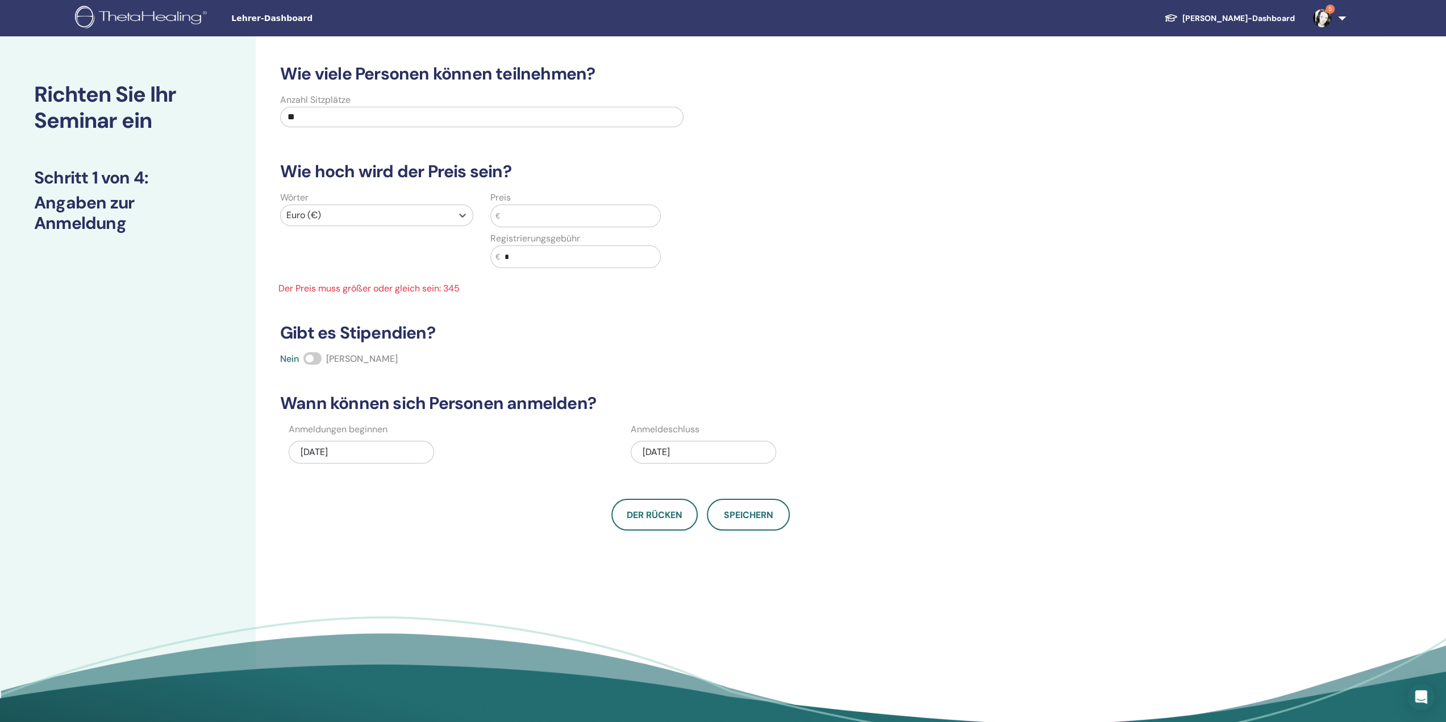
click at [588, 212] on input "text" at bounding box center [580, 216] width 160 height 22
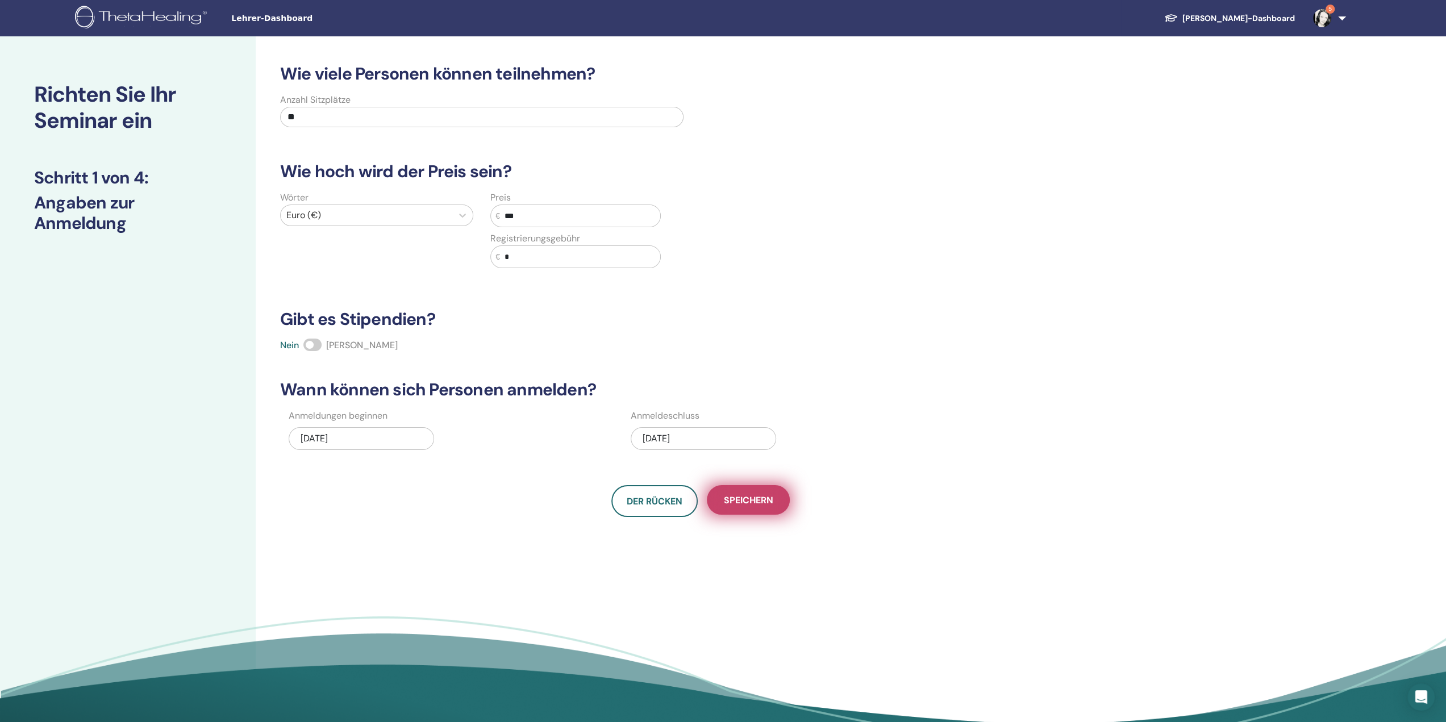
type input "***"
click at [764, 502] on font "Speichern" at bounding box center [748, 500] width 49 height 12
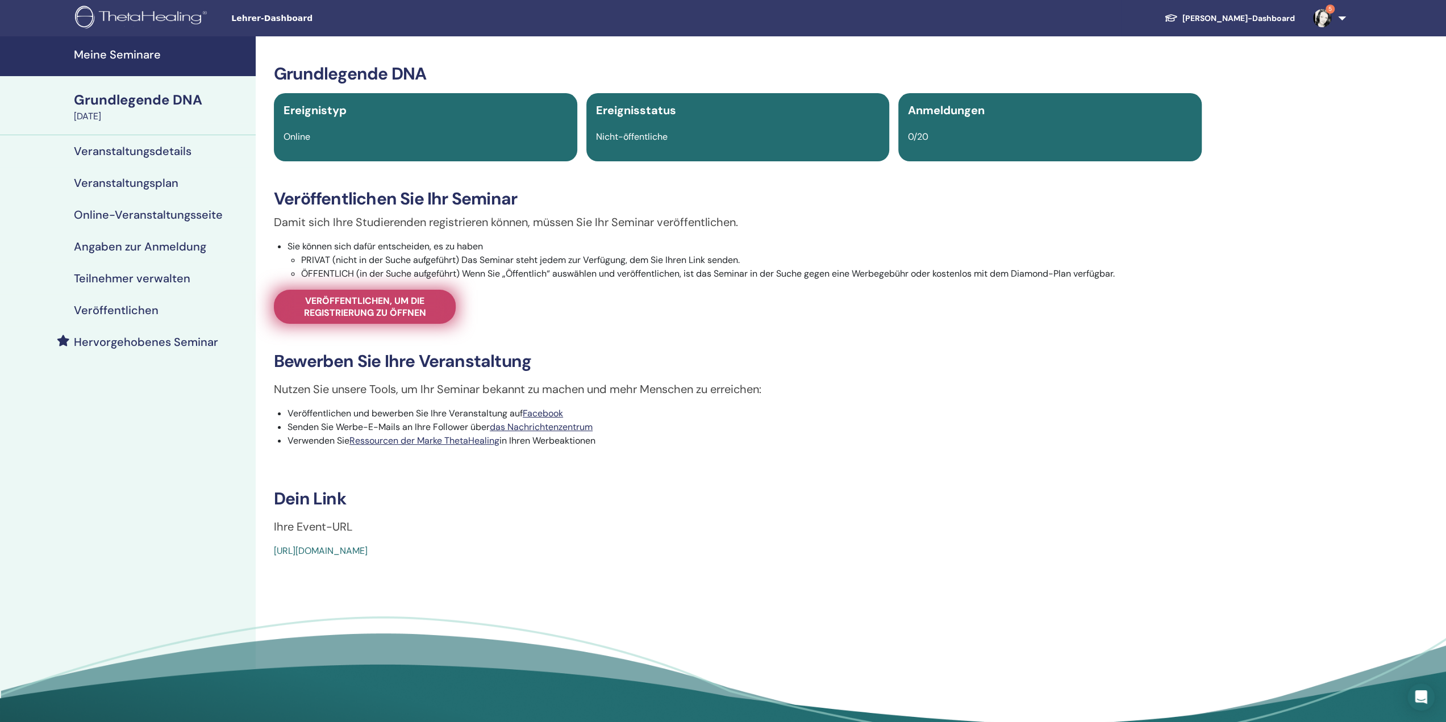
click at [397, 310] on font "Veröffentlichen, um die Registrierung zu öffnen" at bounding box center [365, 307] width 122 height 24
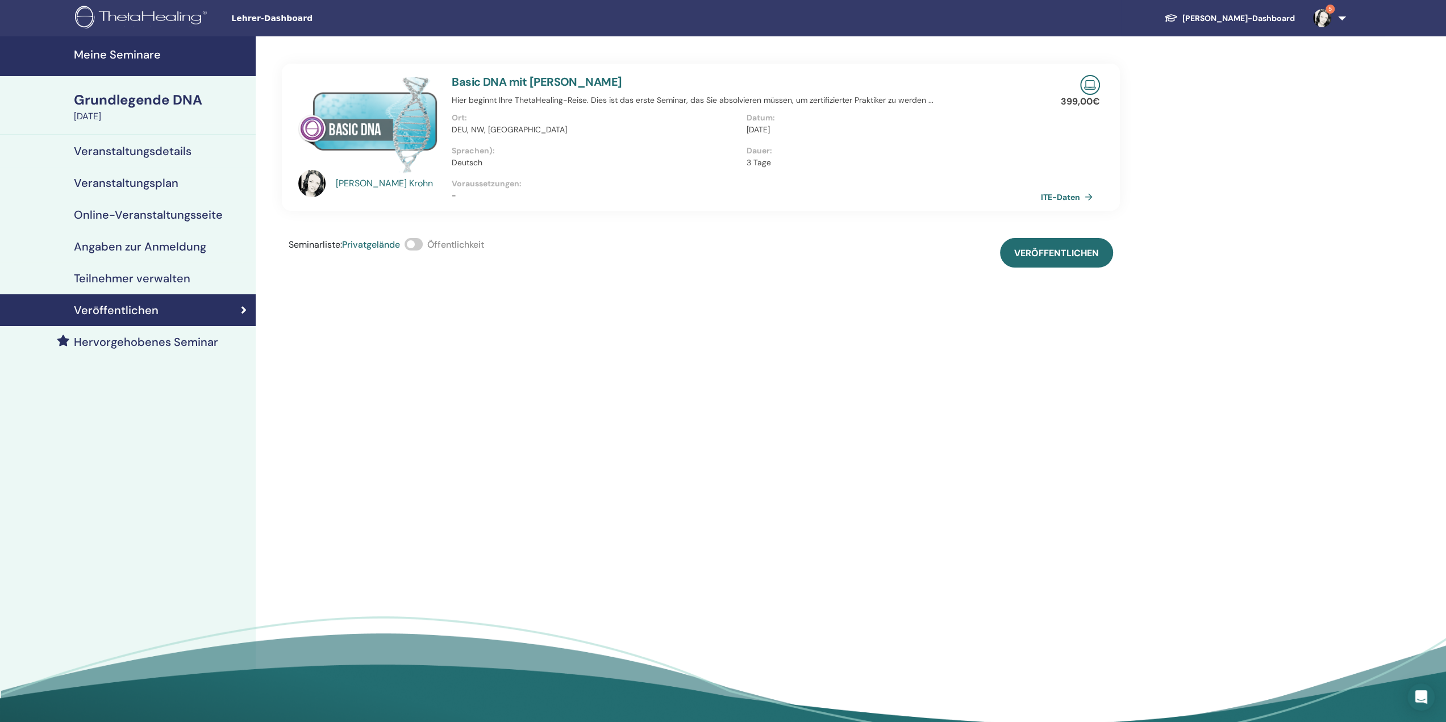
click at [416, 246] on span at bounding box center [414, 244] width 18 height 13
click at [1054, 252] on font "Veröffentlichen" at bounding box center [1056, 253] width 85 height 12
click at [150, 62] on link "Meine Seminare" at bounding box center [128, 56] width 256 height 40
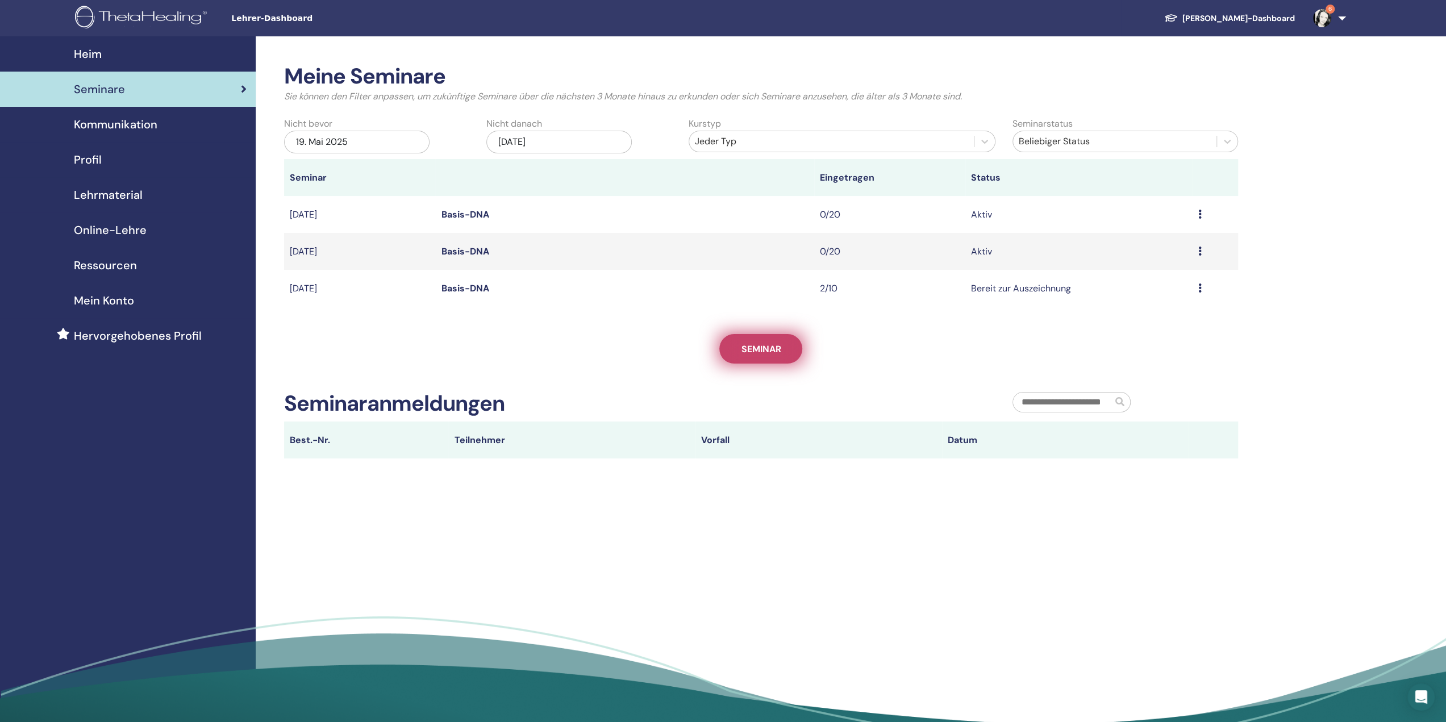
click at [773, 343] on link "Seminar" at bounding box center [760, 349] width 83 height 30
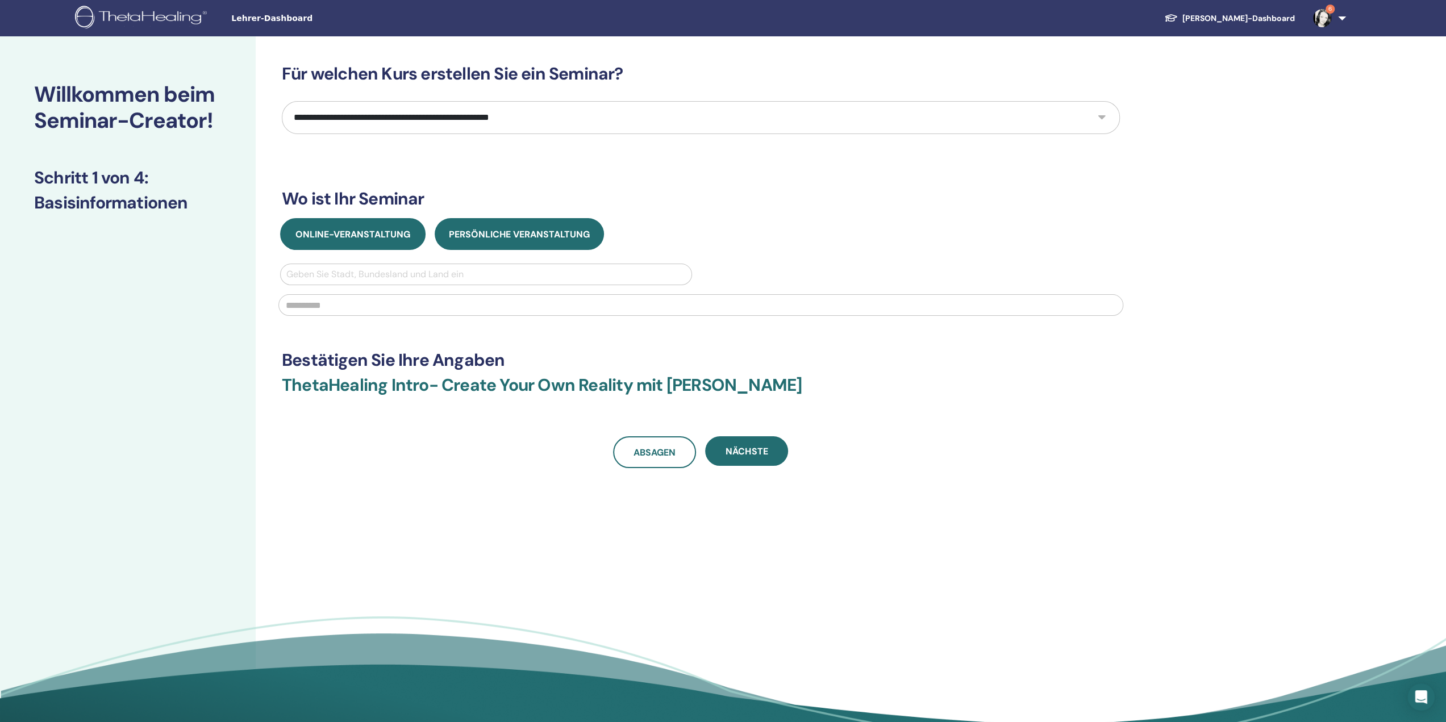
click at [365, 230] on font "Online-Veranstaltung" at bounding box center [353, 234] width 115 height 12
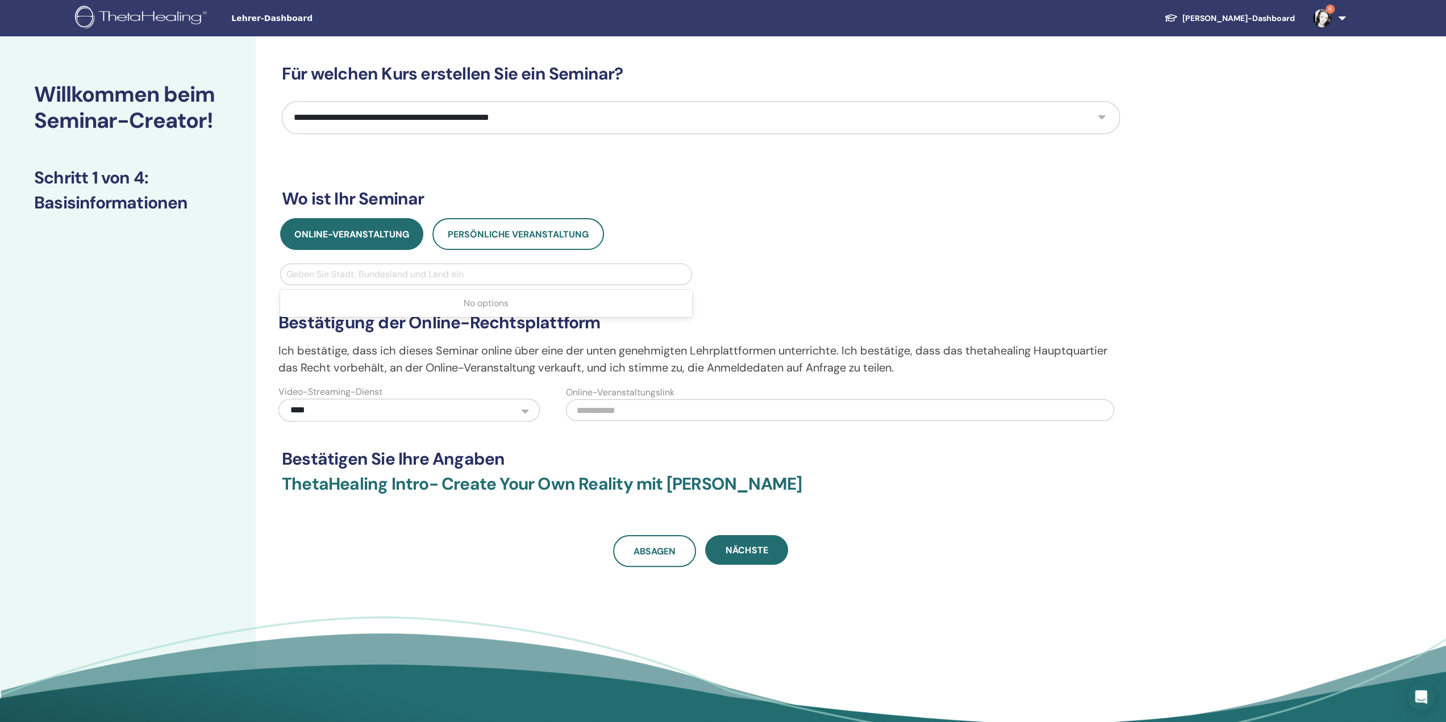
click at [371, 270] on div at bounding box center [486, 275] width 400 height 16
click at [382, 109] on select "**********" at bounding box center [701, 117] width 838 height 33
select select "*"
click at [282, 101] on select "**********" at bounding box center [701, 117] width 838 height 33
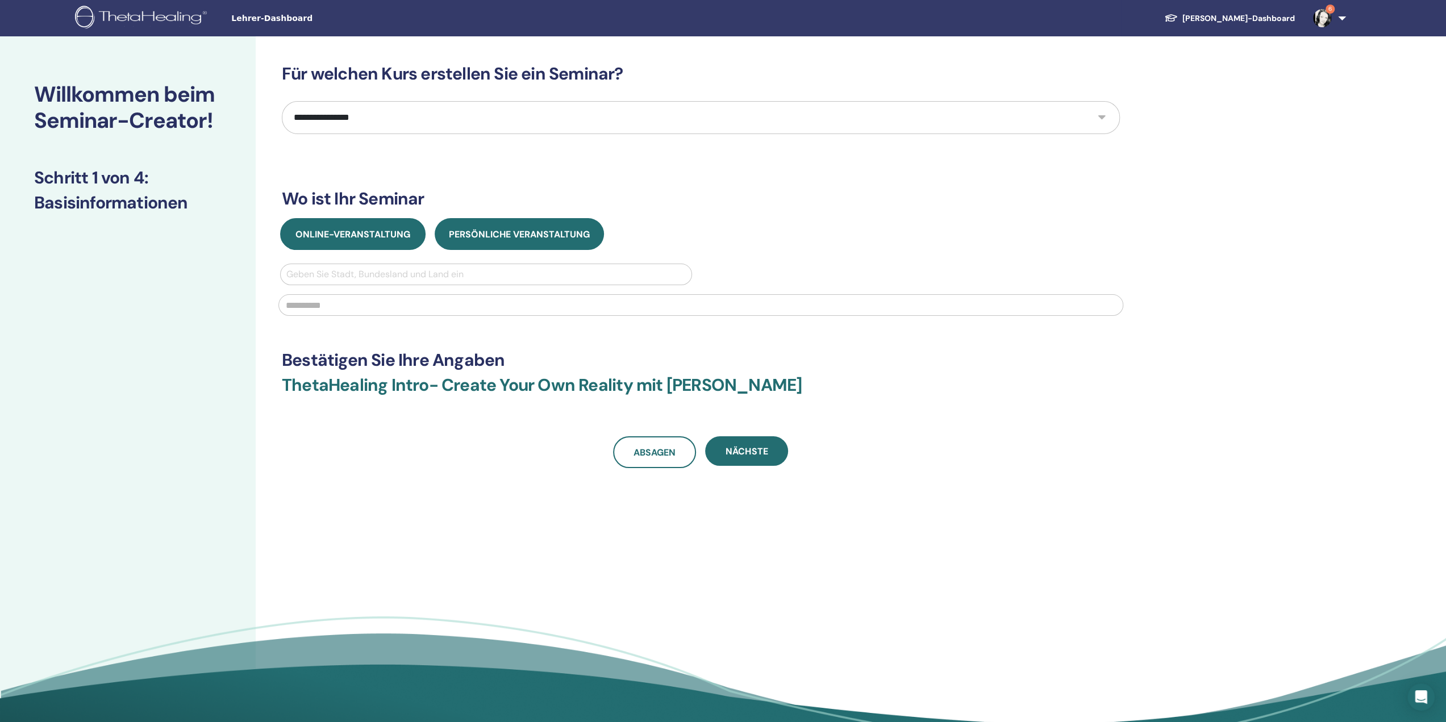
click at [361, 235] on font "Online-Veranstaltung" at bounding box center [353, 234] width 115 height 12
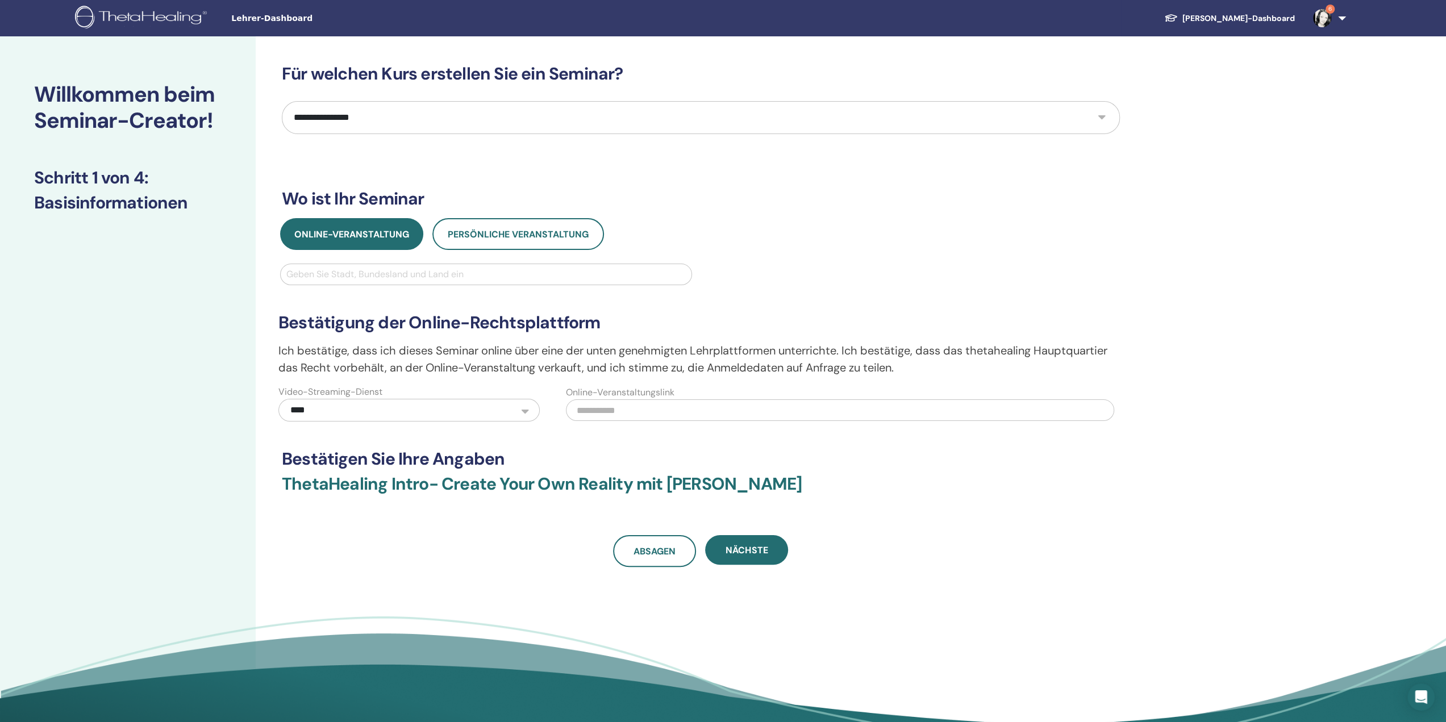
click at [359, 273] on div at bounding box center [486, 275] width 400 height 16
type input "*****"
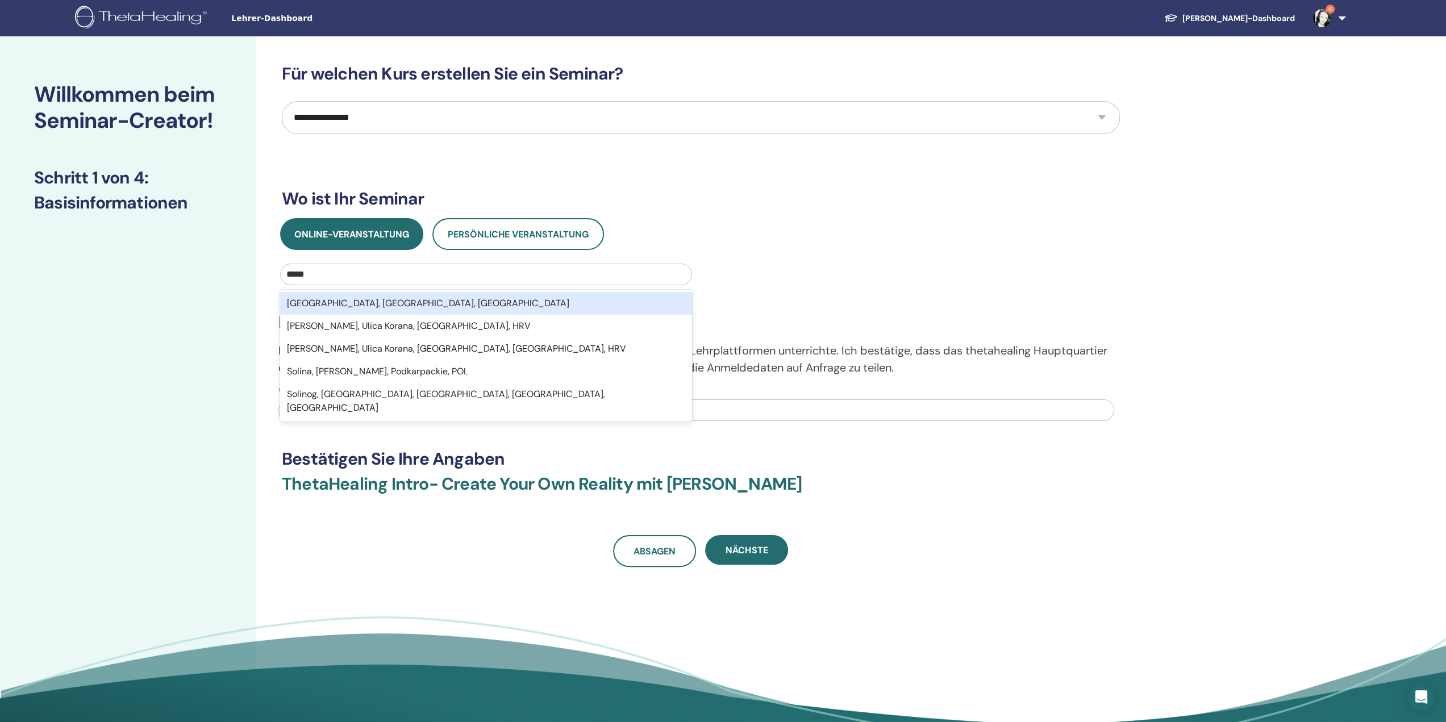
click at [363, 303] on font "Solingen, Nordrhein-Westfalen, DEU" at bounding box center [428, 303] width 282 height 12
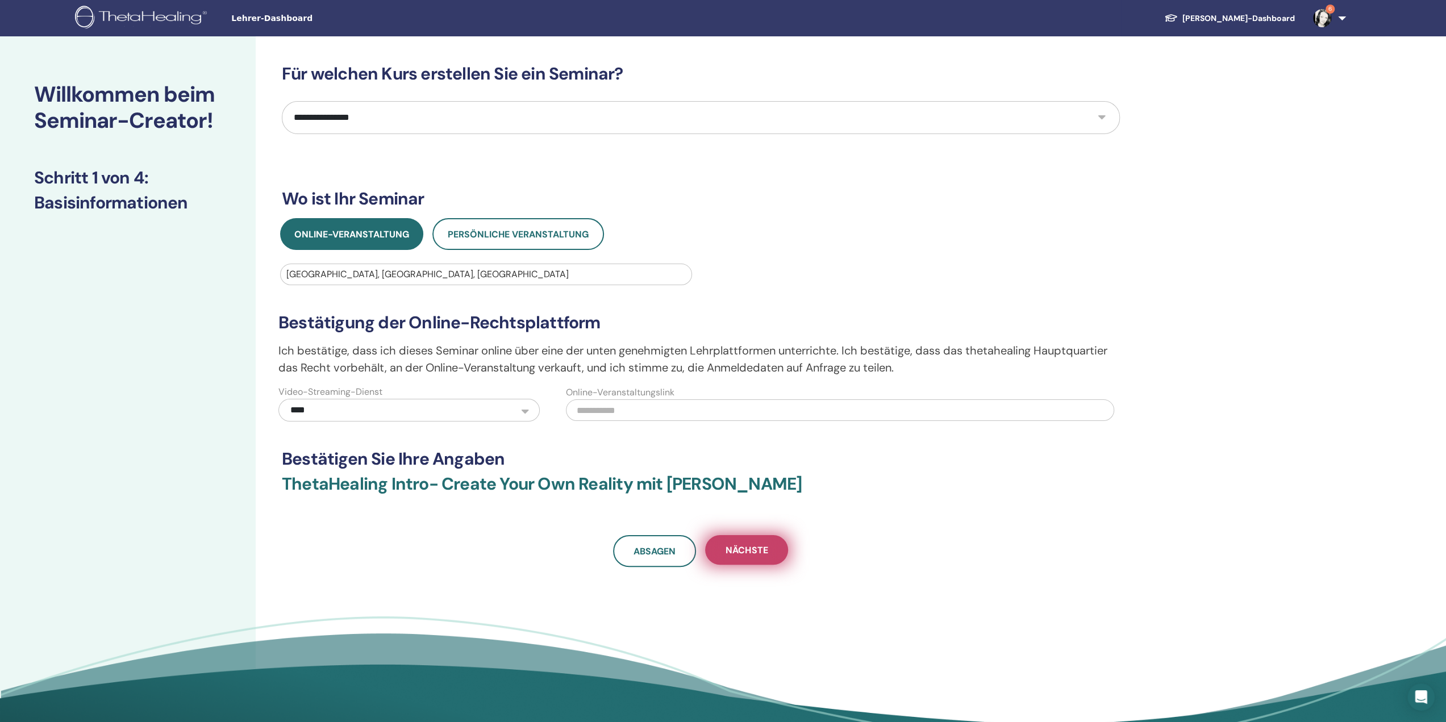
click at [751, 554] on font "Nächste" at bounding box center [747, 550] width 42 height 12
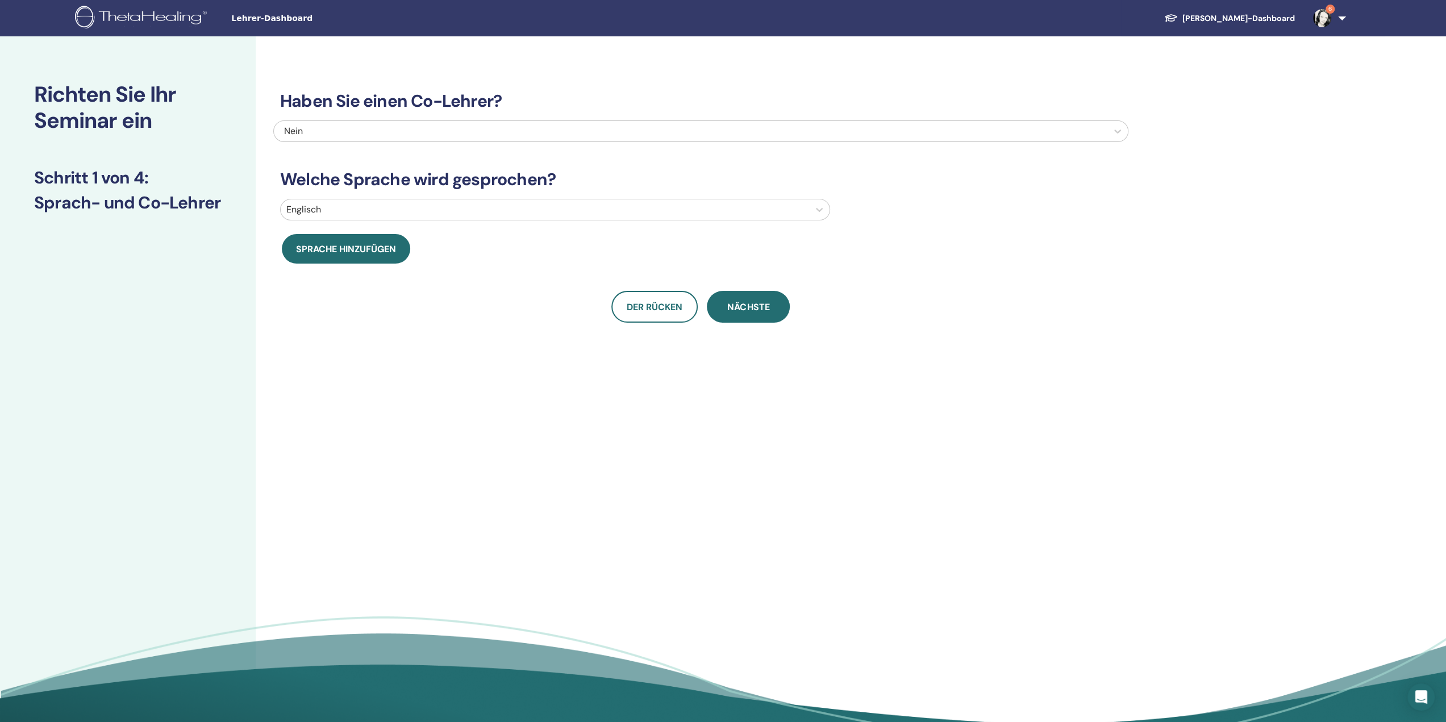
click at [403, 210] on div at bounding box center [544, 210] width 517 height 16
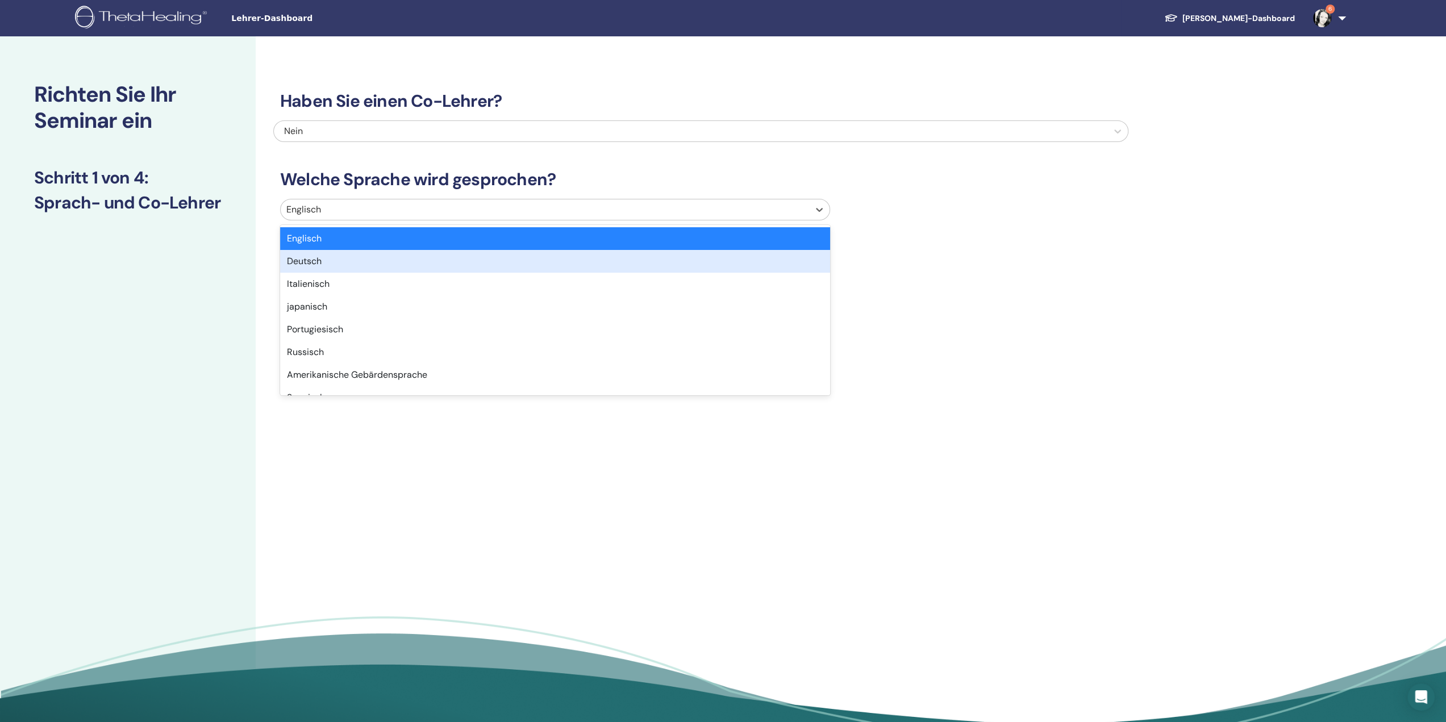
click at [363, 252] on div "Deutsch" at bounding box center [555, 261] width 550 height 23
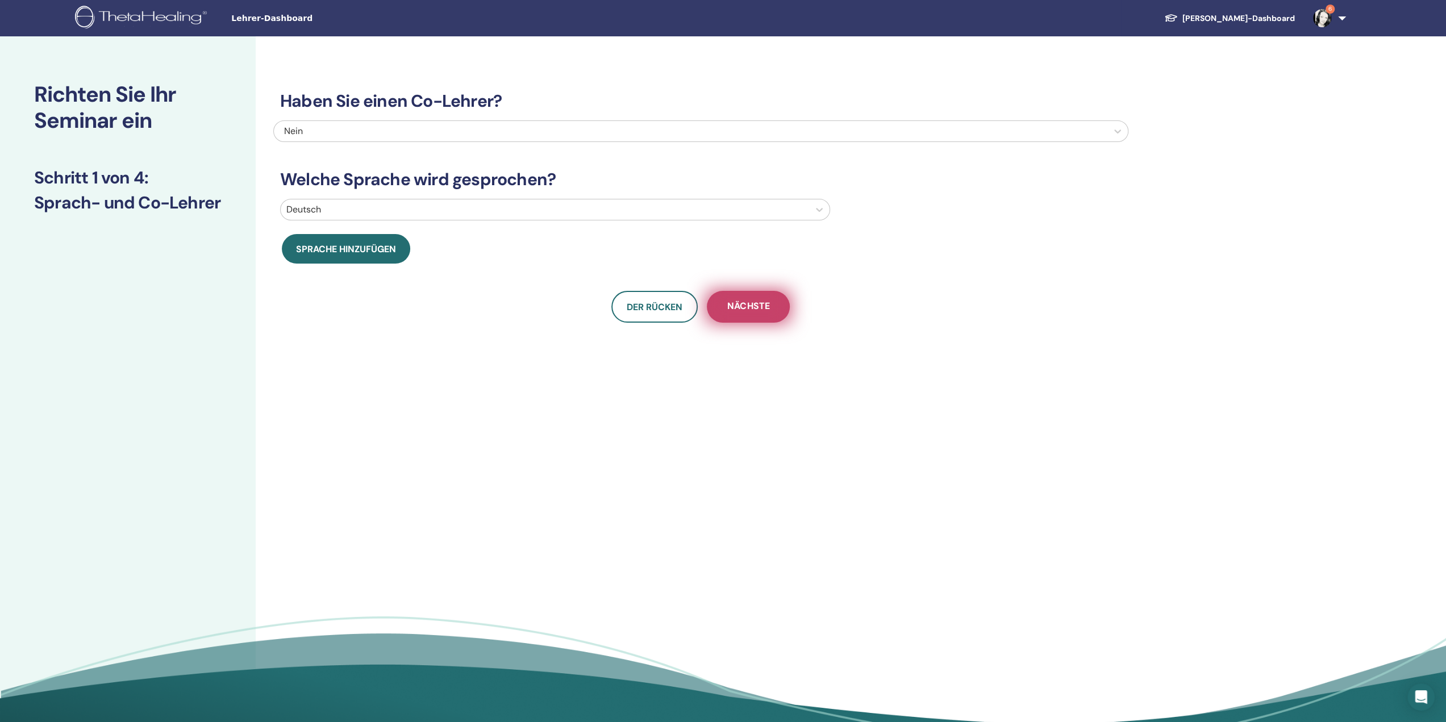
click at [756, 305] on font "Nächste" at bounding box center [748, 306] width 42 height 12
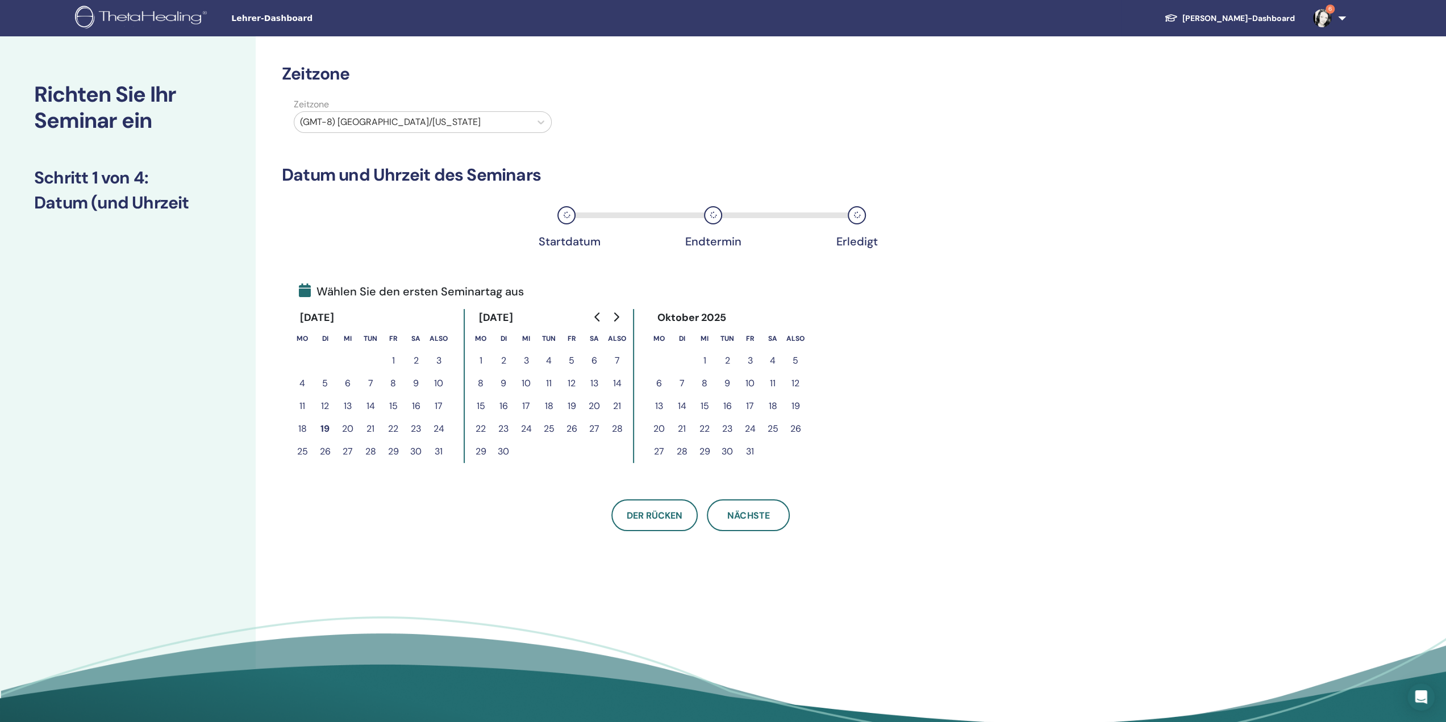
click at [749, 362] on font "3" at bounding box center [750, 361] width 5 height 12
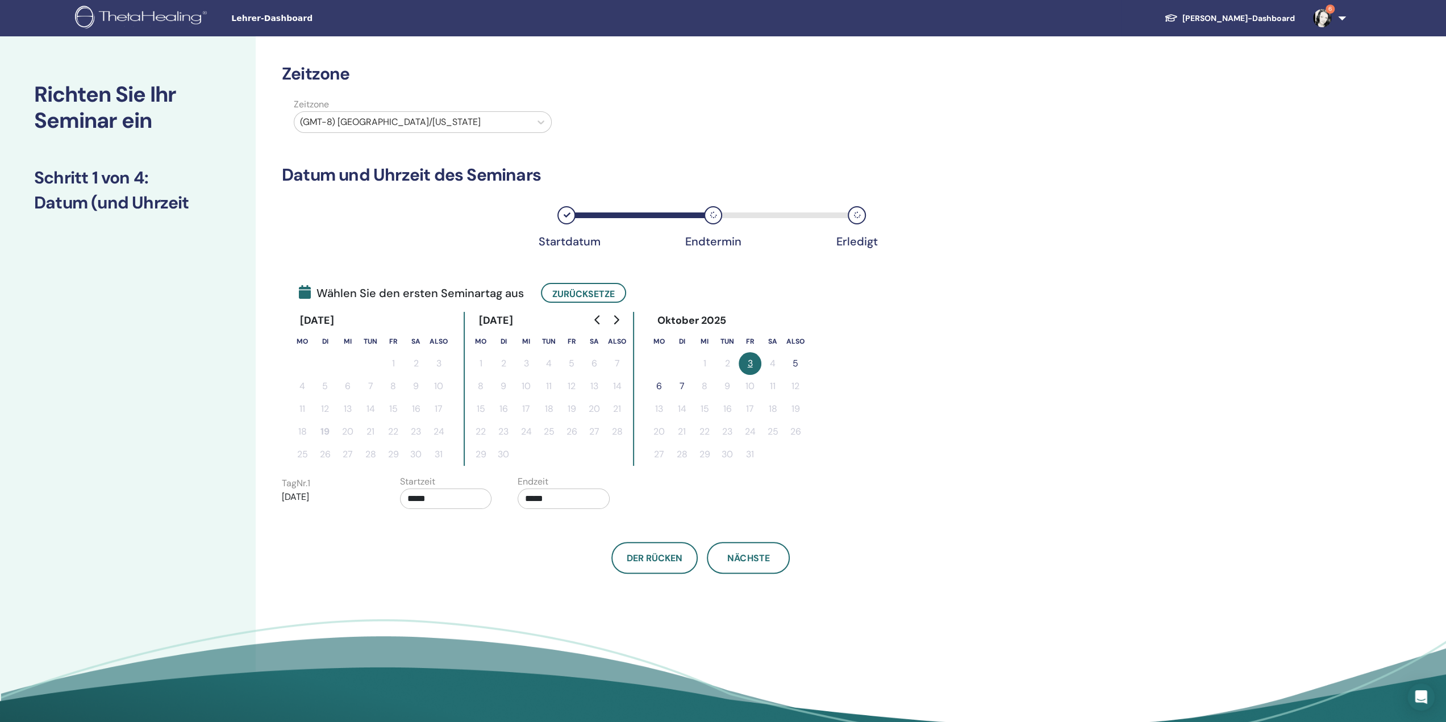
click at [801, 365] on button "5" at bounding box center [795, 363] width 23 height 23
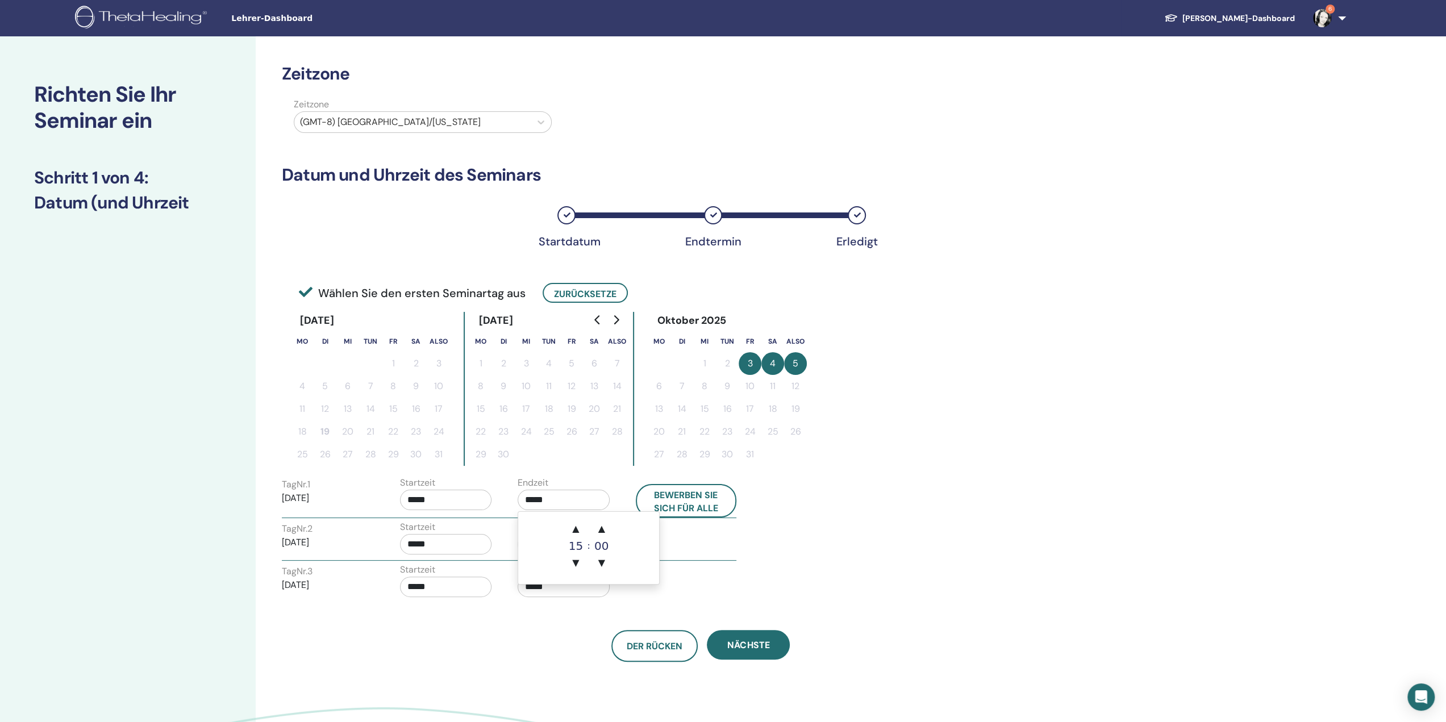
click at [572, 501] on input "*****" at bounding box center [564, 500] width 92 height 20
click at [604, 530] on font "▲" at bounding box center [601, 528] width 7 height 11
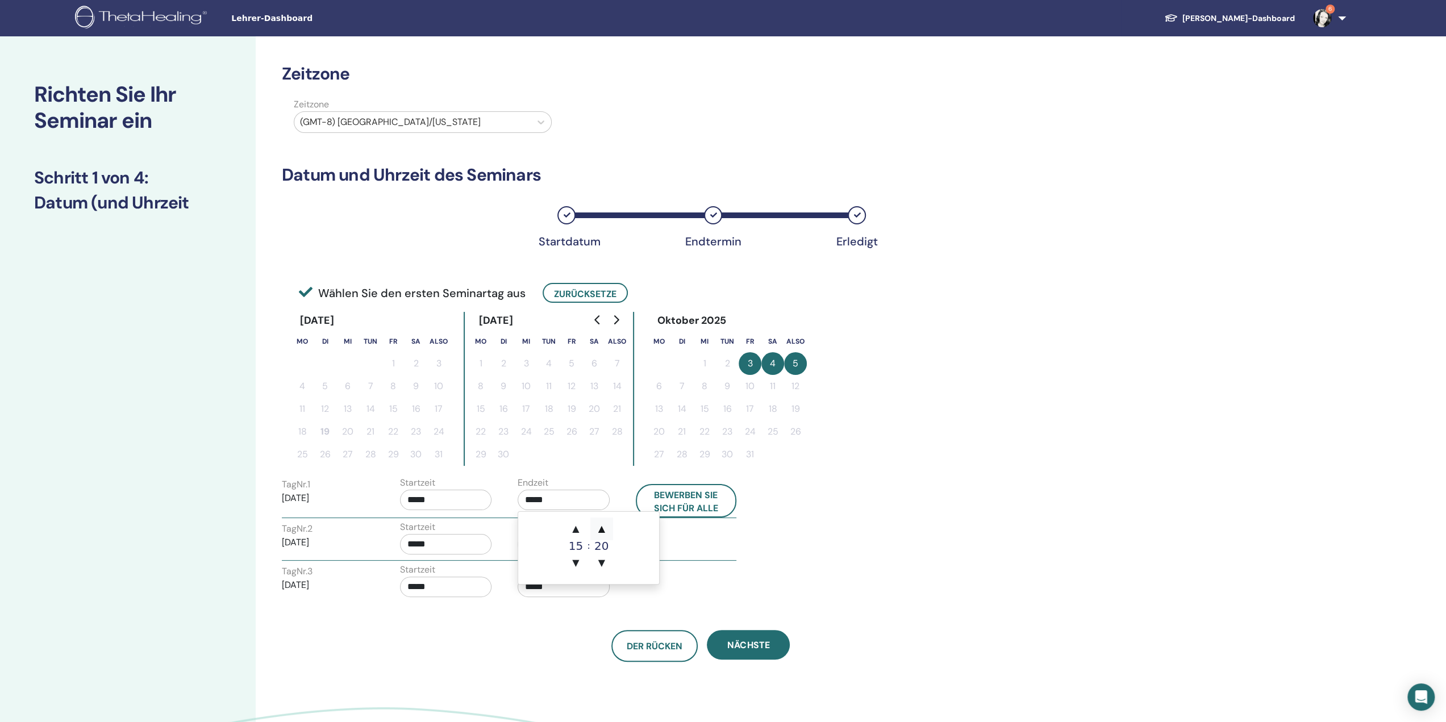
click at [604, 530] on font "▲" at bounding box center [601, 528] width 7 height 11
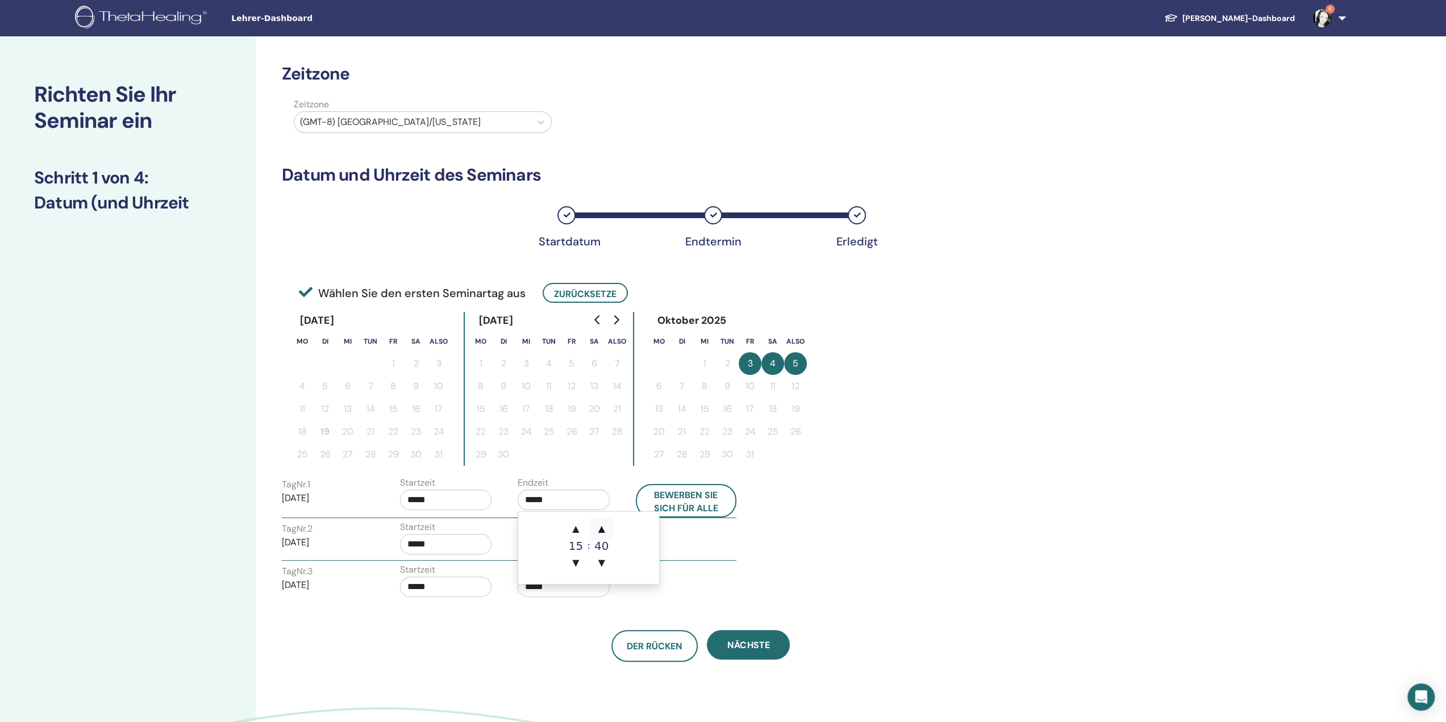
type input "*****"
drag, startPoint x: 592, startPoint y: 635, endPoint x: 588, endPoint y: 608, distance: 27.6
click at [592, 635] on div "Der Rücken Nächste" at bounding box center [700, 646] width 855 height 32
click at [567, 543] on input "*****" at bounding box center [564, 544] width 92 height 20
click at [600, 575] on font "▲" at bounding box center [601, 572] width 7 height 11
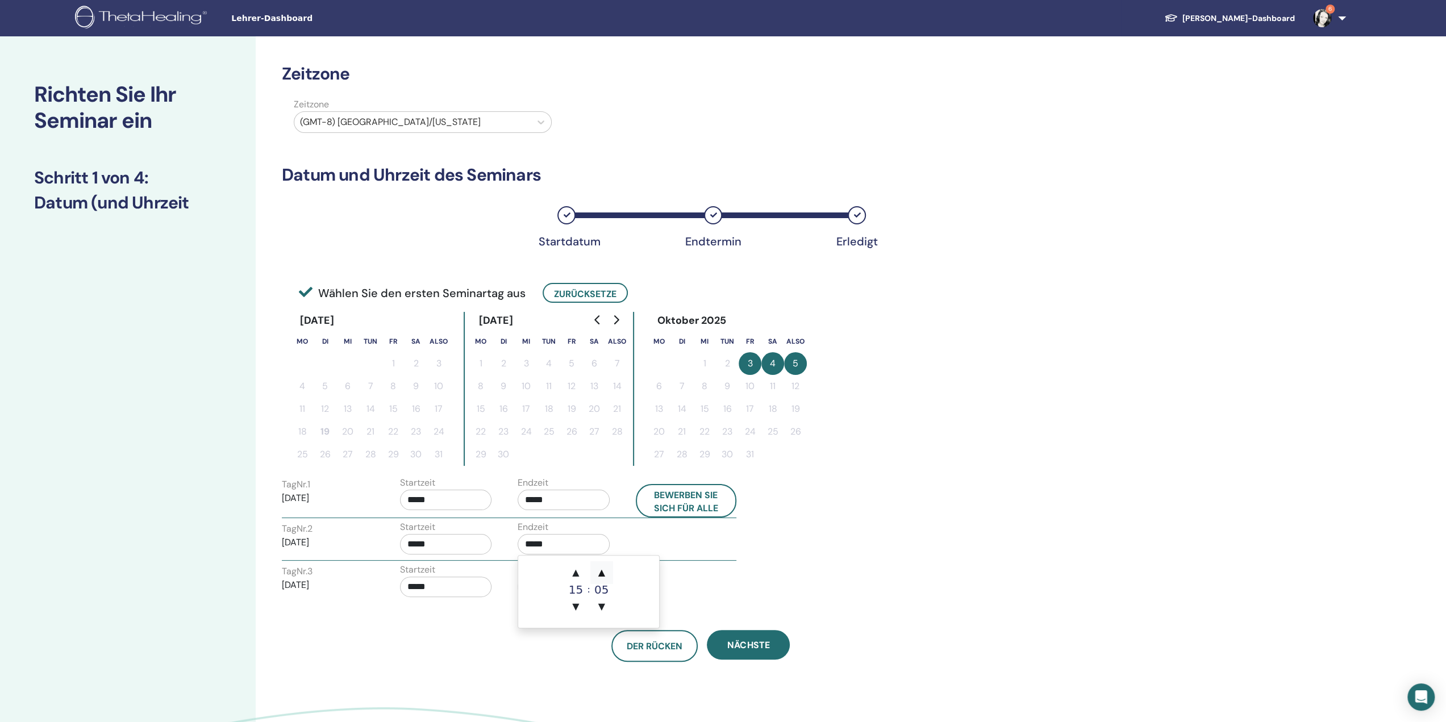
click at [600, 575] on font "▲" at bounding box center [601, 572] width 7 height 11
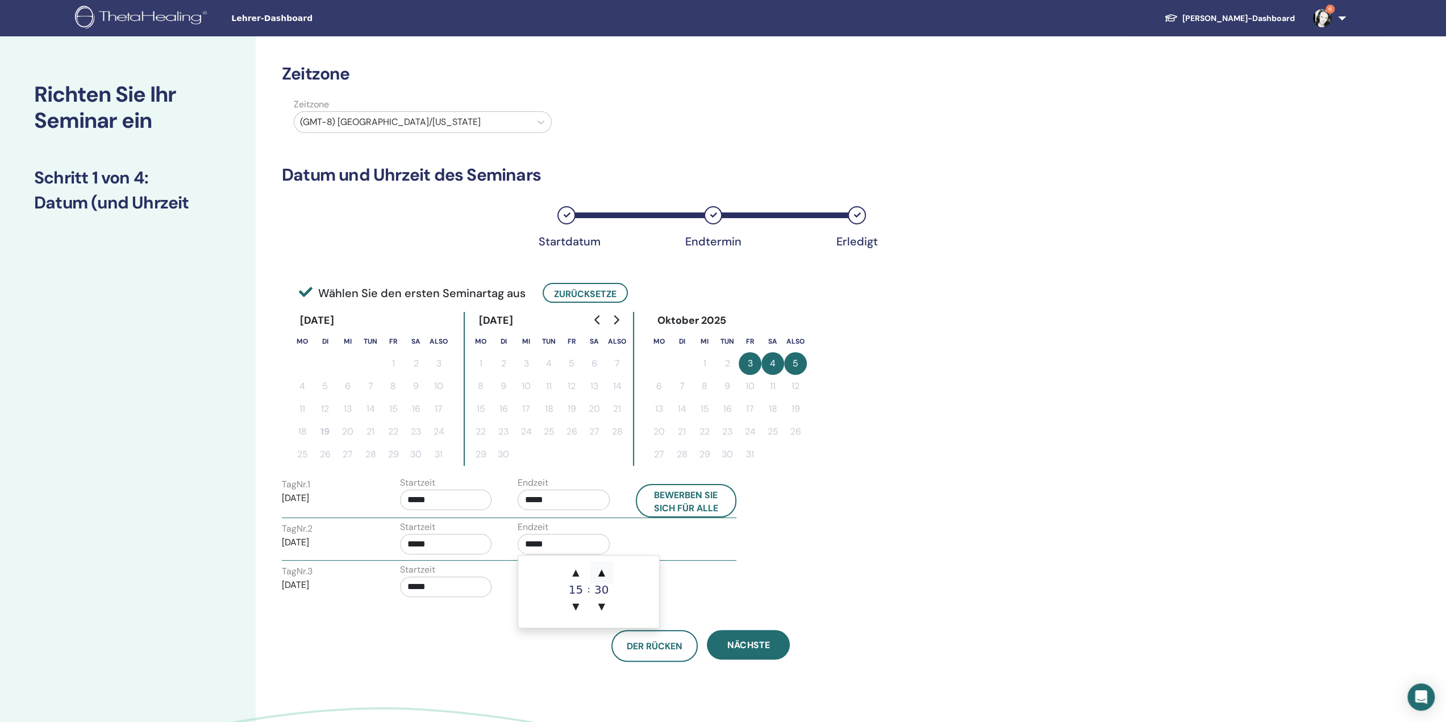
click at [600, 573] on font "▲" at bounding box center [601, 572] width 7 height 11
type input "*****"
drag, startPoint x: 565, startPoint y: 687, endPoint x: 556, endPoint y: 634, distance: 53.7
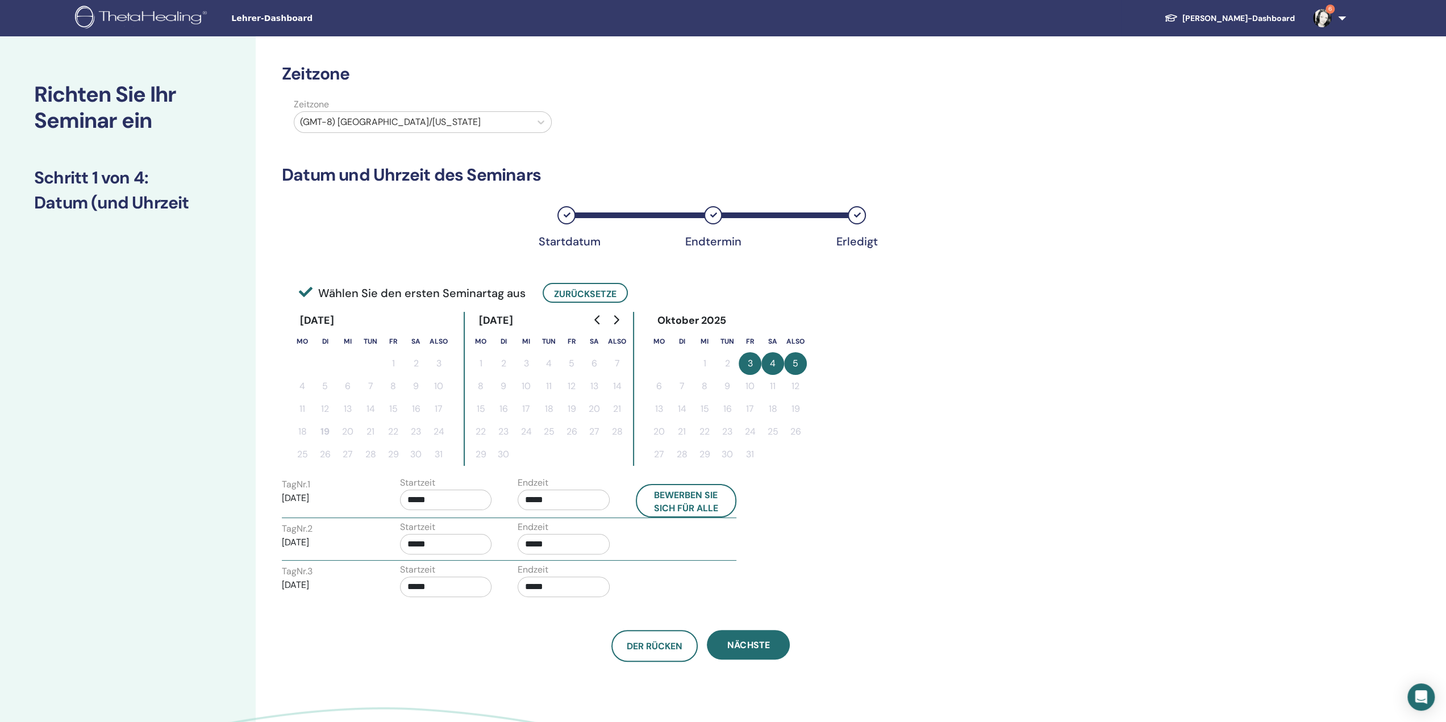
click at [565, 685] on div "Zeitzone Zeitzone (GMT-8) USA/Alaska Datum und Uhrzeit des Seminars Startdatum …" at bounding box center [738, 428] width 964 height 785
click at [563, 585] on input "*****" at bounding box center [564, 587] width 92 height 20
click at [604, 613] on font "▲" at bounding box center [601, 614] width 7 height 11
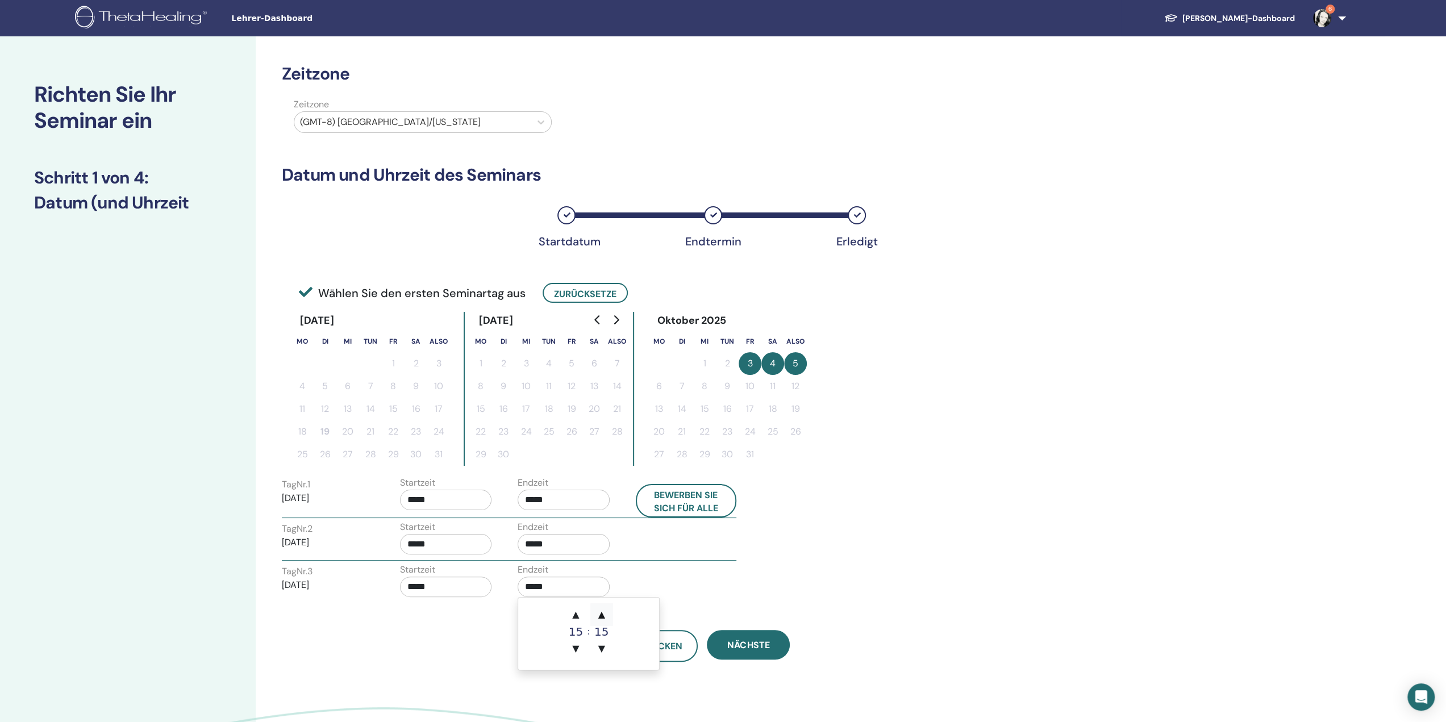
click at [604, 613] on font "▲" at bounding box center [601, 614] width 7 height 11
click at [605, 613] on font "▲" at bounding box center [601, 614] width 7 height 11
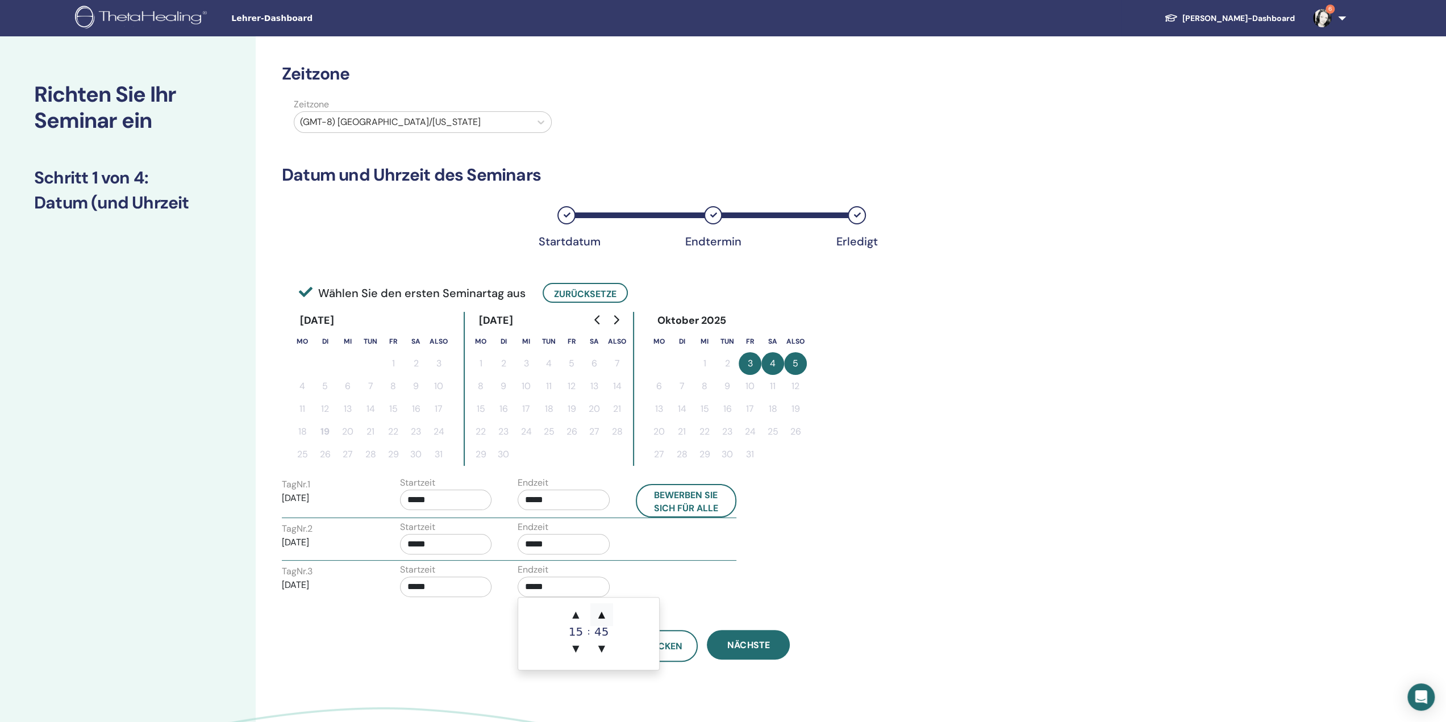
click at [605, 613] on font "▲" at bounding box center [601, 614] width 7 height 11
type input "*****"
click at [465, 687] on div "Zeitzone Zeitzone (GMT-8) USA/Alaska Datum und Uhrzeit des Seminars Startdatum …" at bounding box center [738, 428] width 964 height 785
click at [763, 649] on font "Nächste" at bounding box center [748, 645] width 42 height 12
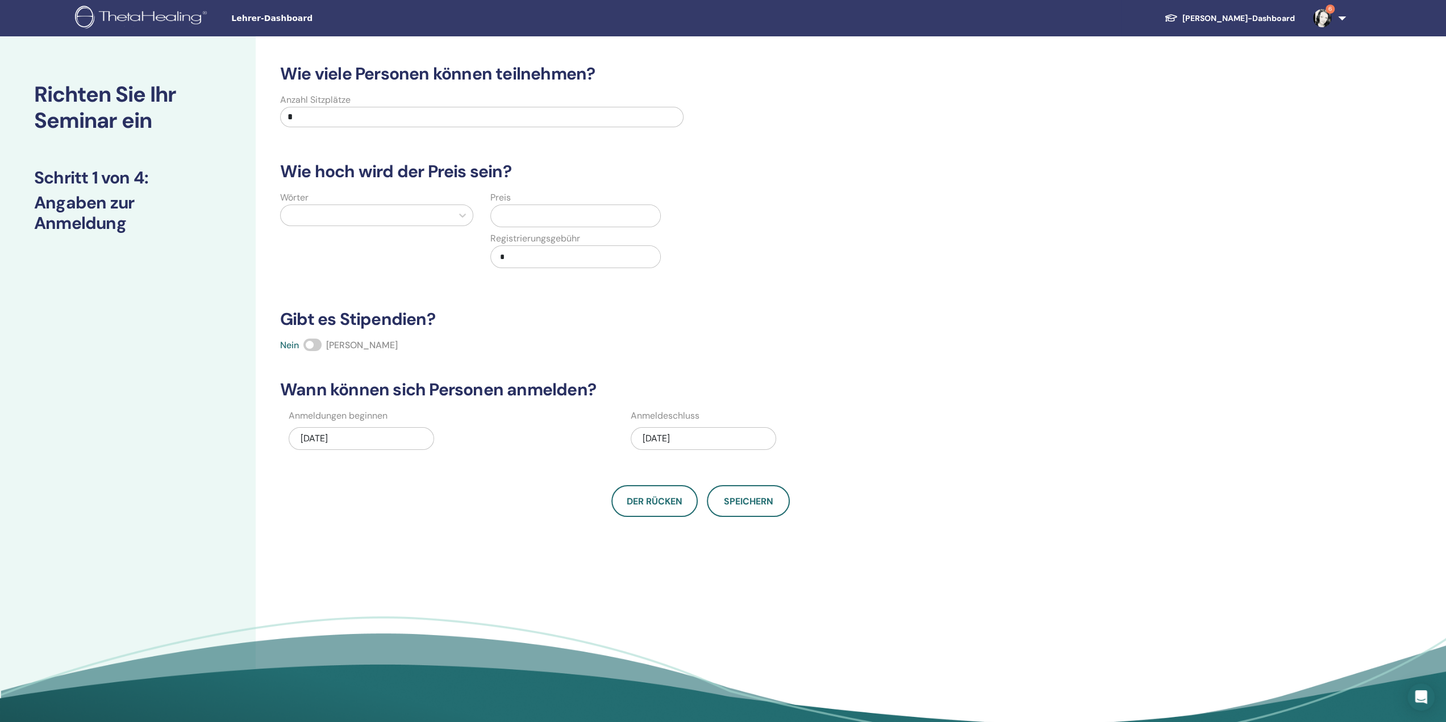
click at [697, 437] on div "10.05.2025" at bounding box center [703, 438] width 145 height 23
click at [707, 529] on div "8" at bounding box center [703, 528] width 15 height 15
click at [771, 508] on button "Speichern" at bounding box center [748, 501] width 83 height 32
drag, startPoint x: 341, startPoint y: 114, endPoint x: 265, endPoint y: 114, distance: 75.6
click at [265, 114] on div "Anzahl Sitzplätze *" at bounding box center [692, 113] width 855 height 41
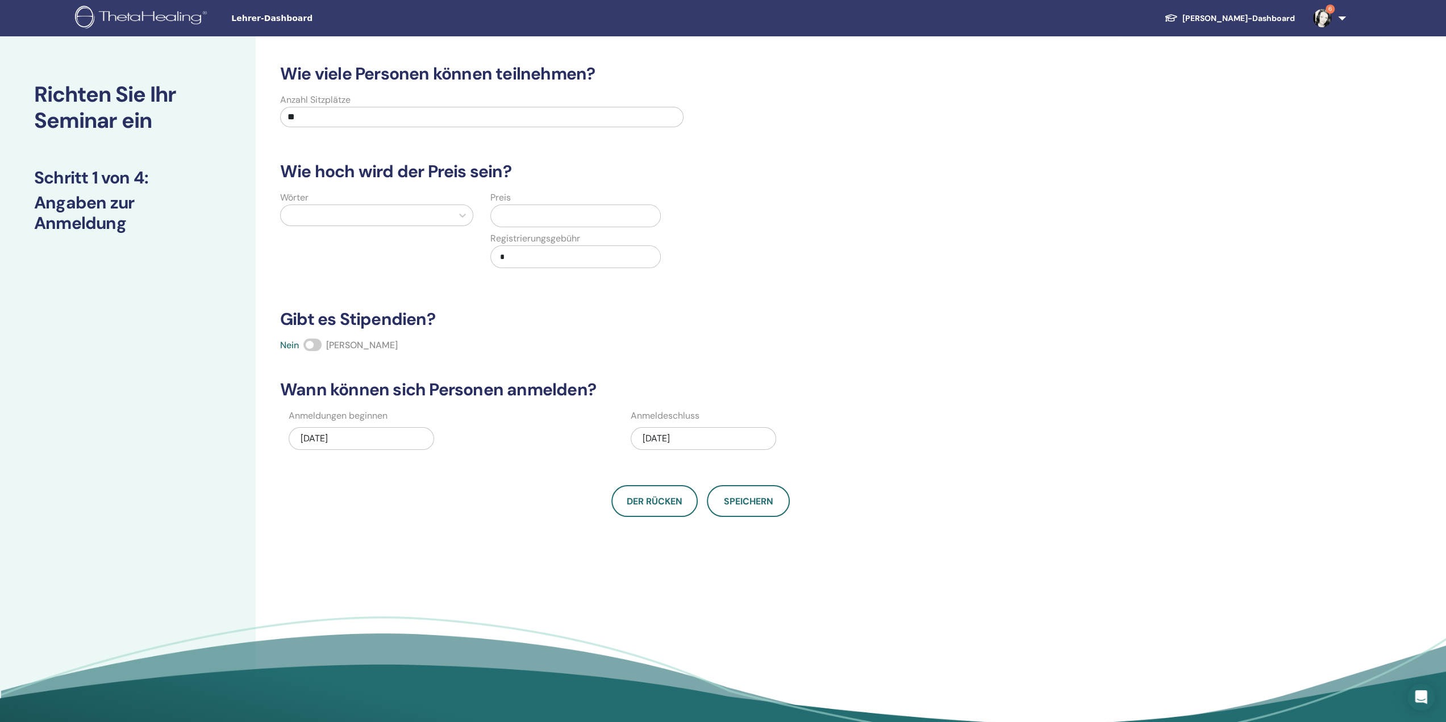
type input "**"
click at [424, 202] on div "Wörter" at bounding box center [377, 236] width 210 height 91
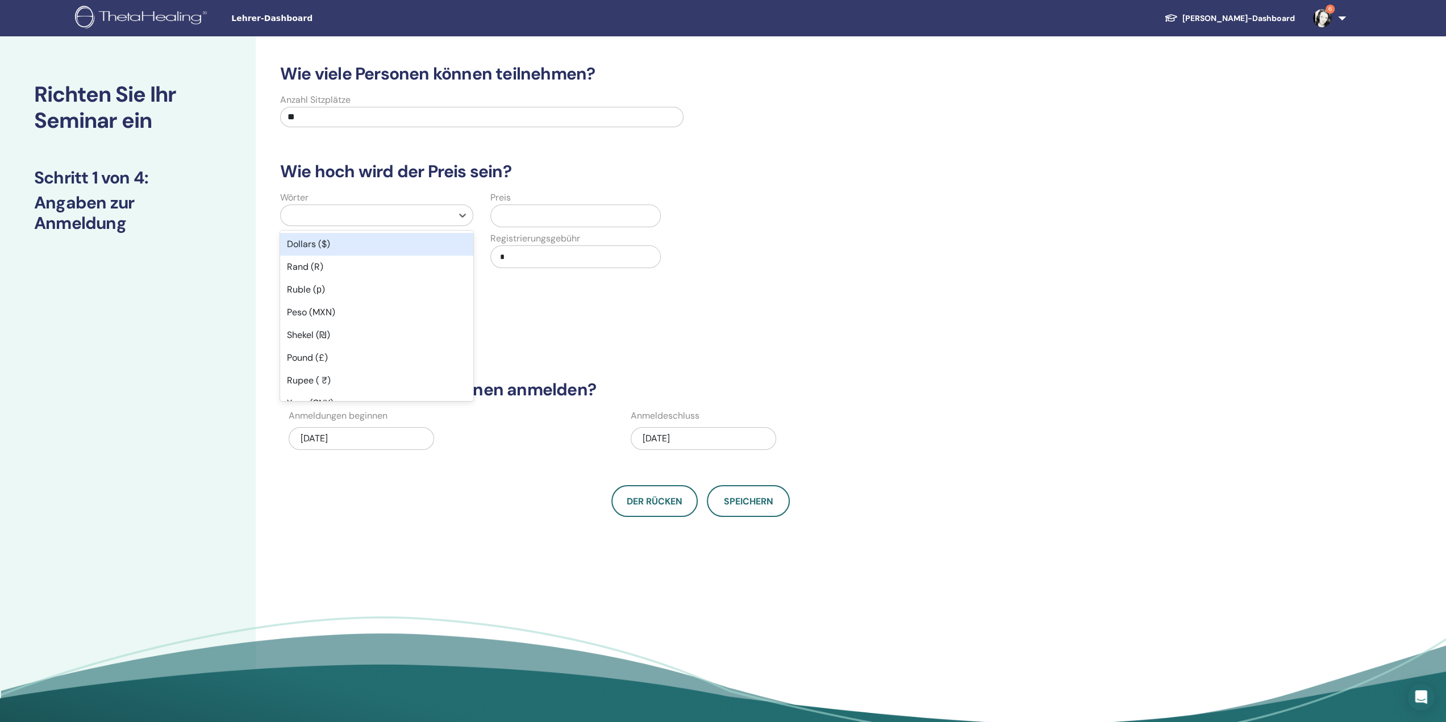
click at [418, 213] on div at bounding box center [366, 215] width 160 height 16
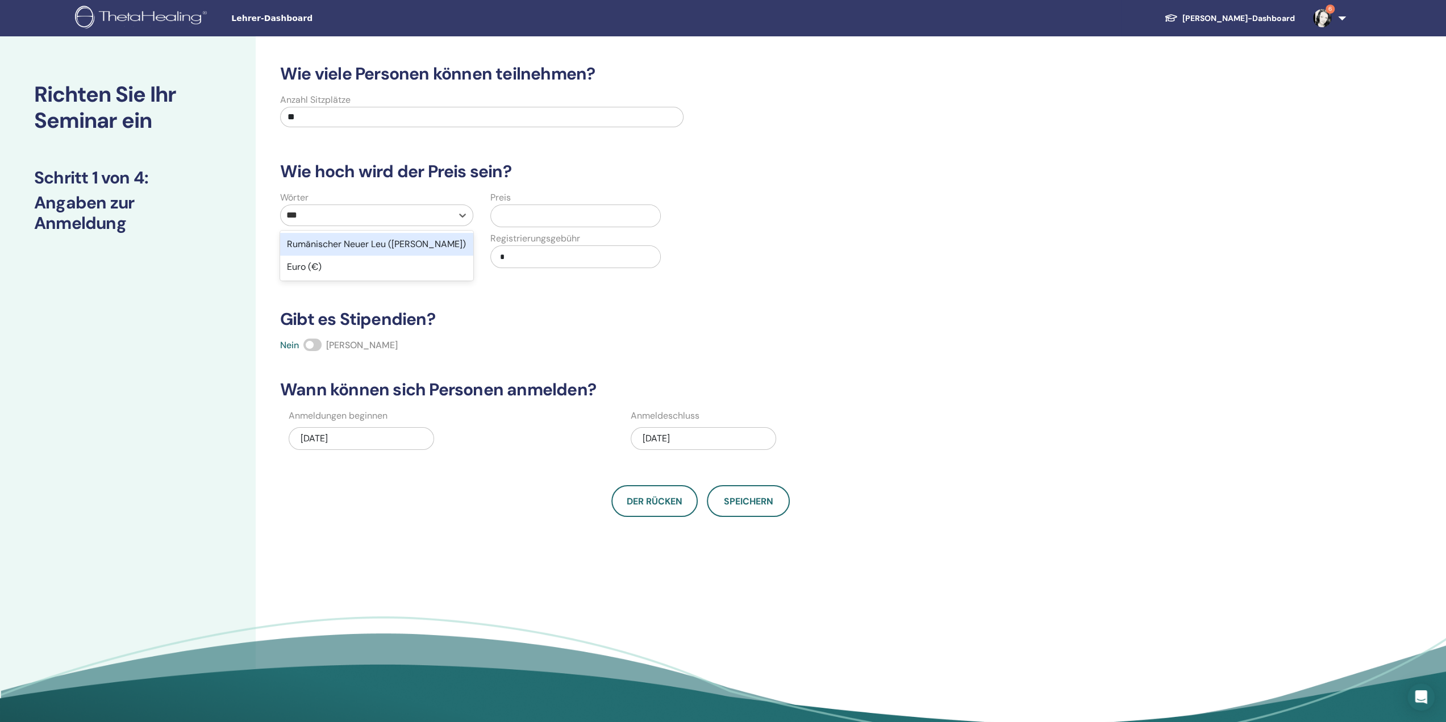
type input "****"
click at [376, 241] on div "Euro (€)" at bounding box center [376, 244] width 193 height 23
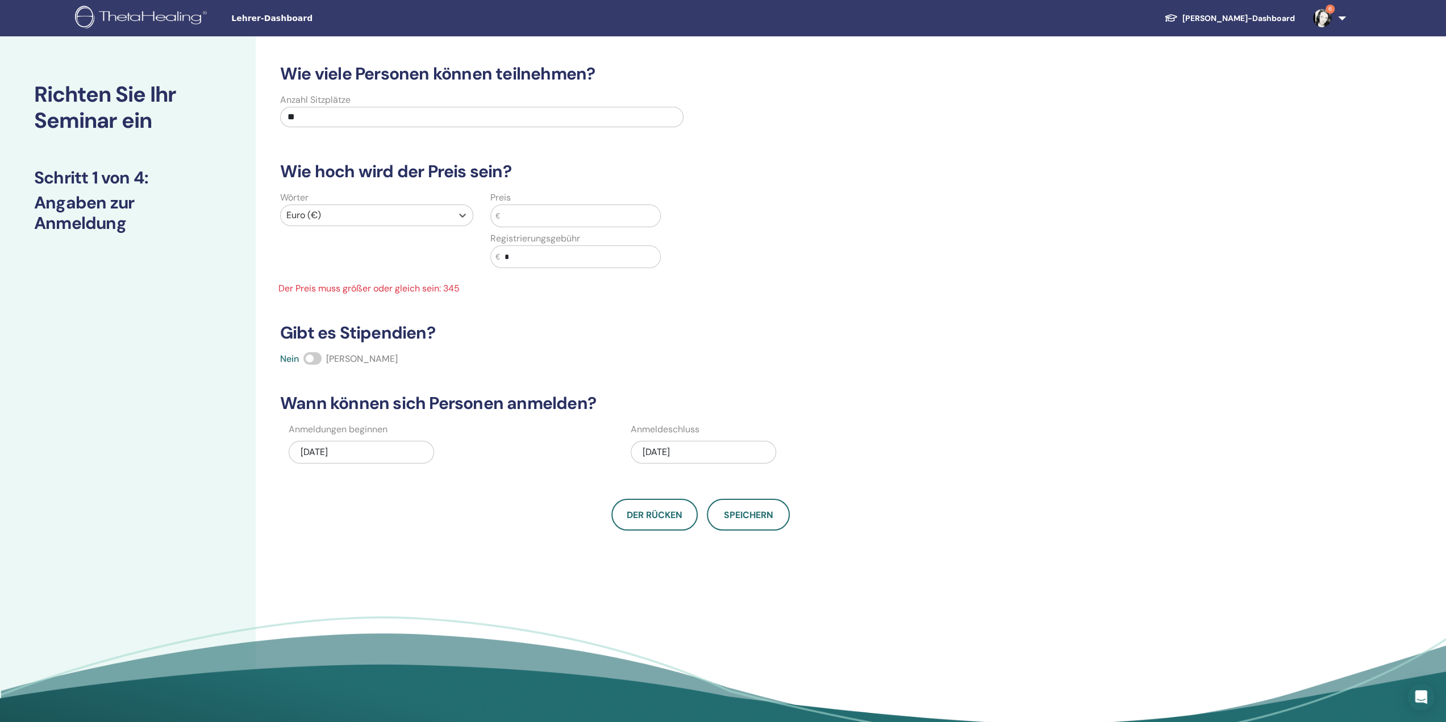
click at [575, 219] on input "text" at bounding box center [580, 216] width 160 height 22
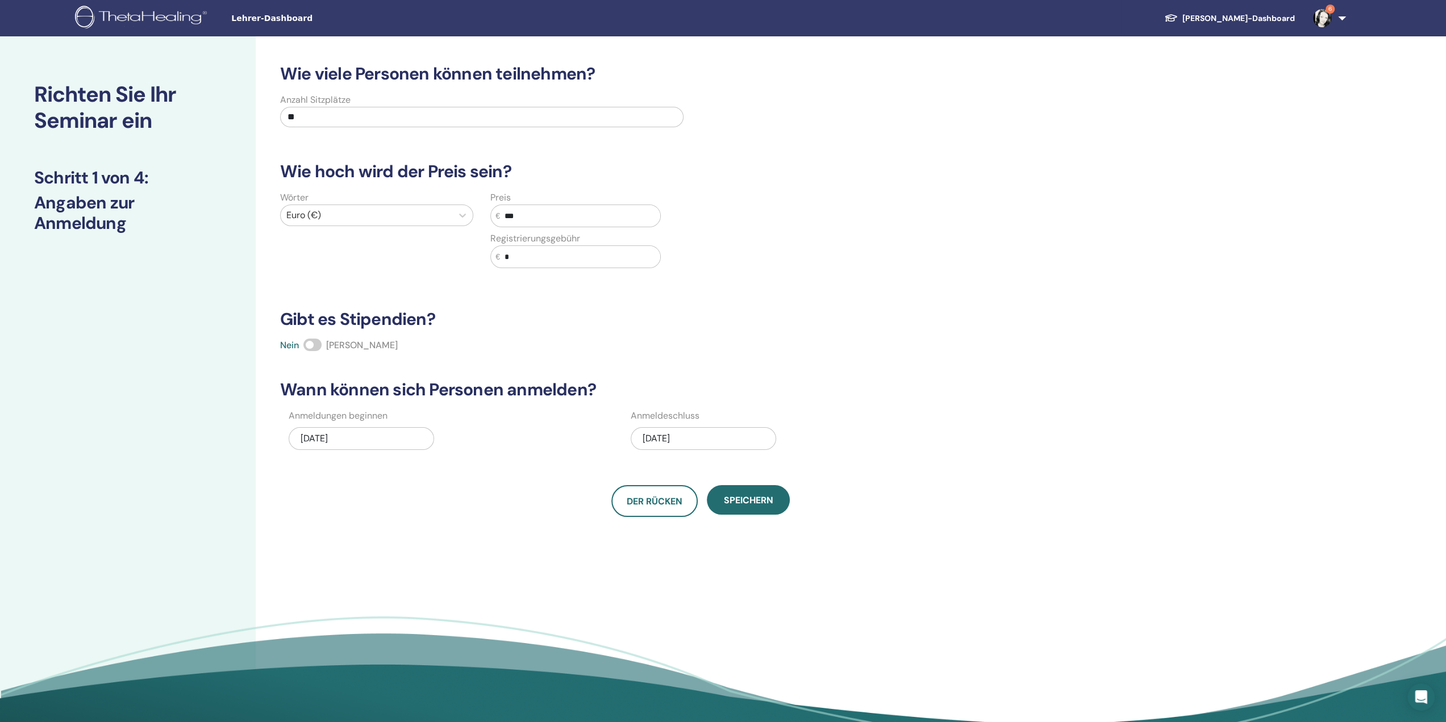
type input "***"
click at [780, 320] on h3 "Gibt es Stipendien?" at bounding box center [700, 319] width 855 height 20
click at [766, 504] on font "Speichern" at bounding box center [748, 500] width 49 height 12
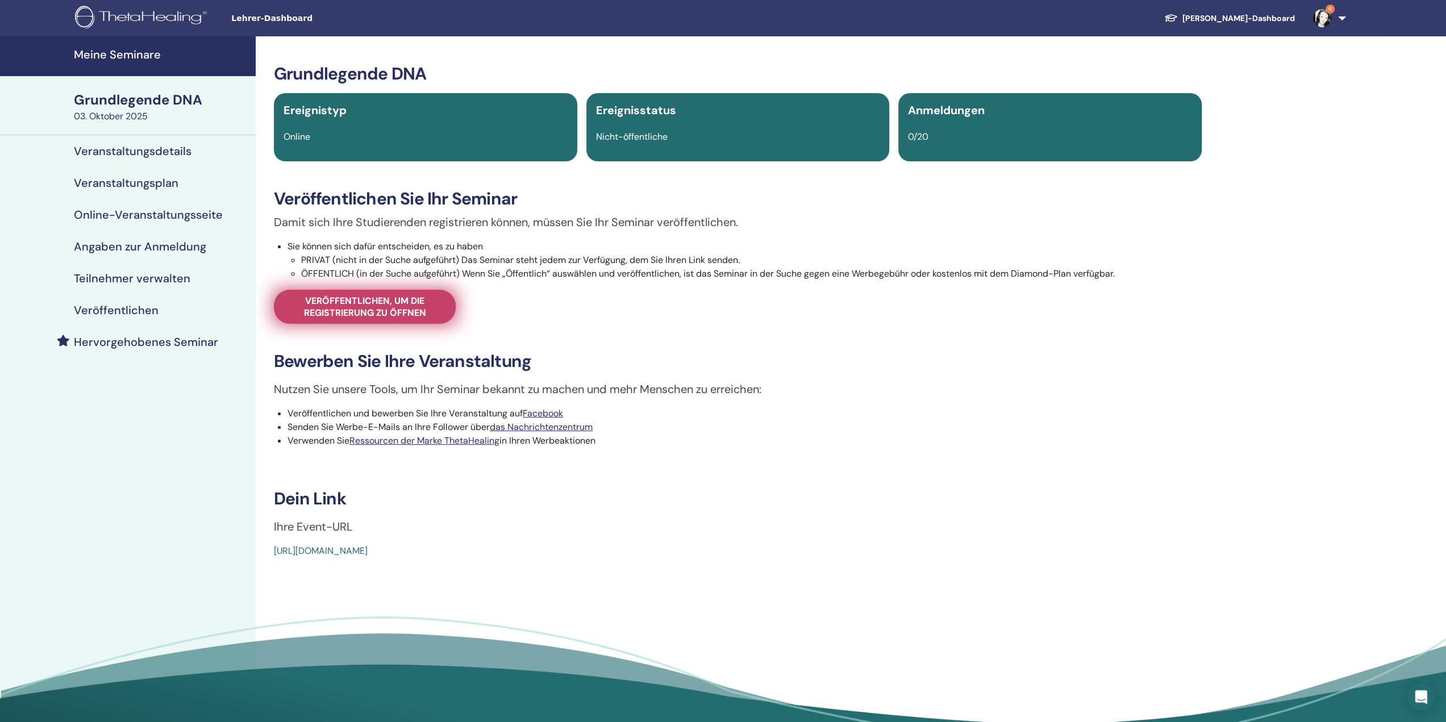
click at [385, 310] on font "Veröffentlichen, um die Registrierung zu öffnen" at bounding box center [365, 307] width 122 height 24
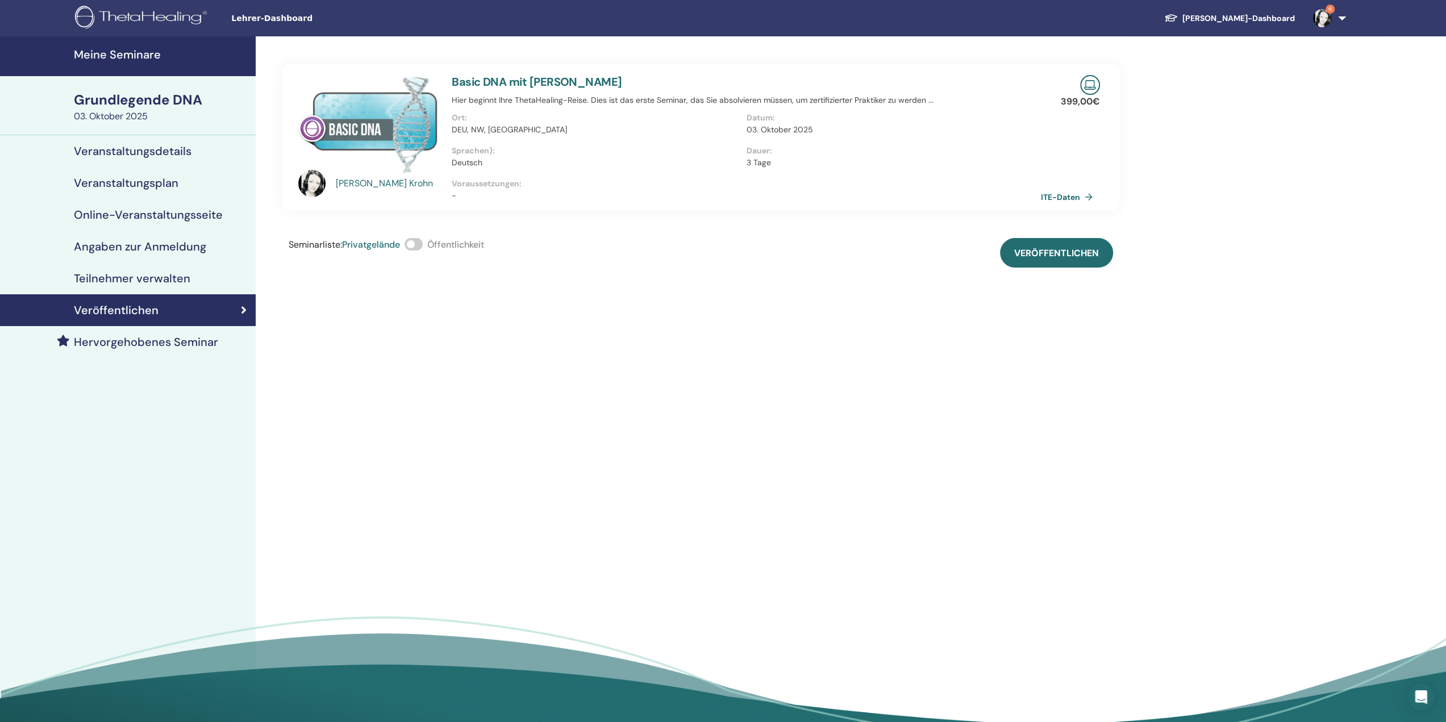
click at [422, 249] on span at bounding box center [414, 244] width 18 height 13
click at [1072, 263] on button "Veröffentlichen" at bounding box center [1056, 253] width 113 height 30
click at [158, 53] on font "Meine Seminare" at bounding box center [117, 54] width 87 height 15
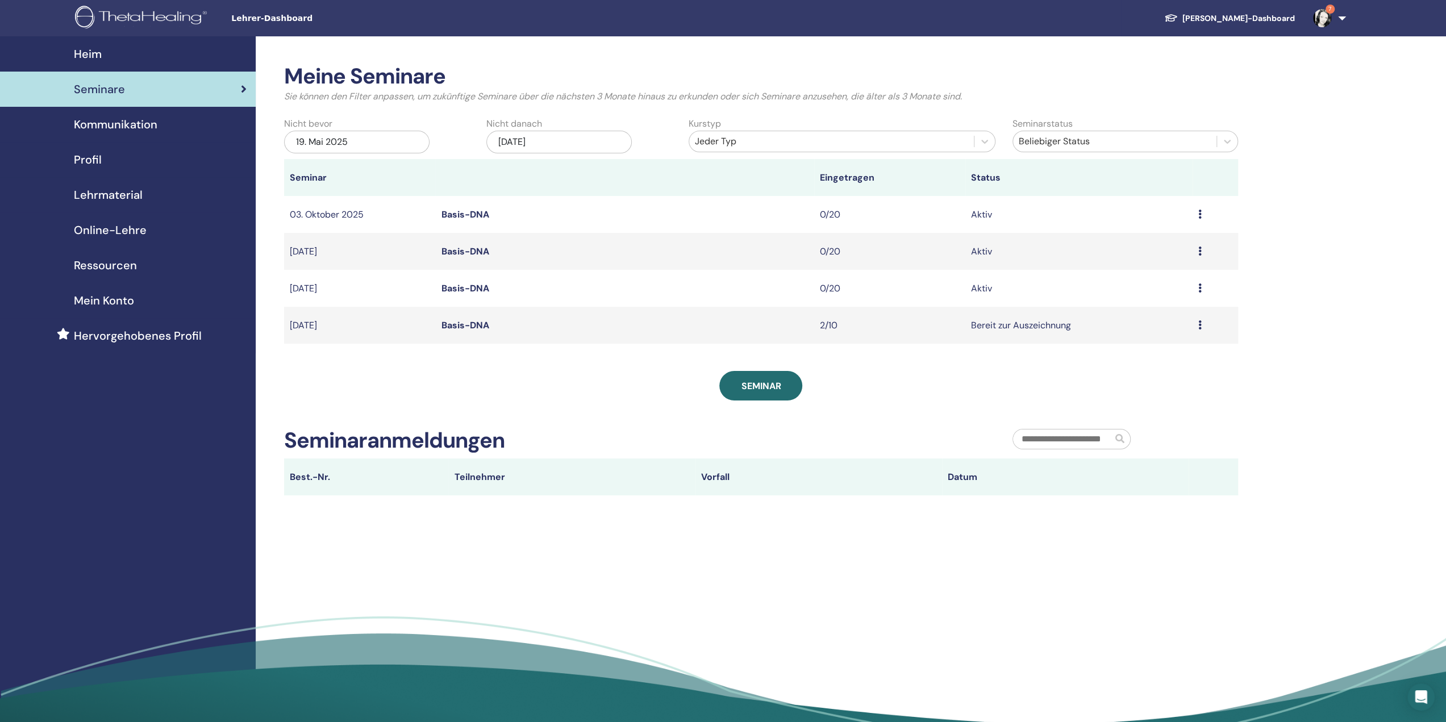
click at [1201, 328] on div "Vorschau Bearbeiten Teilnehmer Absagen" at bounding box center [1216, 326] width 34 height 14
click at [1272, 430] on div "Meine Seminare Sie können den Filter anpassen, um zukünftige Seminare über die …" at bounding box center [798, 383] width 1085 height 694
